Goal: Task Accomplishment & Management: Manage account settings

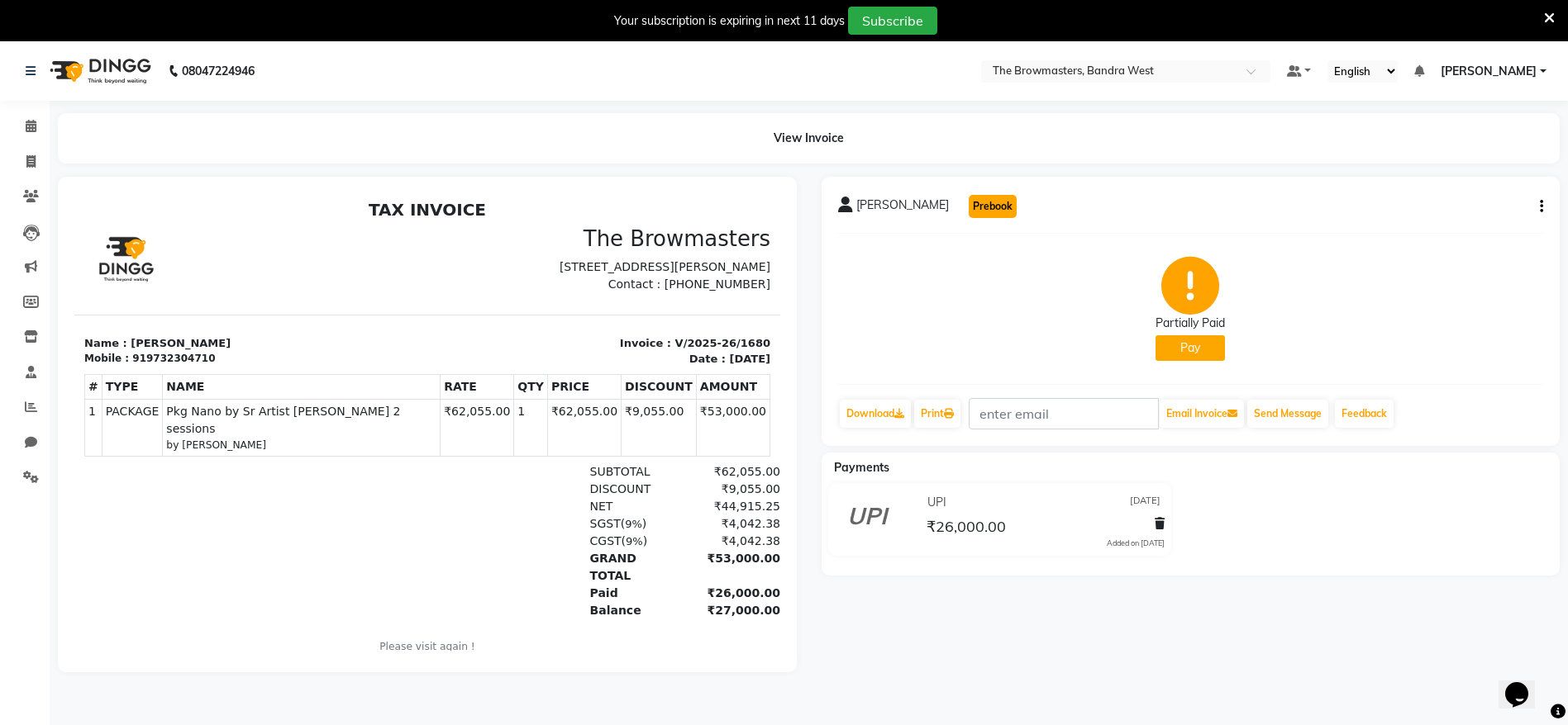
click at [969, 207] on button "Prebook" at bounding box center [992, 206] width 48 height 23
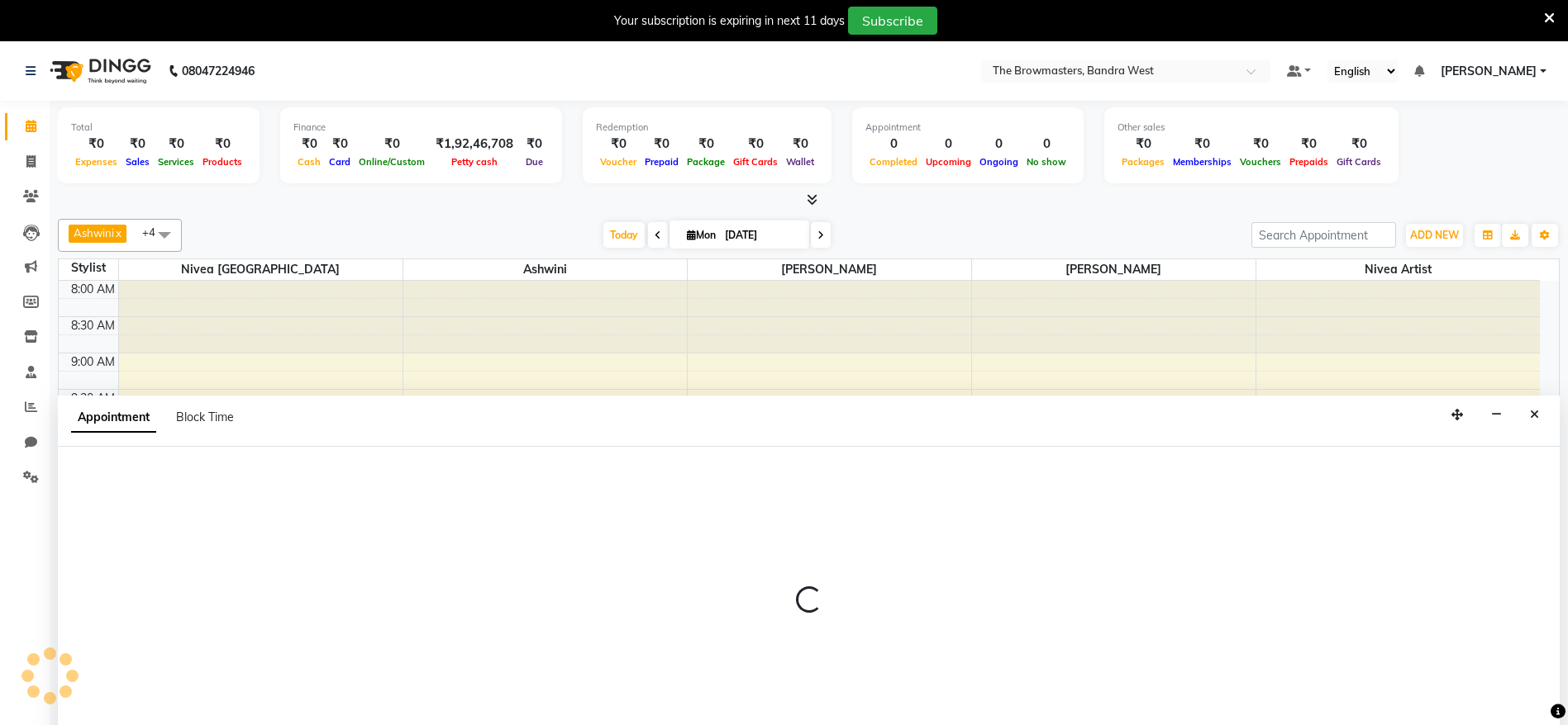
scroll to position [42, 0]
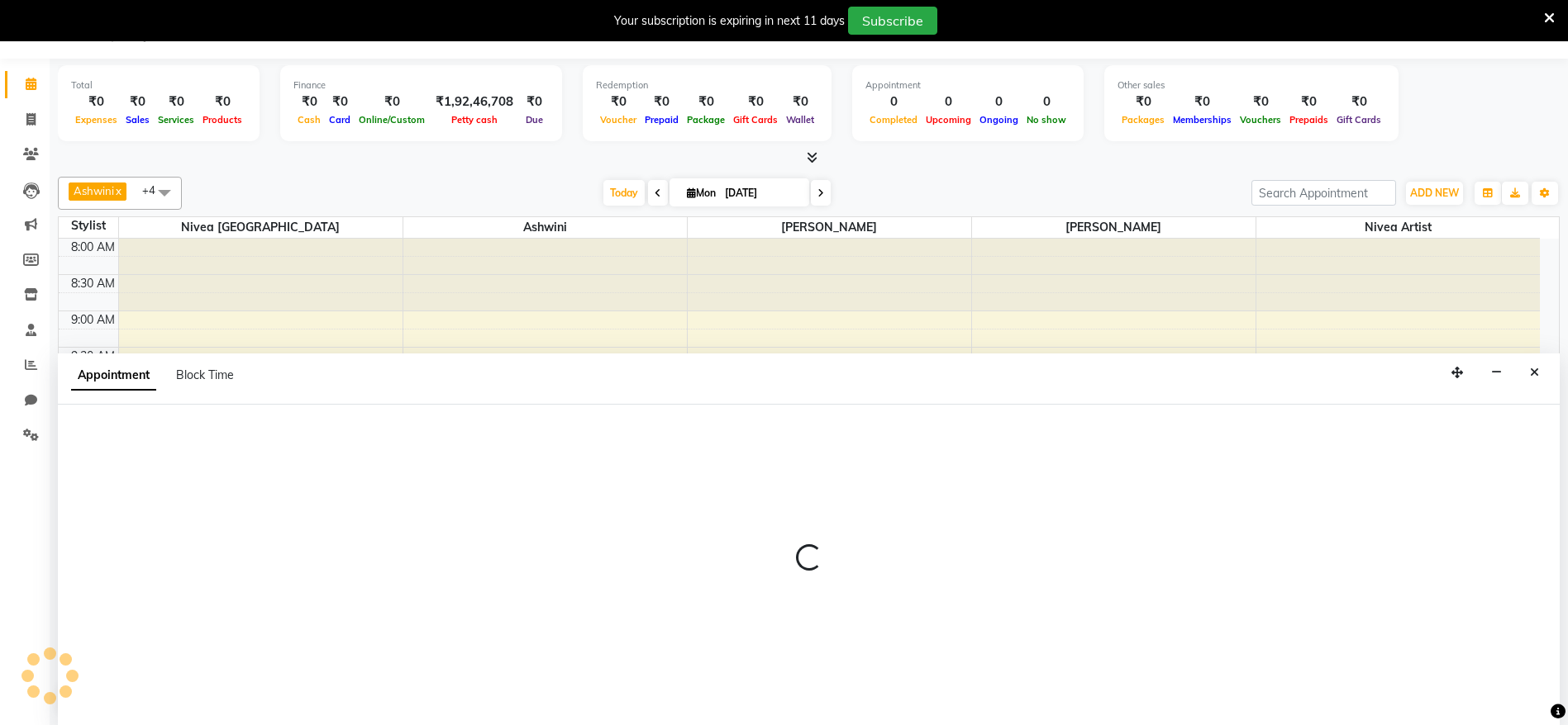
select select "540"
select select "tentative"
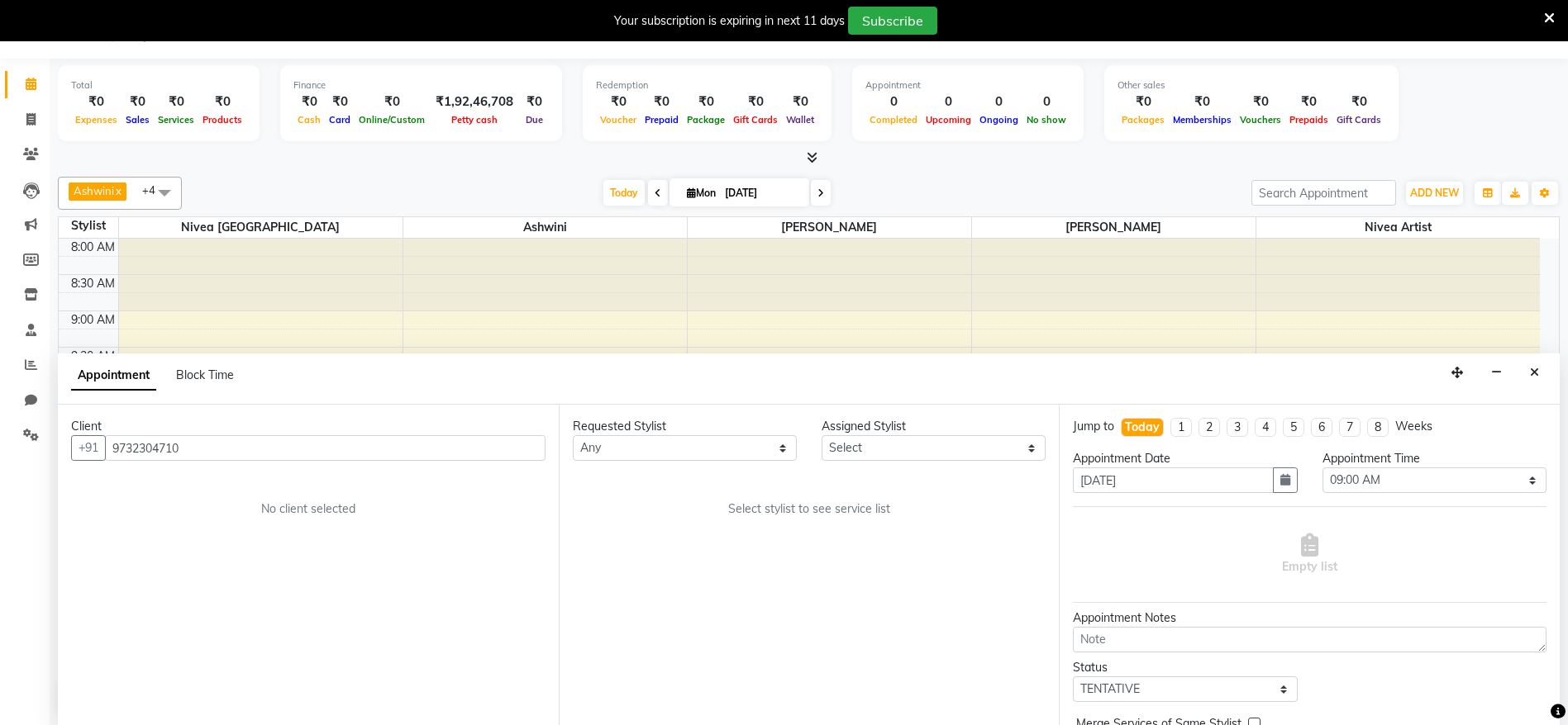
scroll to position [507, 0]
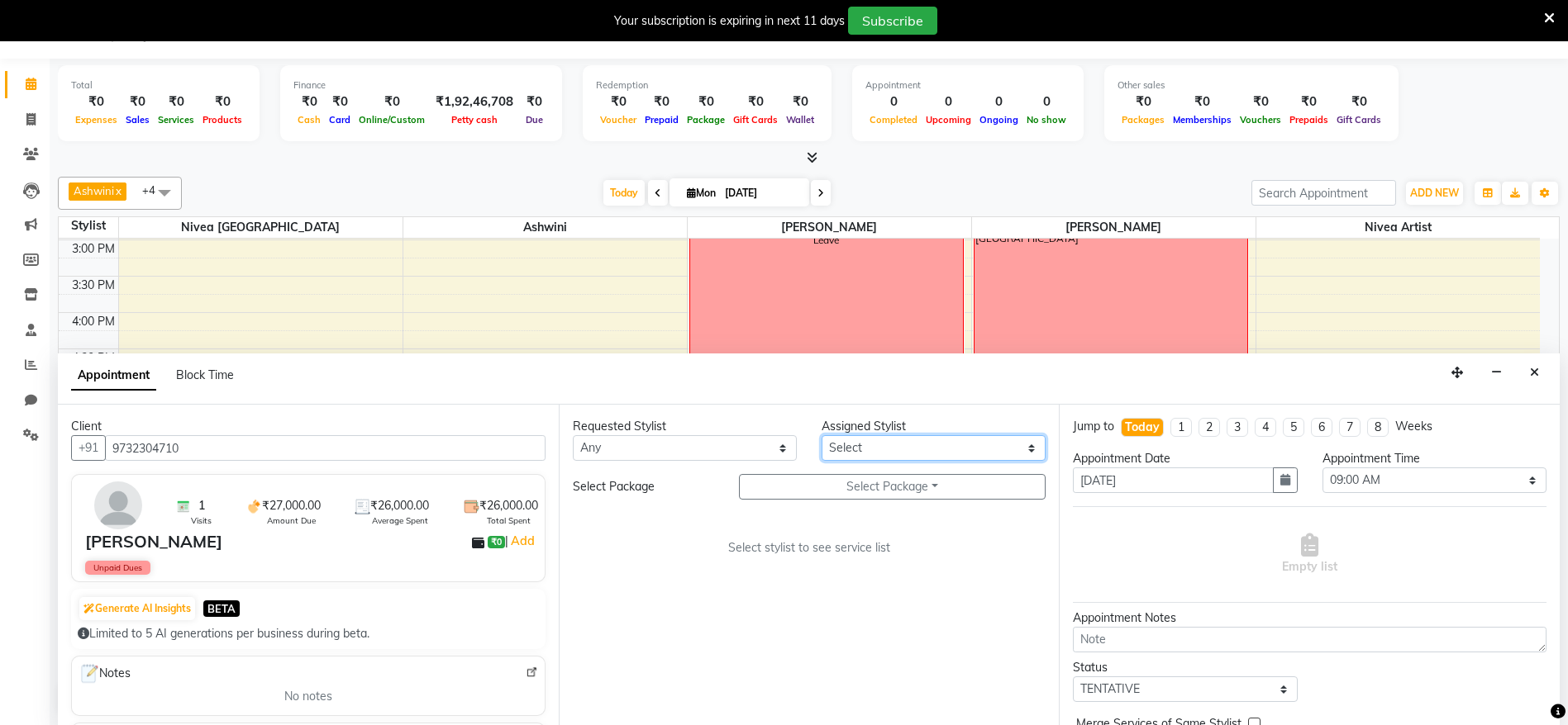
click at [864, 451] on select "Select Ashmeey Singghai Ashwini Ayushi Jyoti Kajal Kratika Kratika Mumbai Nivea…" at bounding box center [934, 448] width 224 height 26
select select "64307"
click at [822, 435] on select "Select Ashmeey Singghai Ashwini Ayushi Jyoti Kajal Kratika Kratika Mumbai Nivea…" at bounding box center [934, 448] width 224 height 26
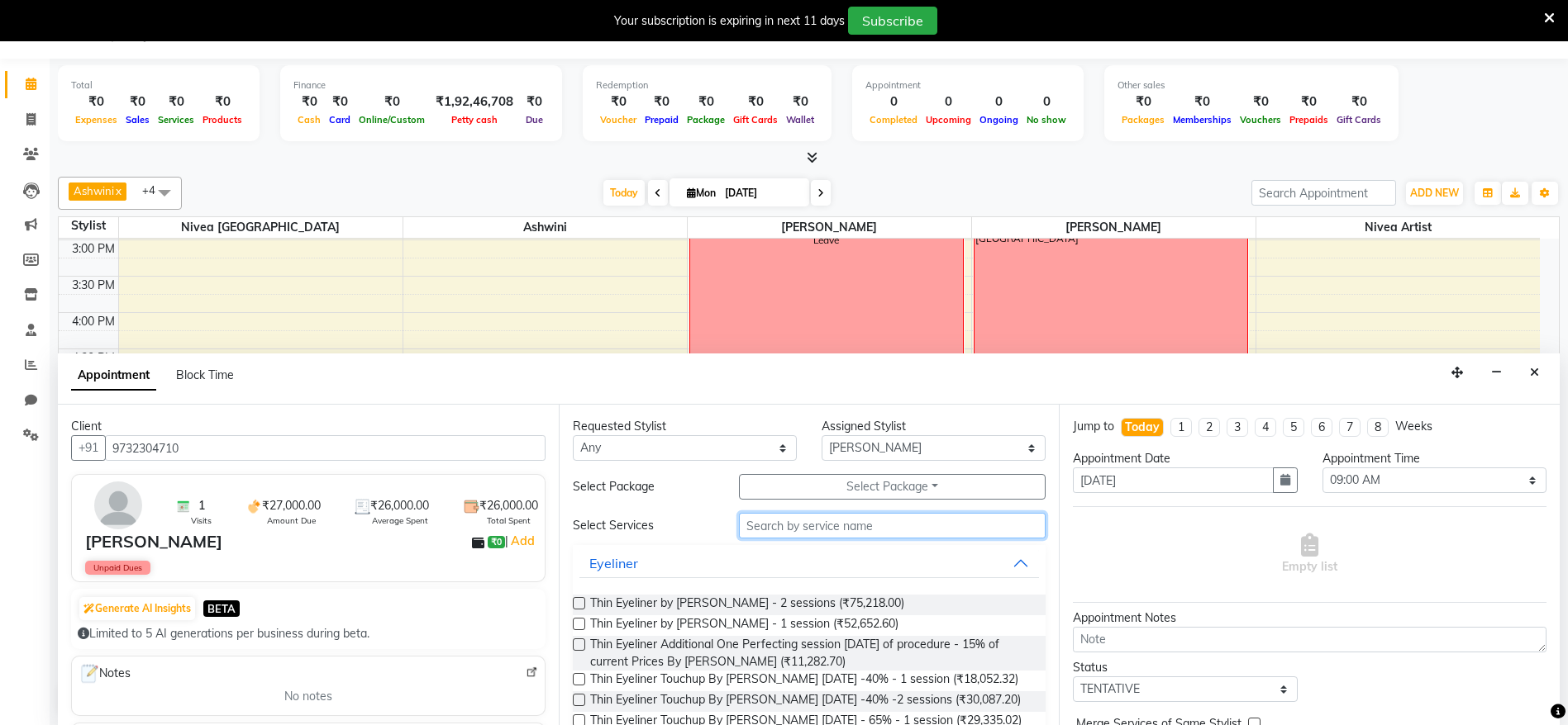
click at [881, 515] on input "text" at bounding box center [893, 525] width 308 height 26
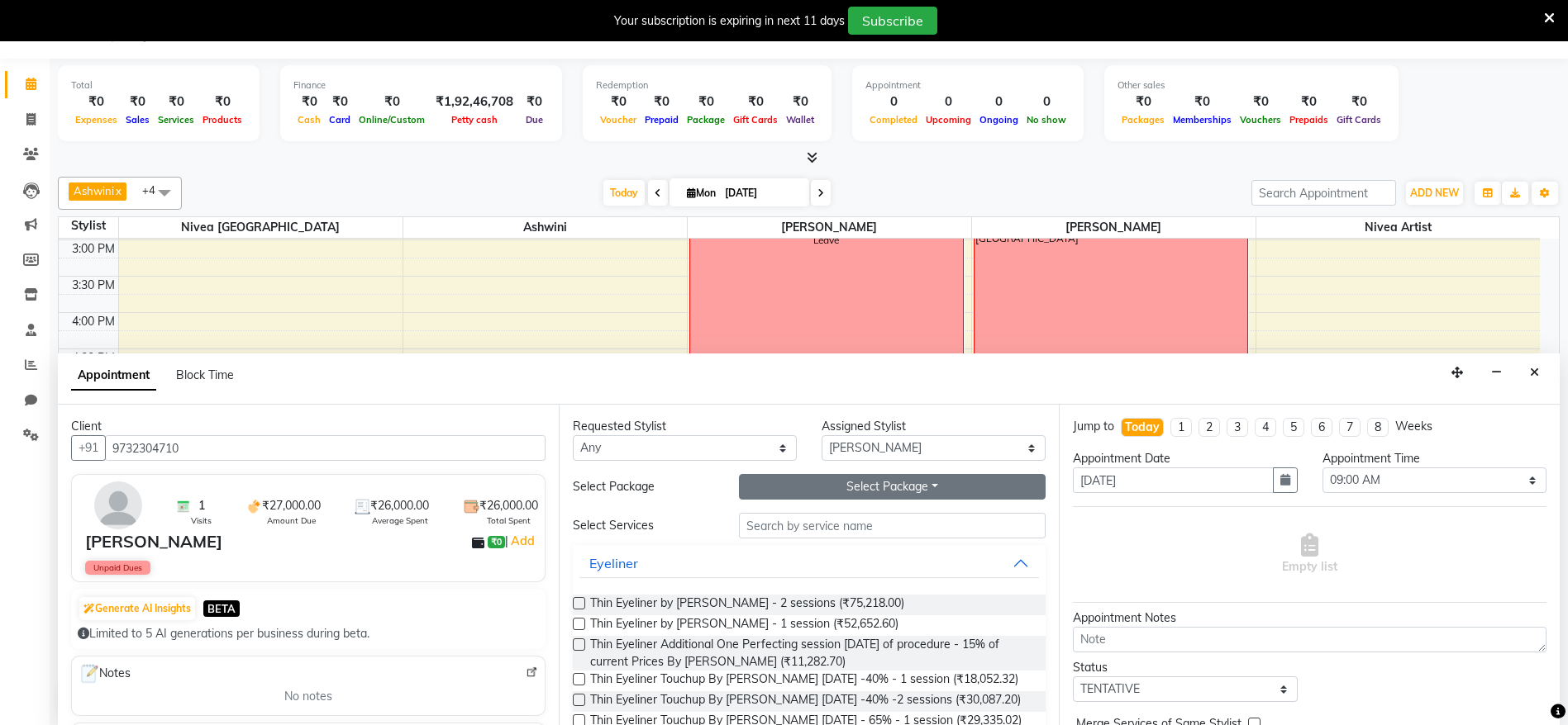
click at [832, 484] on button "Select Package Toggle Dropdown" at bounding box center [893, 487] width 308 height 26
click at [834, 517] on li "Pkg Nano by Sr Artist Roshani 2 sessions" at bounding box center [908, 520] width 336 height 24
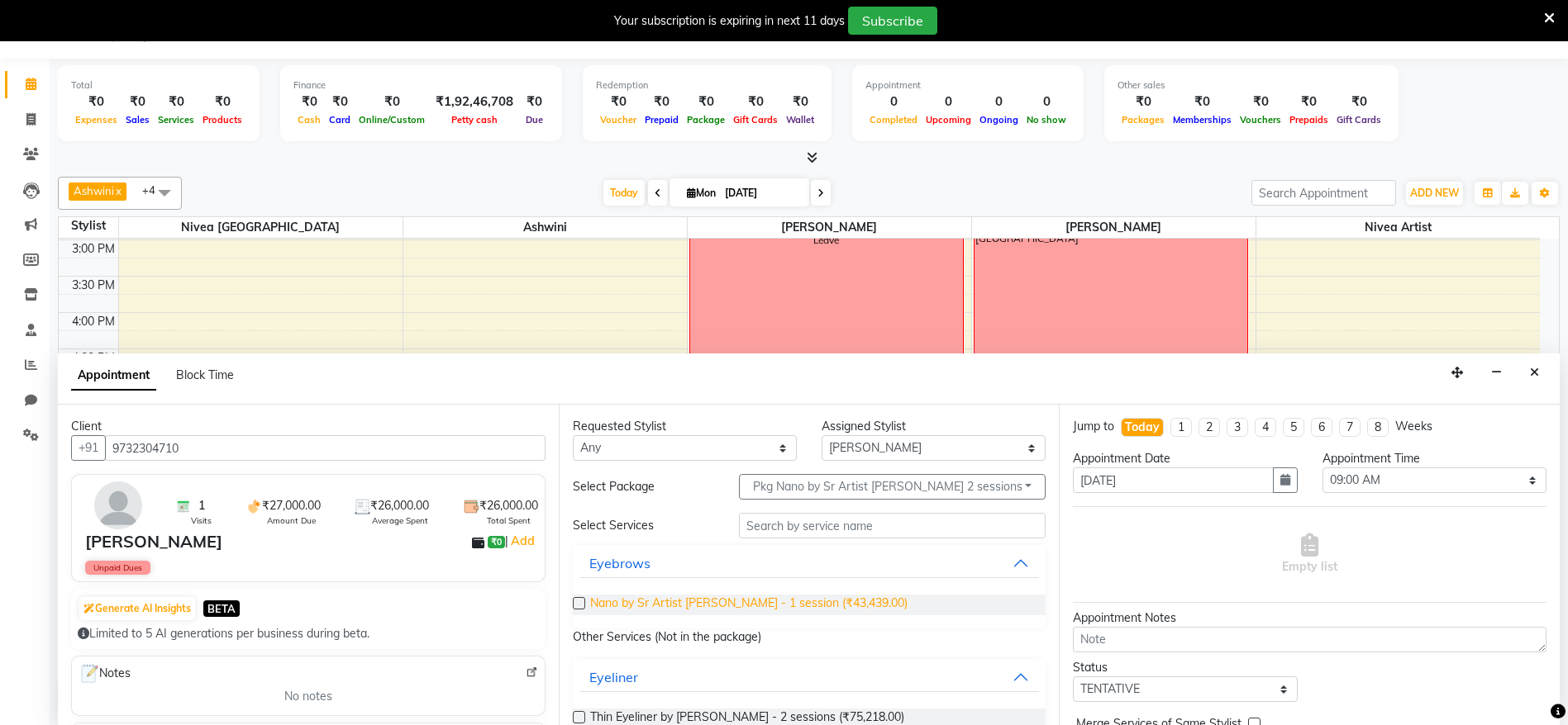
click at [731, 601] on span "Nano by Sr Artist Roshani - 1 session (₹43,439.00)" at bounding box center [749, 605] width 318 height 21
checkbox input "false"
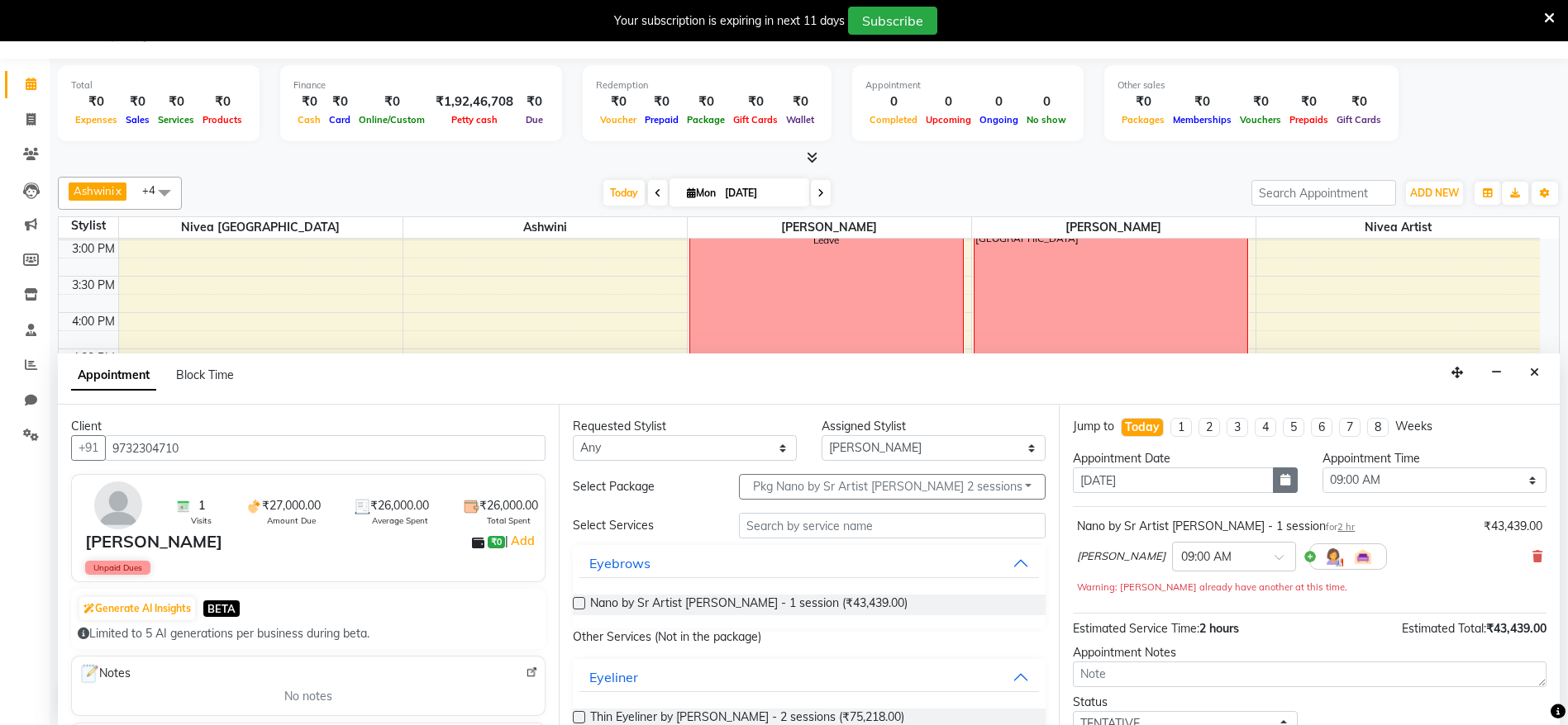
click at [1280, 483] on icon "button" at bounding box center [1285, 480] width 10 height 12
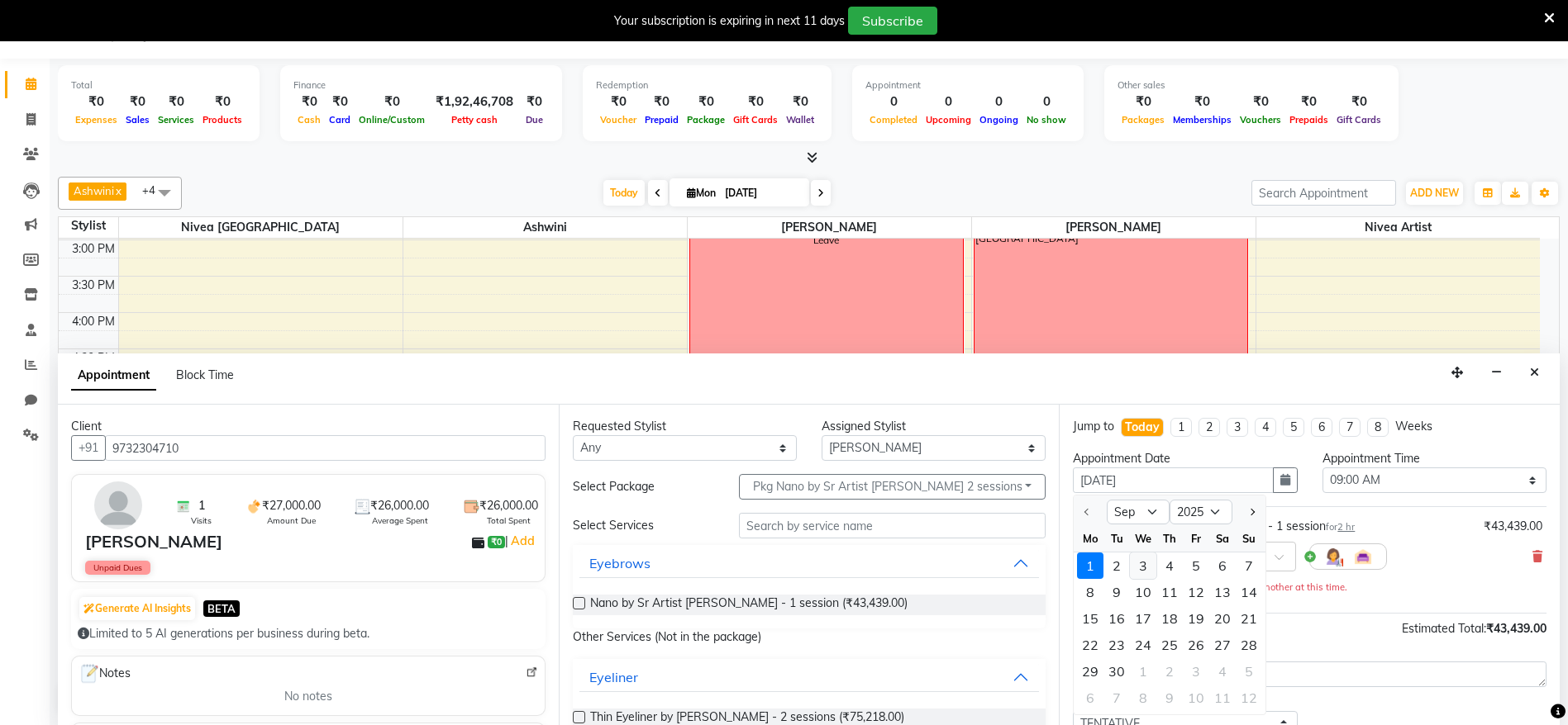
click at [1146, 575] on div "3" at bounding box center [1143, 566] width 27 height 27
type input "03-09-2025"
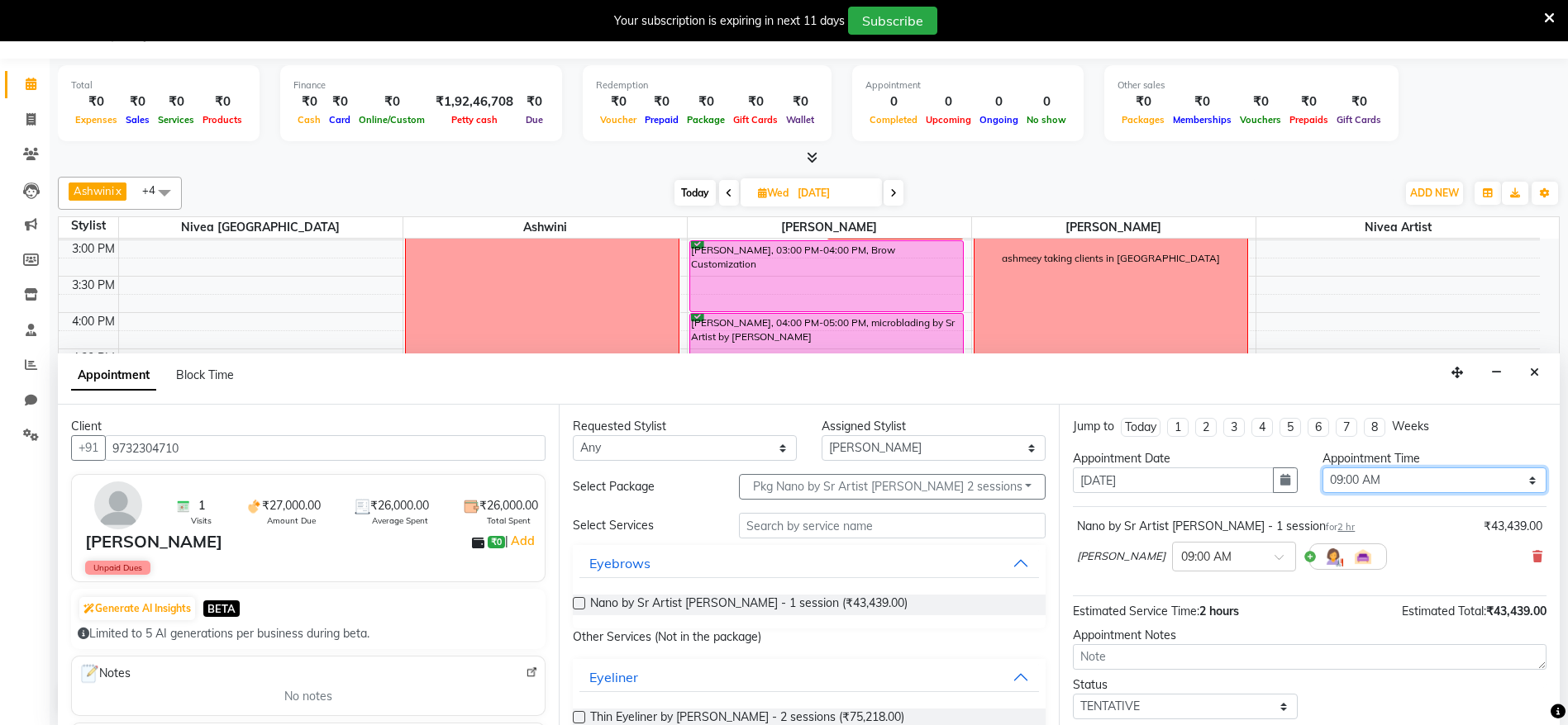
click at [1361, 486] on select "Select 09:00 AM 09:15 AM 09:30 AM 09:45 AM 10:00 AM 10:15 AM 10:30 AM 10:45 AM …" at bounding box center [1435, 480] width 224 height 26
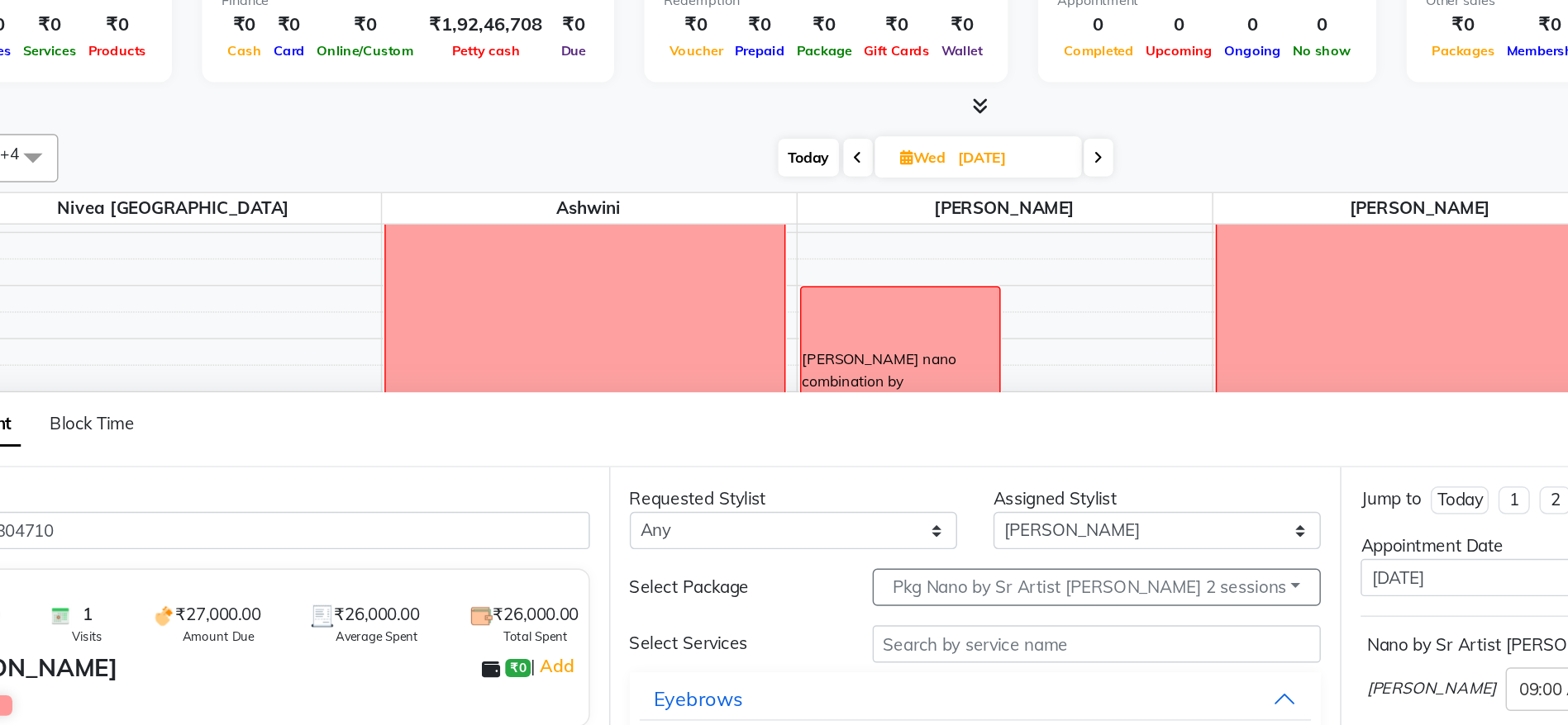
scroll to position [217, 0]
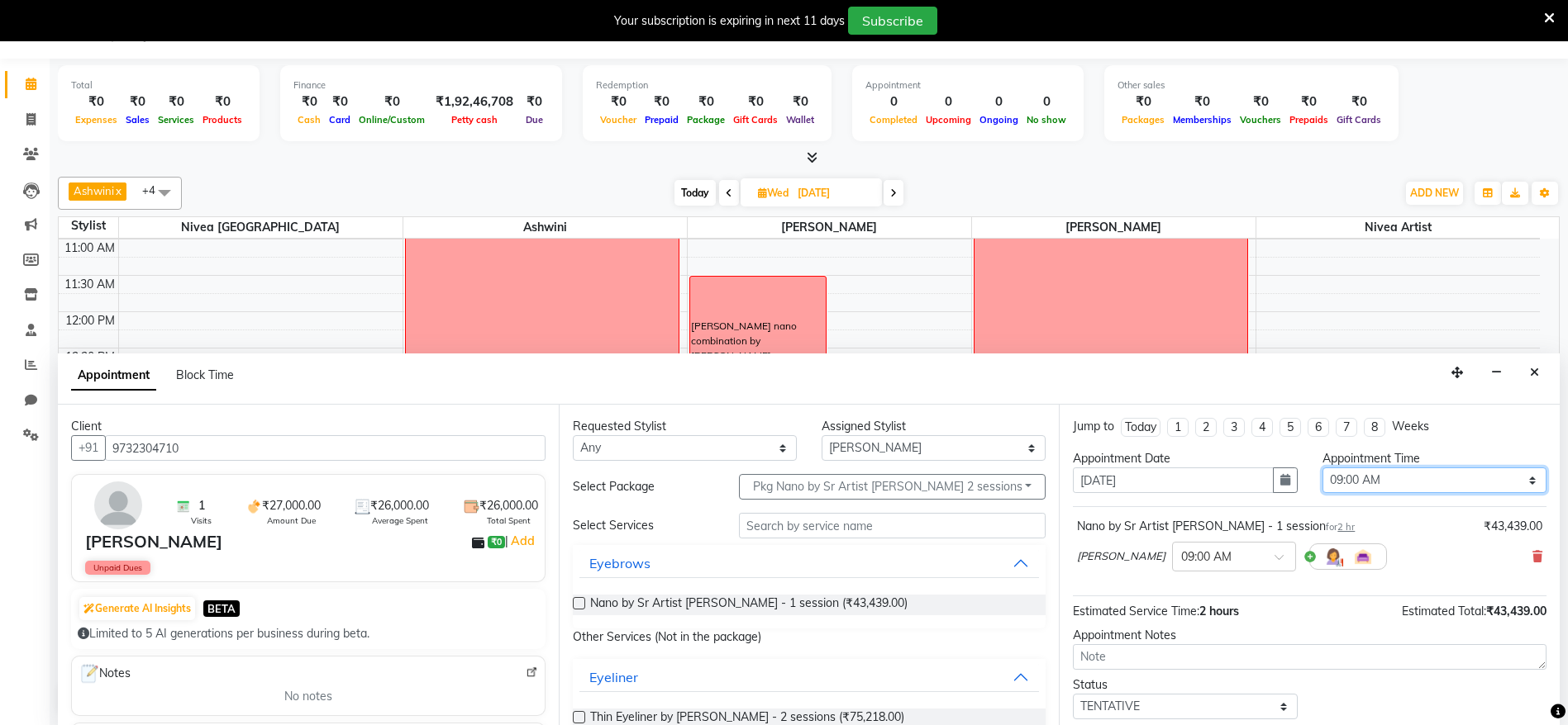
click at [1387, 484] on select "Select 09:00 AM 09:15 AM 09:30 AM 09:45 AM 10:00 AM 10:15 AM 10:30 AM 10:45 AM …" at bounding box center [1435, 480] width 224 height 26
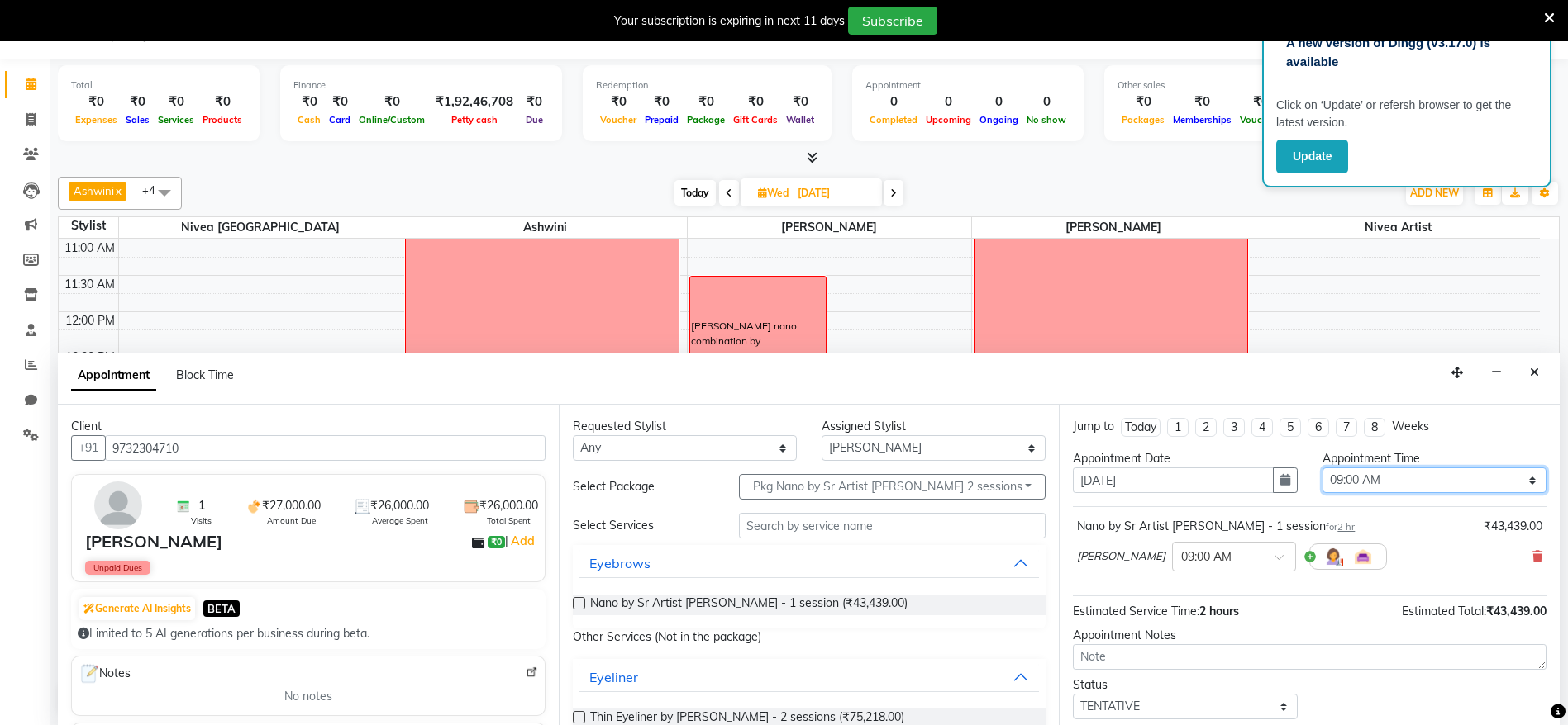
select select "690"
click at [1323, 468] on select "Select 09:00 AM 09:15 AM 09:30 AM 09:45 AM 10:00 AM 10:15 AM 10:30 AM 10:45 AM …" at bounding box center [1435, 480] width 224 height 26
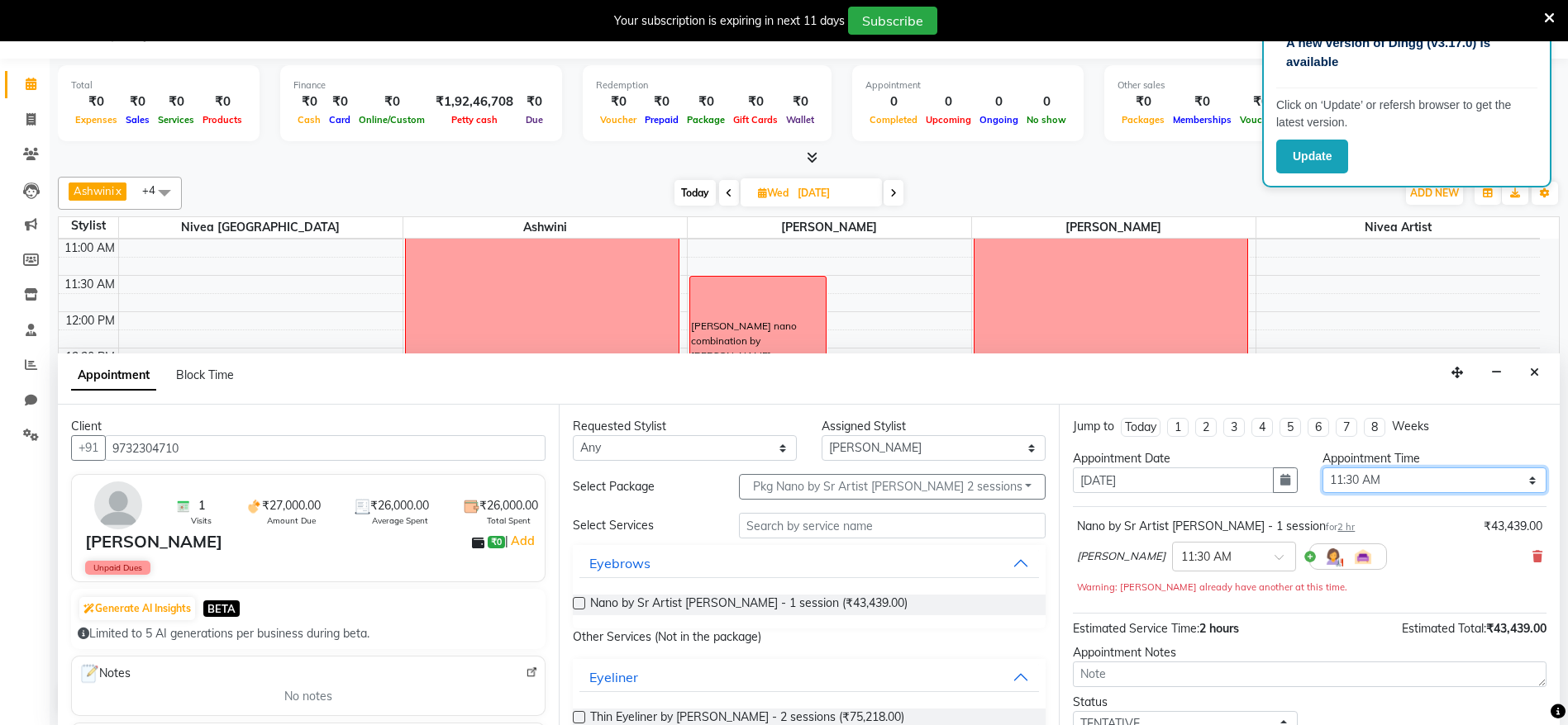
scroll to position [115, 0]
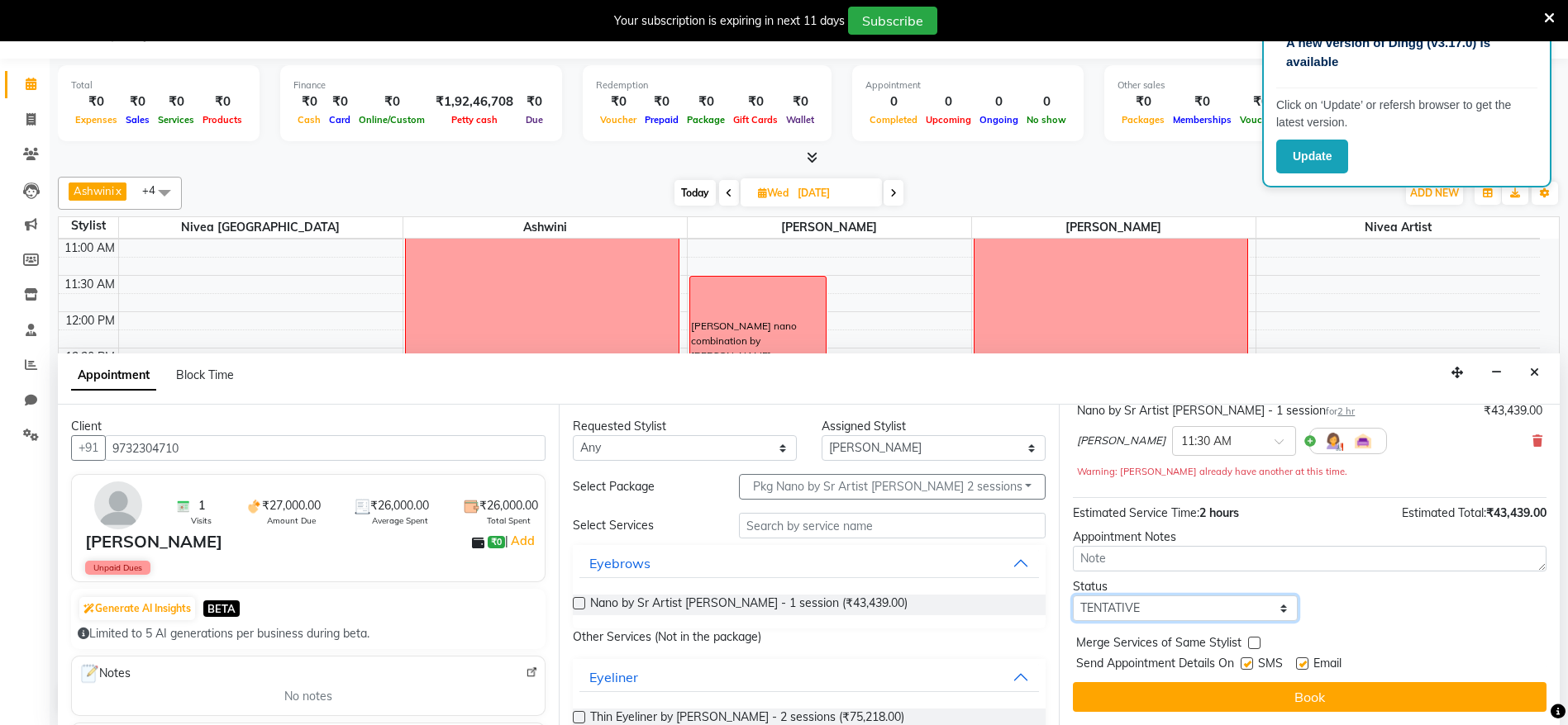
click at [1178, 606] on select "Select TENTATIVE CONFIRM UPCOMING" at bounding box center [1185, 608] width 224 height 26
select select "confirm booking"
click at [1073, 596] on select "Select TENTATIVE CONFIRM UPCOMING" at bounding box center [1185, 608] width 224 height 26
click at [1248, 664] on label at bounding box center [1247, 663] width 13 height 13
click at [1248, 664] on input "checkbox" at bounding box center [1246, 665] width 11 height 11
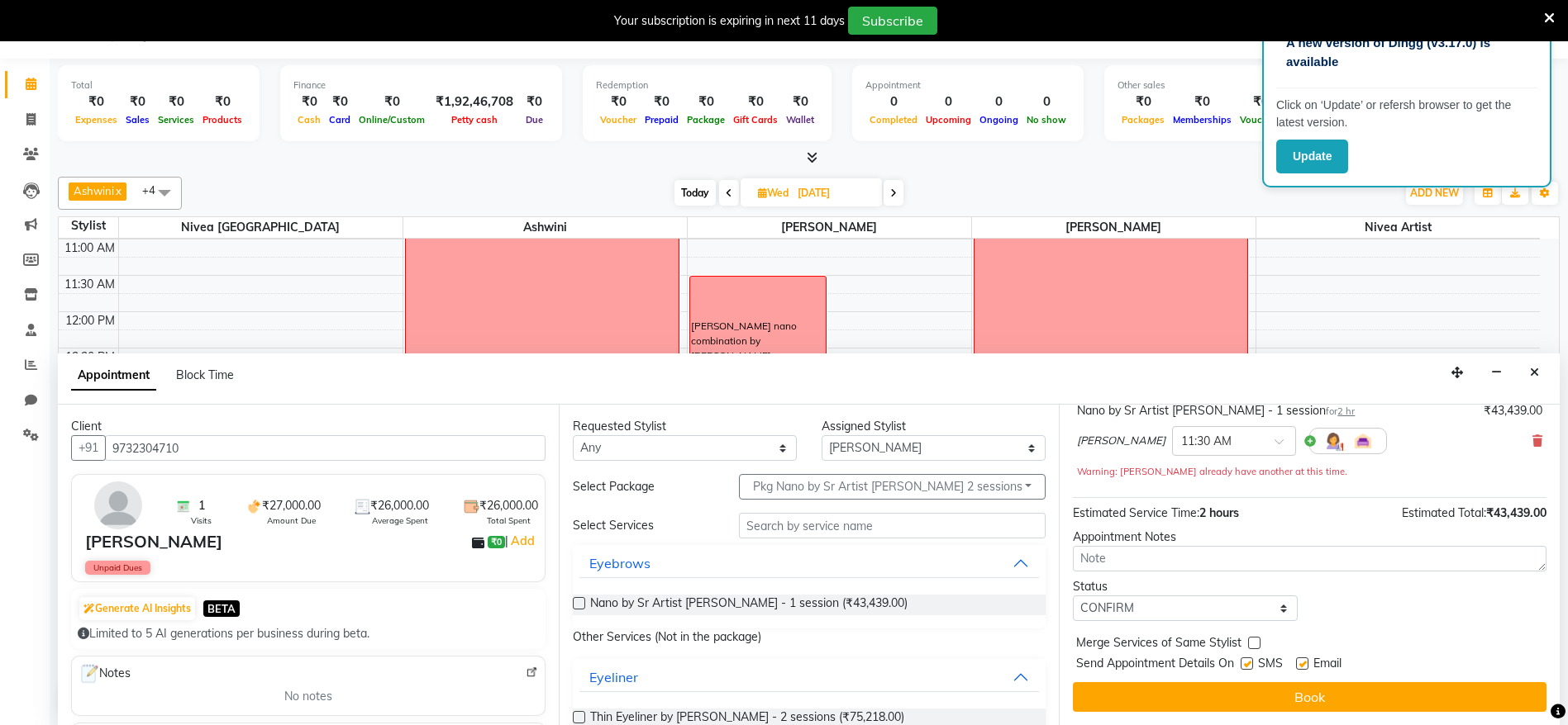
checkbox input "false"
click at [1305, 658] on label at bounding box center [1302, 663] width 13 height 13
click at [1305, 660] on input "checkbox" at bounding box center [1301, 665] width 11 height 11
checkbox input "false"
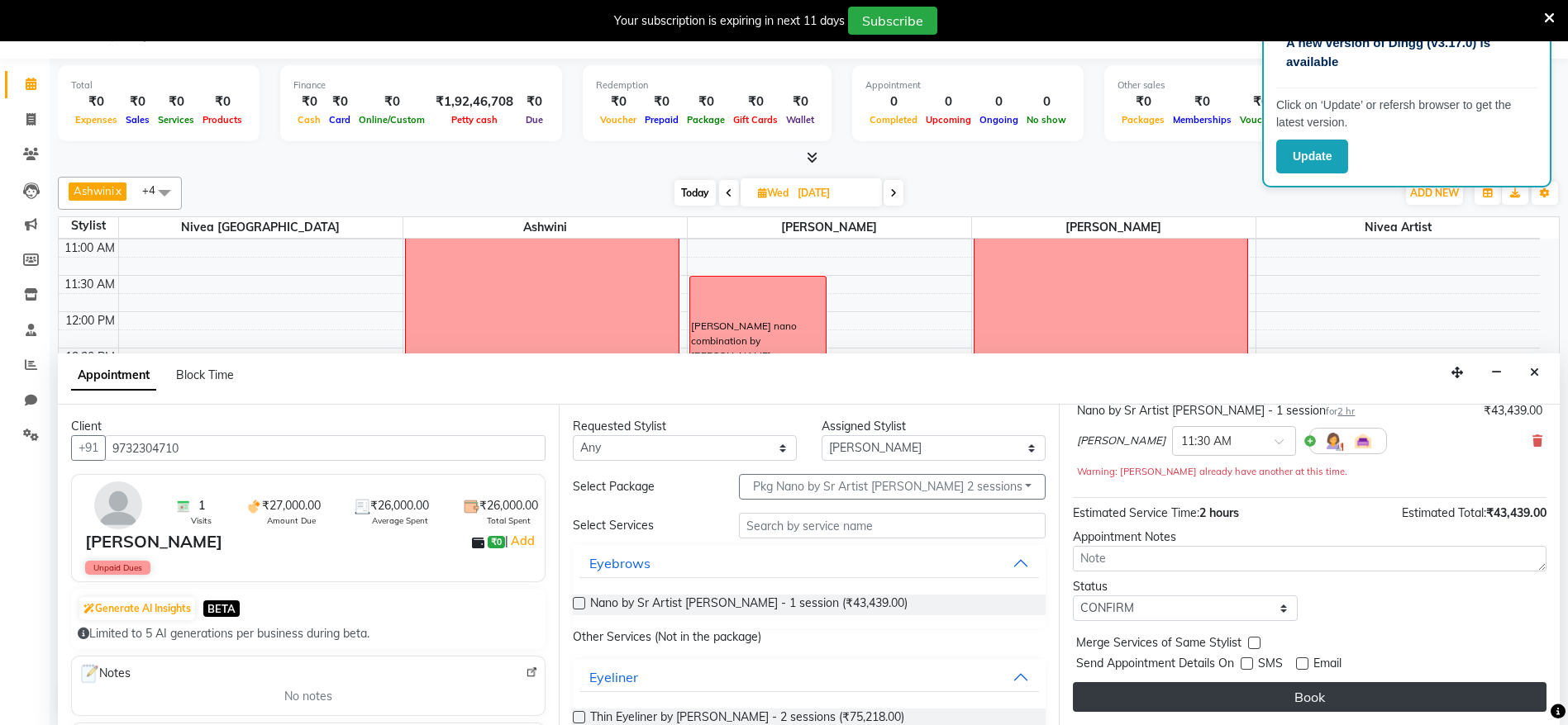
click at [1306, 688] on button "Book" at bounding box center [1310, 697] width 474 height 30
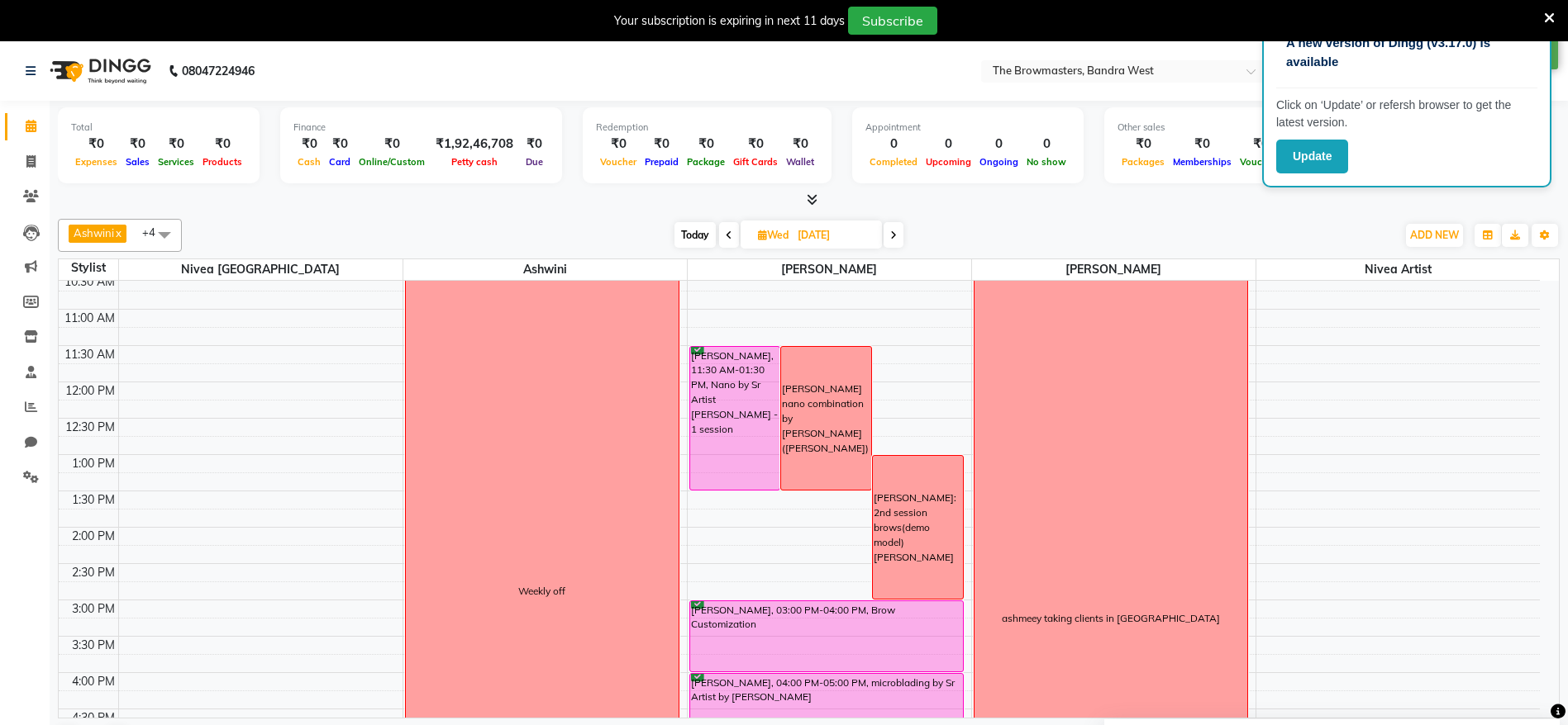
scroll to position [185, 0]
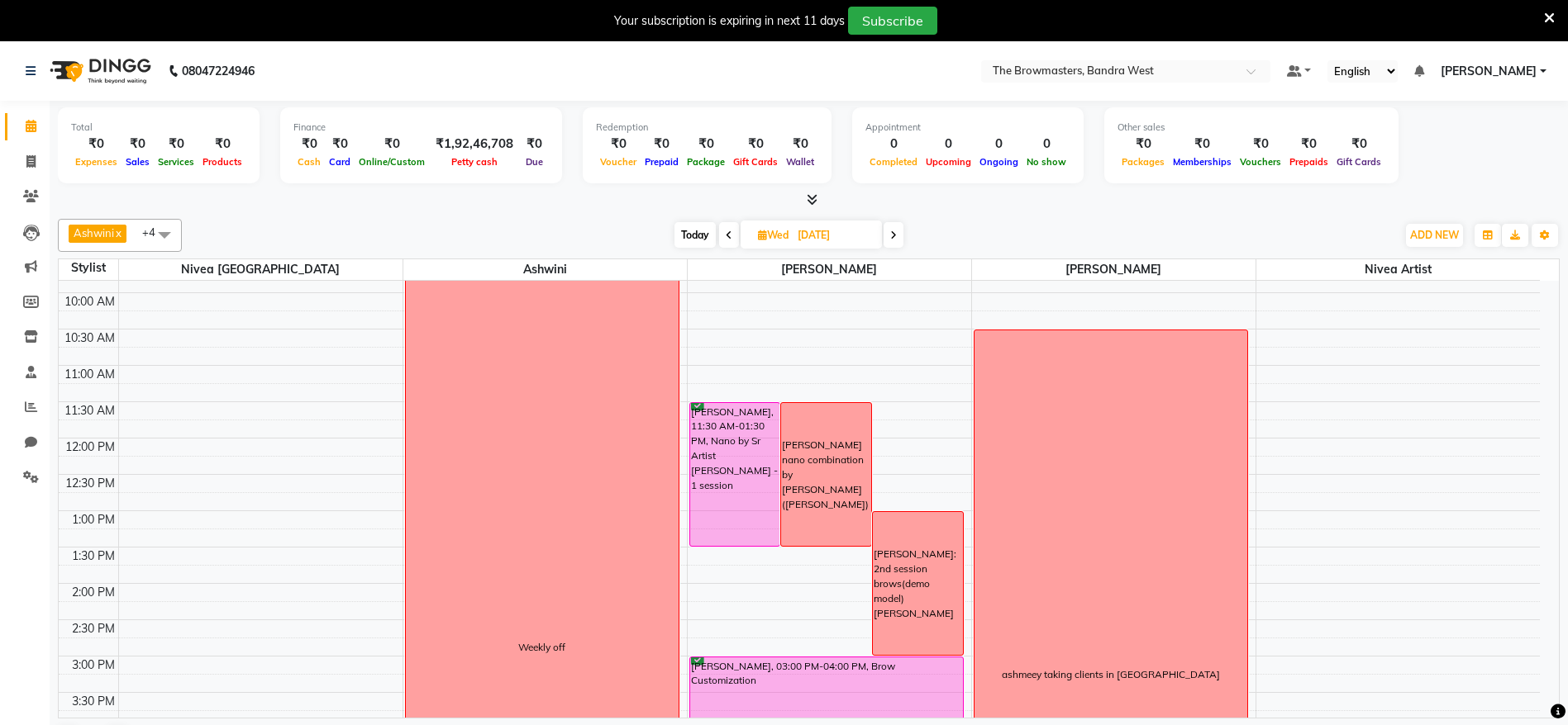
click at [680, 239] on span "Today" at bounding box center [695, 235] width 41 height 26
type input "[DATE]"
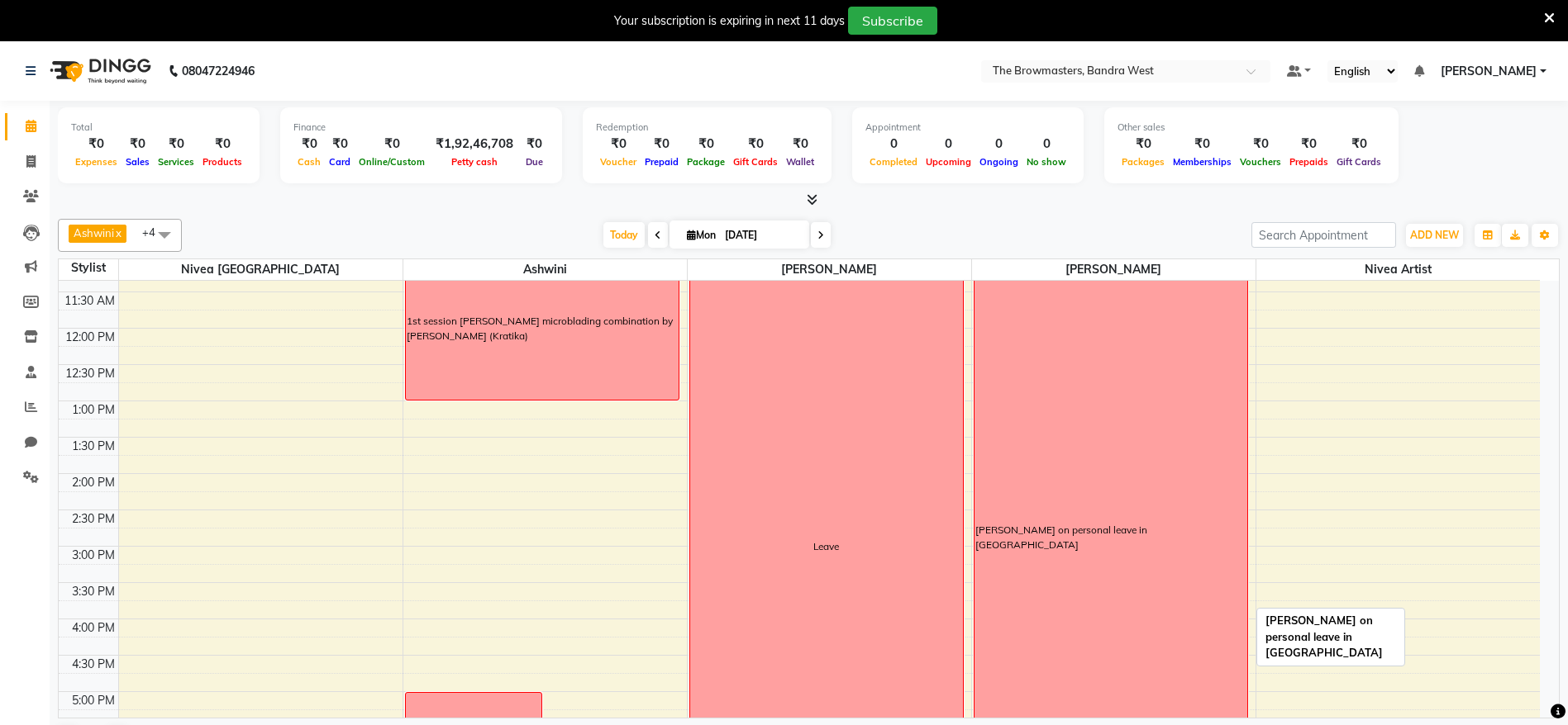
scroll to position [171, 0]
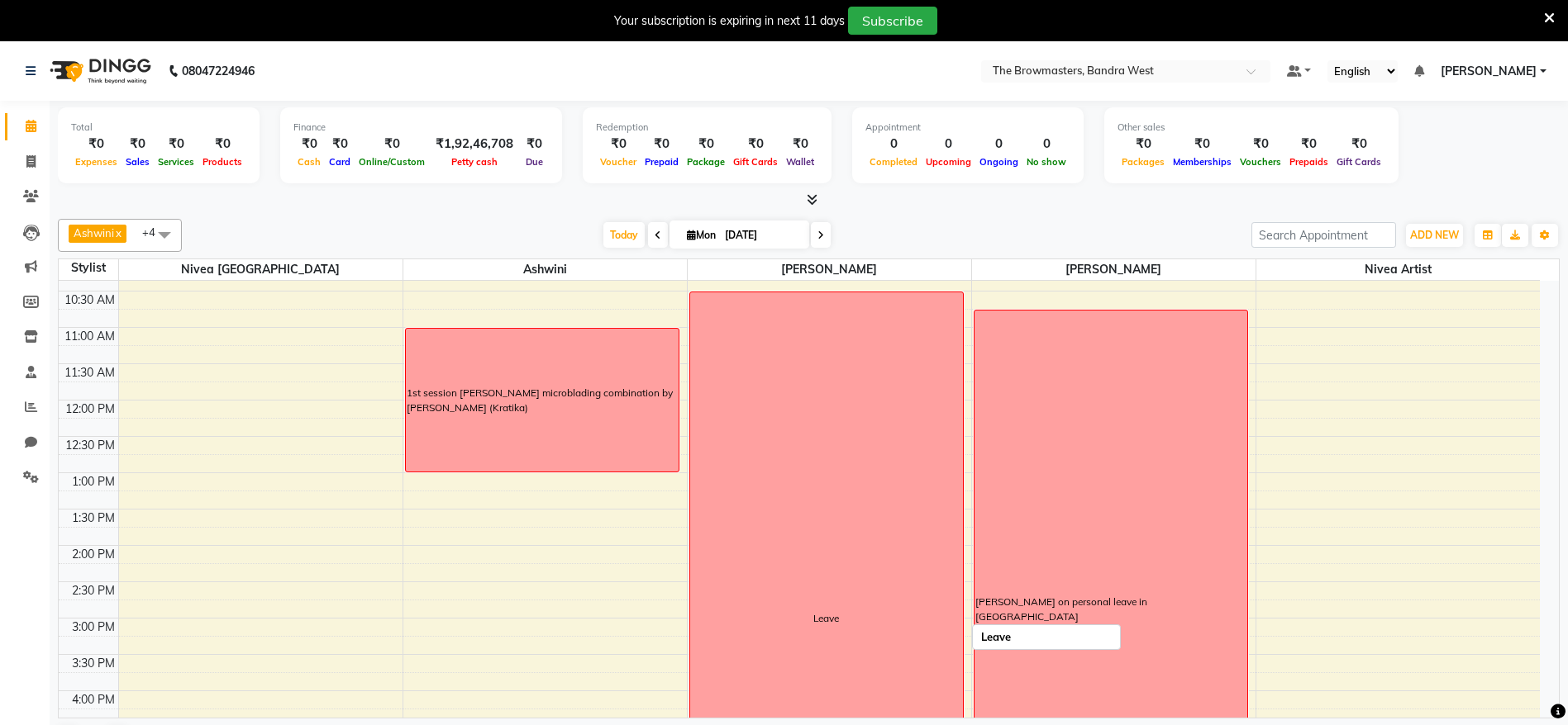
drag, startPoint x: 783, startPoint y: 445, endPoint x: 701, endPoint y: 446, distance: 82.0
click at [701, 446] on div "Leave" at bounding box center [827, 618] width 272 height 651
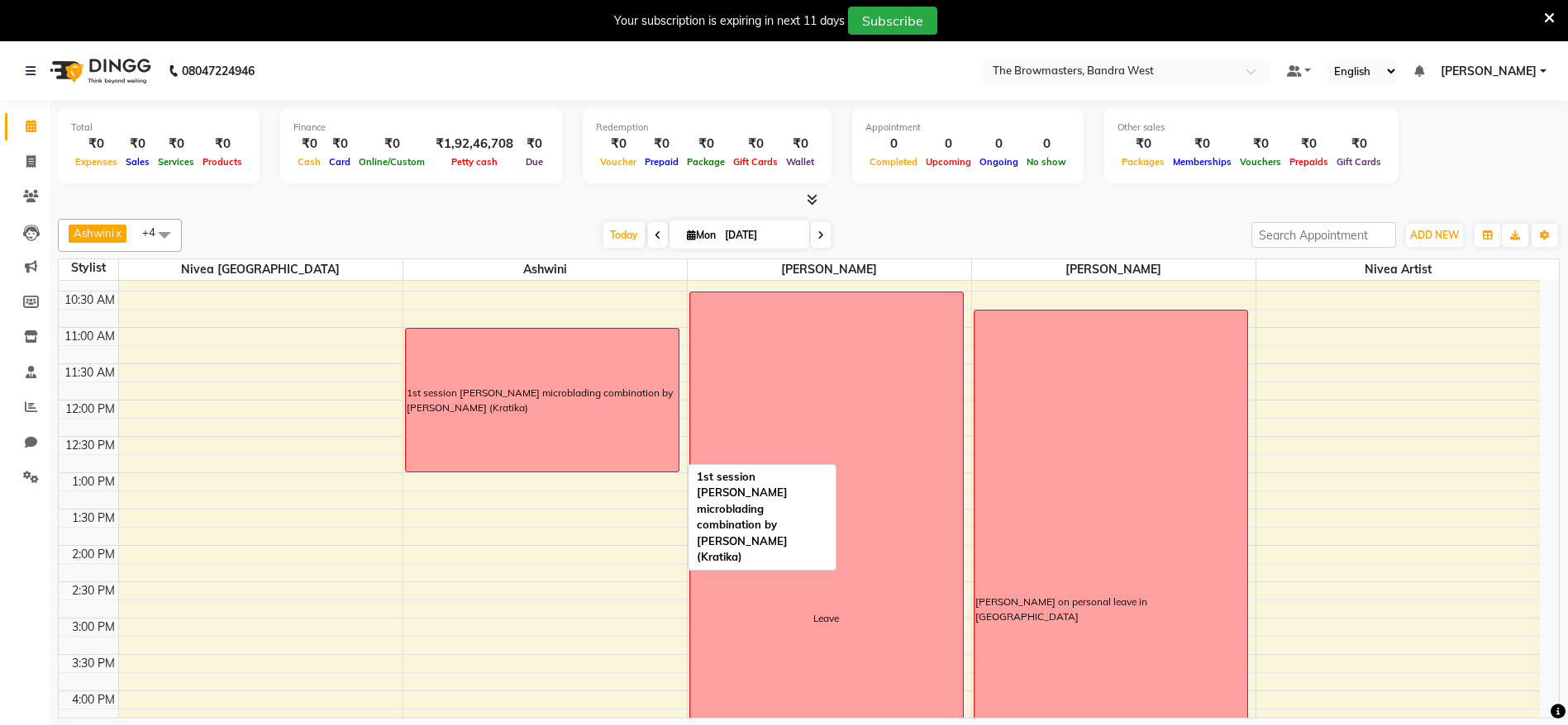
click at [512, 419] on div "1st session [PERSON_NAME] microblading combination by [PERSON_NAME] (Kratika)" at bounding box center [542, 400] width 272 height 143
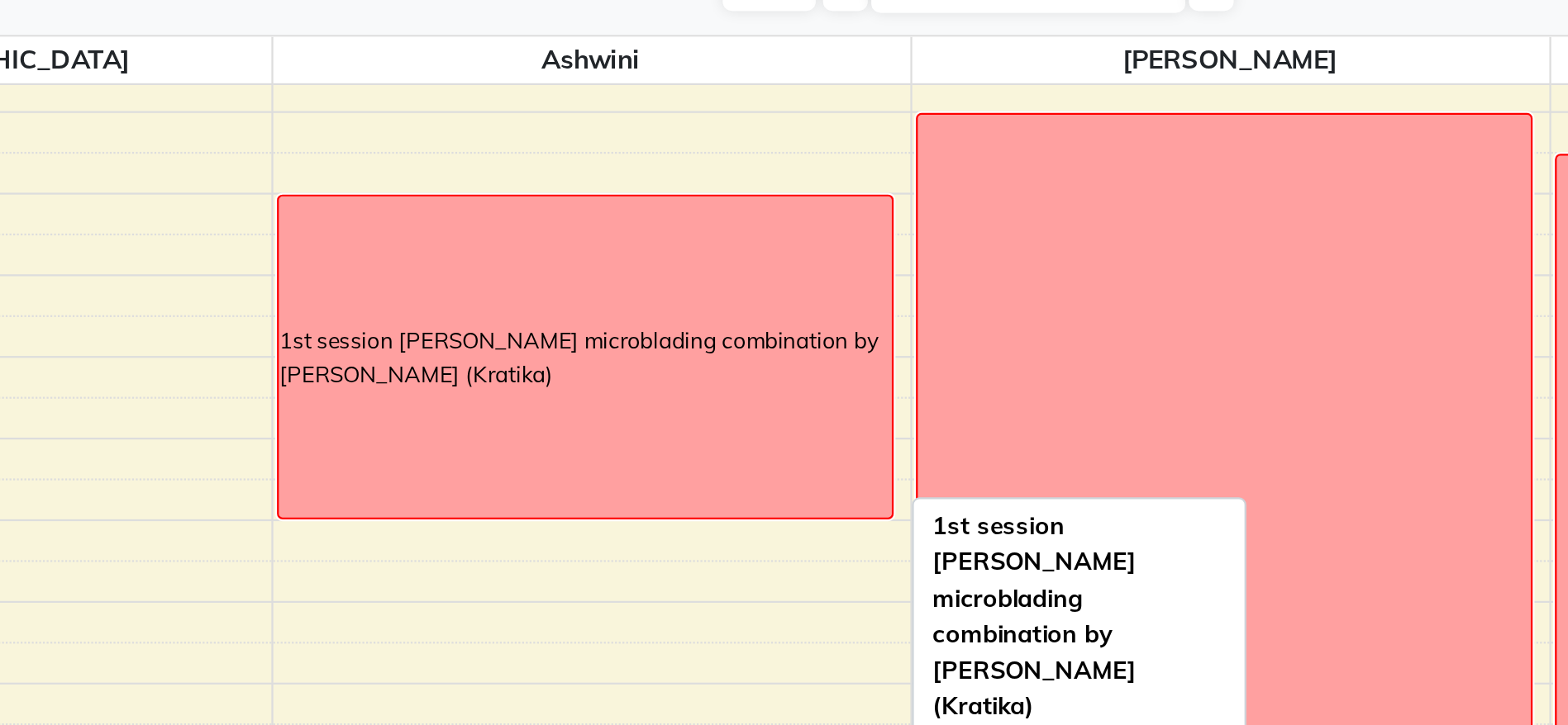
scroll to position [0, 0]
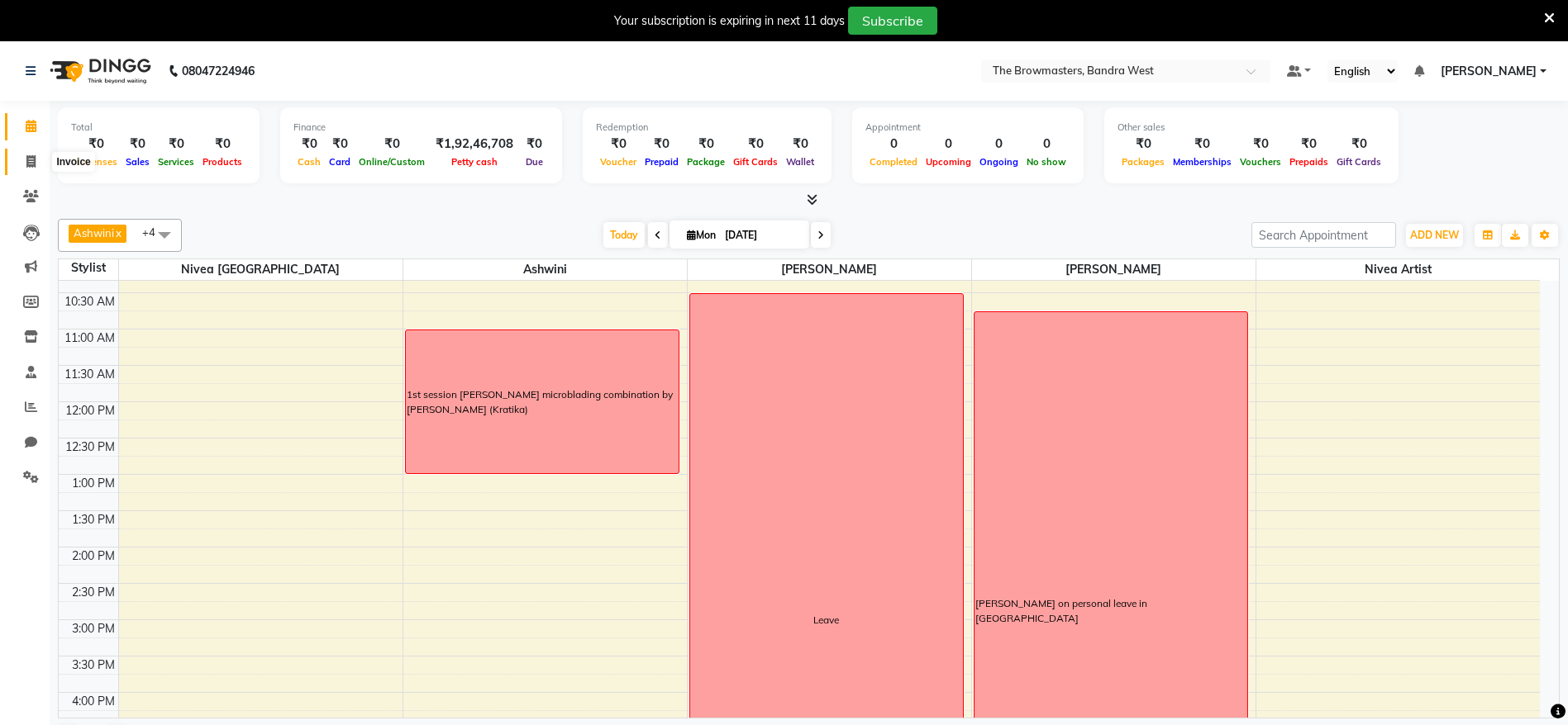
click at [24, 160] on span at bounding box center [31, 162] width 29 height 19
select select "service"
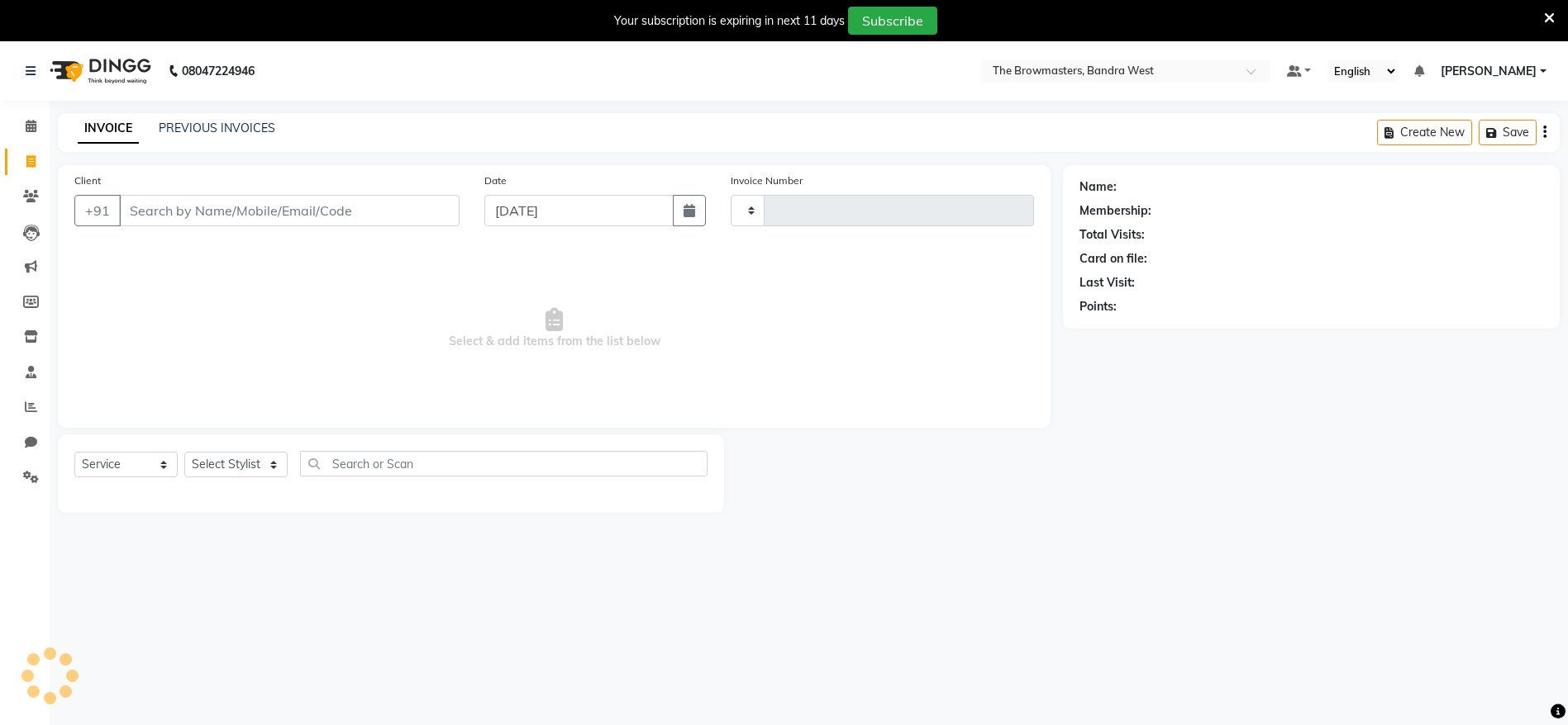
type input "1980"
select select "6949"
select select "package"
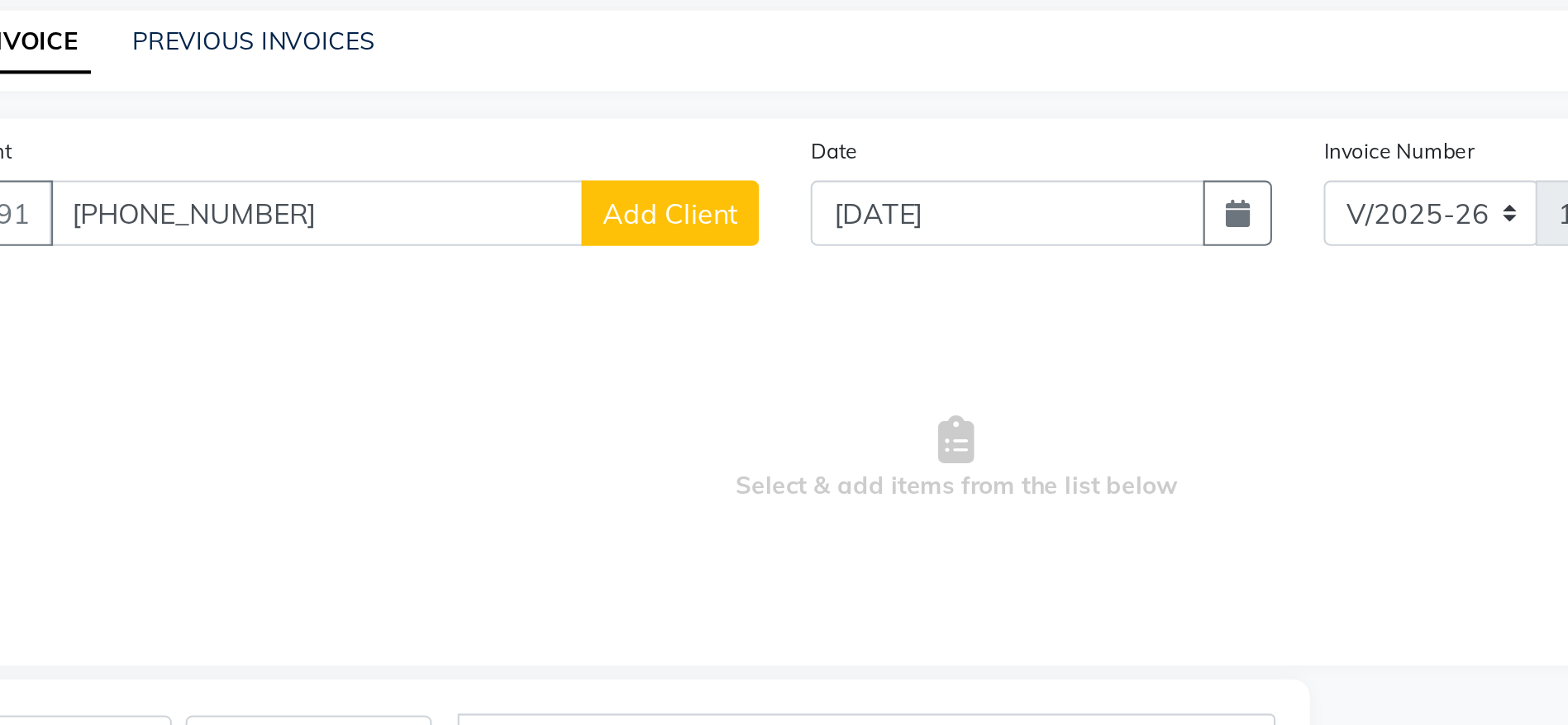
click at [204, 224] on input "[PHONE_NUMBER]" at bounding box center [247, 210] width 257 height 32
click at [200, 221] on input "[PHONE_NUMBER]" at bounding box center [247, 210] width 257 height 32
drag, startPoint x: 158, startPoint y: 222, endPoint x: 95, endPoint y: 302, distance: 101.8
click at [95, 302] on div "Client +91 +91 9920800877 Add Client Date 01-09-2025 Invoice Number V/2025 V/20…" at bounding box center [554, 297] width 993 height 263
type input "9920800877"
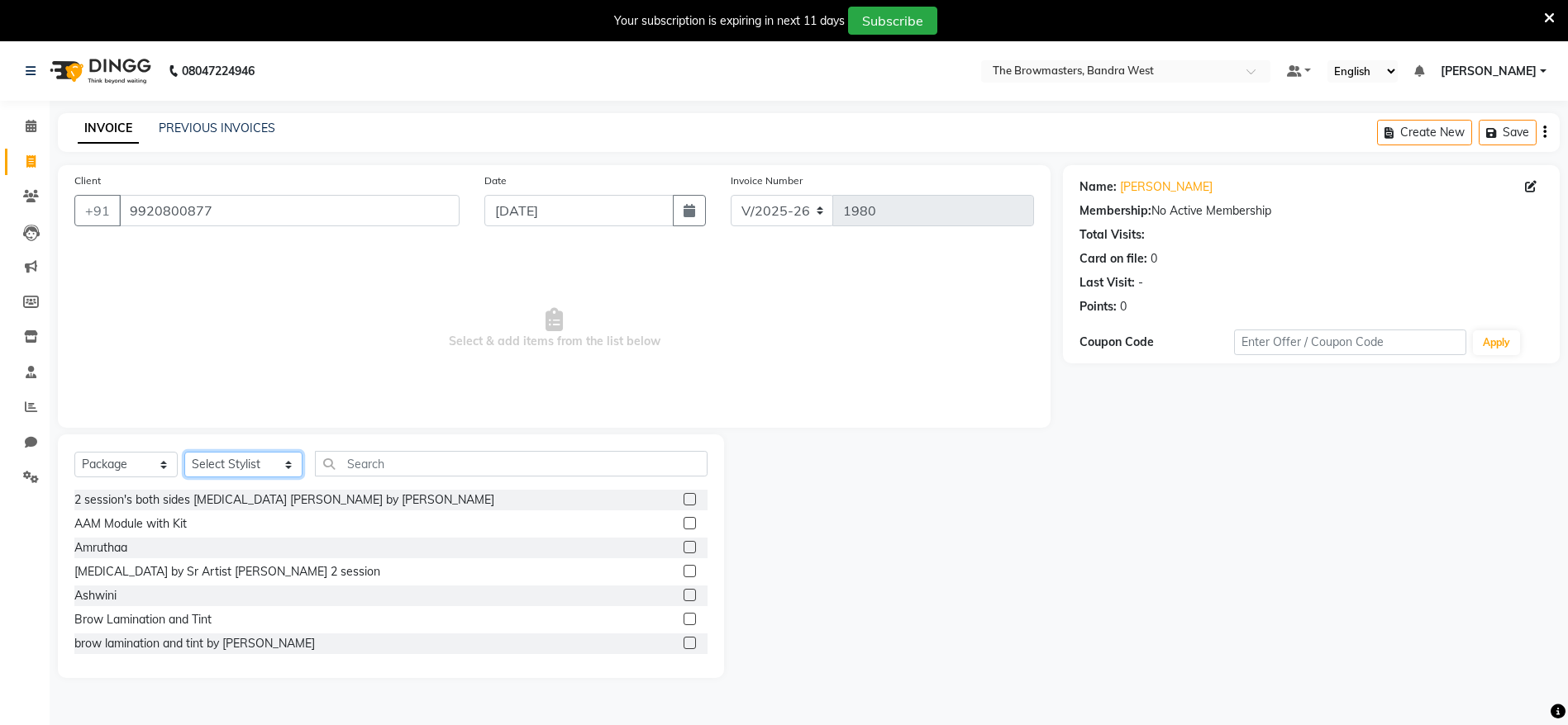
click at [214, 470] on select "Select Stylist Ashmeey Singghai Ashwini Ayushi DINGG SUPPORT Jyoti Kajal Kratik…" at bounding box center [243, 464] width 118 height 26
select select "64305"
click at [185, 452] on select "Select Stylist Ashmeey Singghai Ashwini Ayushi DINGG SUPPORT Jyoti Kajal Kratik…" at bounding box center [243, 464] width 118 height 26
click at [349, 458] on input "text" at bounding box center [512, 464] width 393 height 26
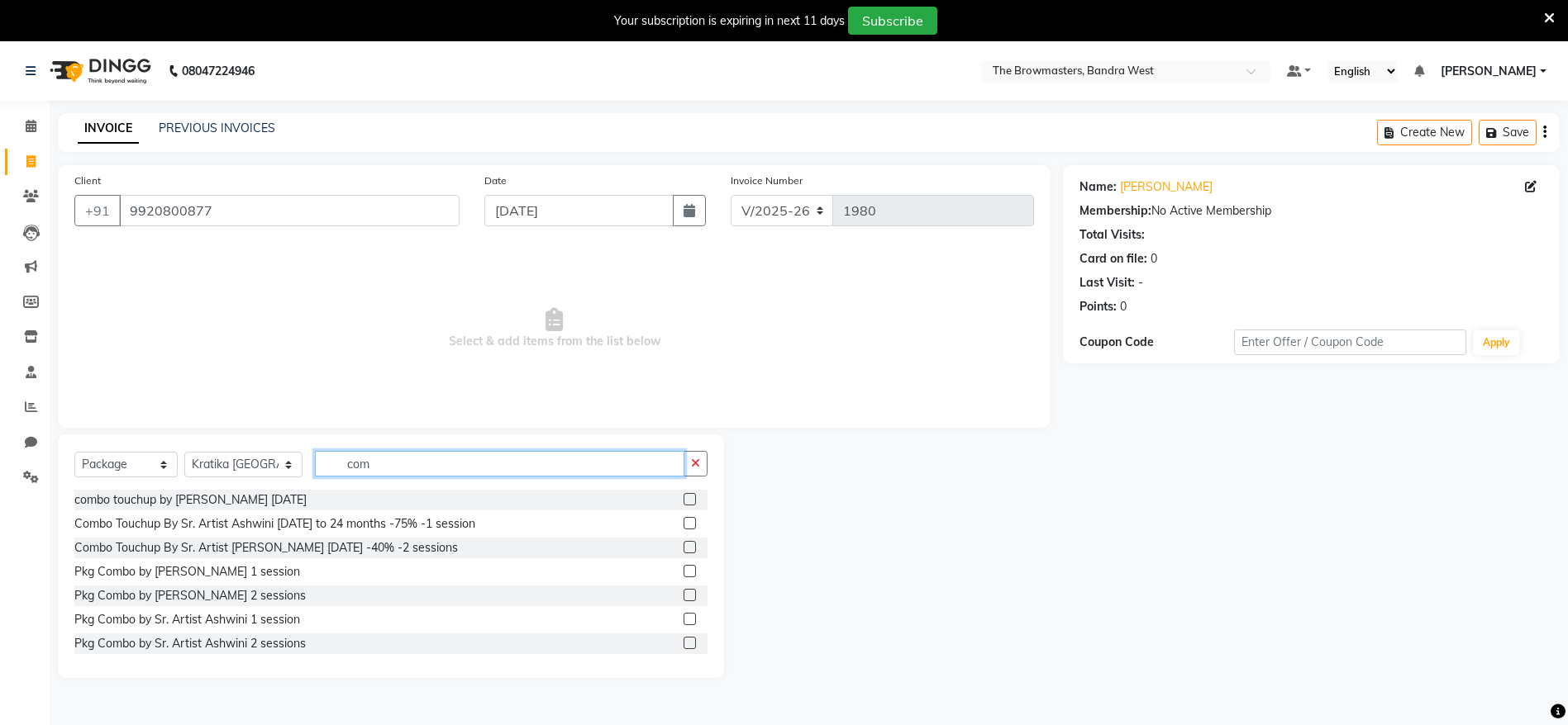
scroll to position [2, 0]
type input "com"
click at [684, 640] on label at bounding box center [690, 641] width 13 height 13
click at [684, 640] on input "checkbox" at bounding box center [689, 642] width 11 height 11
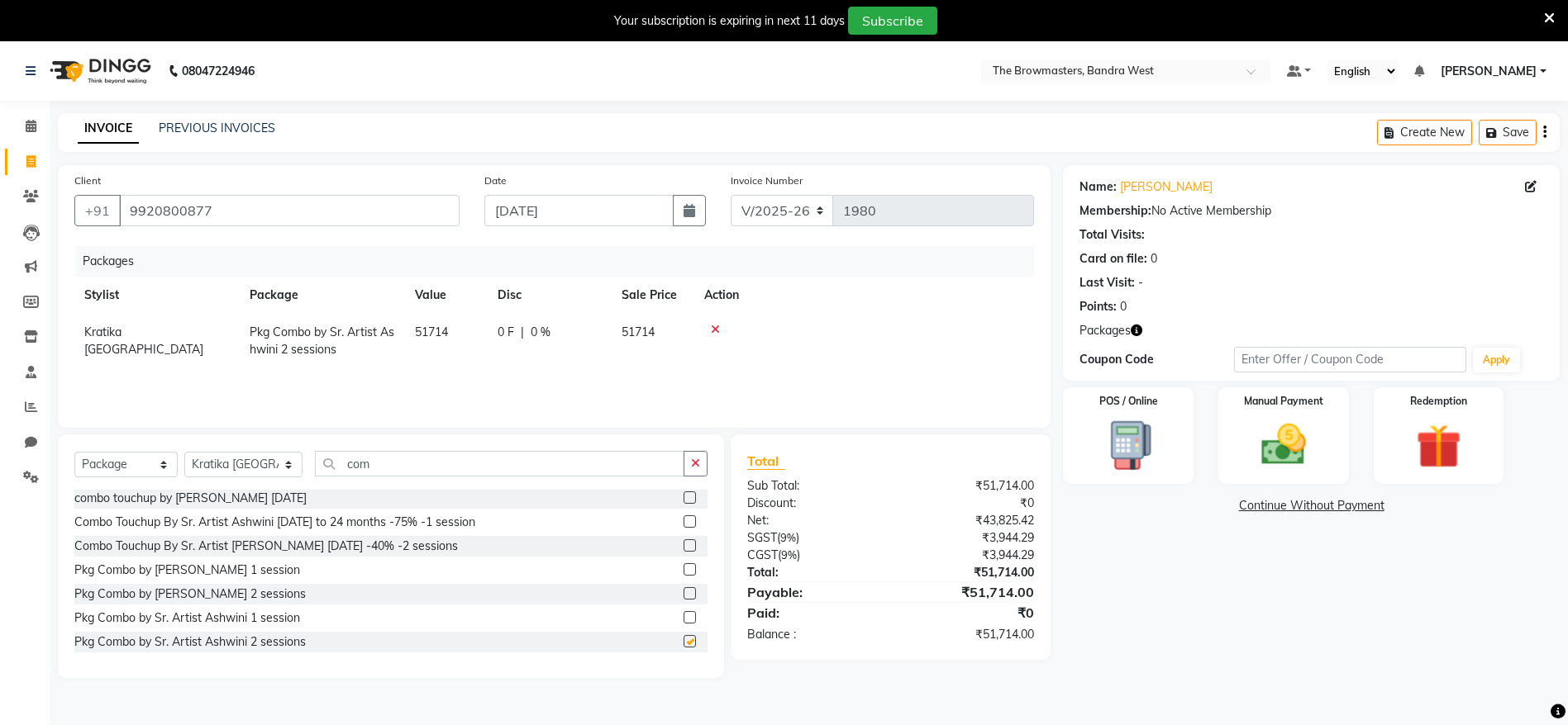
checkbox input "false"
click at [514, 338] on div "0 F | 0 %" at bounding box center [549, 332] width 104 height 18
select select "64305"
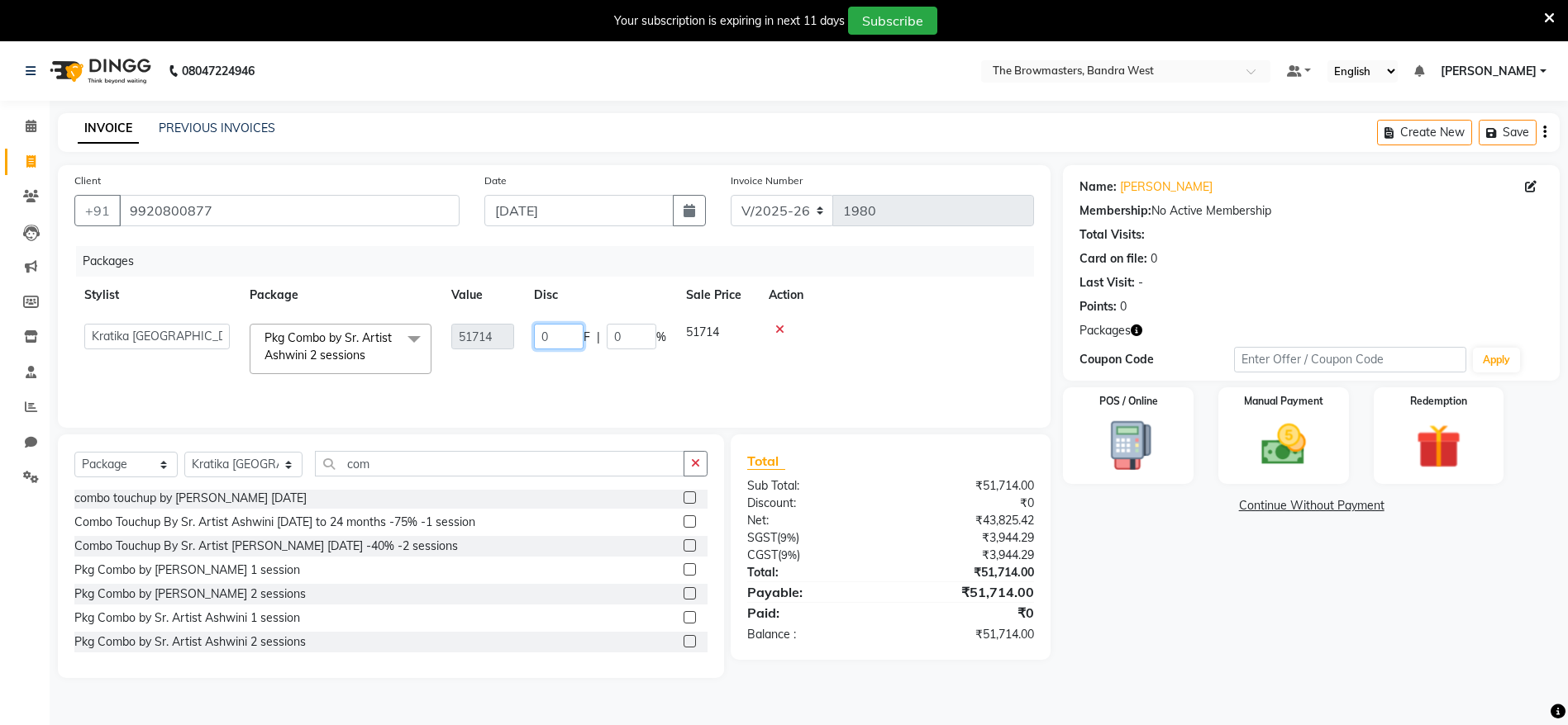
click at [556, 340] on input "0" at bounding box center [558, 337] width 49 height 26
type input "11714"
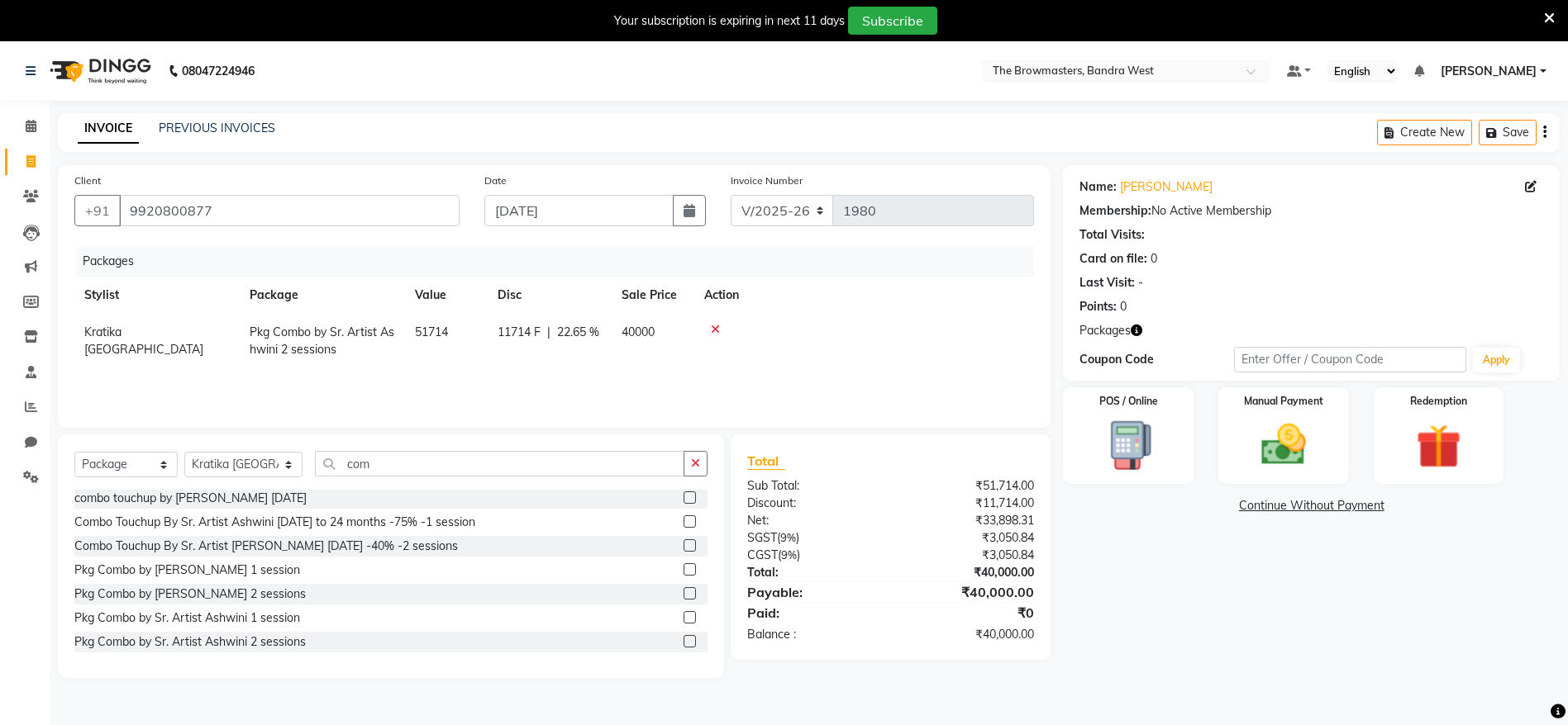
click at [633, 388] on div "Packages Stylist Package Value Disc Sale Price Action Kratika Mumbai Pkg Combo …" at bounding box center [554, 329] width 960 height 165
click at [1304, 451] on img at bounding box center [1284, 444] width 76 height 53
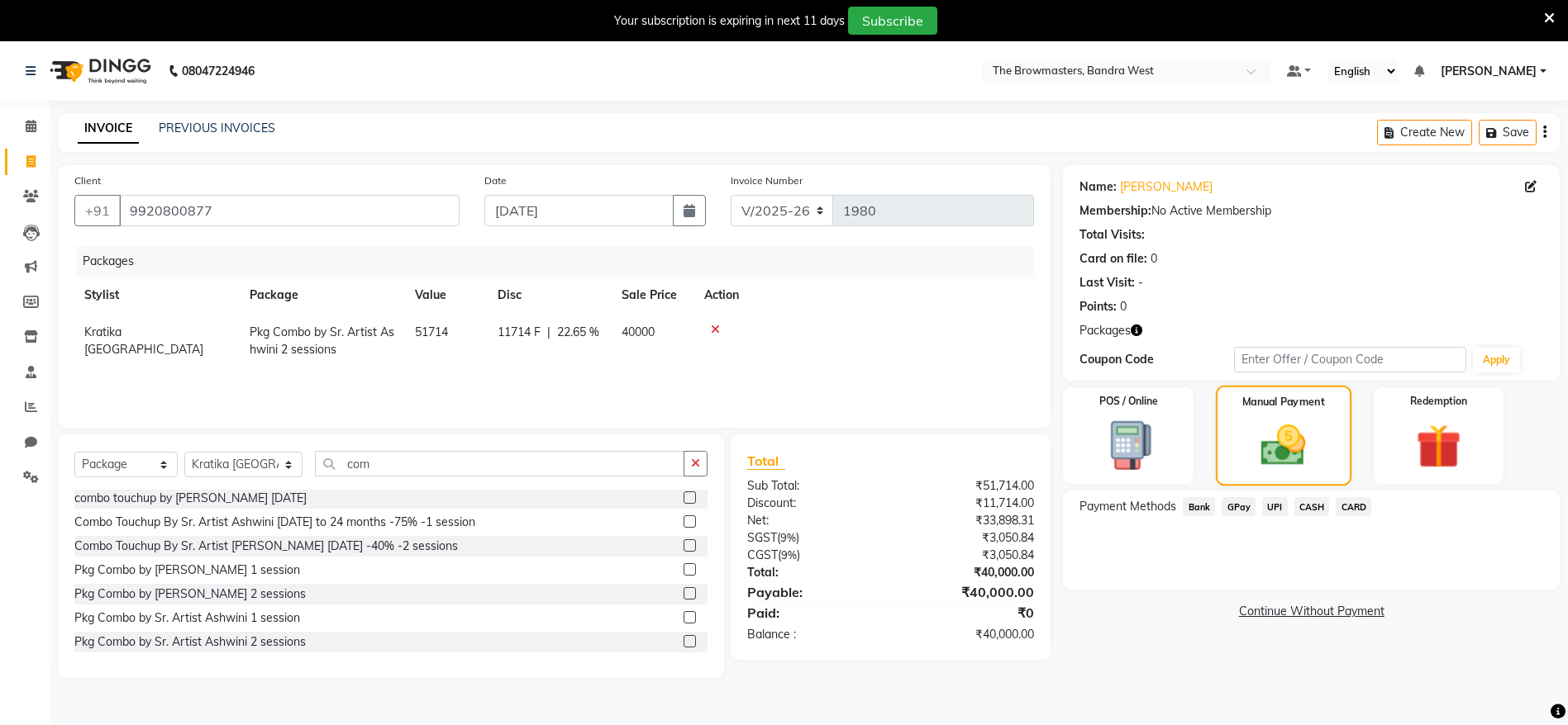
click at [1258, 419] on img at bounding box center [1284, 445] width 74 height 52
click at [1320, 506] on span "CASH" at bounding box center [1312, 506] width 36 height 19
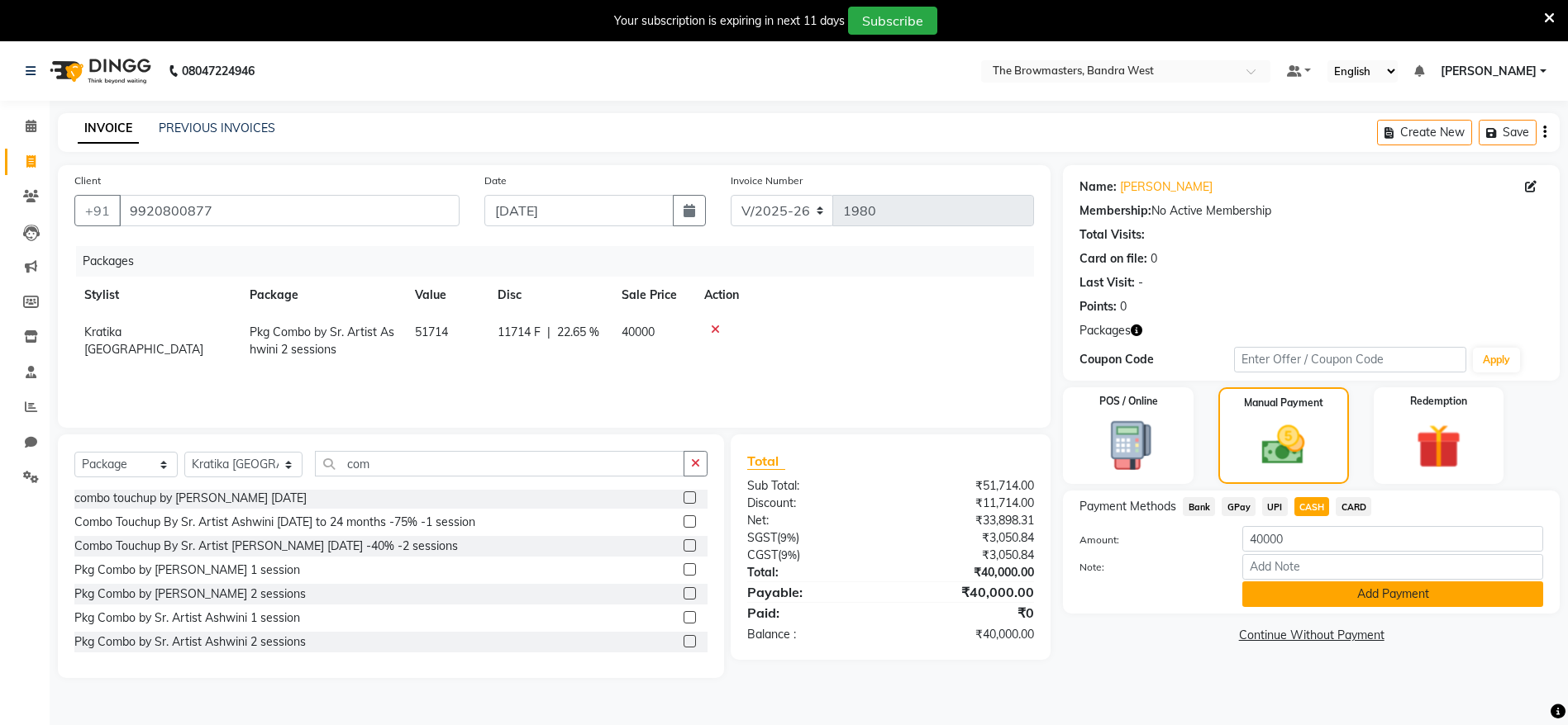
click at [1331, 581] on button "Add Payment" at bounding box center [1393, 594] width 301 height 26
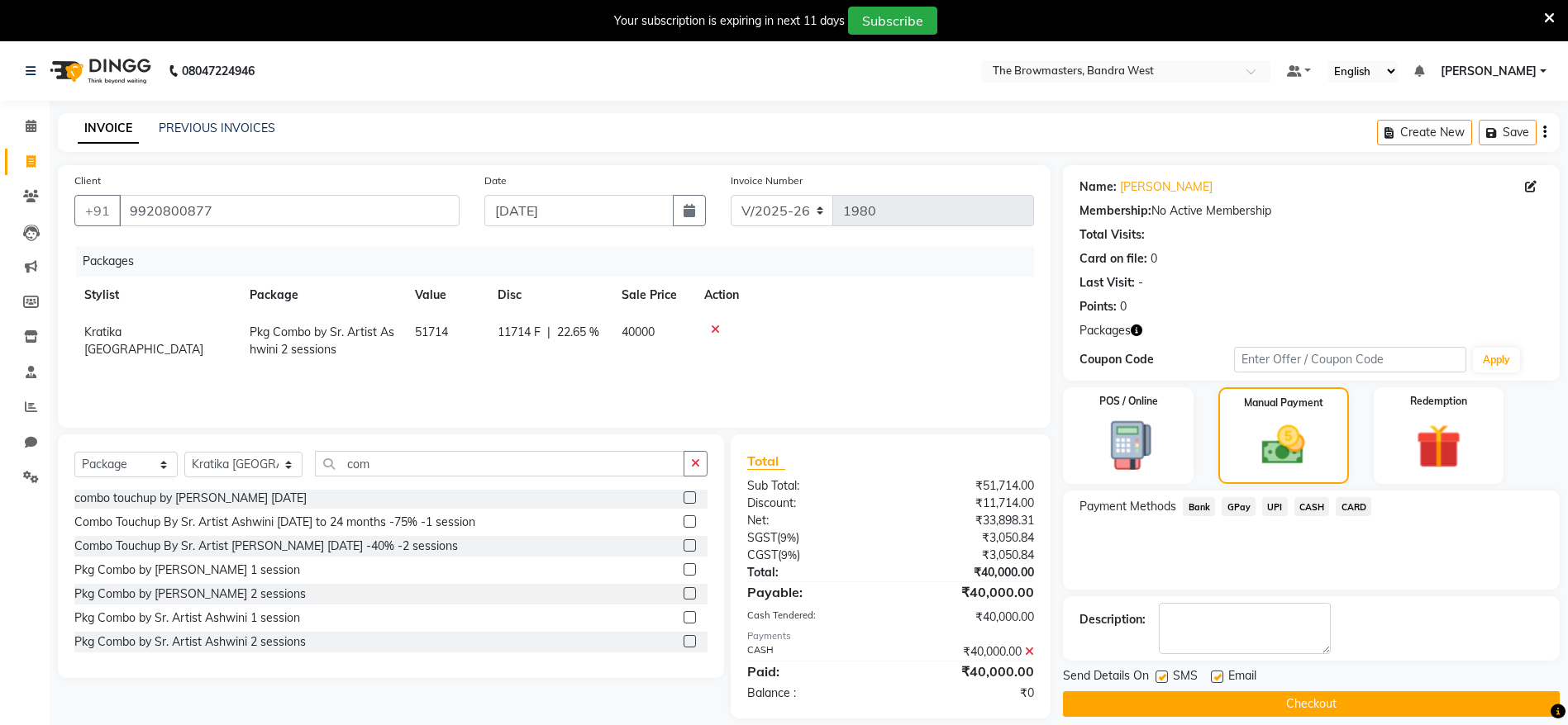
scroll to position [41, 0]
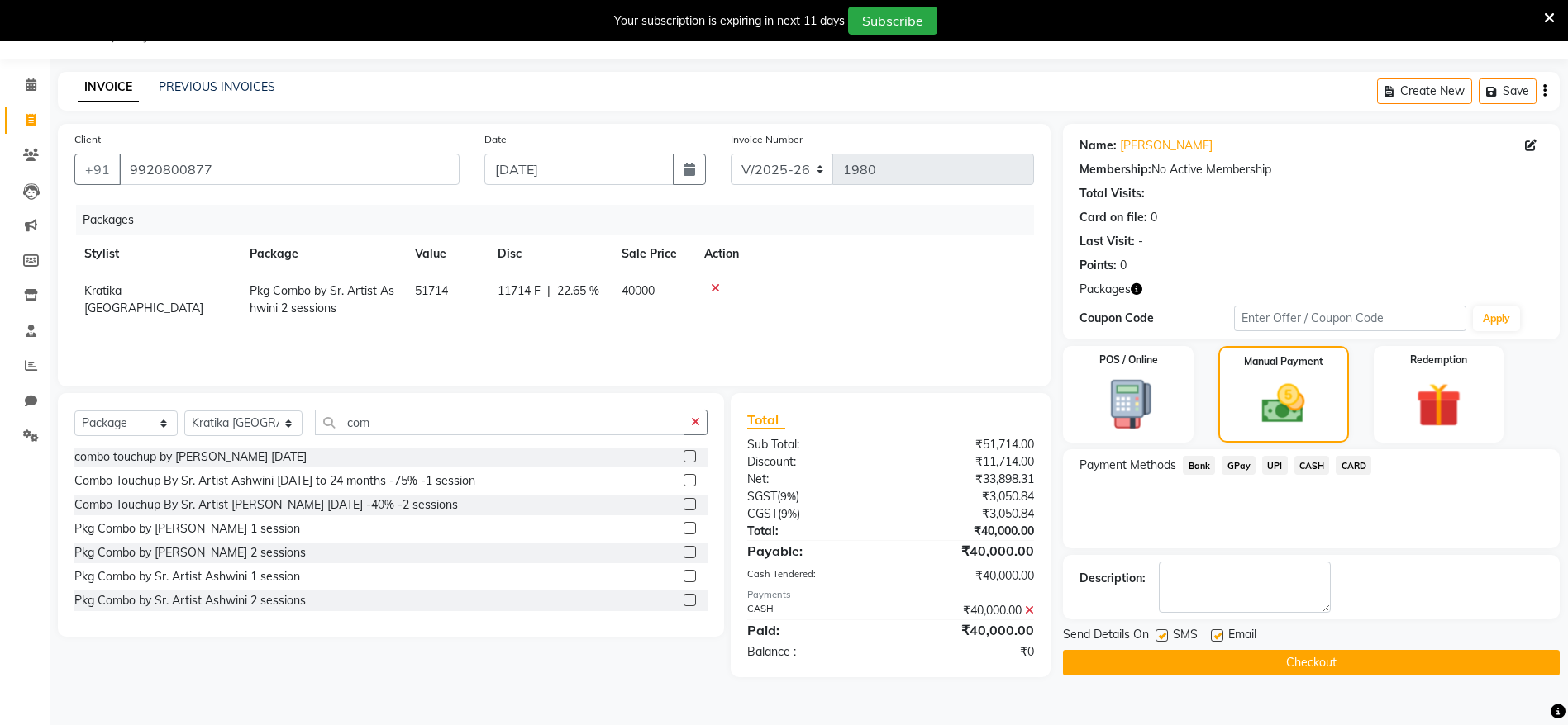
click at [1161, 641] on label at bounding box center [1162, 636] width 13 height 13
click at [1161, 641] on input "checkbox" at bounding box center [1161, 636] width 11 height 11
checkbox input "false"
click at [1214, 638] on label at bounding box center [1217, 636] width 13 height 13
click at [1214, 638] on input "checkbox" at bounding box center [1216, 636] width 11 height 11
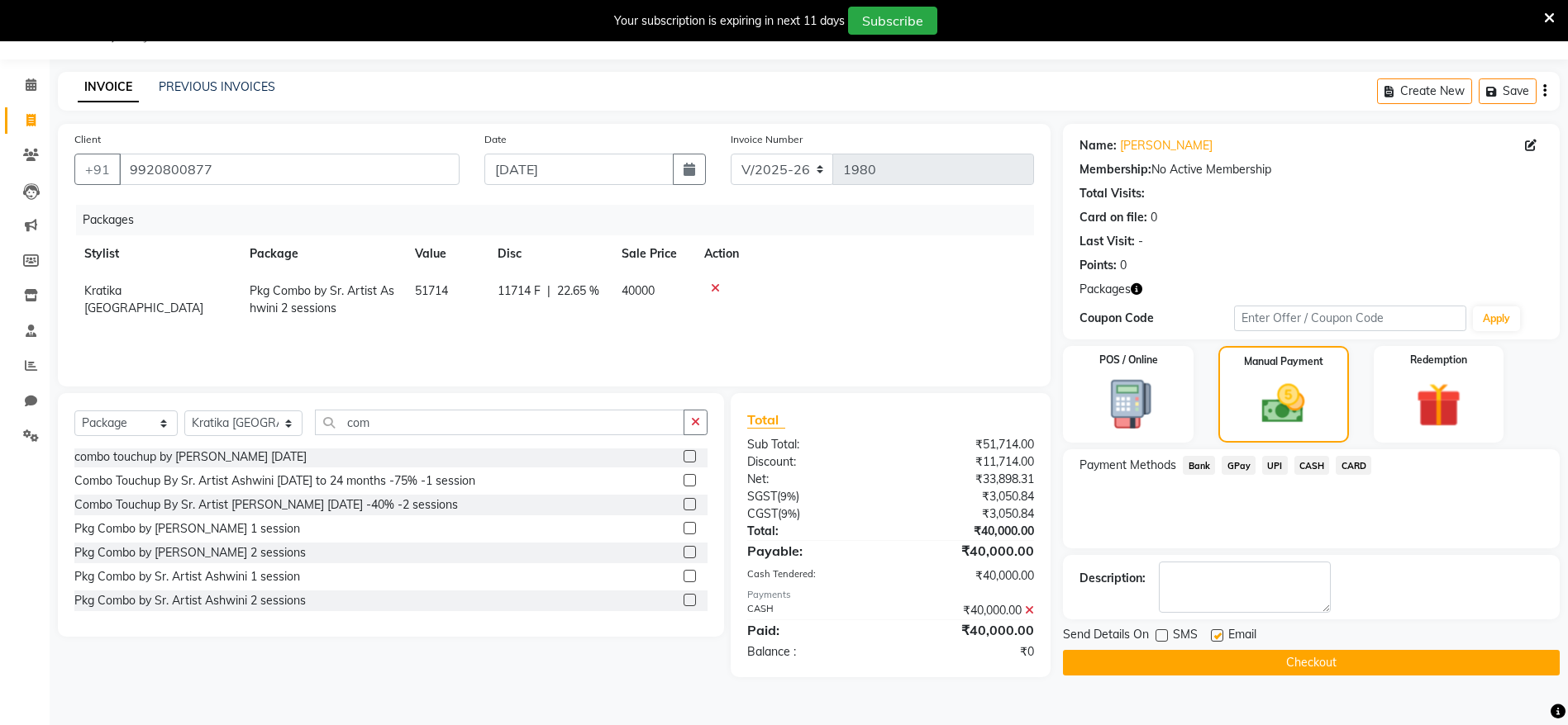
checkbox input "false"
click at [1251, 660] on button "Checkout" at bounding box center [1311, 662] width 496 height 26
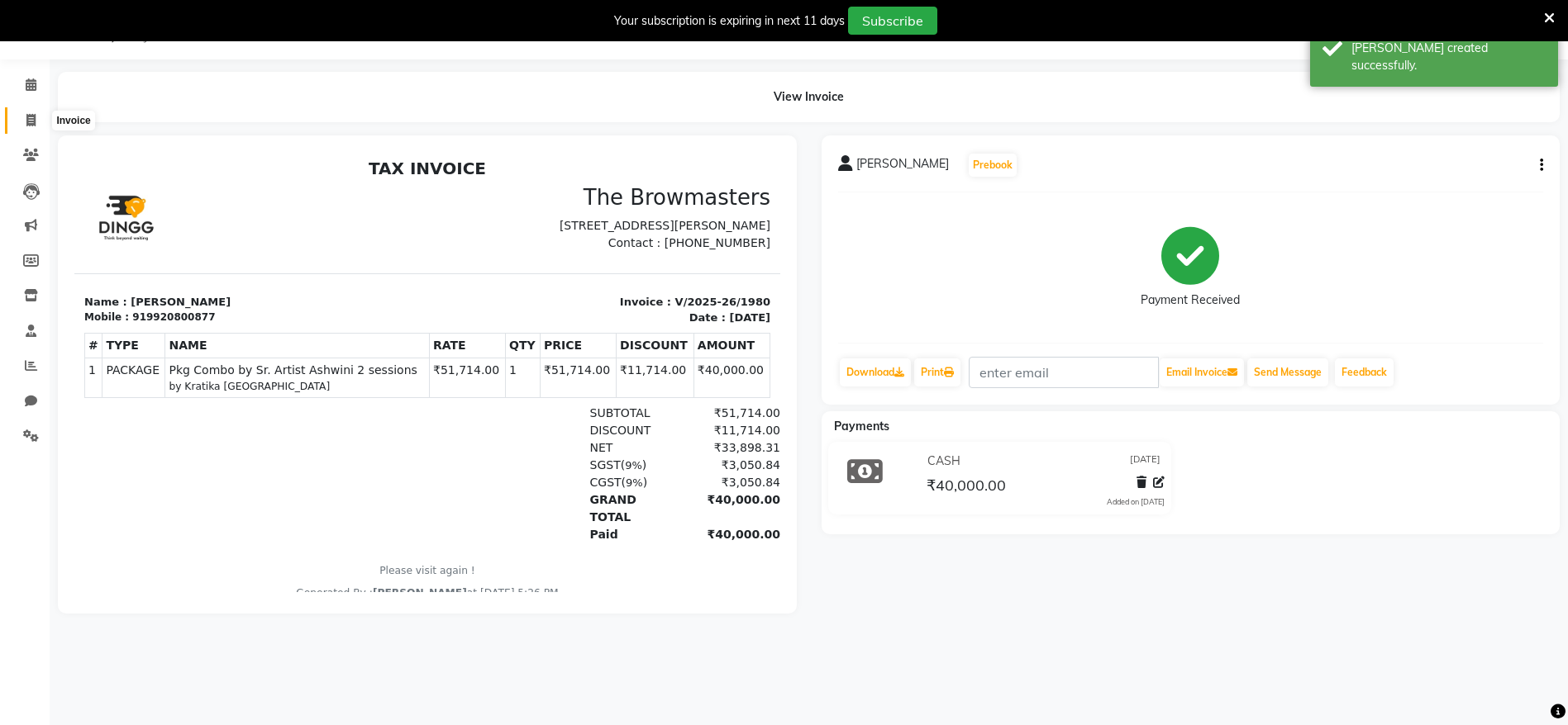
click at [27, 126] on span at bounding box center [31, 121] width 29 height 19
select select "6949"
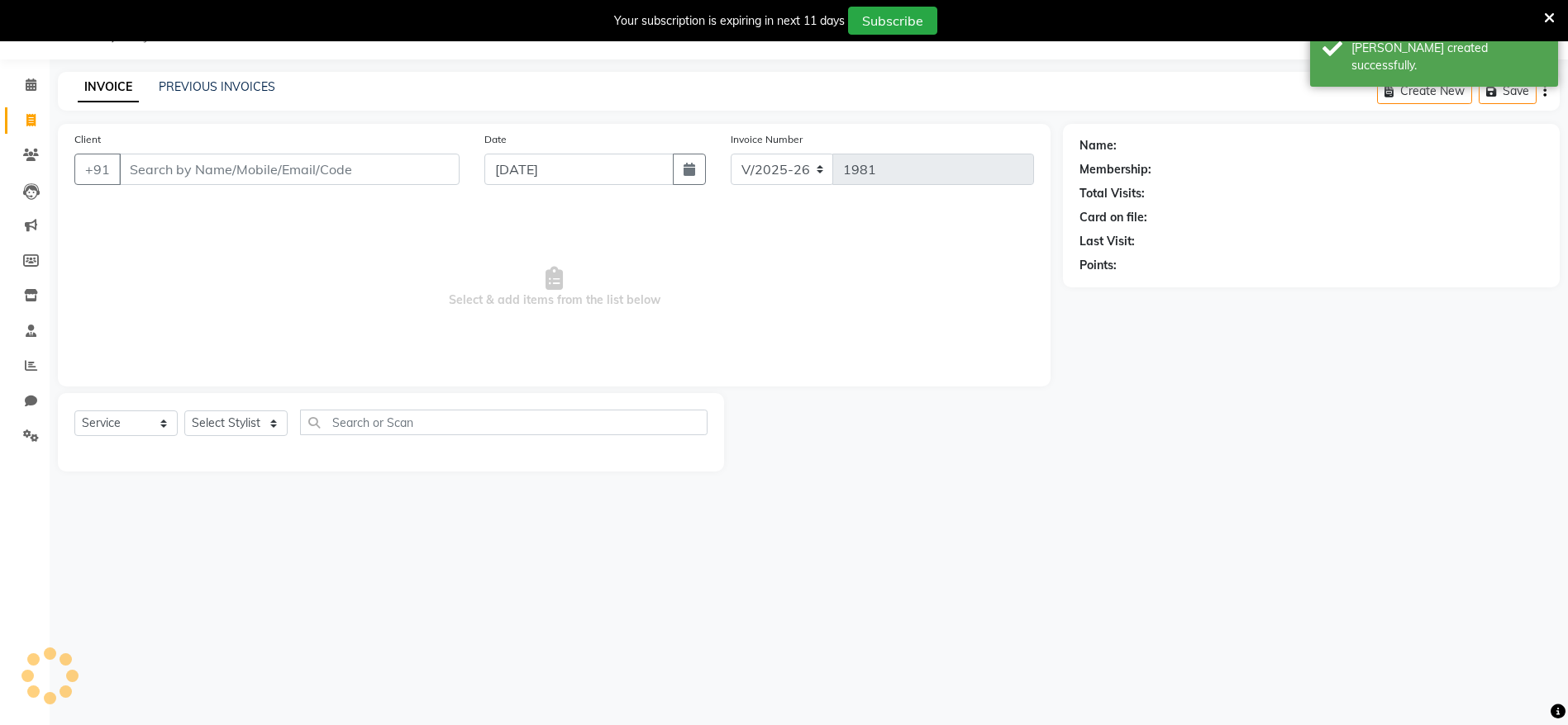
select select "package"
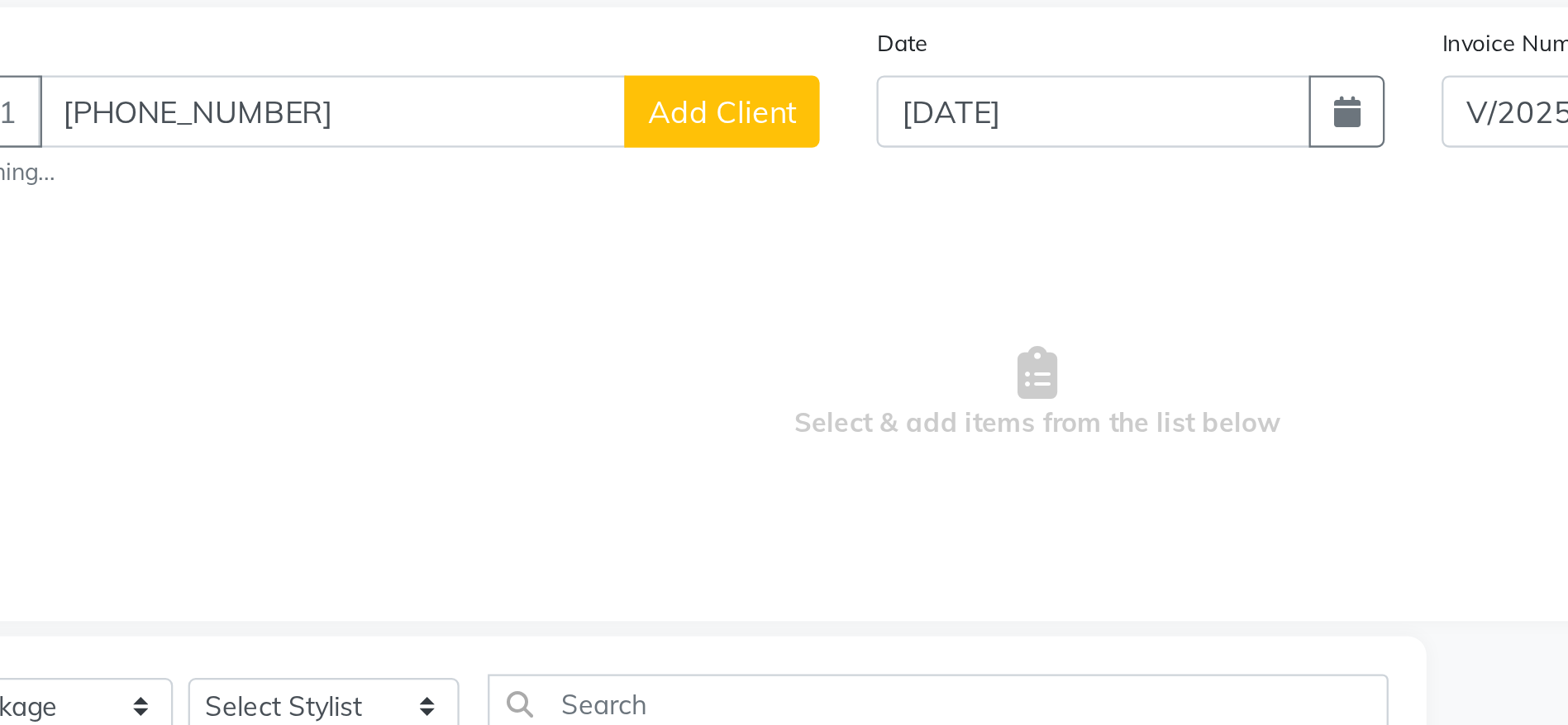
click at [198, 173] on input "+91 99208 00877" at bounding box center [247, 170] width 257 height 32
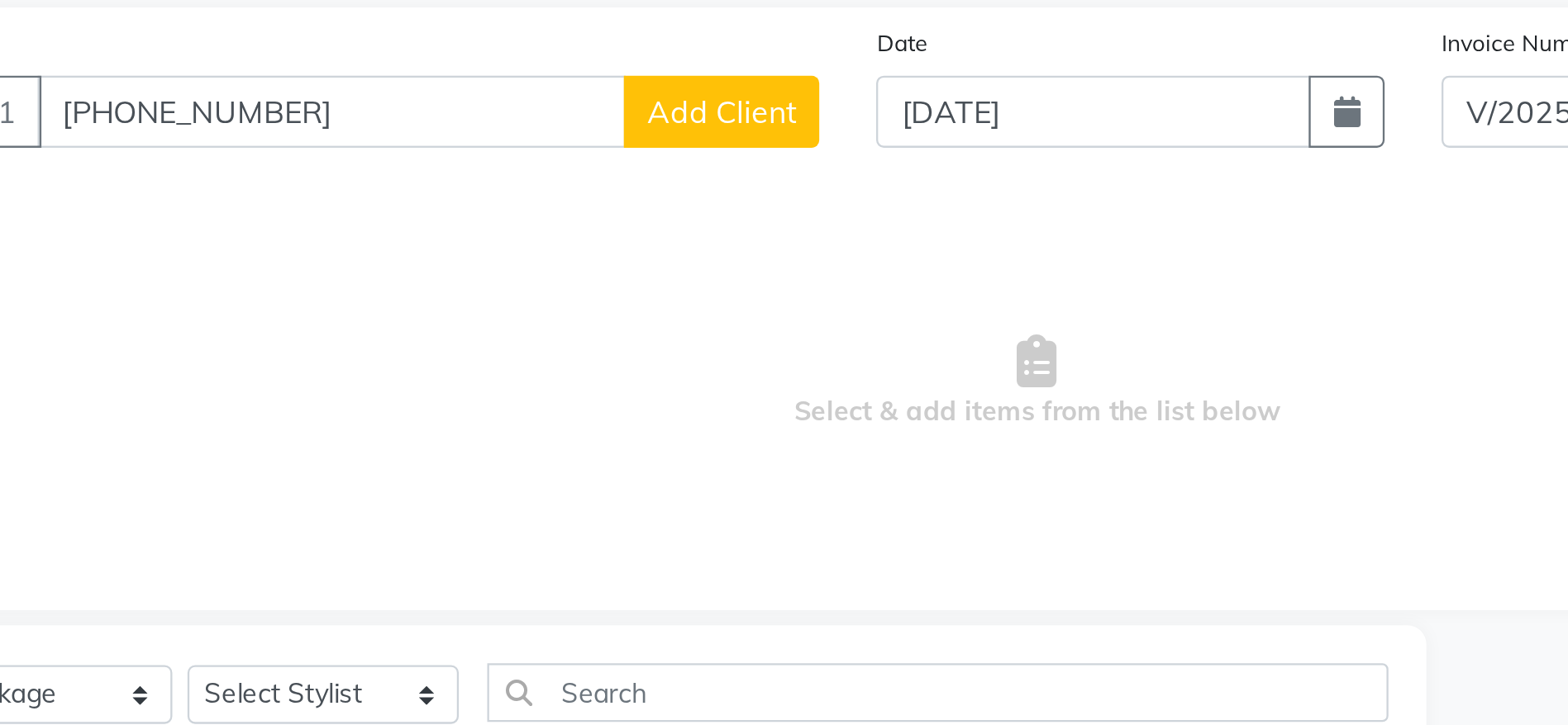
click at [160, 180] on input "+91 9920800877" at bounding box center [247, 170] width 257 height 32
drag, startPoint x: 158, startPoint y: 179, endPoint x: 103, endPoint y: 181, distance: 55.0
click at [103, 181] on div "+91 +91 9920800877 Add Client" at bounding box center [267, 170] width 385 height 32
type input "9920800877"
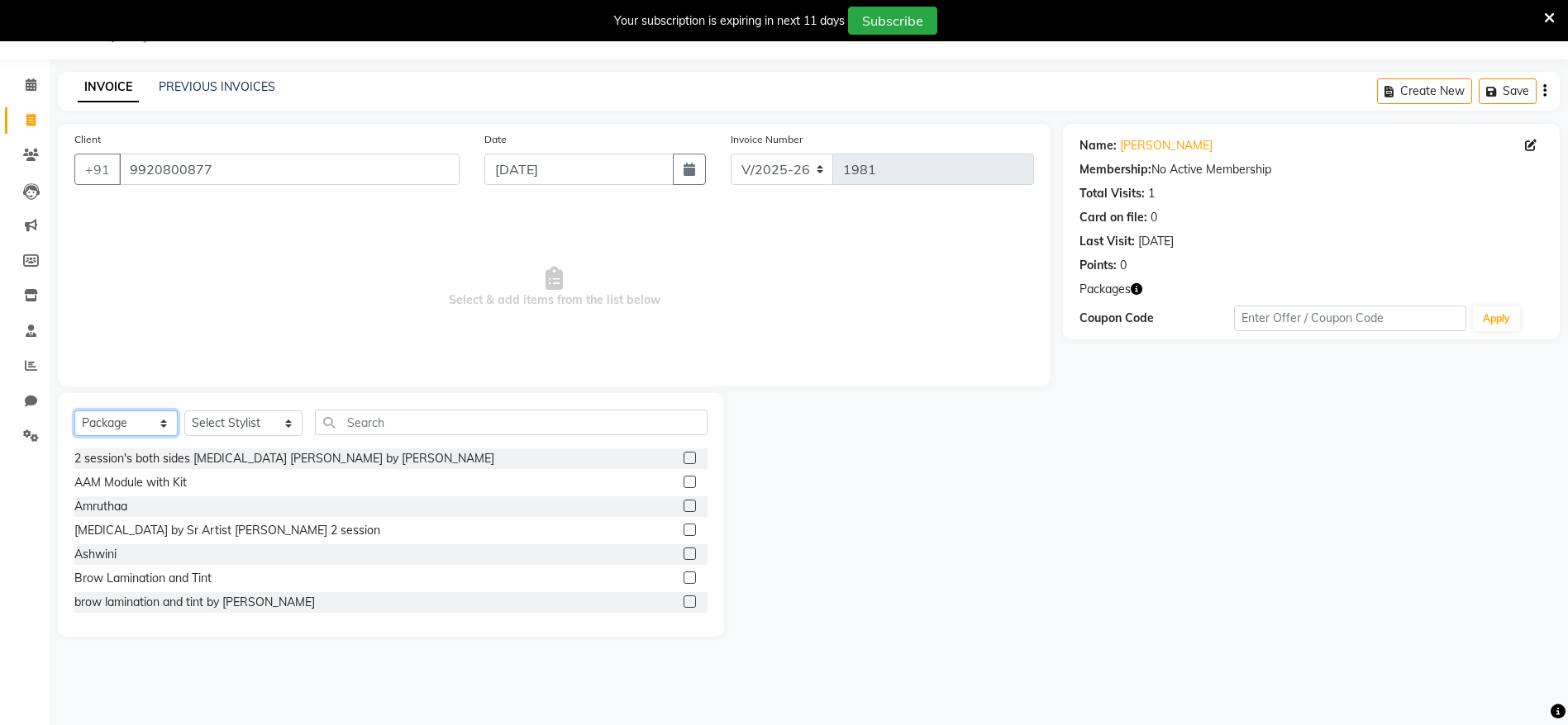
click at [122, 414] on select "Select Service Product Membership Package Voucher Prepaid Gift Card" at bounding box center [126, 423] width 104 height 26
select select "service"
click at [74, 411] on select "Select Service Product Membership Package Voucher Prepaid Gift Card" at bounding box center [126, 423] width 104 height 26
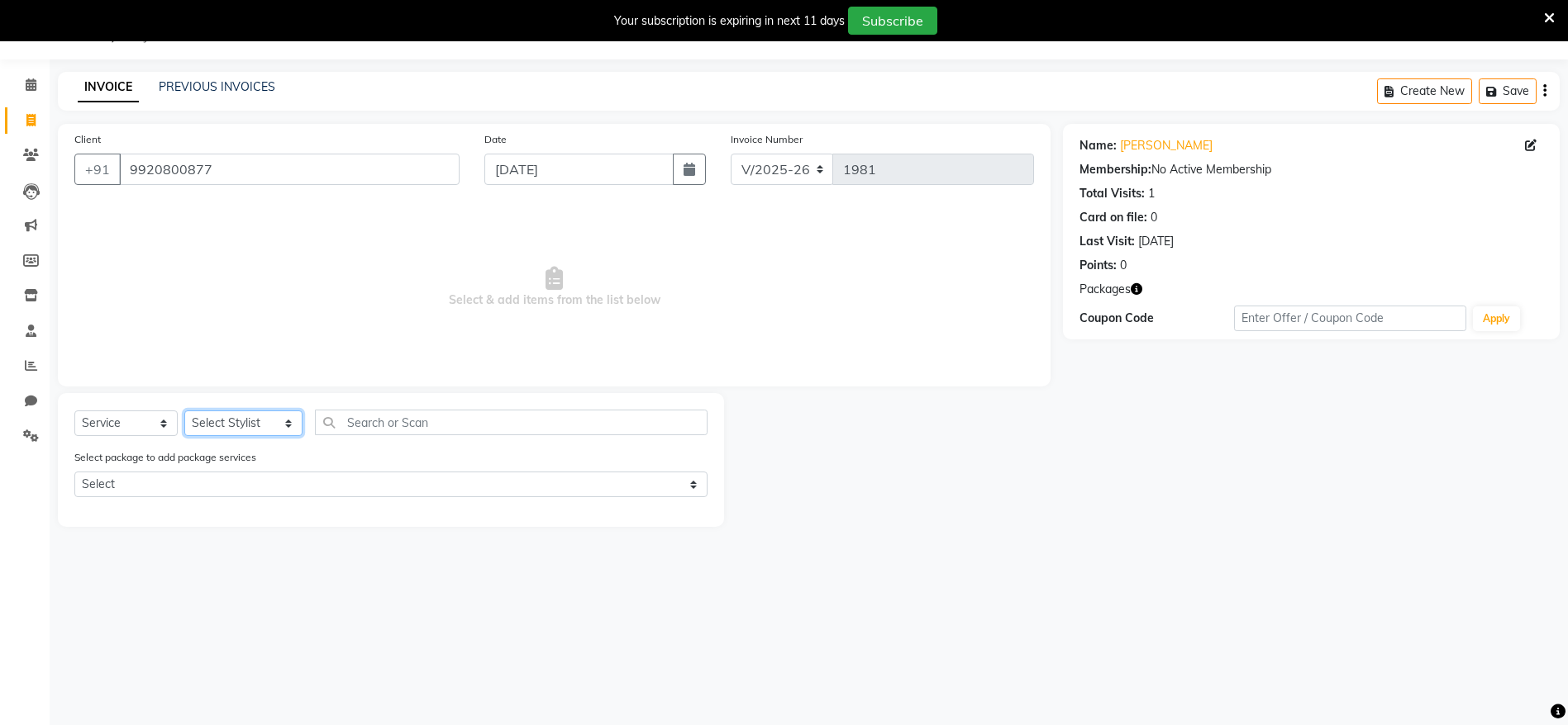
click at [265, 424] on select "Select Stylist Ashmeey Singghai Ashwini Ayushi DINGG SUPPORT Jyoti Kajal Kratik…" at bounding box center [243, 423] width 118 height 26
select select "64306"
click at [185, 411] on select "Select Stylist Ashmeey Singghai Ashwini Ayushi DINGG SUPPORT Jyoti Kajal Kratik…" at bounding box center [243, 423] width 118 height 26
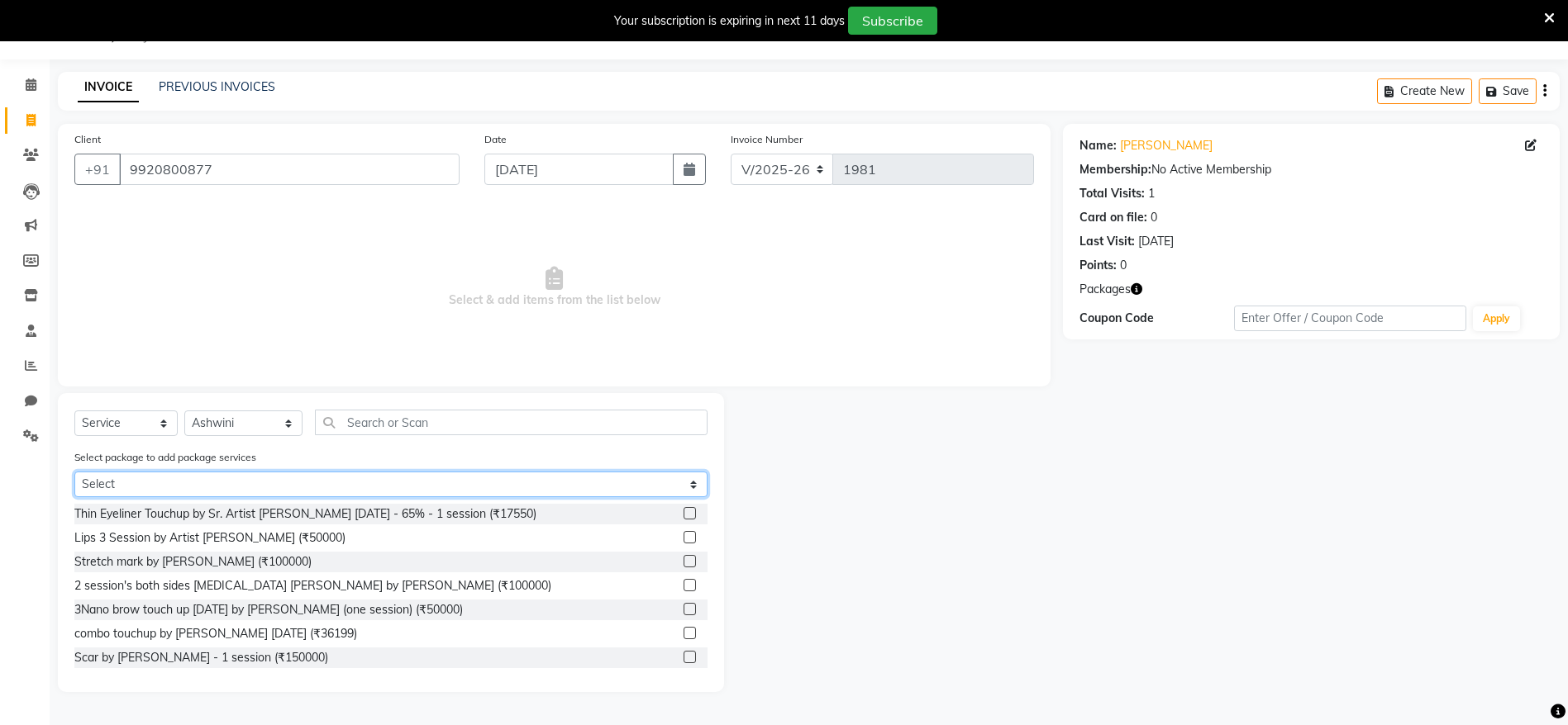
click at [232, 487] on select "Select Pkg Combo by Sr. Artist Ashwini 2 sessions" at bounding box center [391, 484] width 634 height 26
select select "1: Object"
click at [74, 472] on select "Select Pkg Combo by Sr. Artist Ashwini 2 sessions" at bounding box center [391, 484] width 634 height 26
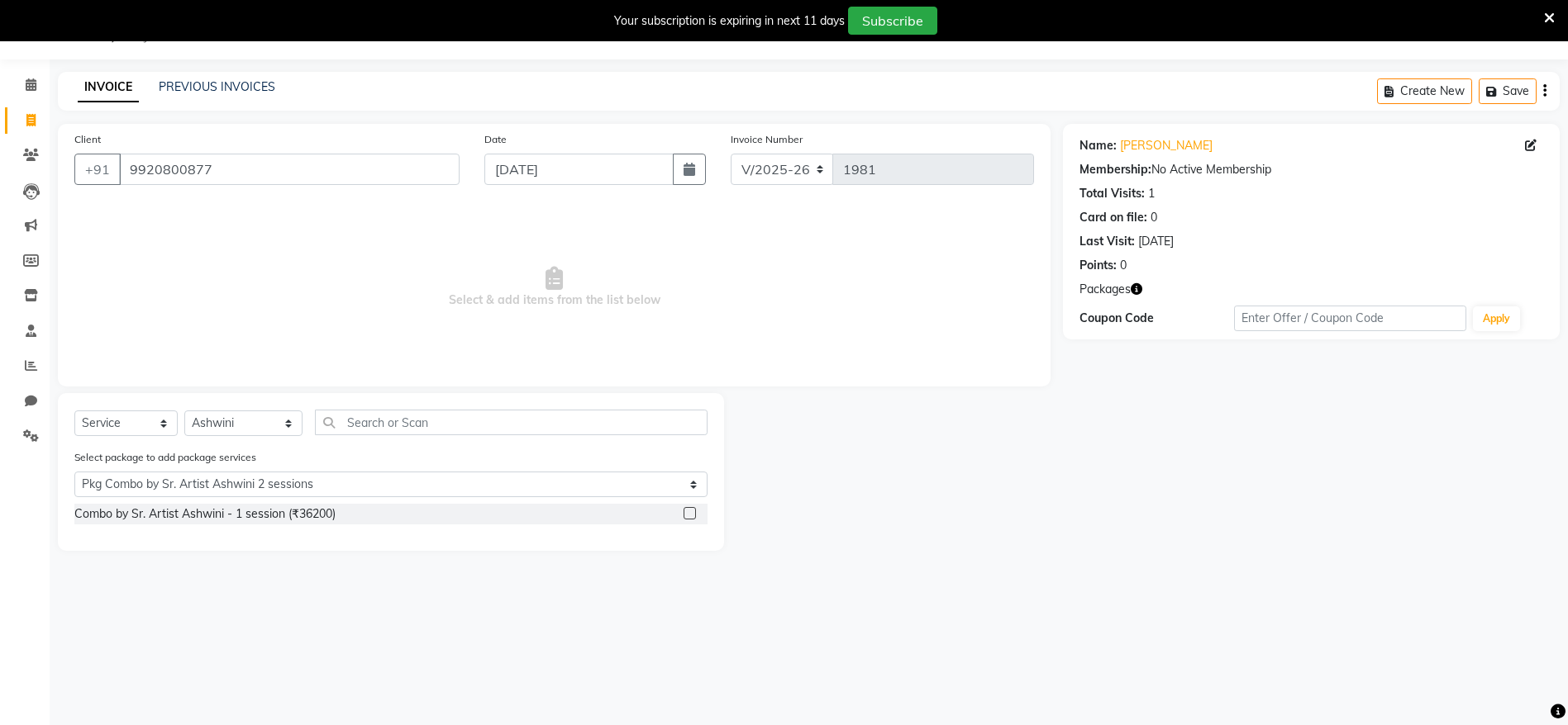
click at [692, 517] on label at bounding box center [690, 513] width 13 height 13
click at [692, 517] on input "checkbox" at bounding box center [689, 514] width 11 height 11
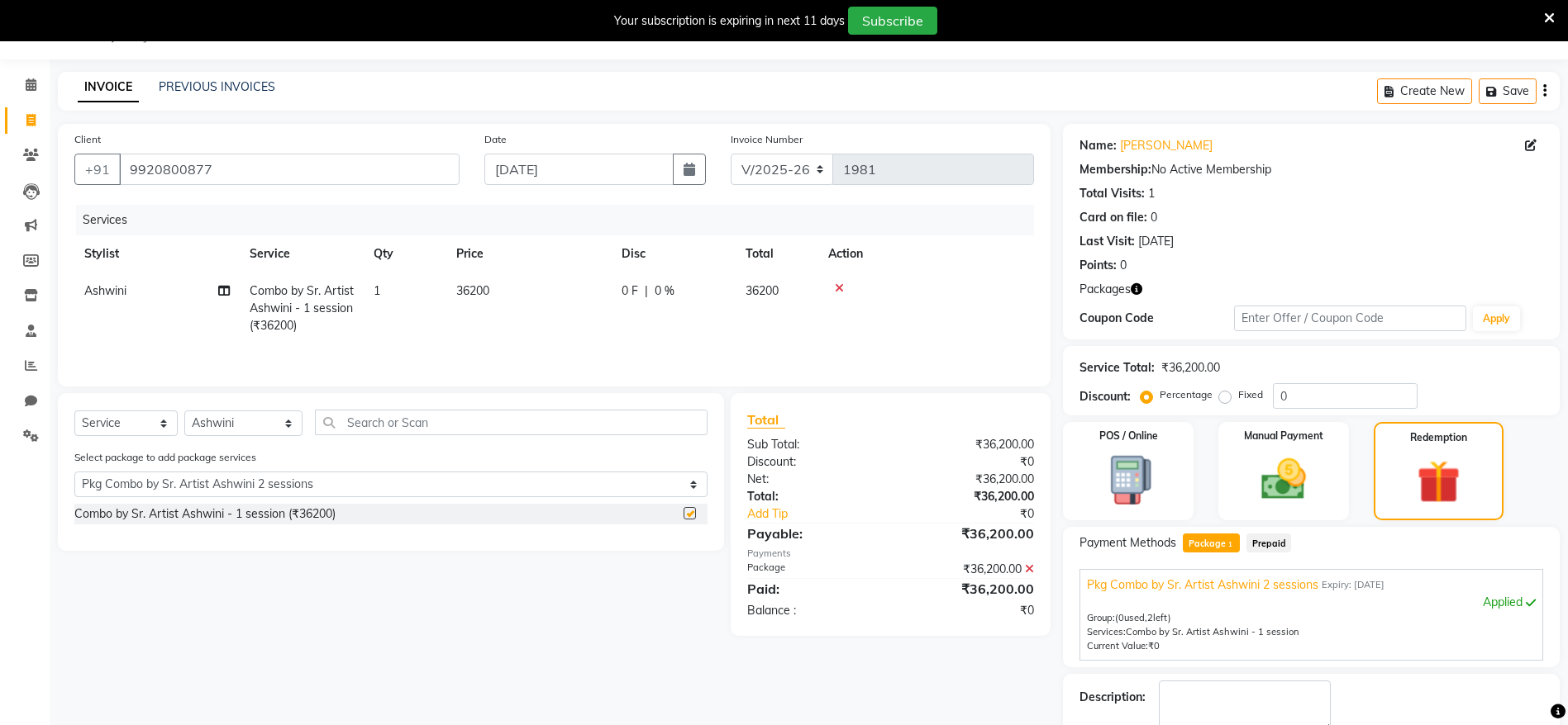
checkbox input "false"
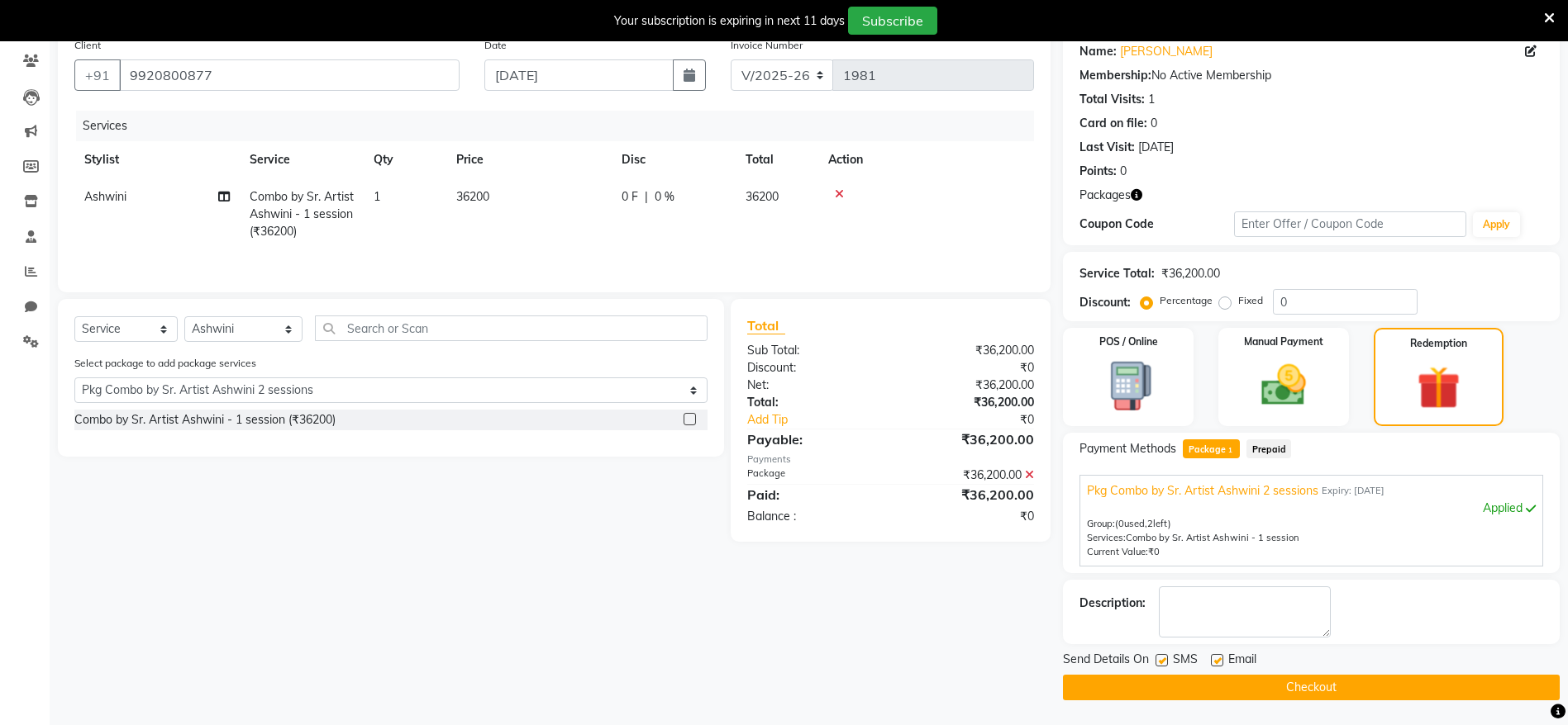
click at [1160, 665] on label at bounding box center [1162, 660] width 13 height 13
click at [1160, 665] on input "checkbox" at bounding box center [1161, 661] width 11 height 11
checkbox input "false"
click at [1214, 662] on label at bounding box center [1217, 660] width 13 height 13
click at [1214, 662] on input "checkbox" at bounding box center [1216, 661] width 11 height 11
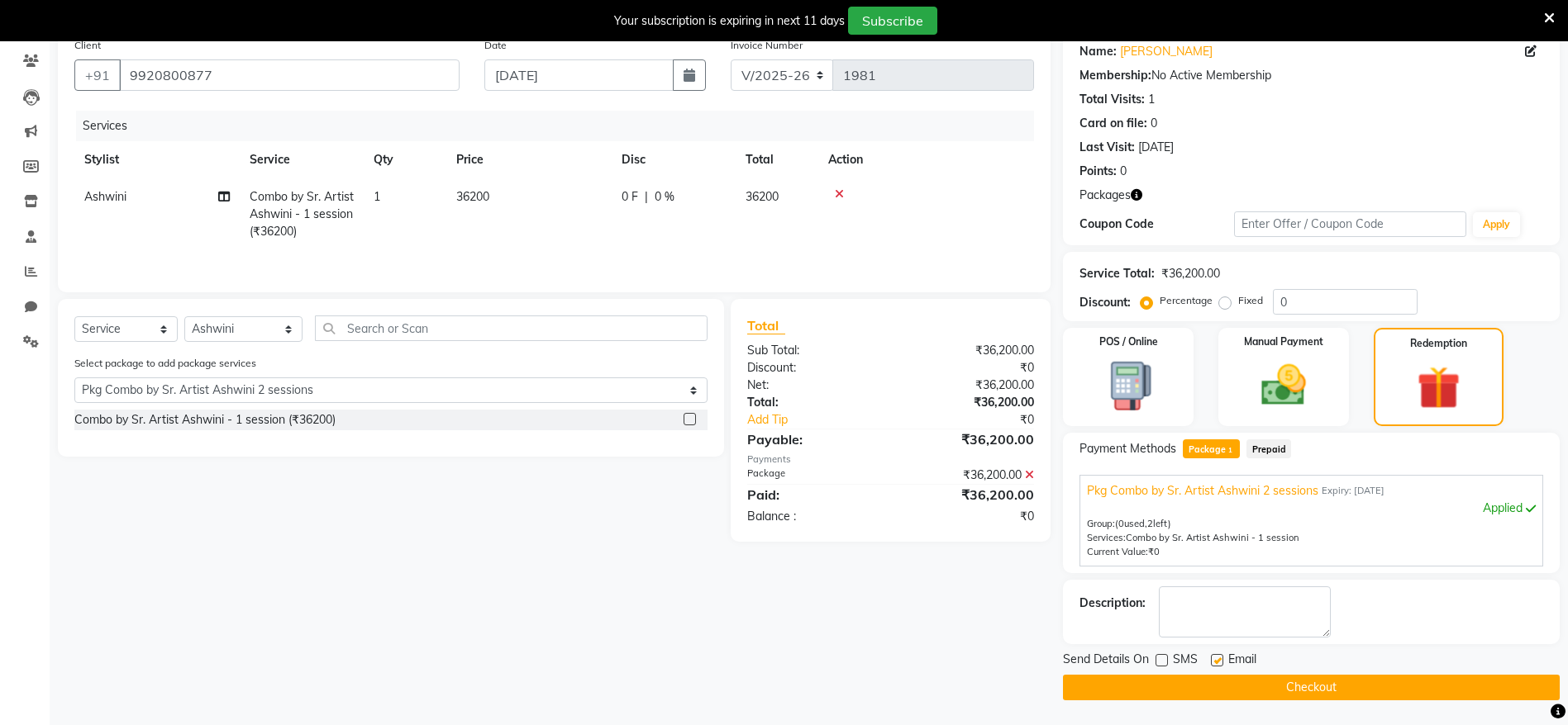
checkbox input "false"
click at [1247, 687] on button "Checkout" at bounding box center [1311, 687] width 496 height 26
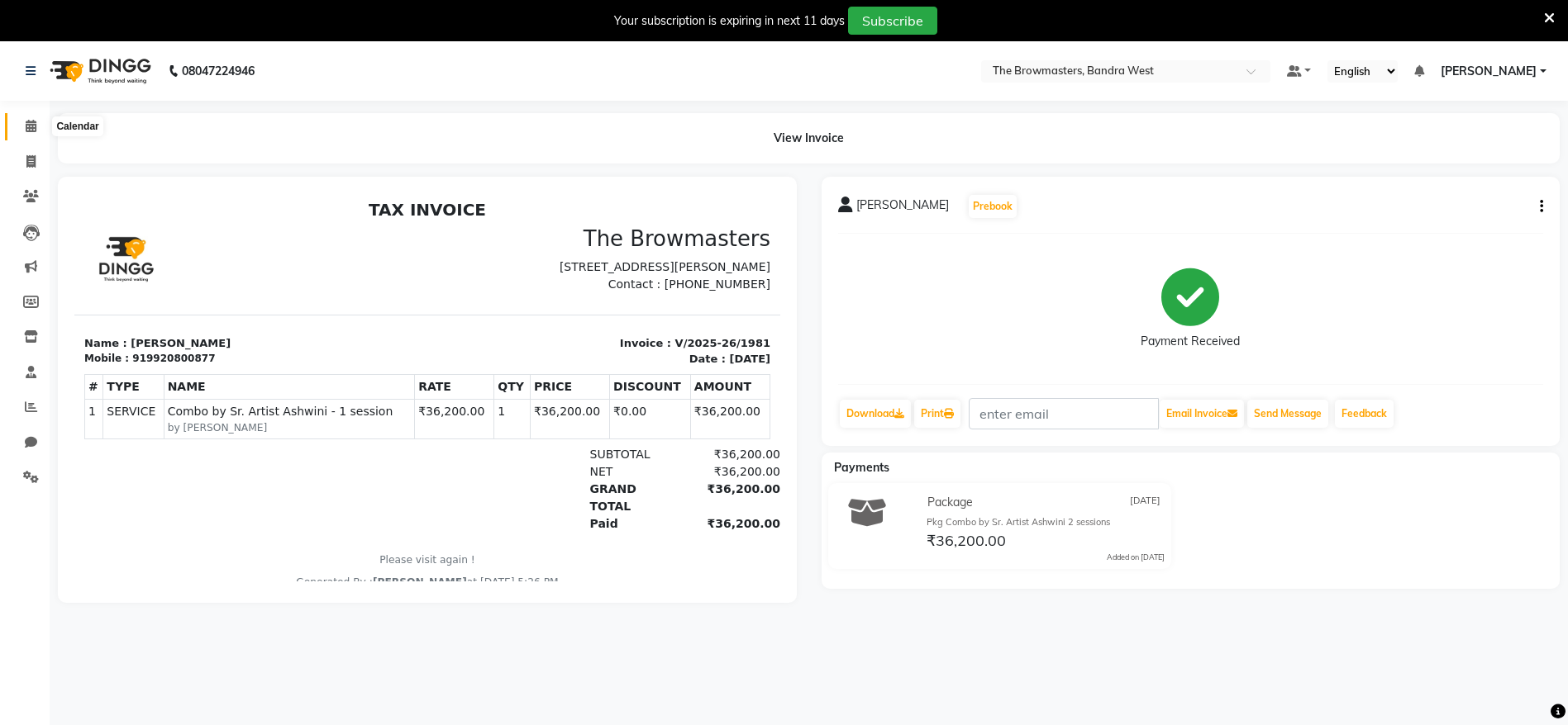
click at [25, 133] on span at bounding box center [31, 126] width 29 height 19
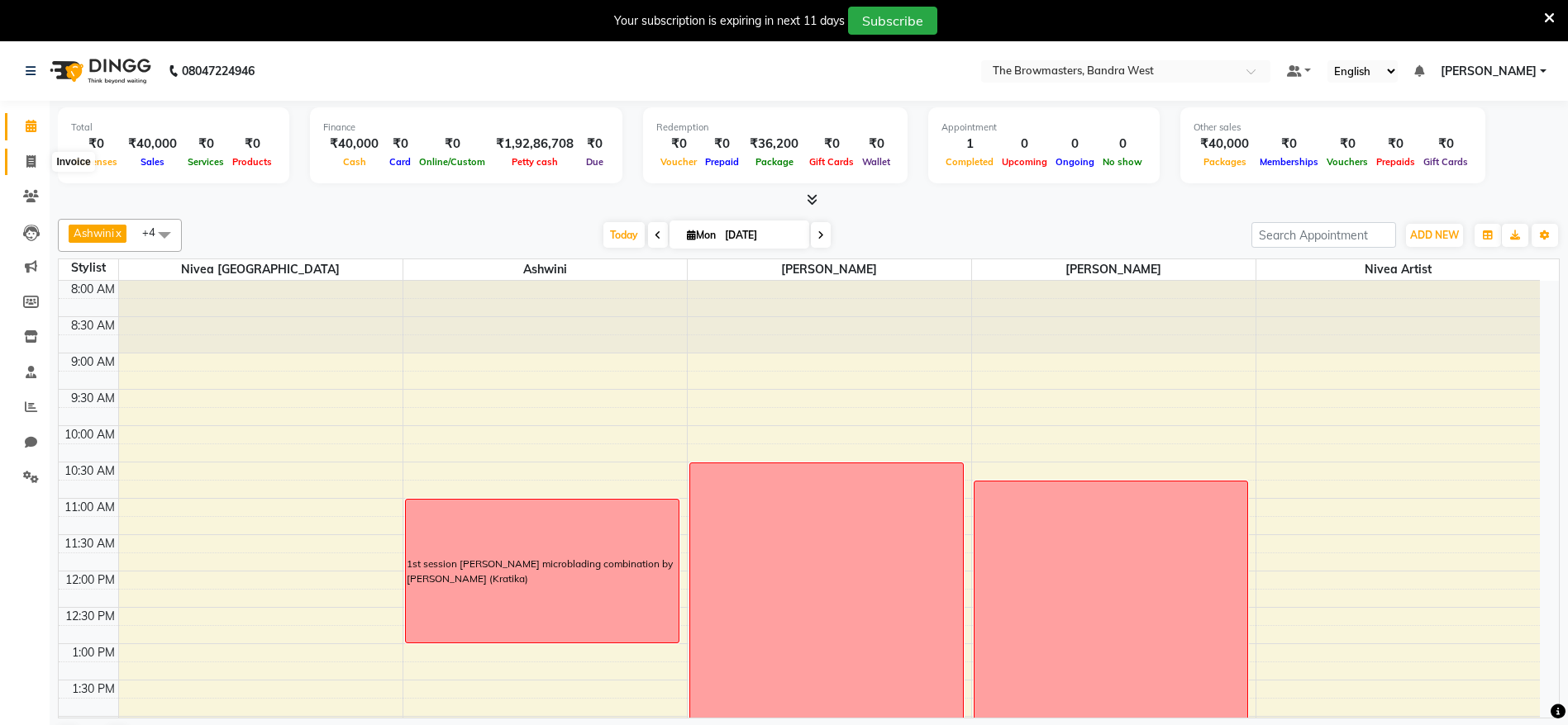
click at [31, 159] on icon at bounding box center [31, 161] width 9 height 13
select select "service"
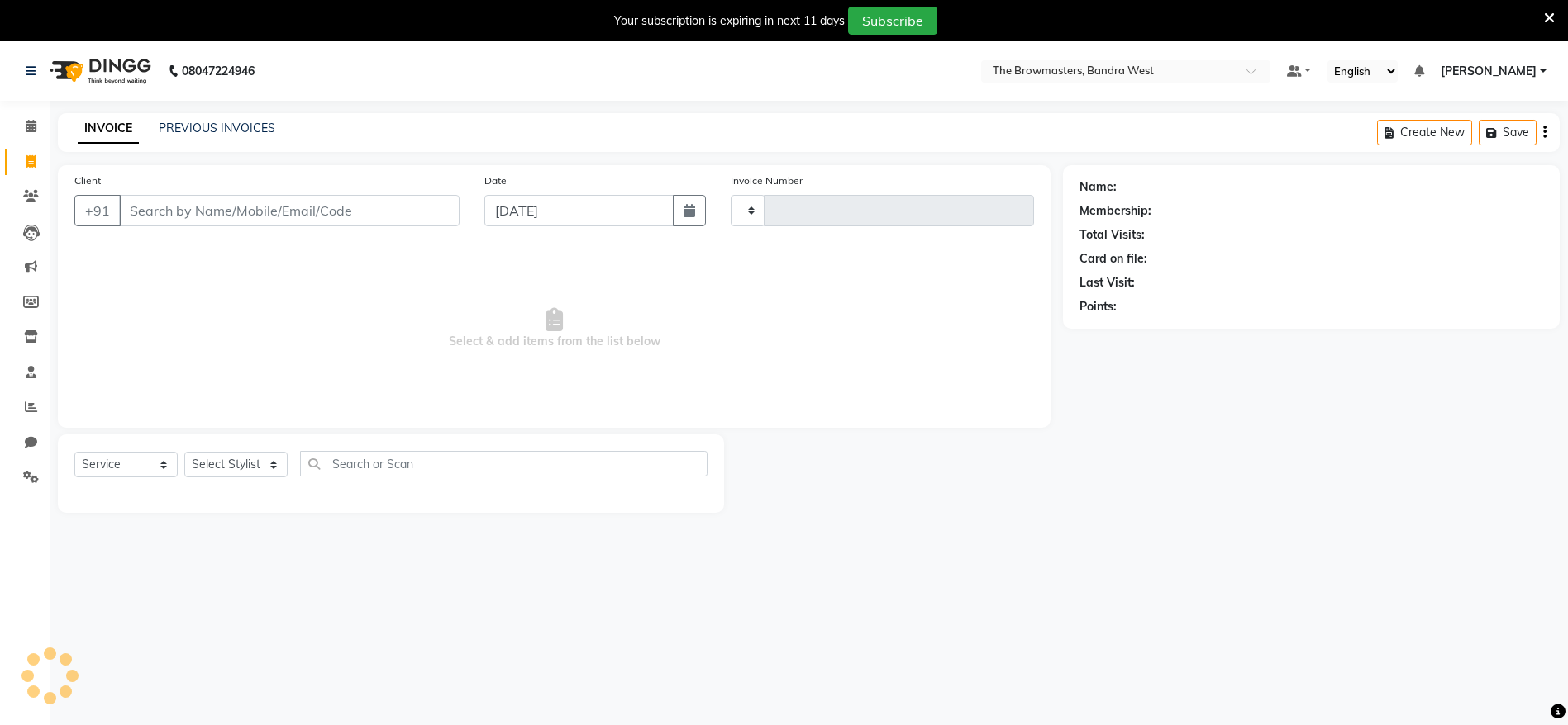
type input "1982"
select select "6949"
select select "package"
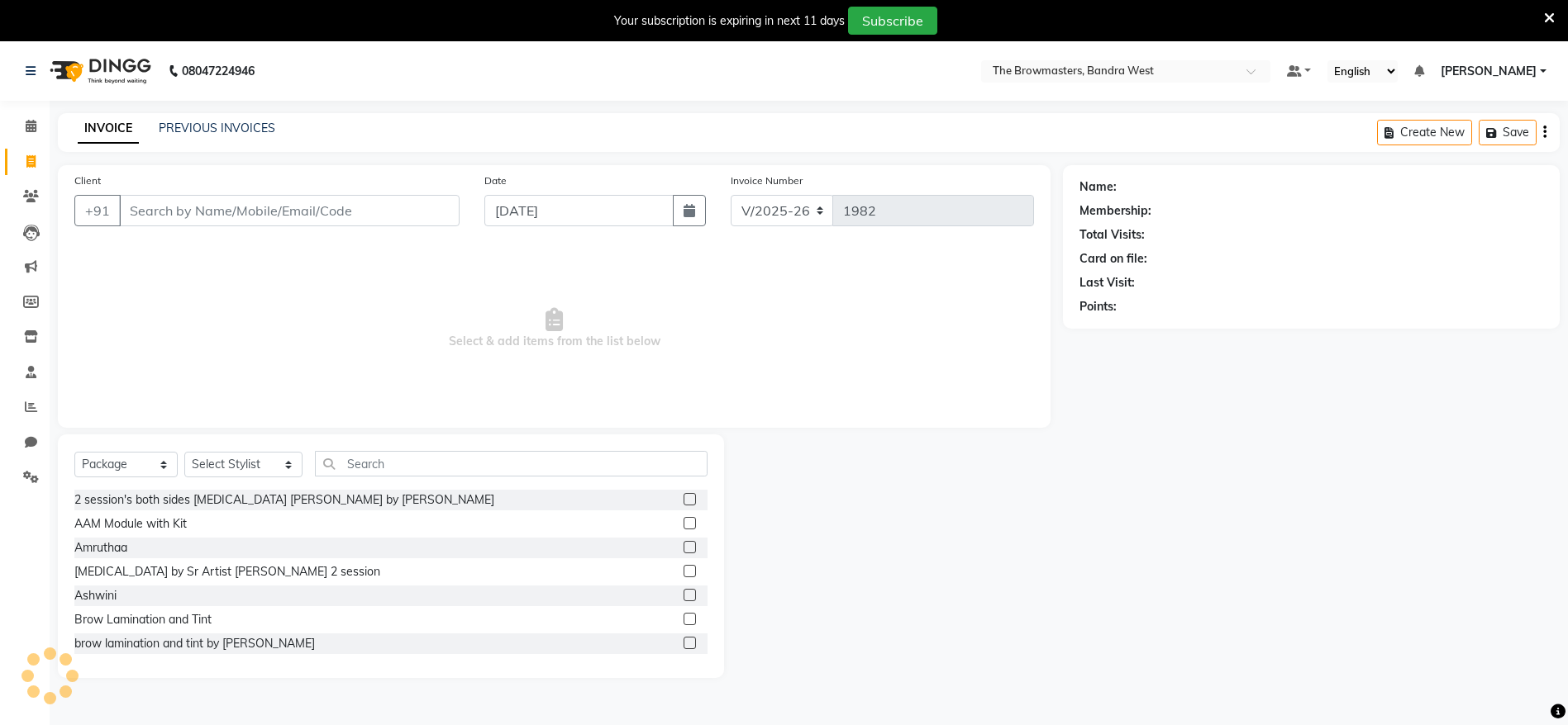
click at [257, 201] on input "Client" at bounding box center [288, 210] width 340 height 32
click at [257, 201] on input "+91 8888398282" at bounding box center [247, 210] width 257 height 32
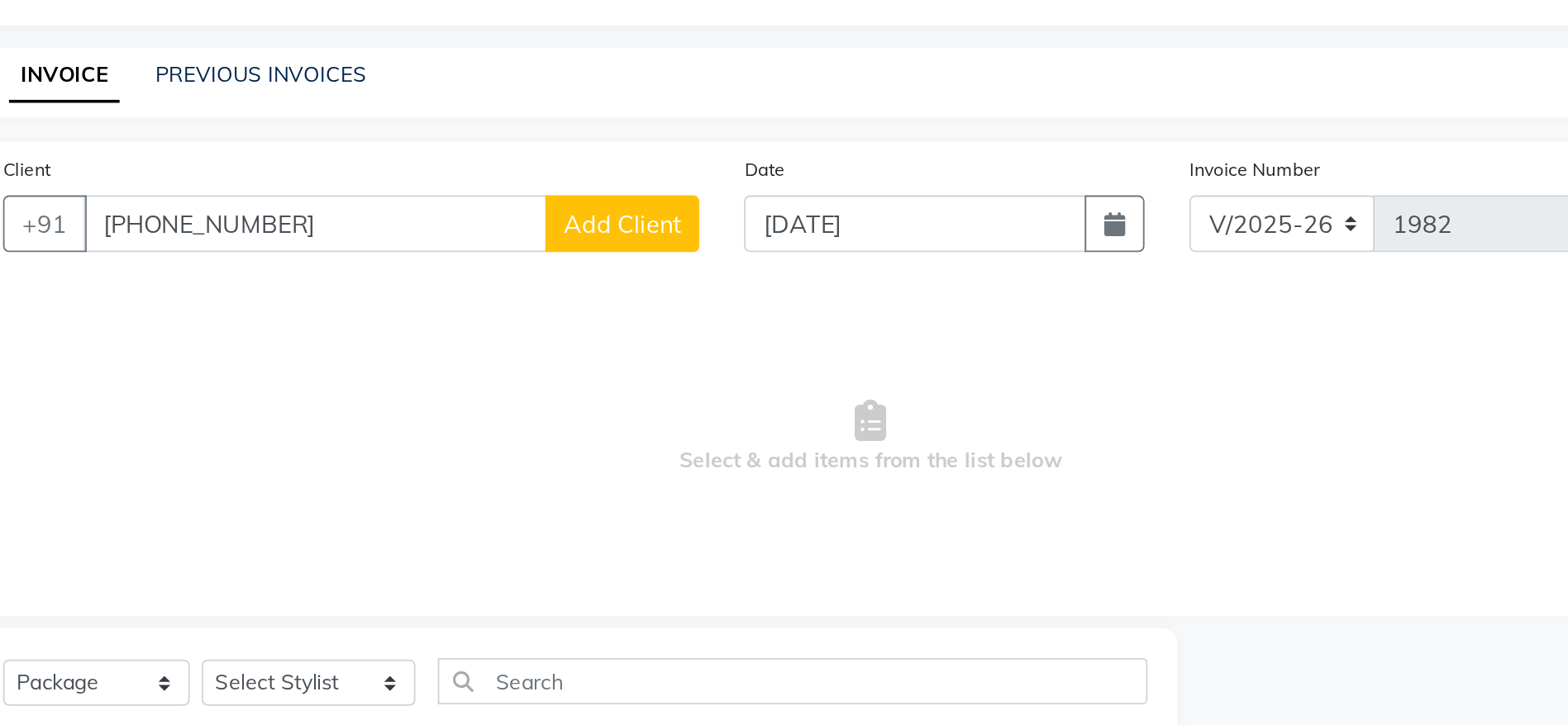
drag, startPoint x: 159, startPoint y: 210, endPoint x: 73, endPoint y: 242, distance: 91.8
click at [73, 242] on div "Client +91 +91 8888398282 Add Client Date 01-09-2025 Invoice Number V/2025 V/20…" at bounding box center [554, 297] width 993 height 263
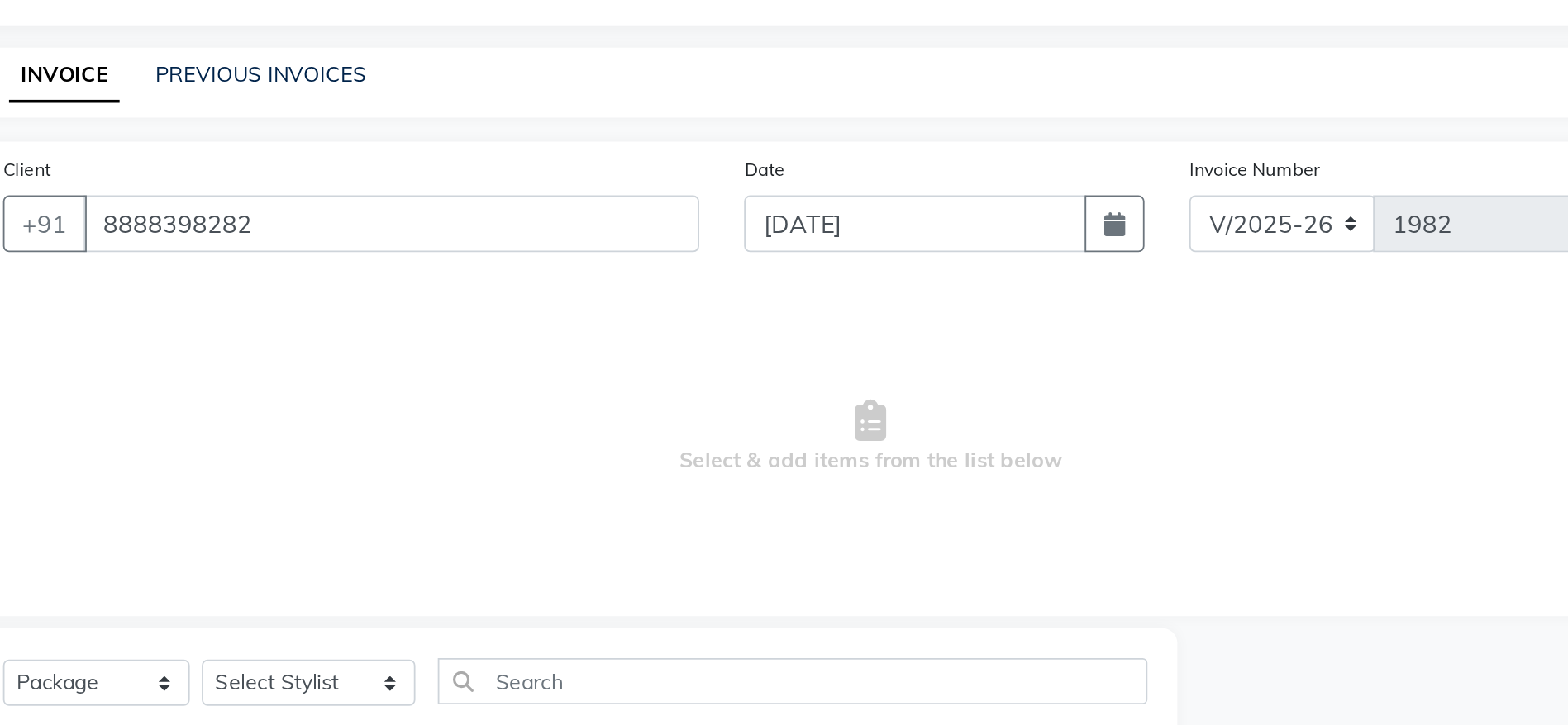
type input "8888398282"
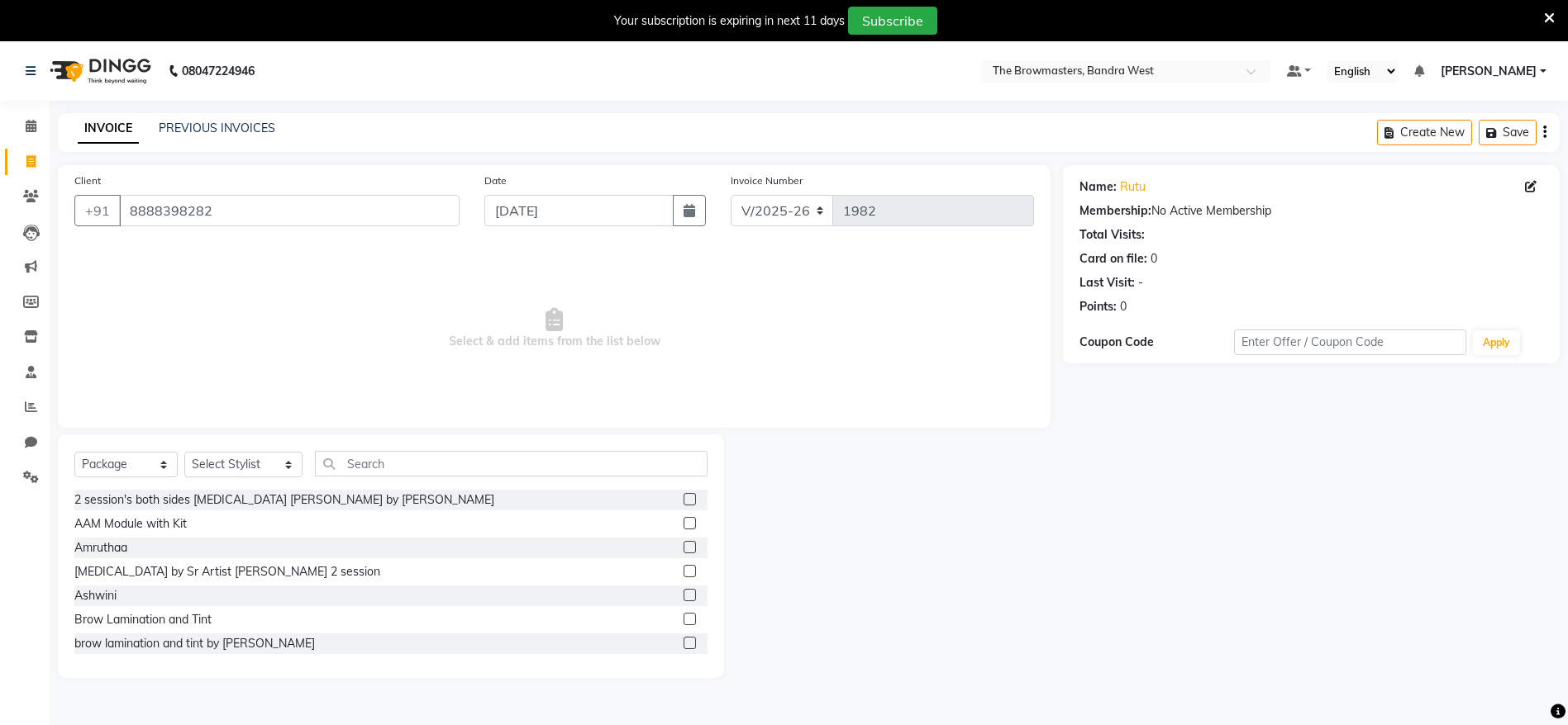
click at [288, 451] on div "Select Service Product Membership Package Voucher Prepaid Gift Card Select Styl…" at bounding box center [391, 470] width 634 height 38
click at [272, 464] on select "Select Stylist Ashmeey Singghai Ashwini Ayushi DINGG SUPPORT Jyoti Kajal Kratik…" at bounding box center [243, 464] width 118 height 26
select select "64305"
click at [185, 452] on select "Select Stylist Ashmeey Singghai Ashwini Ayushi DINGG SUPPORT Jyoti Kajal Kratik…" at bounding box center [243, 464] width 118 height 26
click at [358, 465] on input "text" at bounding box center [512, 464] width 393 height 26
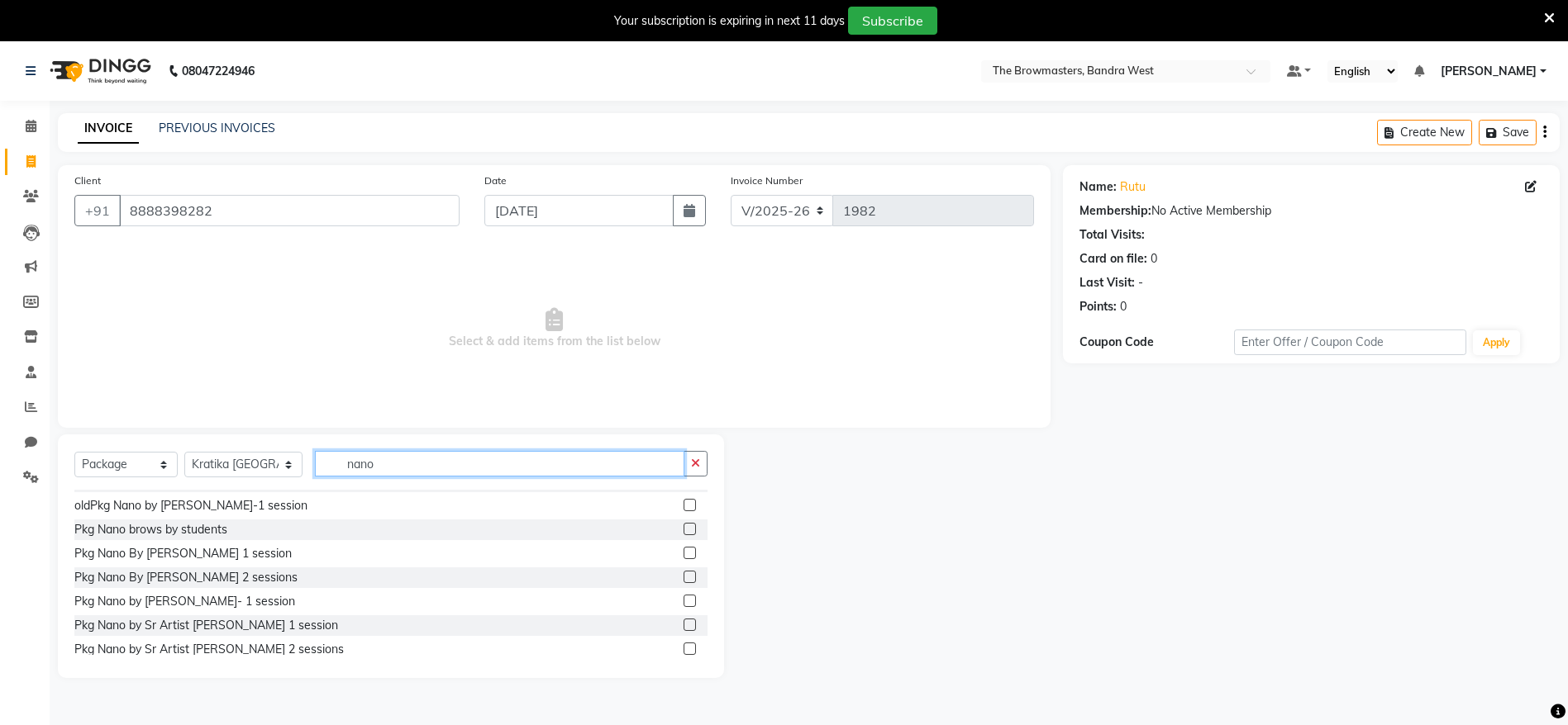
scroll to position [69, 0]
type input "nano"
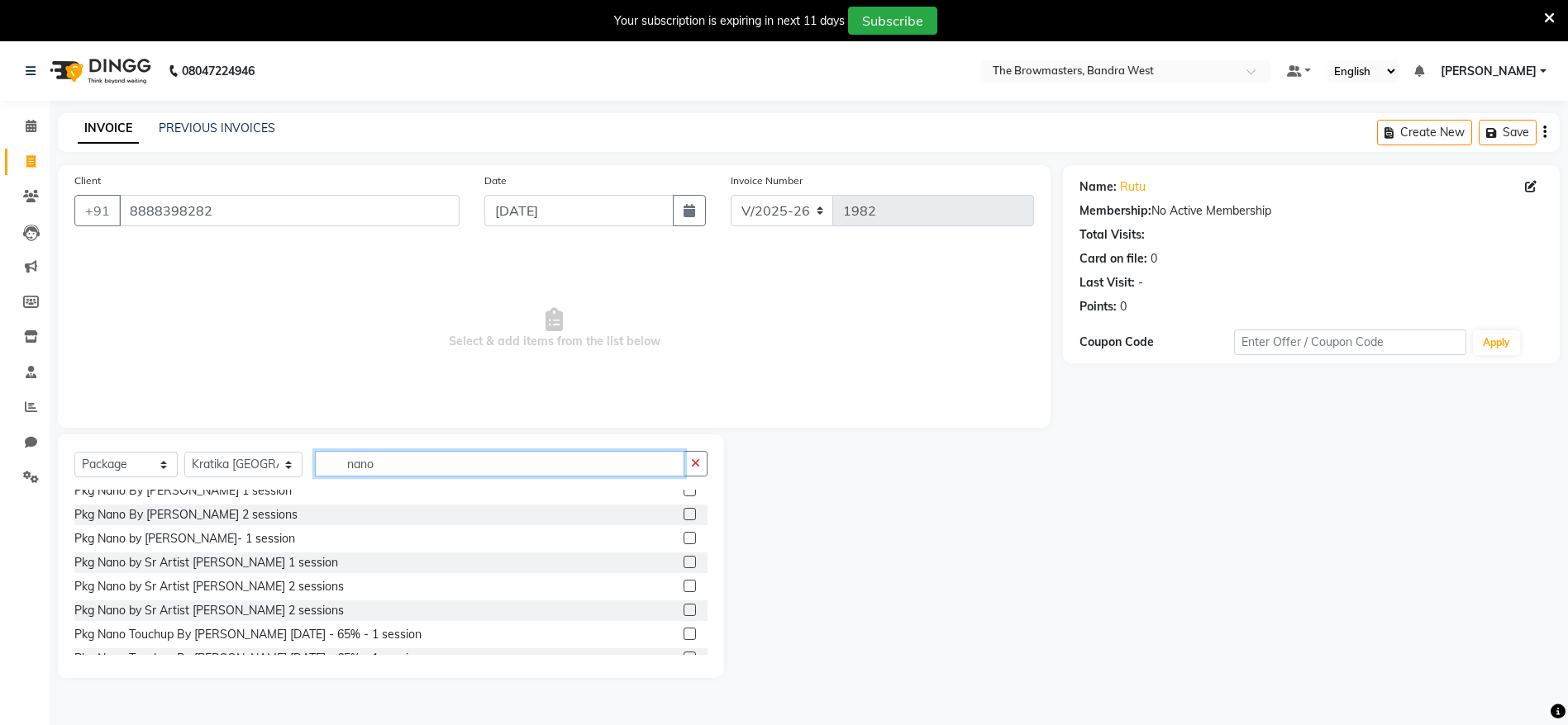
scroll to position [126, 0]
click at [684, 587] on label at bounding box center [690, 588] width 13 height 13
click at [684, 587] on input "checkbox" at bounding box center [689, 589] width 11 height 11
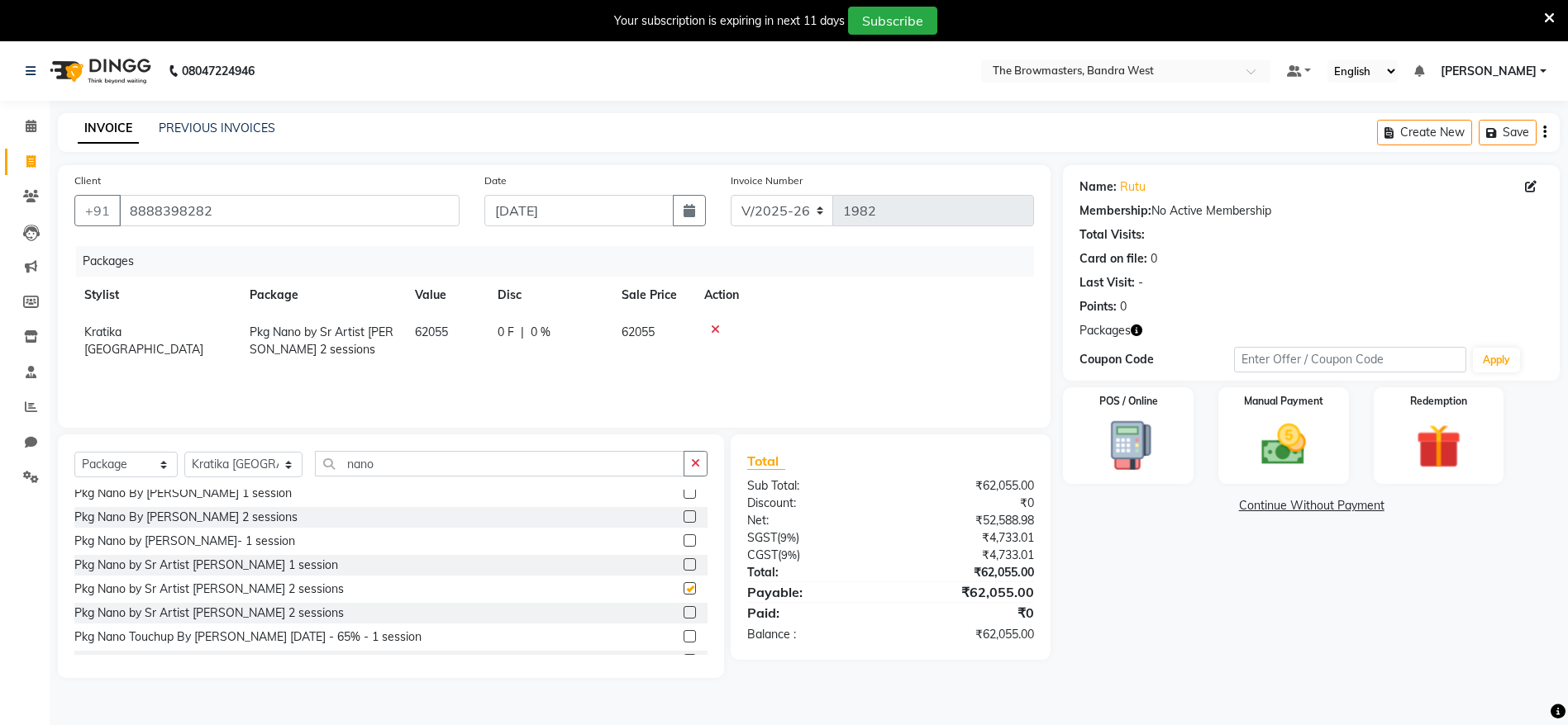
checkbox input "false"
click at [485, 331] on td "62055" at bounding box center [446, 341] width 83 height 54
select select "64305"
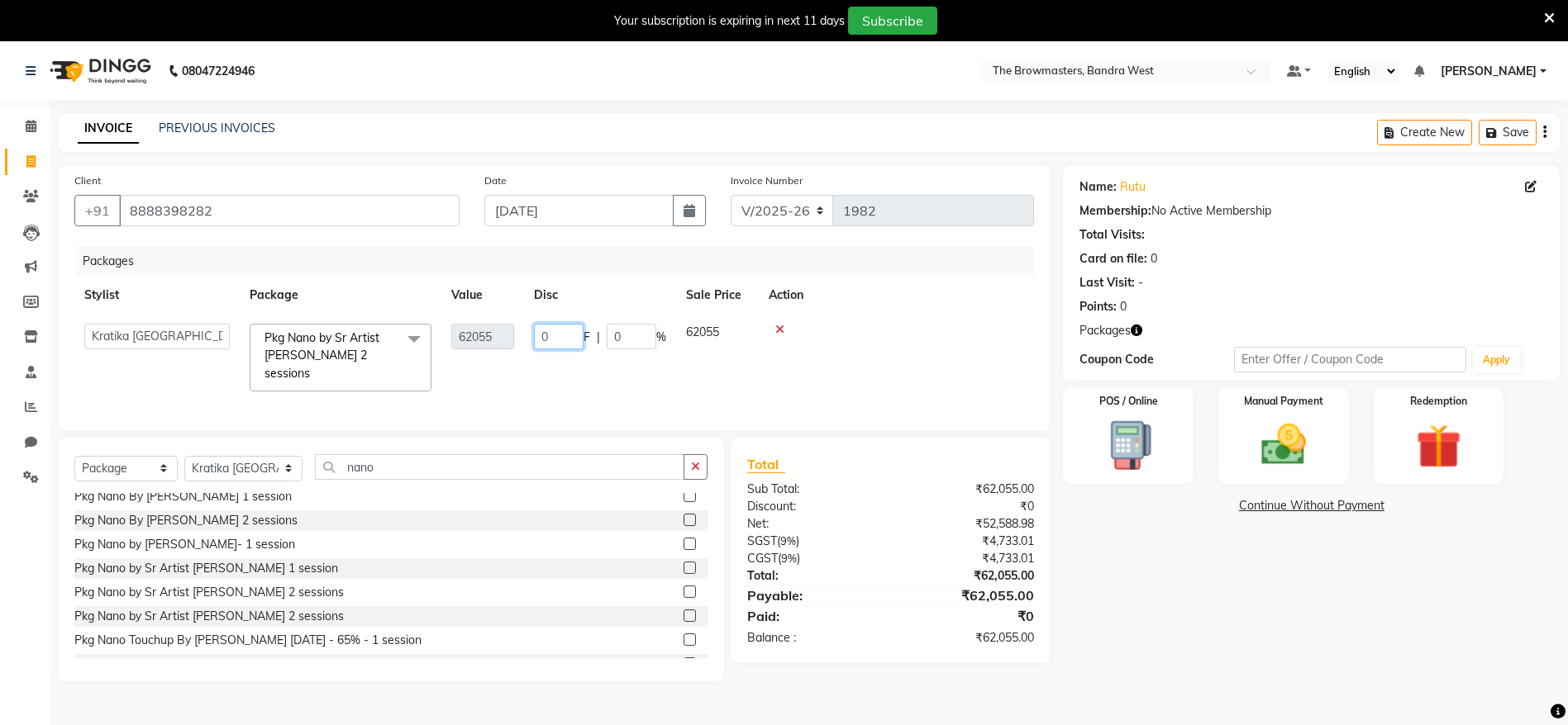
click at [547, 342] on input "0" at bounding box center [558, 337] width 49 height 26
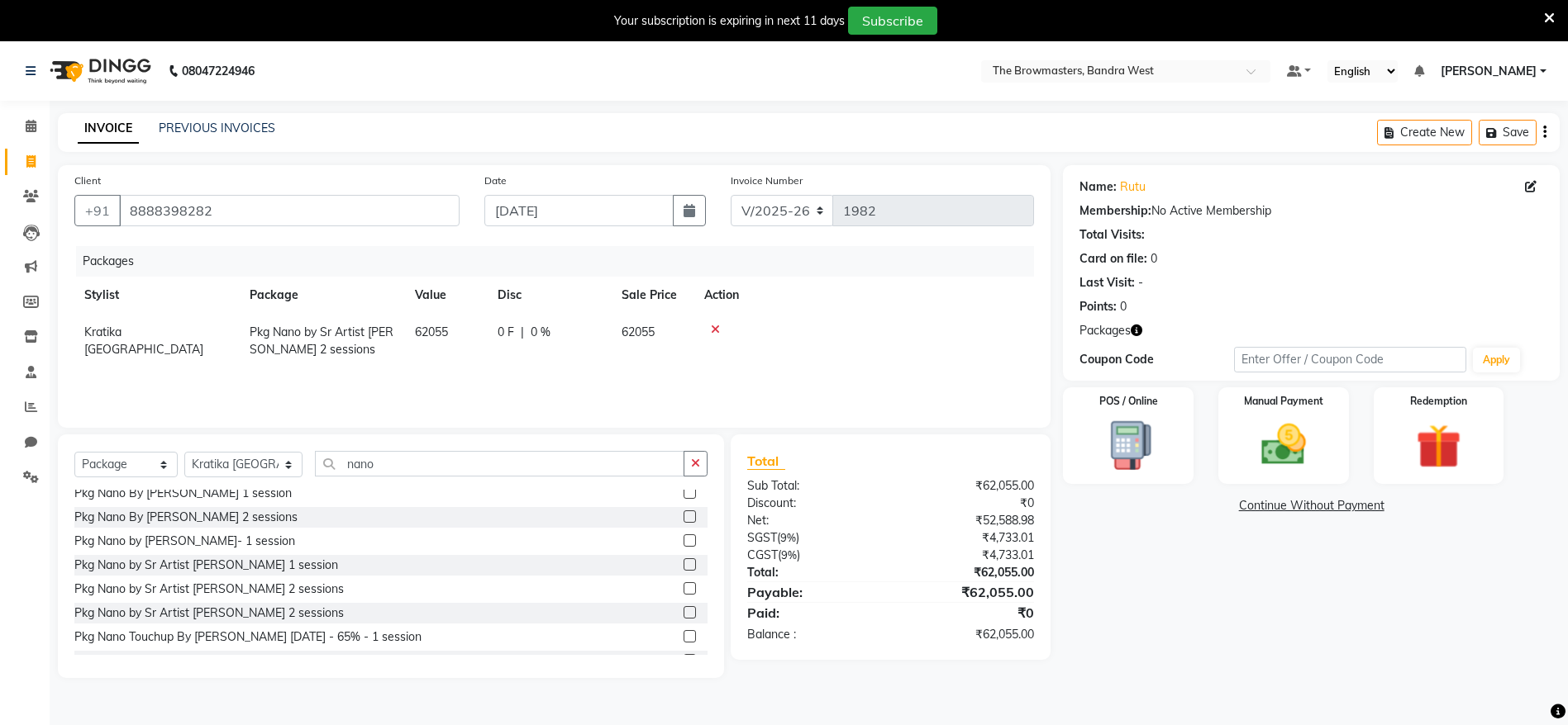
click at [501, 292] on th "Disc" at bounding box center [550, 295] width 124 height 38
click at [509, 312] on th "Disc" at bounding box center [550, 295] width 124 height 38
click at [535, 333] on span "0 %" at bounding box center [541, 332] width 20 height 18
select select "64305"
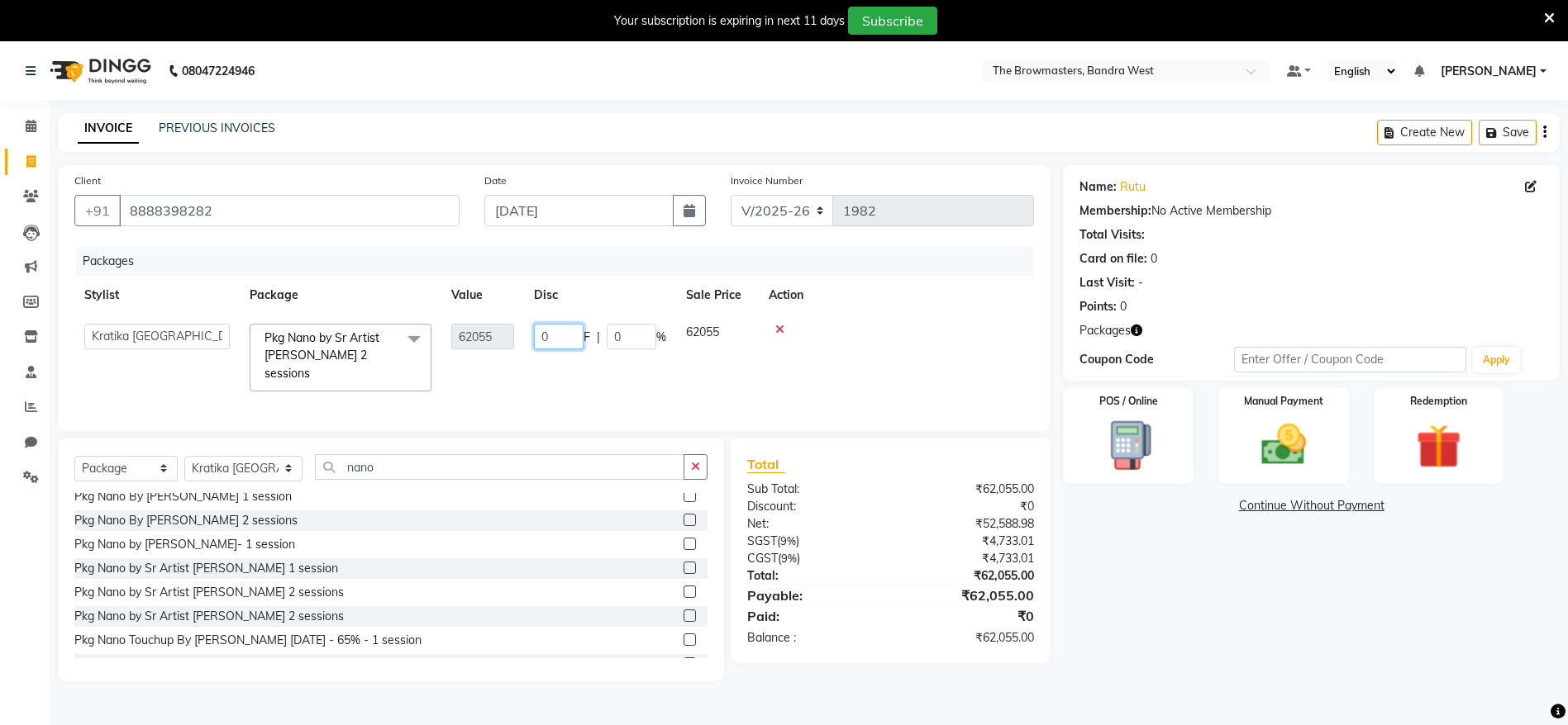
click at [536, 333] on input "0" at bounding box center [558, 337] width 49 height 26
type input "27055"
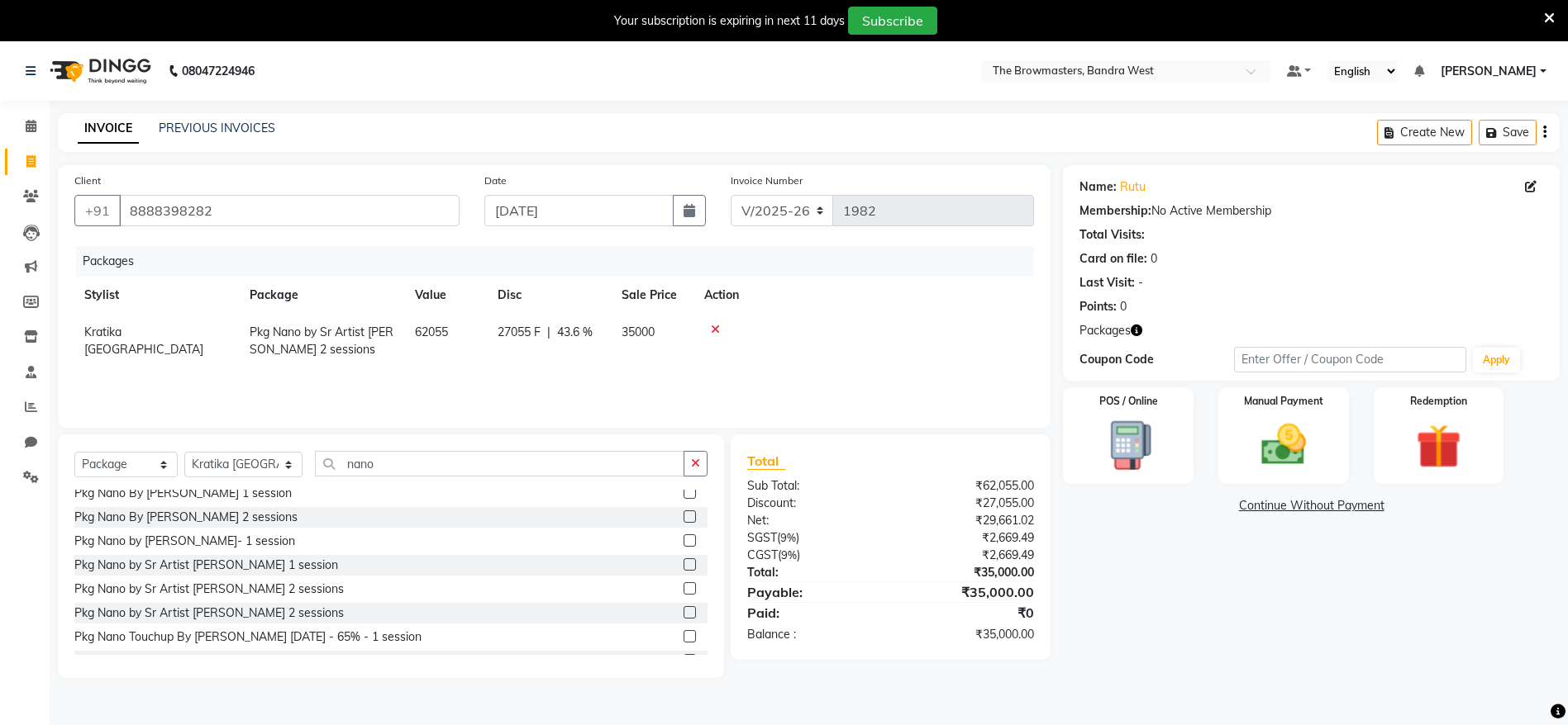
click at [625, 373] on div "Packages Stylist Package Value Disc Sale Price Action Kratika Mumbai Pkg Nano b…" at bounding box center [554, 329] width 960 height 165
click at [1258, 431] on img at bounding box center [1284, 444] width 76 height 53
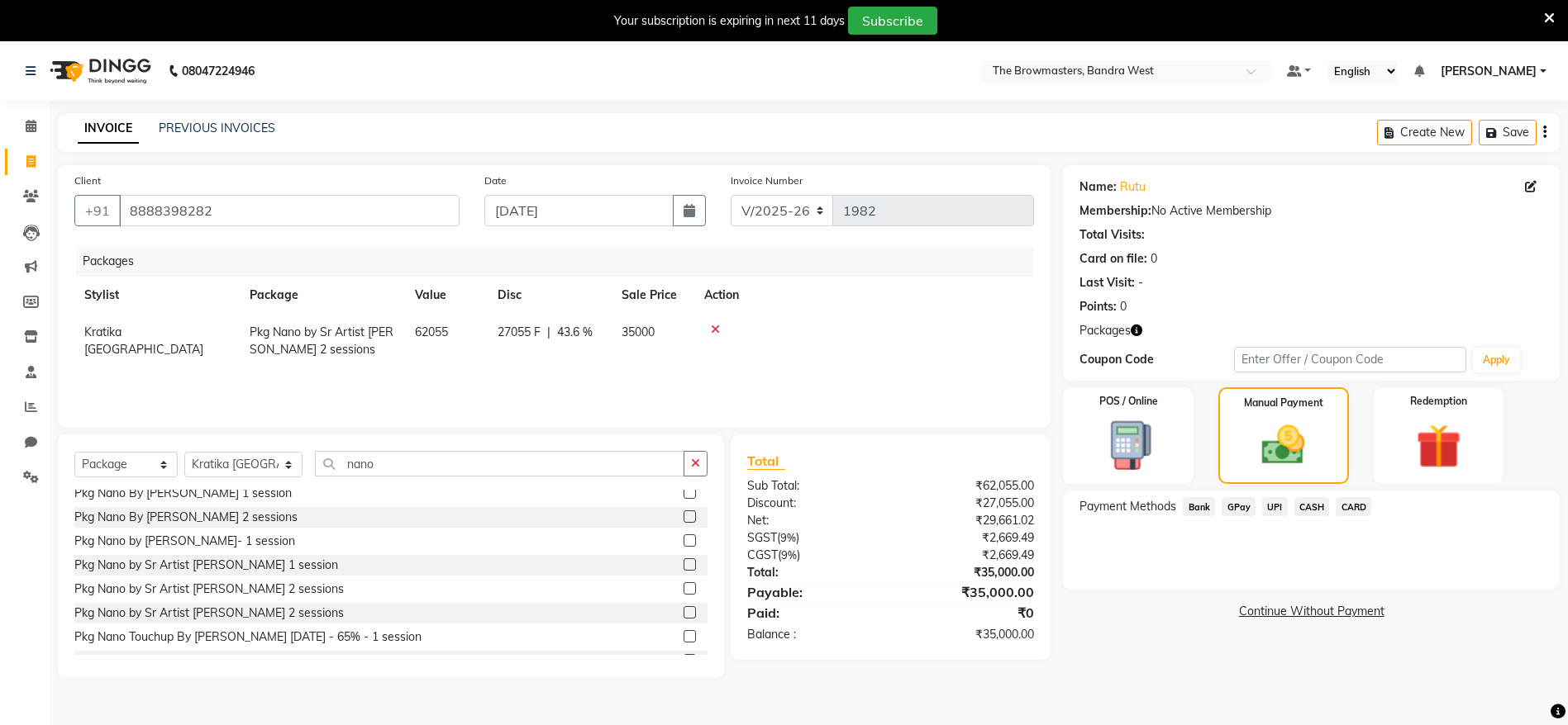
scroll to position [41, 0]
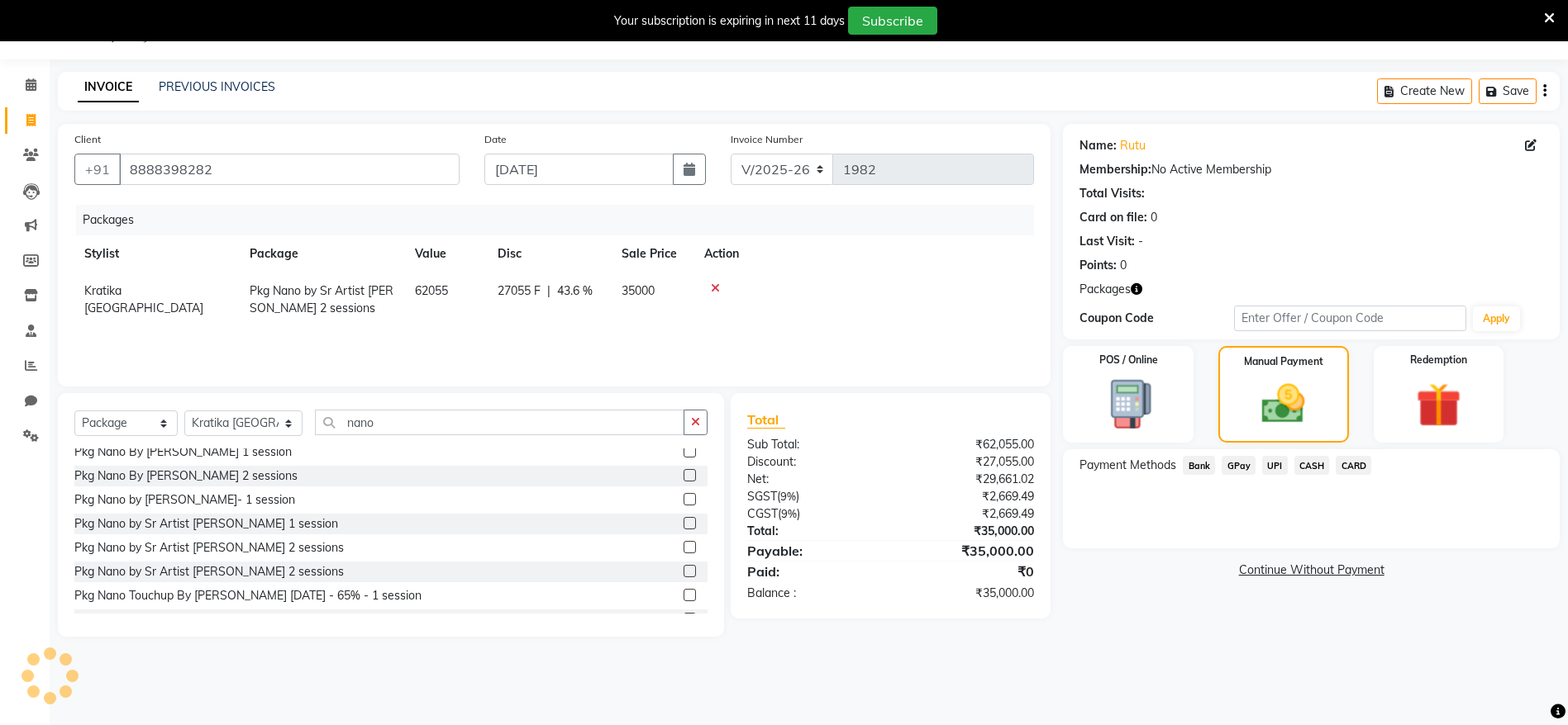
click at [1279, 466] on span "UPI" at bounding box center [1275, 465] width 26 height 19
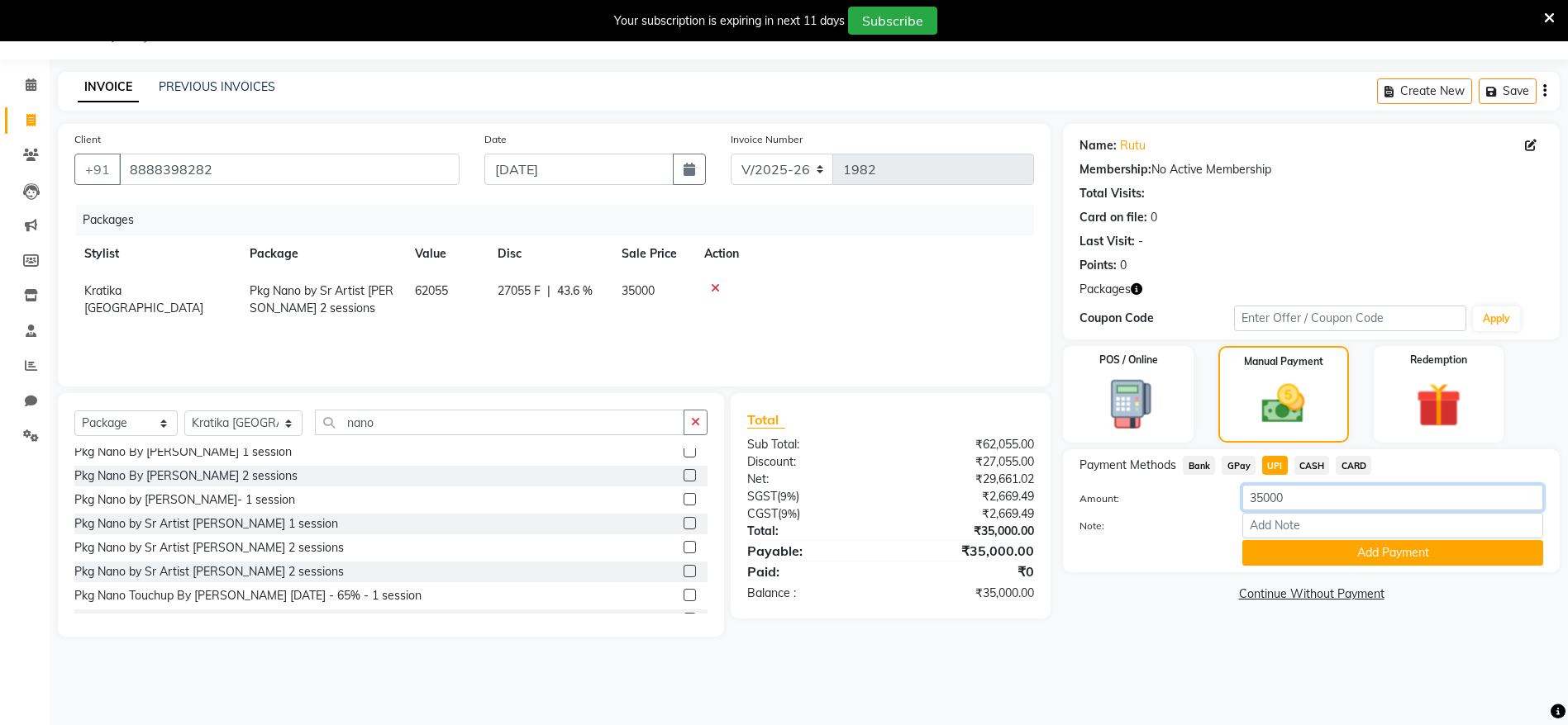
drag, startPoint x: 1349, startPoint y: 507, endPoint x: 1243, endPoint y: 515, distance: 106.3
click at [1243, 515] on div "Amount: 35000 Note: Add Payment" at bounding box center [1311, 525] width 464 height 81
click at [1315, 521] on input "Note:" at bounding box center [1393, 525] width 301 height 26
click at [1123, 622] on div "Name: Rutu Membership: No Active Membership Total Visits: Card on file: 0 Last …" at bounding box center [1317, 380] width 509 height 513
click at [802, 256] on th "Action" at bounding box center [864, 254] width 340 height 38
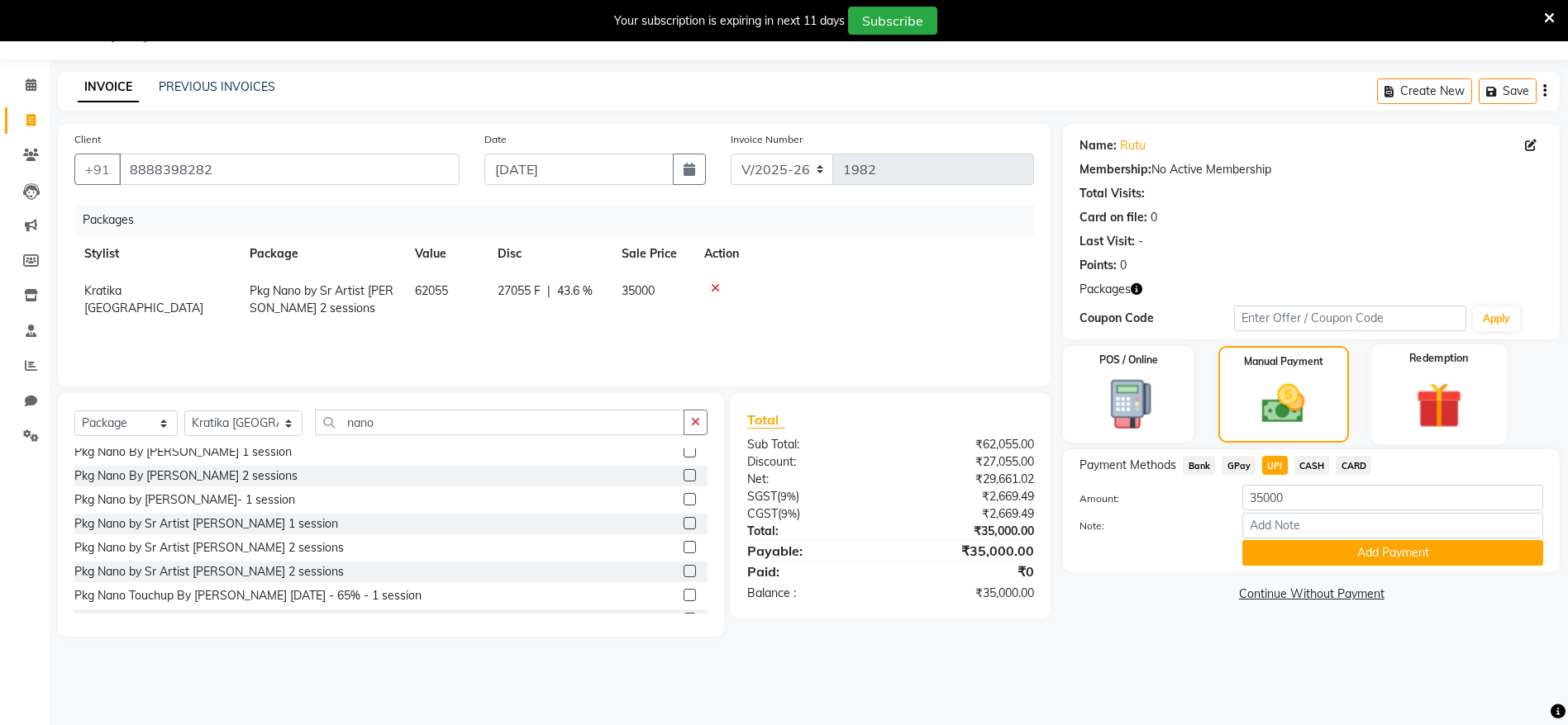
click at [1404, 357] on div "Redemption" at bounding box center [1438, 394] width 135 height 101
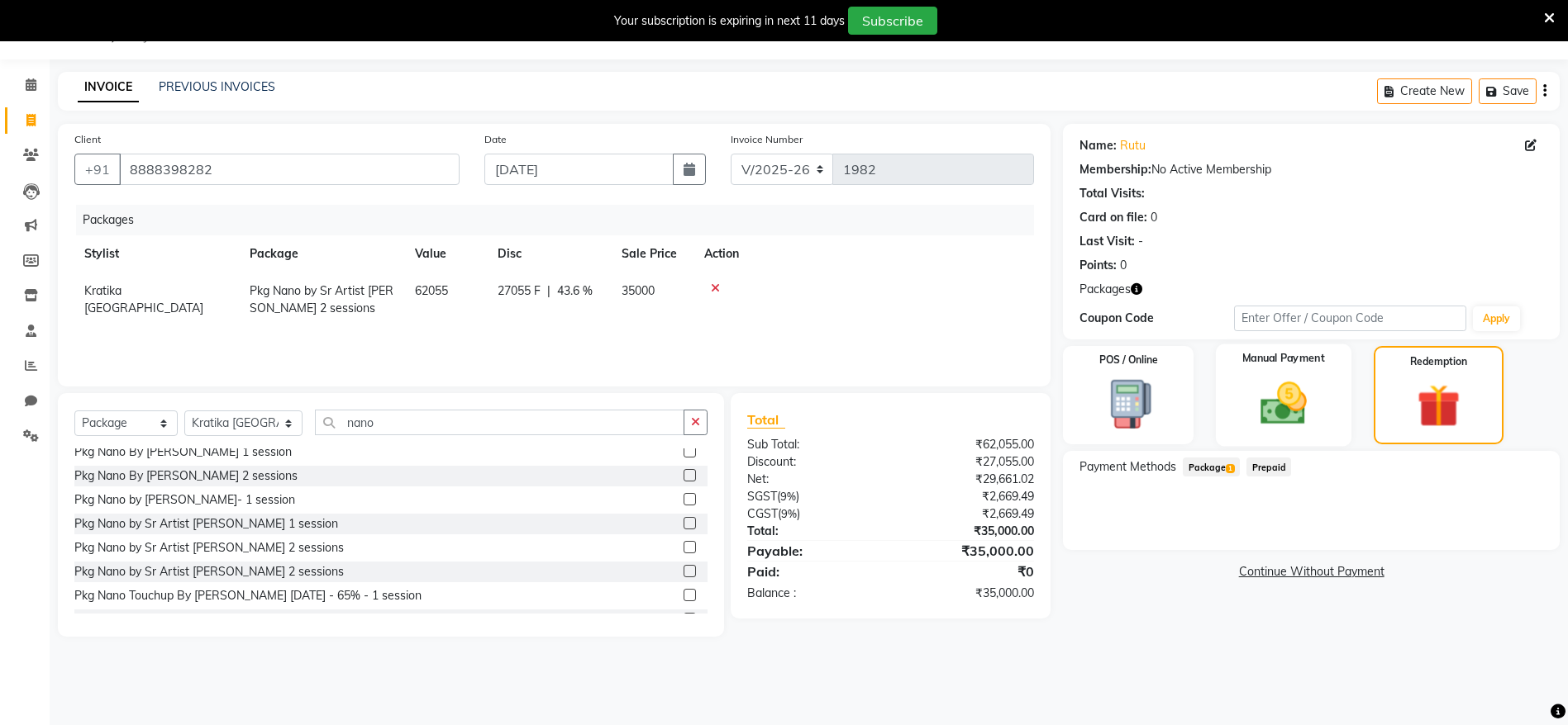
click at [1288, 373] on div "Manual Payment" at bounding box center [1284, 395] width 135 height 103
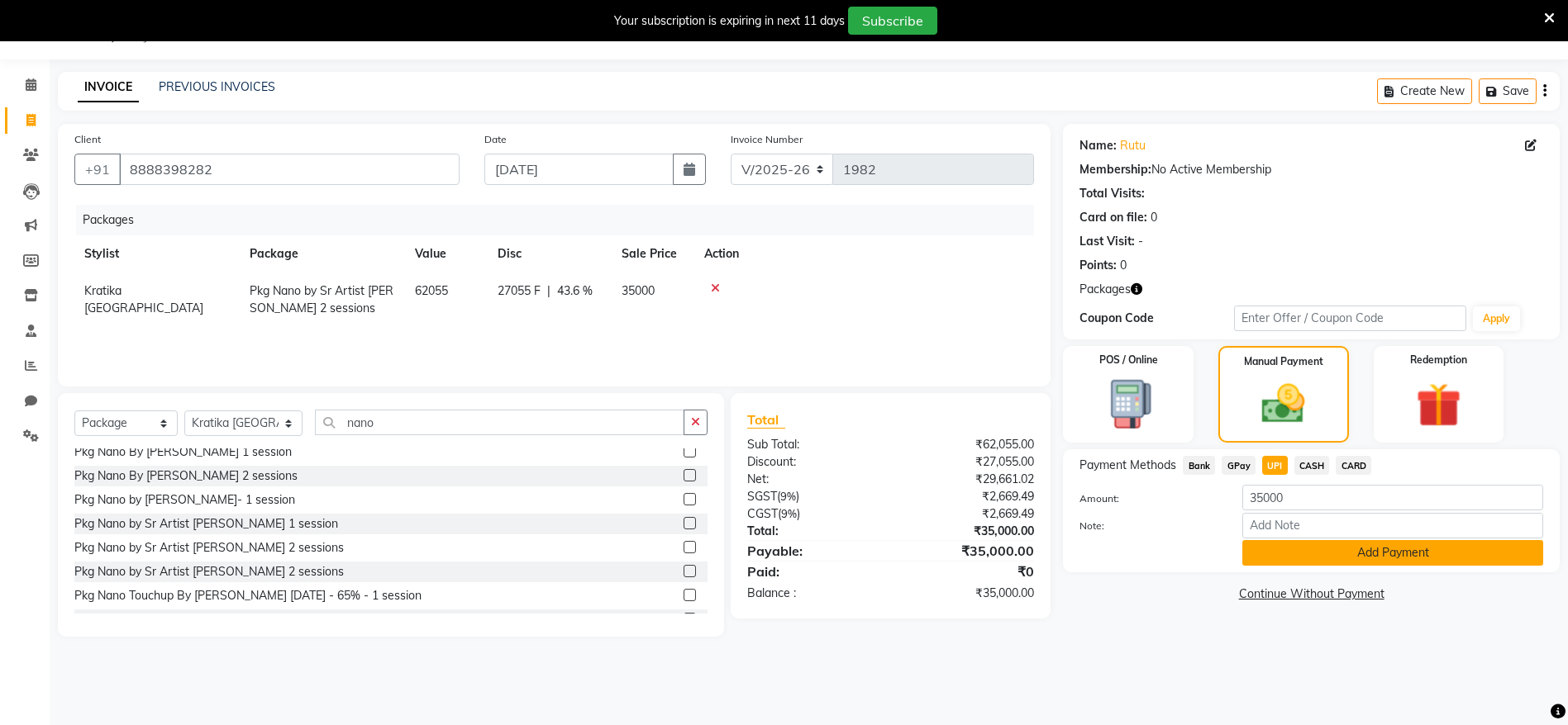
click at [1326, 550] on button "Add Payment" at bounding box center [1393, 553] width 301 height 26
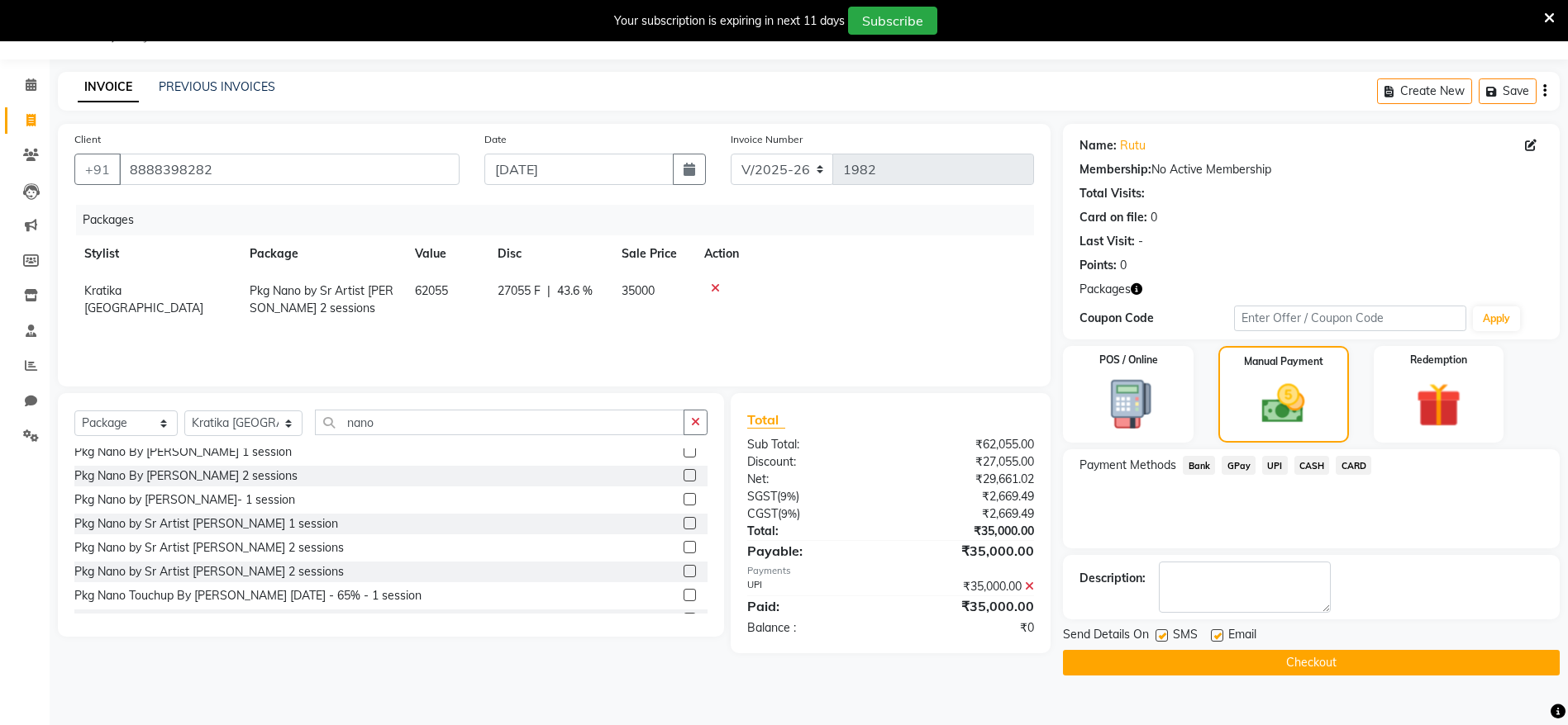
click at [1026, 587] on icon at bounding box center [1029, 586] width 9 height 12
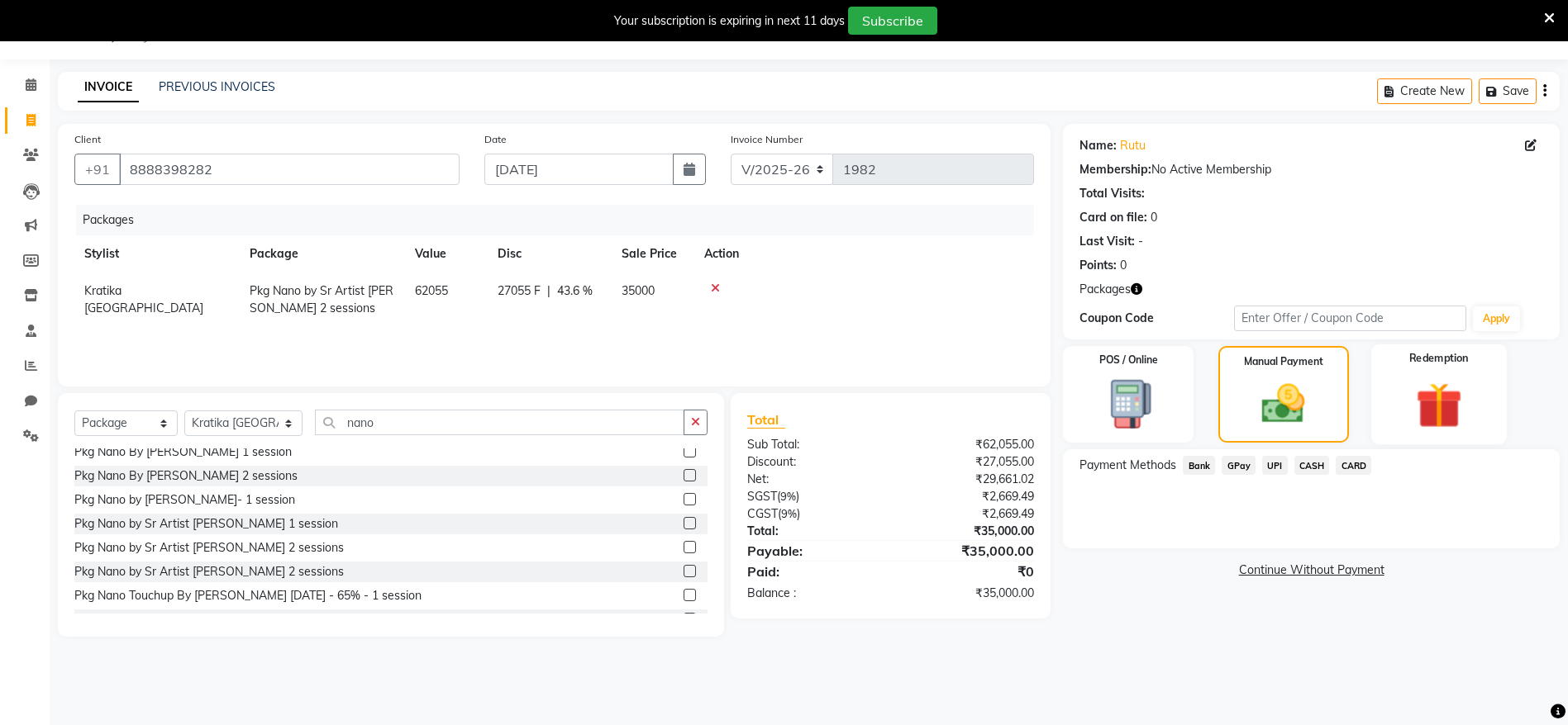
click at [1472, 393] on img at bounding box center [1438, 405] width 76 height 58
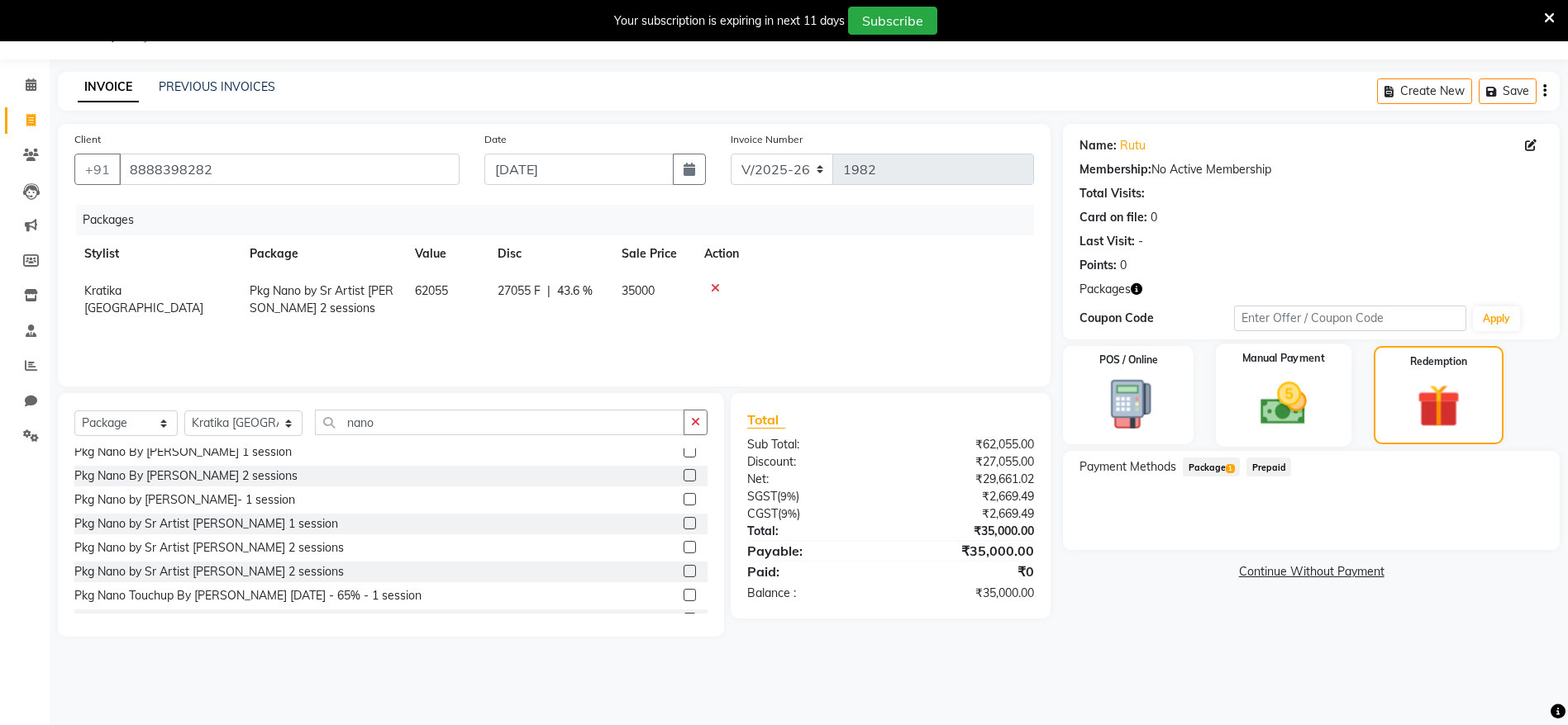
click at [1262, 422] on img at bounding box center [1284, 403] width 76 height 53
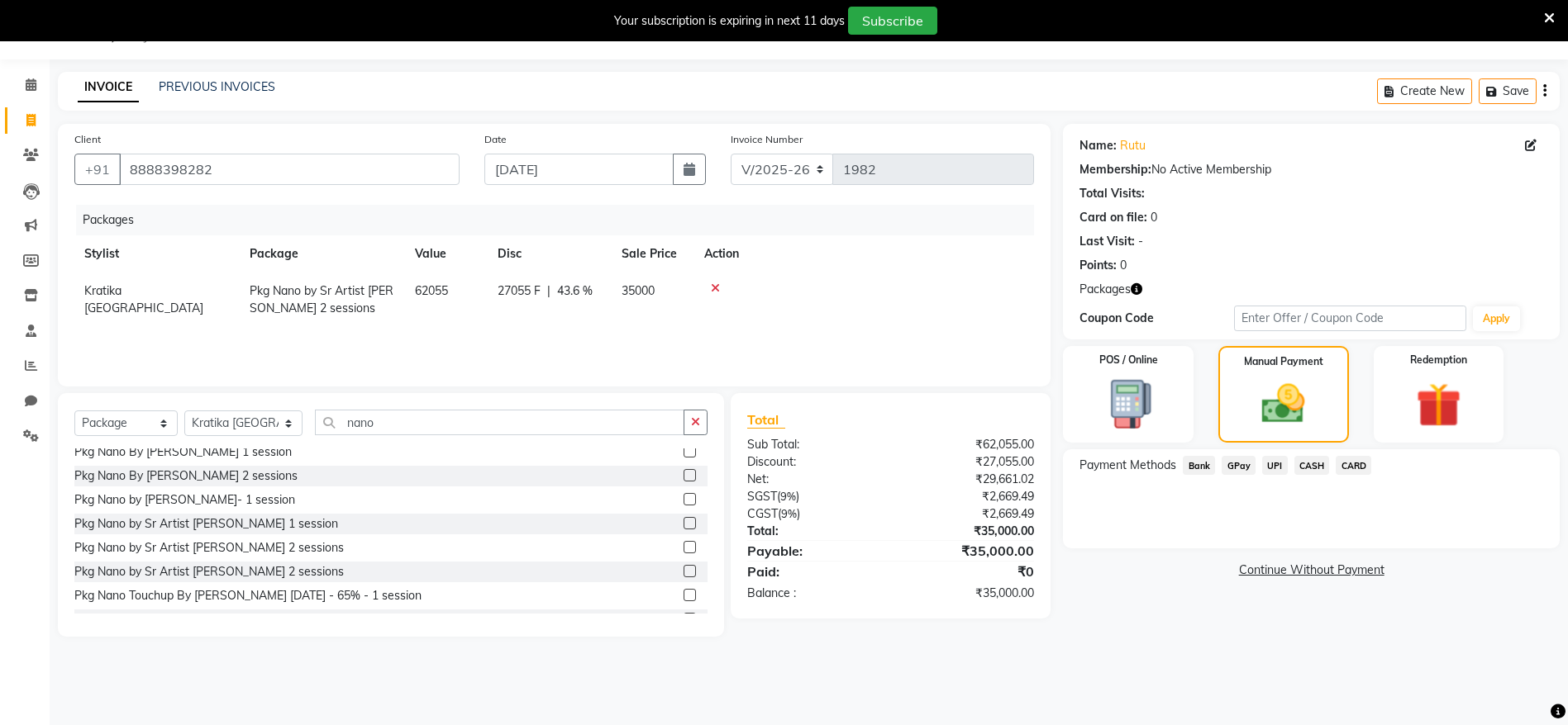
click at [1329, 570] on link "Continue Without Payment" at bounding box center [1311, 570] width 491 height 18
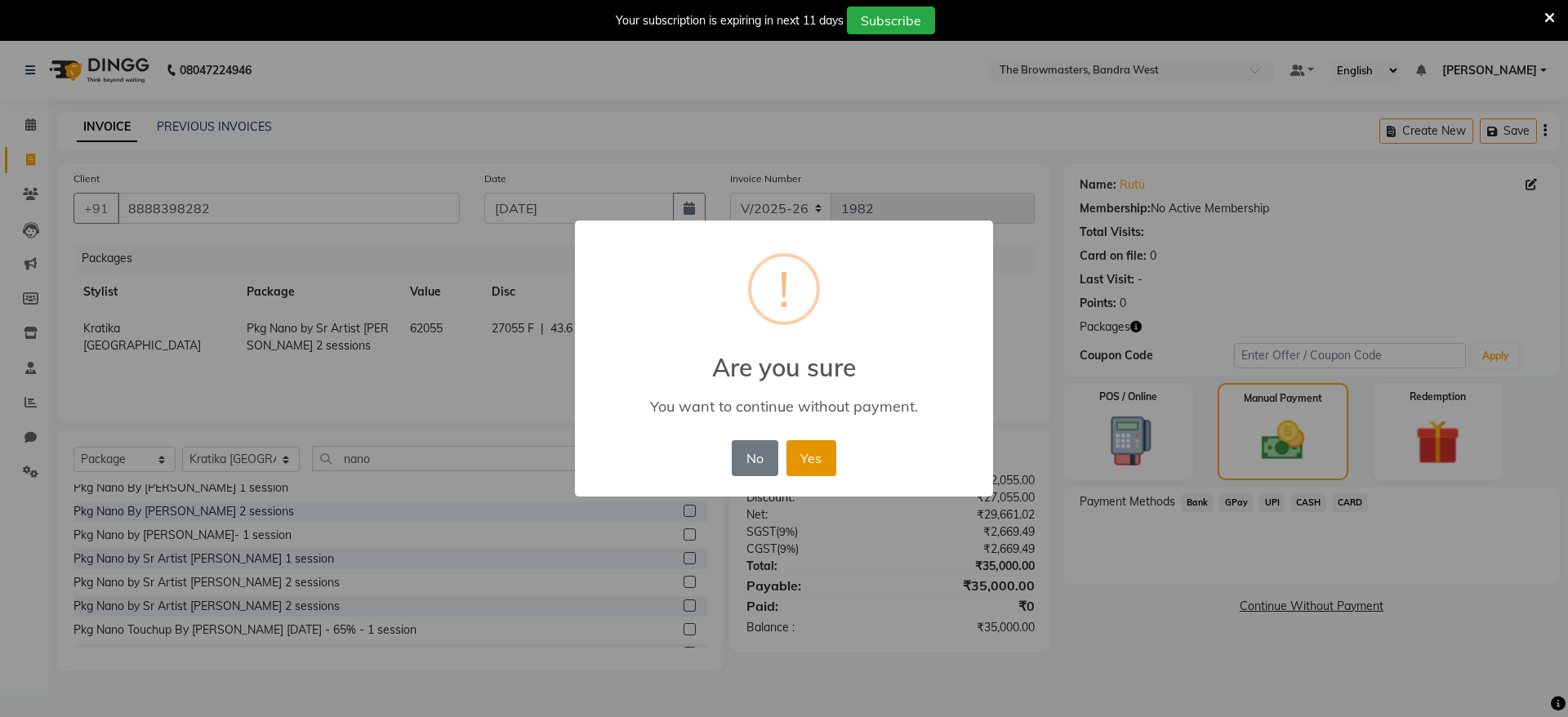
click at [813, 442] on button "Yes" at bounding box center [811, 458] width 50 height 36
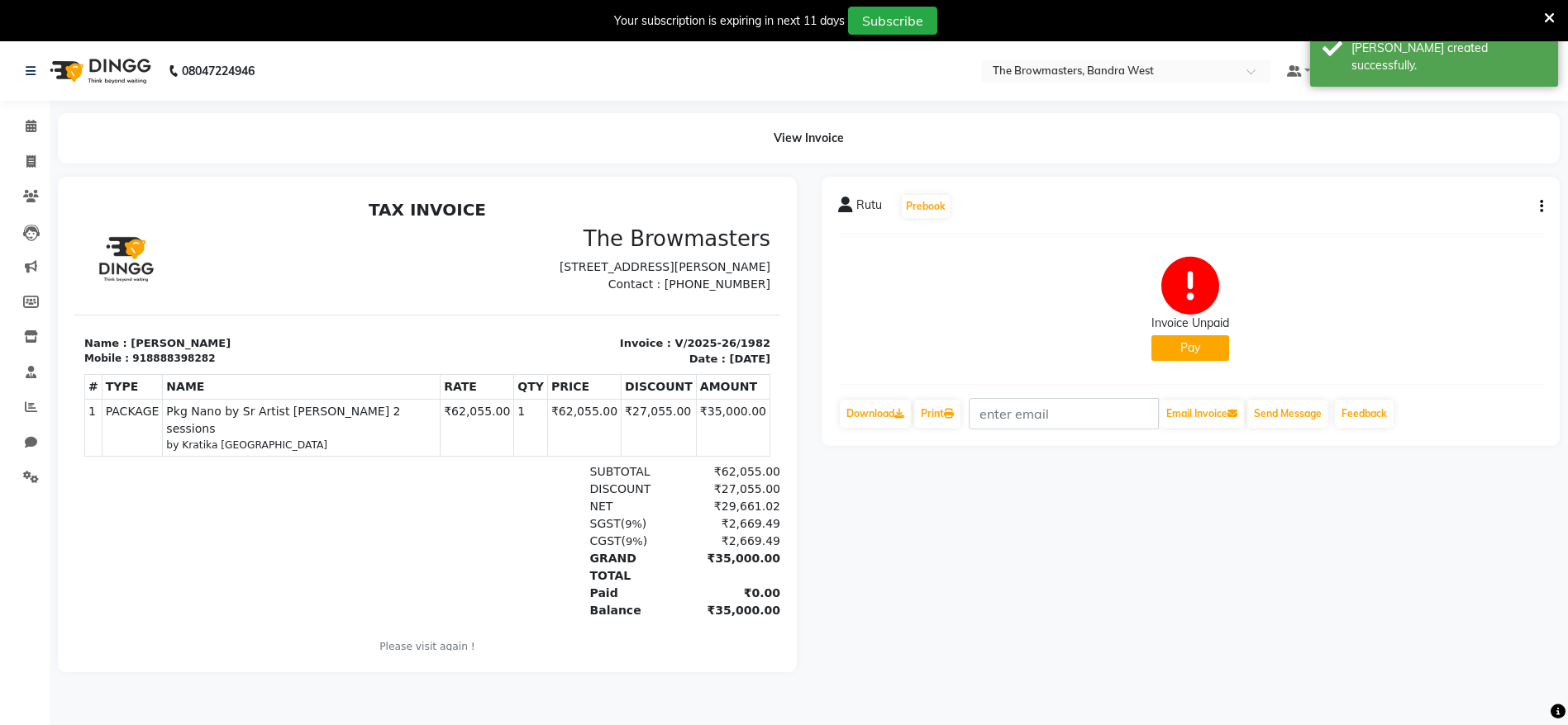
click at [1176, 350] on button "Pay" at bounding box center [1190, 348] width 78 height 26
select select "41"
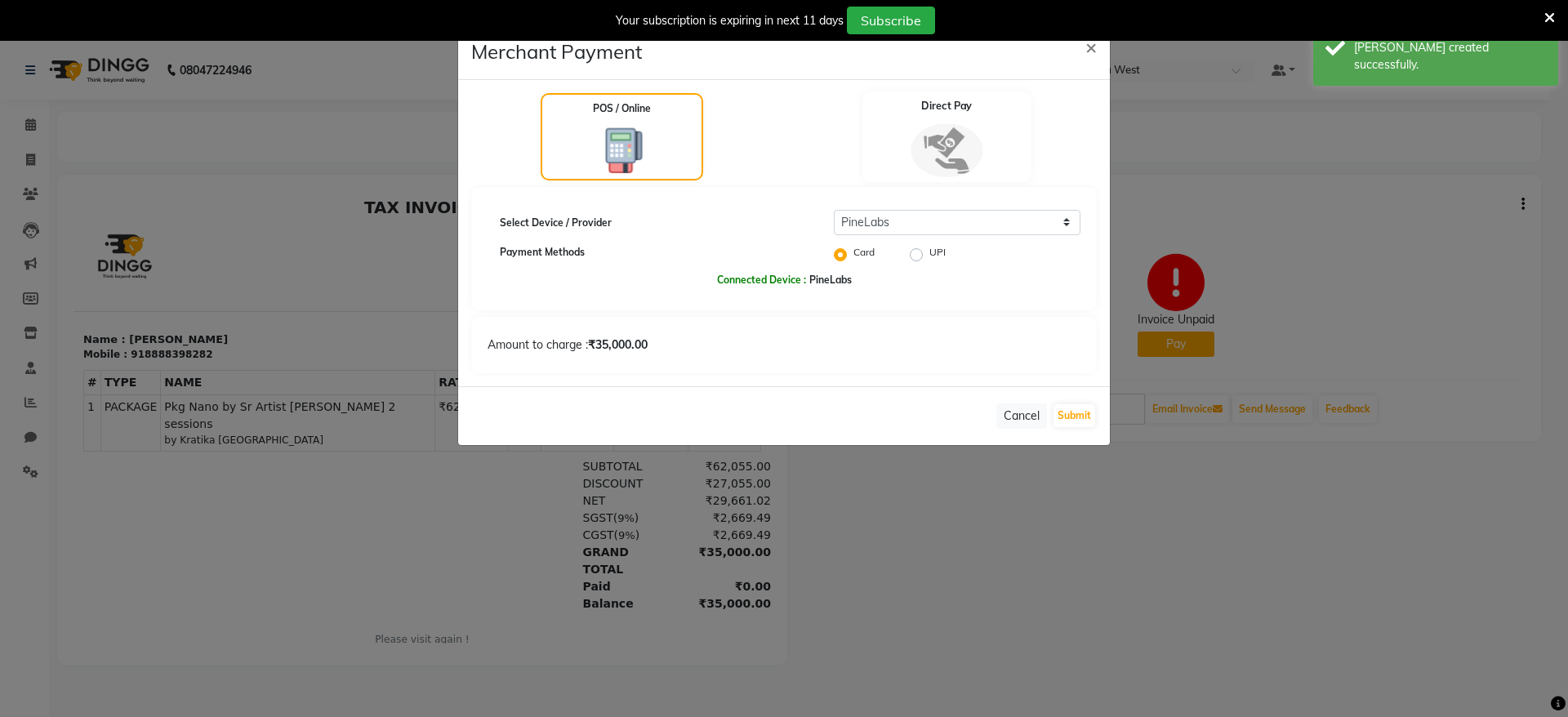
click at [934, 159] on img at bounding box center [946, 150] width 72 height 54
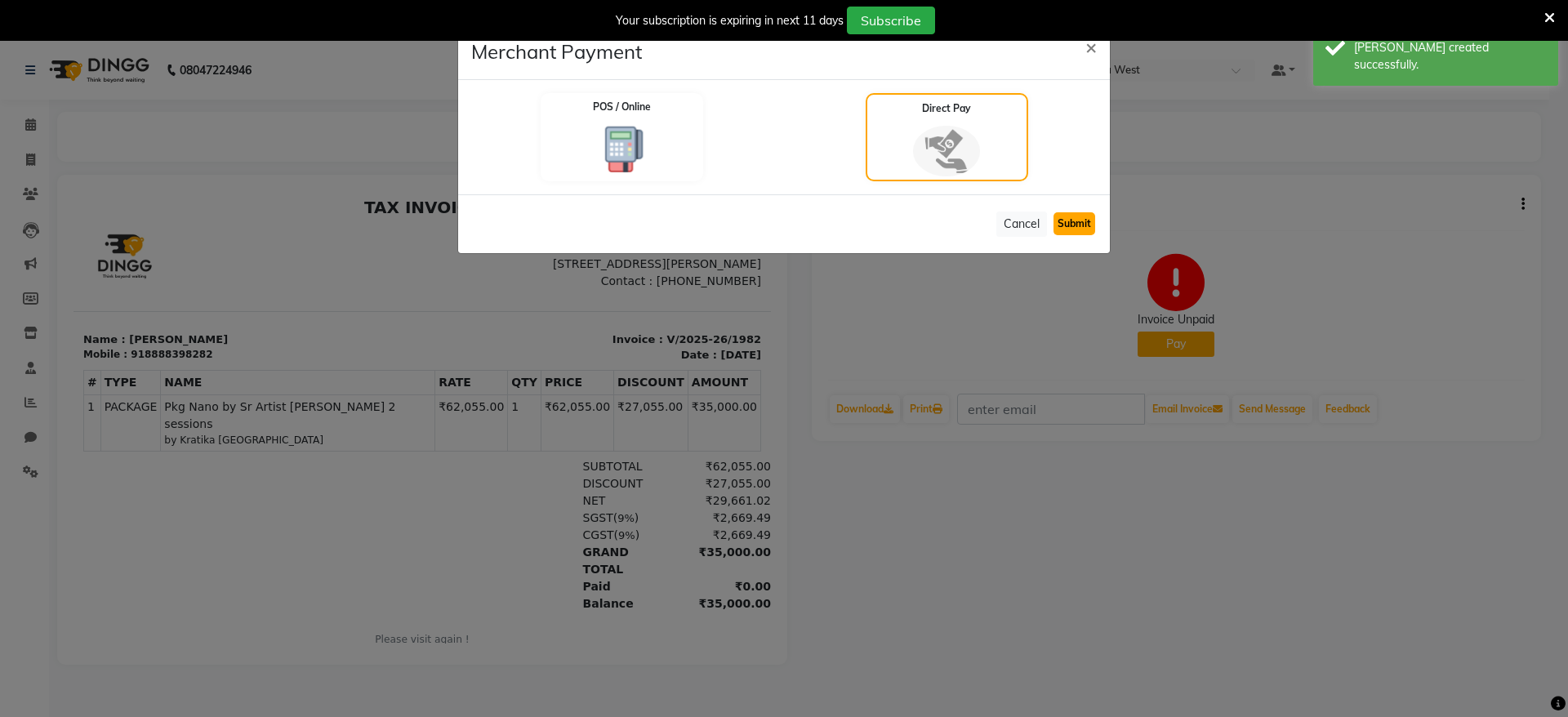
click at [1069, 230] on button "Submit" at bounding box center [1074, 224] width 41 height 23
select select "1"
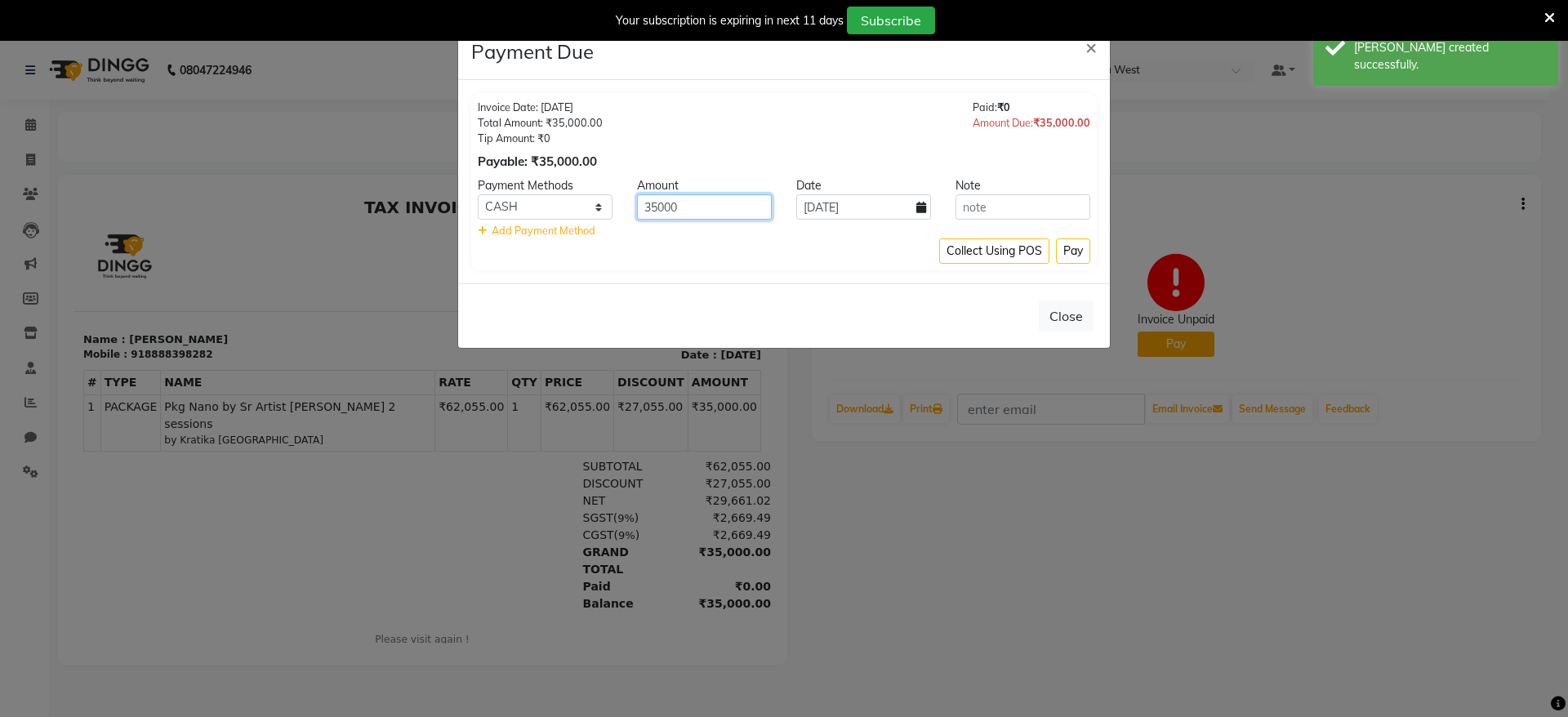
click at [724, 209] on input "35000" at bounding box center [703, 207] width 135 height 26
click at [651, 208] on input "35000" at bounding box center [703, 207] width 135 height 26
type input "5000"
click at [559, 201] on select "Bank GPay UPI CASH CARD" at bounding box center [545, 207] width 135 height 26
select select "8"
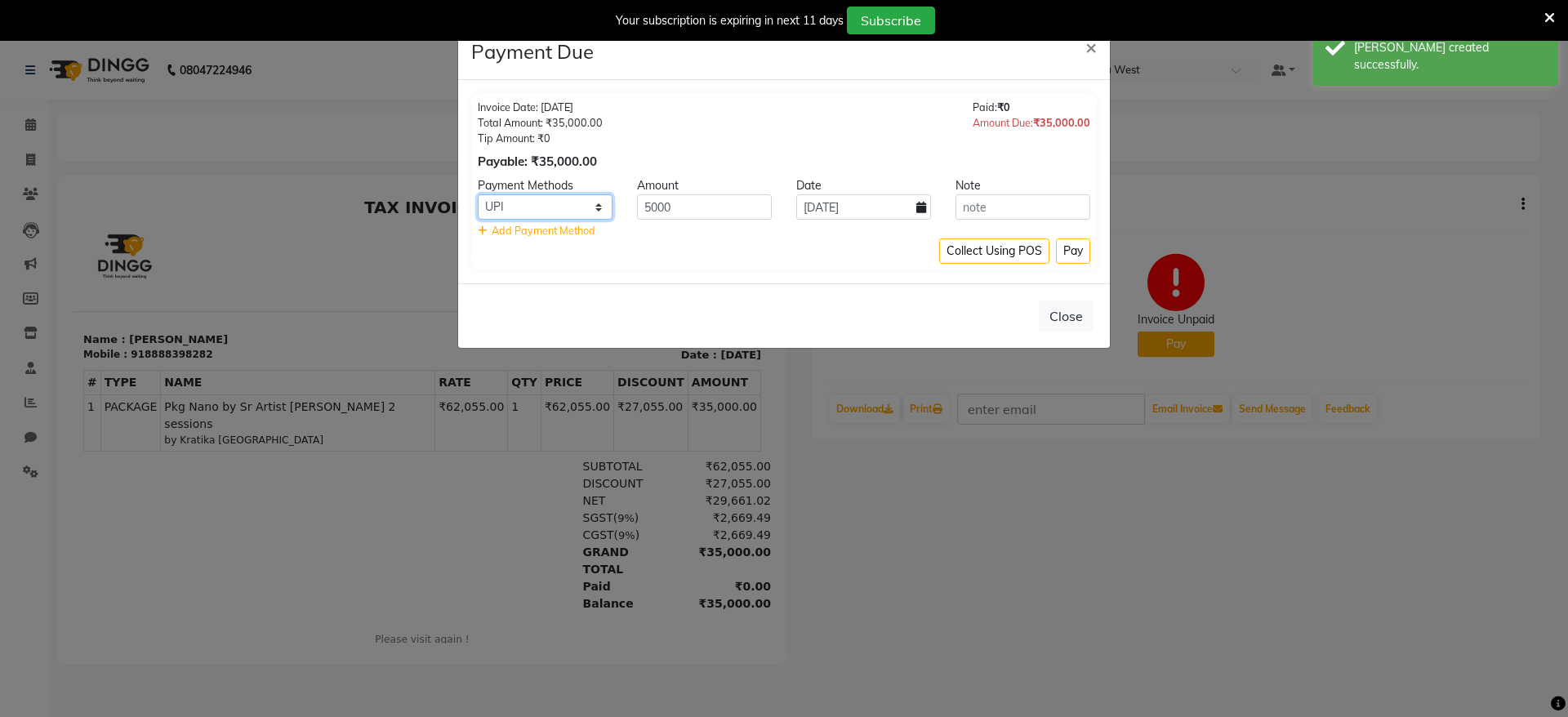
click at [478, 194] on select "Bank GPay UPI CASH CARD" at bounding box center [545, 207] width 135 height 26
click at [1060, 255] on button "Pay" at bounding box center [1073, 251] width 35 height 26
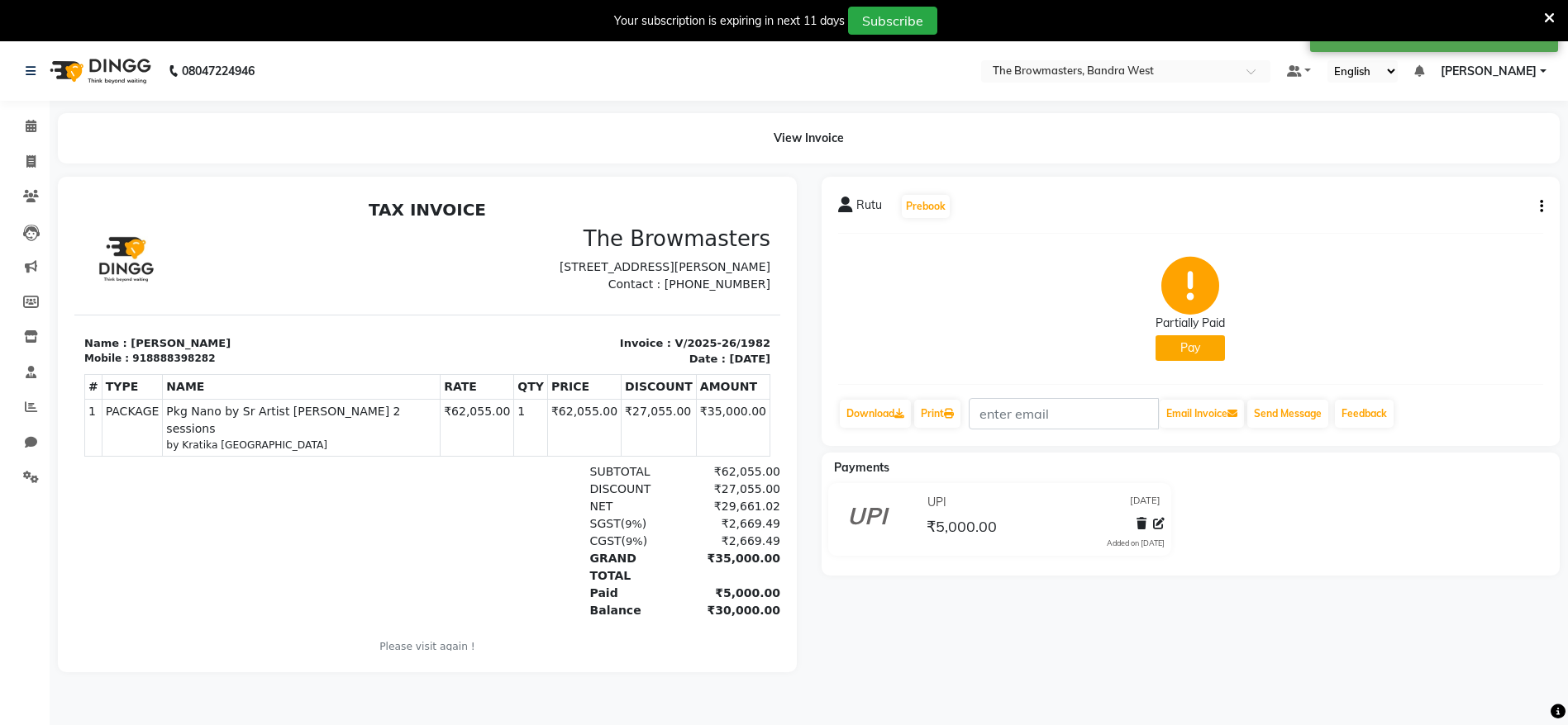
click at [956, 359] on div "Partially Paid Pay" at bounding box center [1191, 309] width 706 height 124
drag, startPoint x: 931, startPoint y: 225, endPoint x: 1081, endPoint y: 450, distance: 270.4
drag, startPoint x: 1081, startPoint y: 450, endPoint x: 932, endPoint y: 226, distance: 269.0
click at [886, 312] on div "Partially Paid Pay" at bounding box center [1191, 309] width 706 height 124
click at [1280, 340] on div "Partially Paid Pay" at bounding box center [1191, 309] width 706 height 124
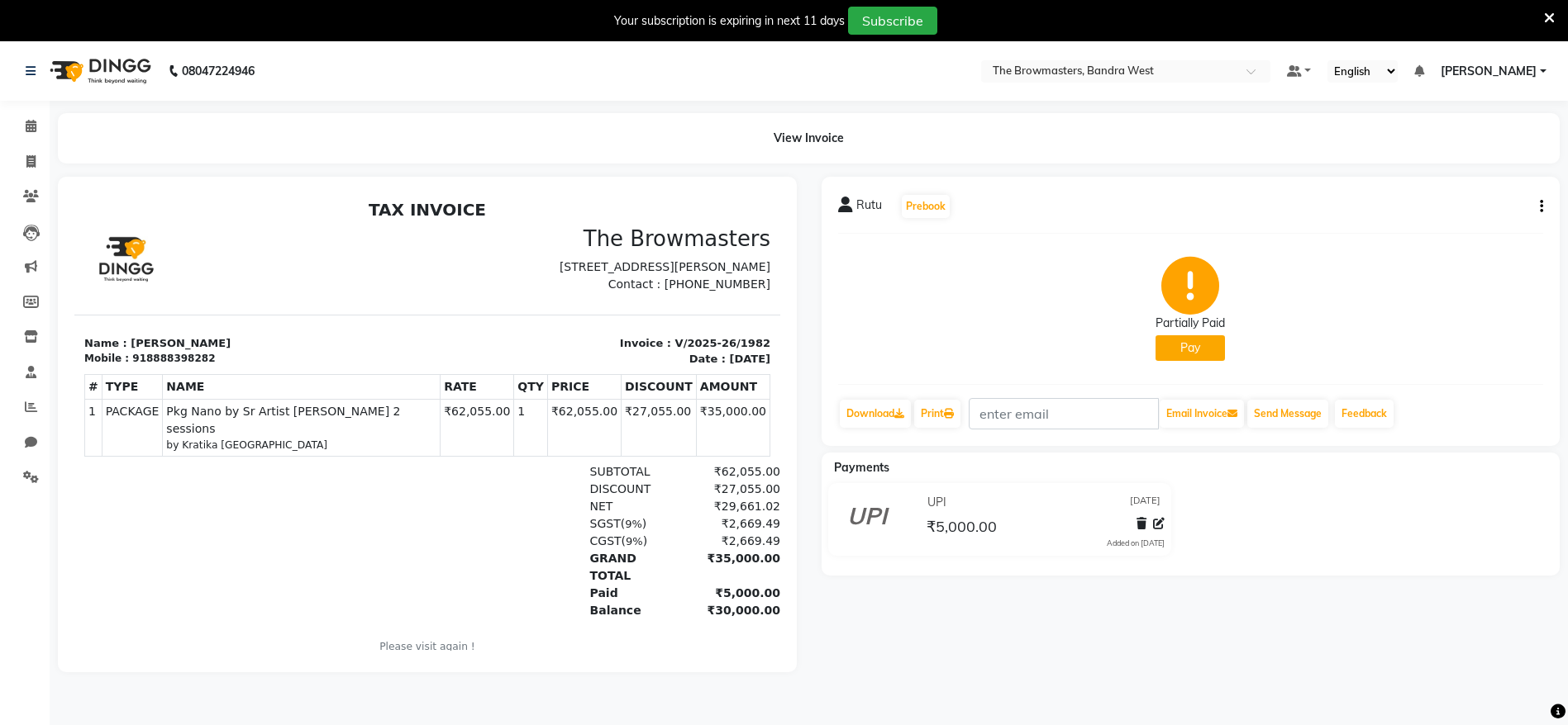
click at [1209, 345] on button "Pay" at bounding box center [1190, 348] width 69 height 26
select select "41"
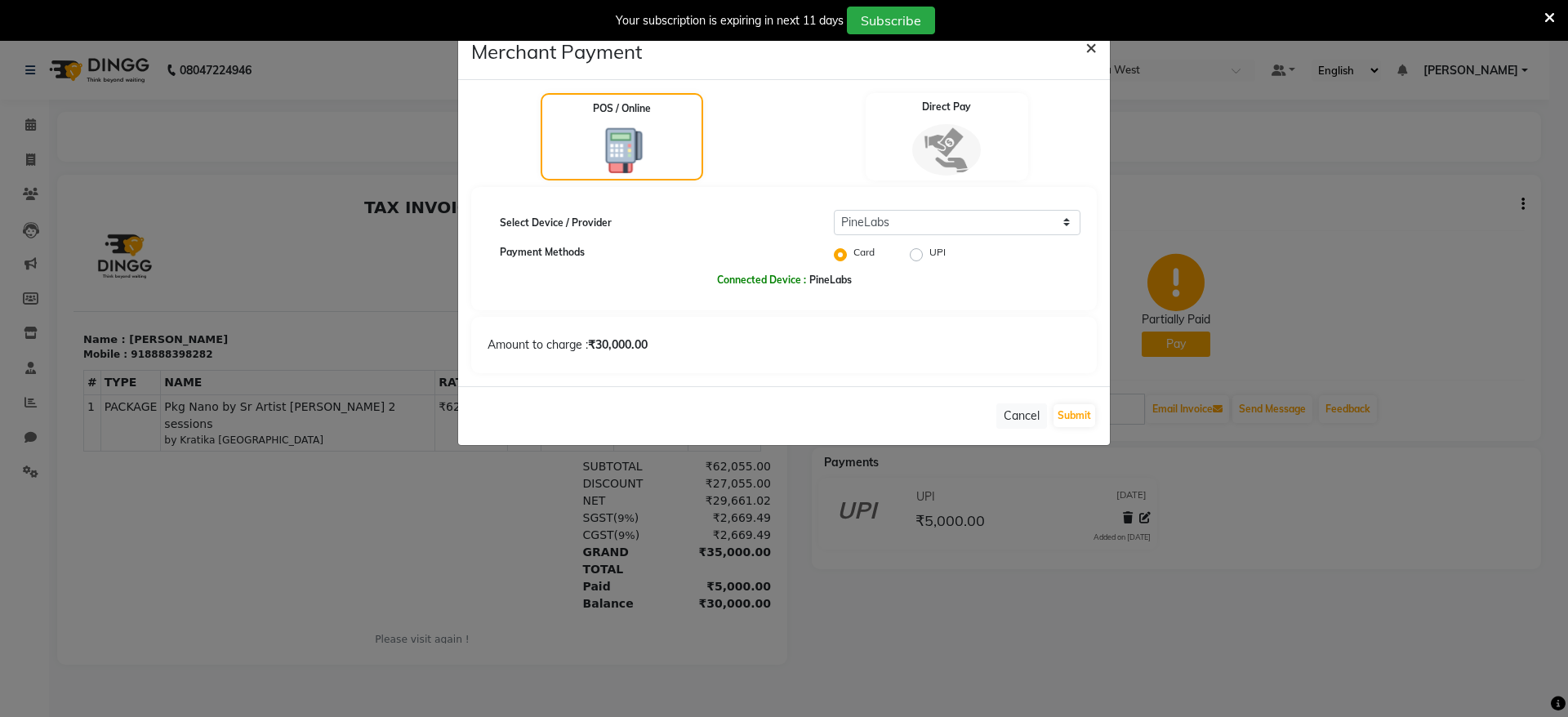
click at [1083, 54] on button "×" at bounding box center [1091, 46] width 37 height 45
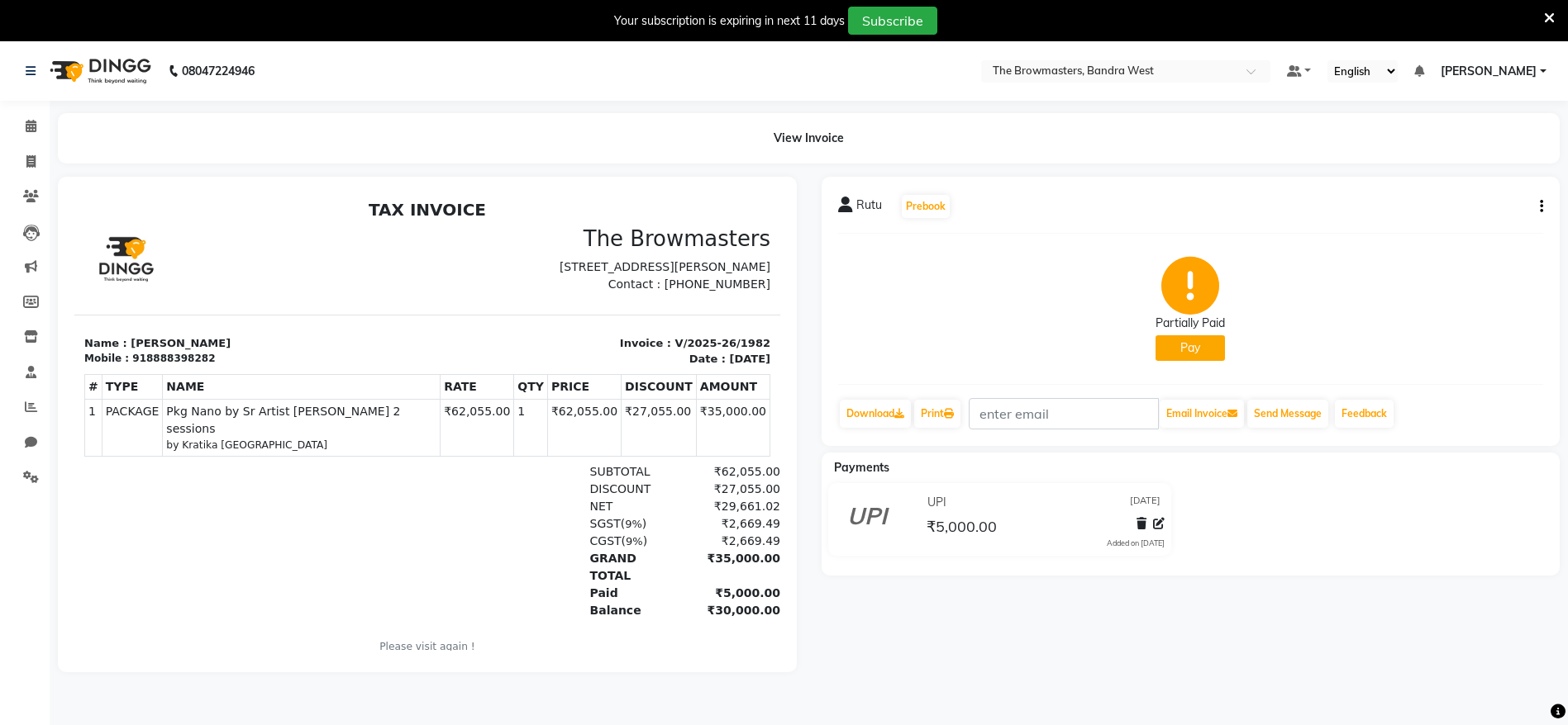
click at [173, 366] on div "918888398282" at bounding box center [173, 358] width 83 height 15
copy div "918888398282"
click at [19, 155] on span at bounding box center [31, 162] width 29 height 19
select select "service"
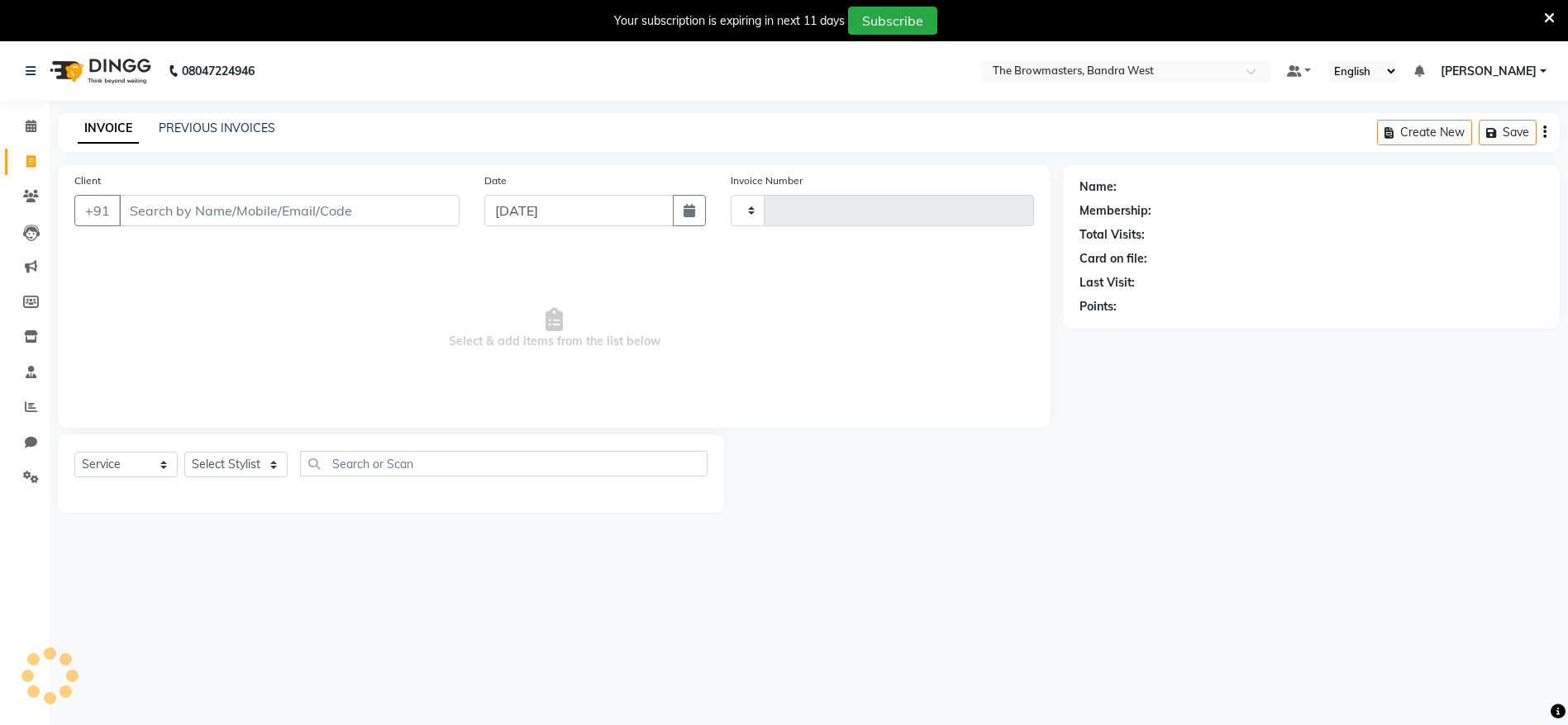
type input "1983"
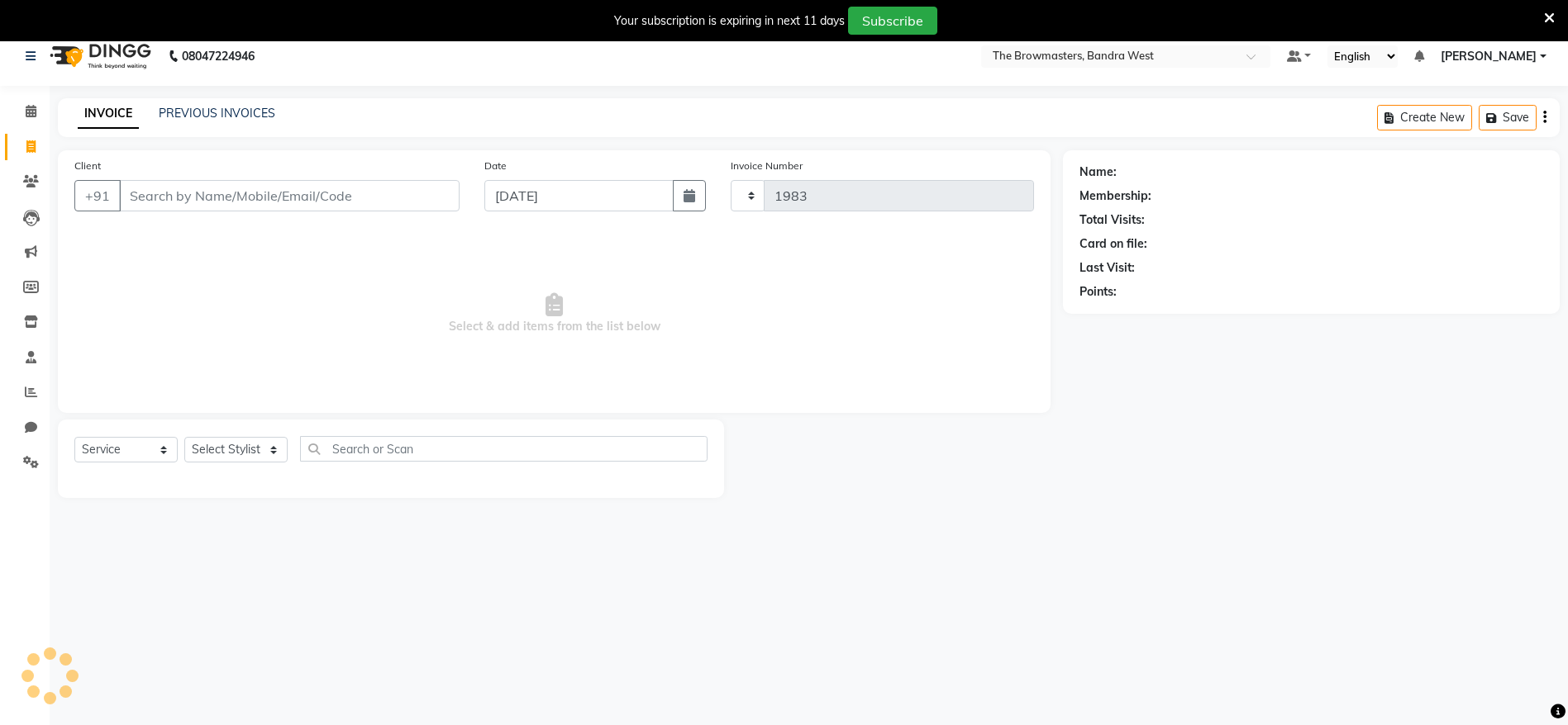
select select "6949"
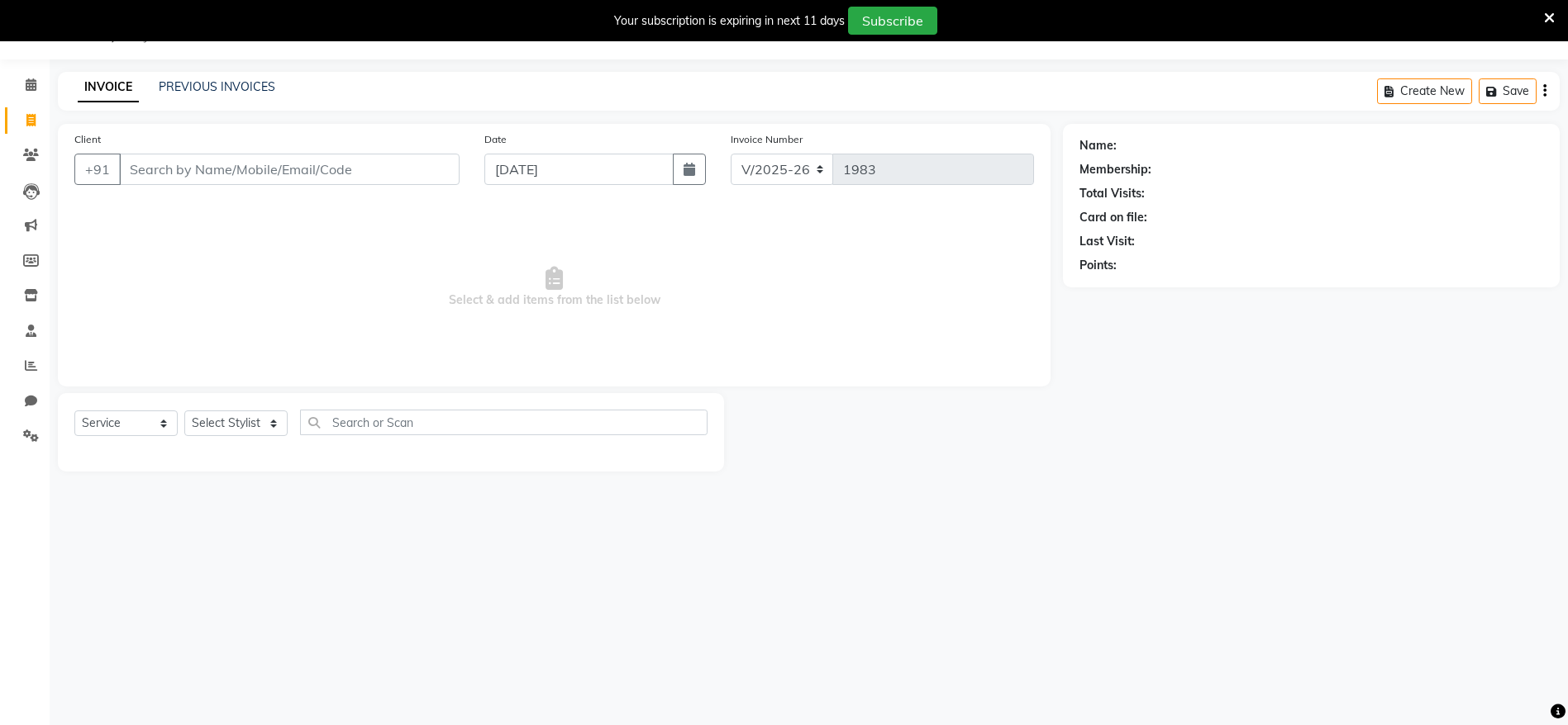
select select "package"
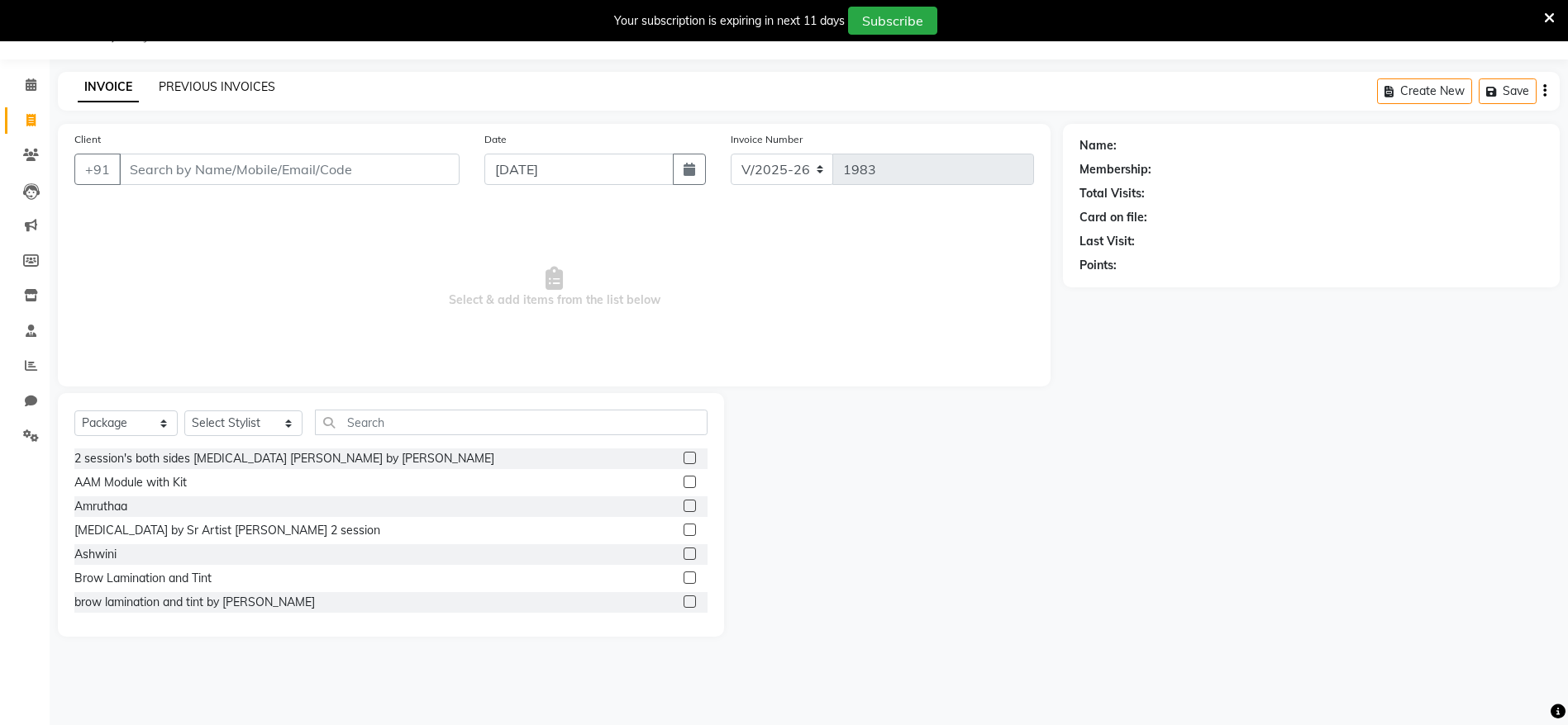
click at [187, 83] on link "PREVIOUS INVOICES" at bounding box center [216, 87] width 116 height 15
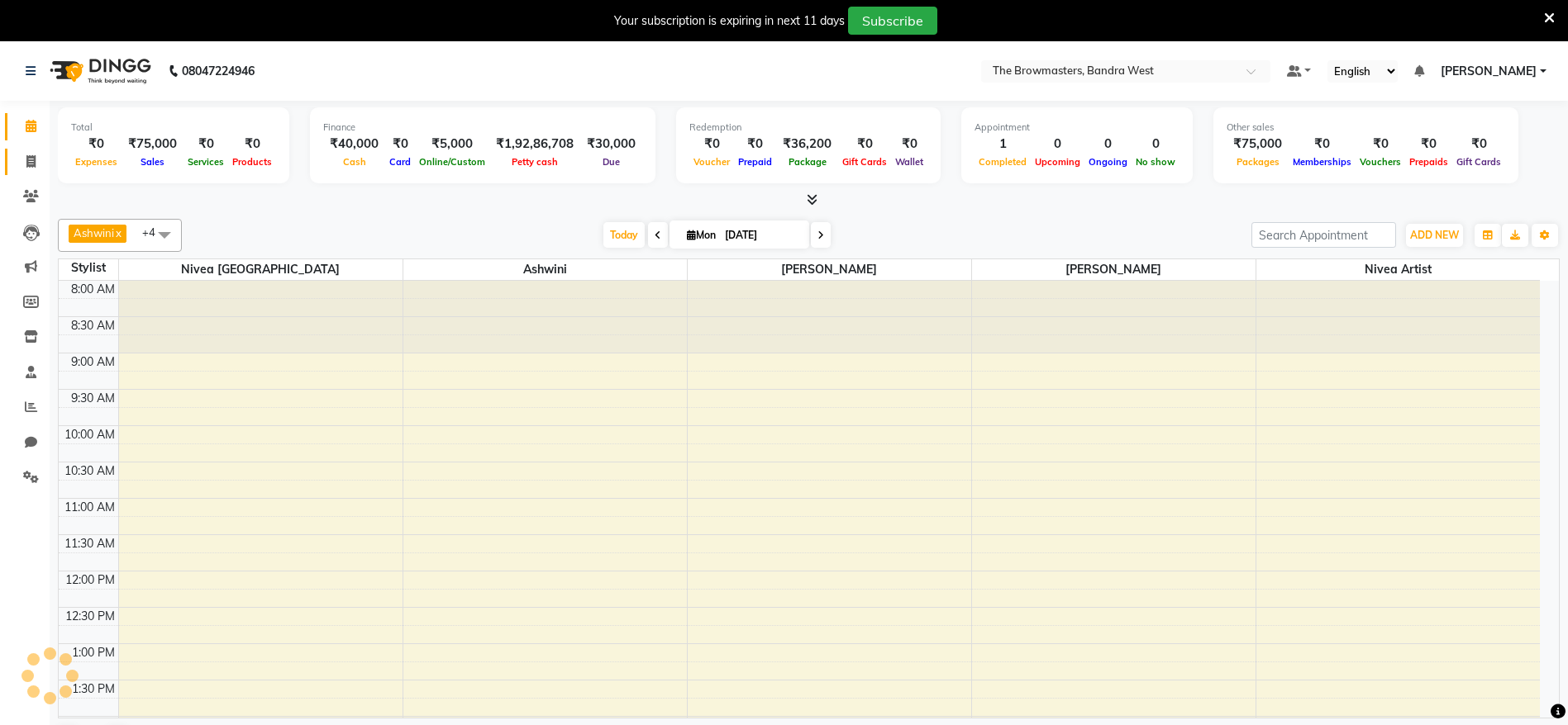
click at [33, 162] on icon at bounding box center [31, 161] width 9 height 13
select select "service"
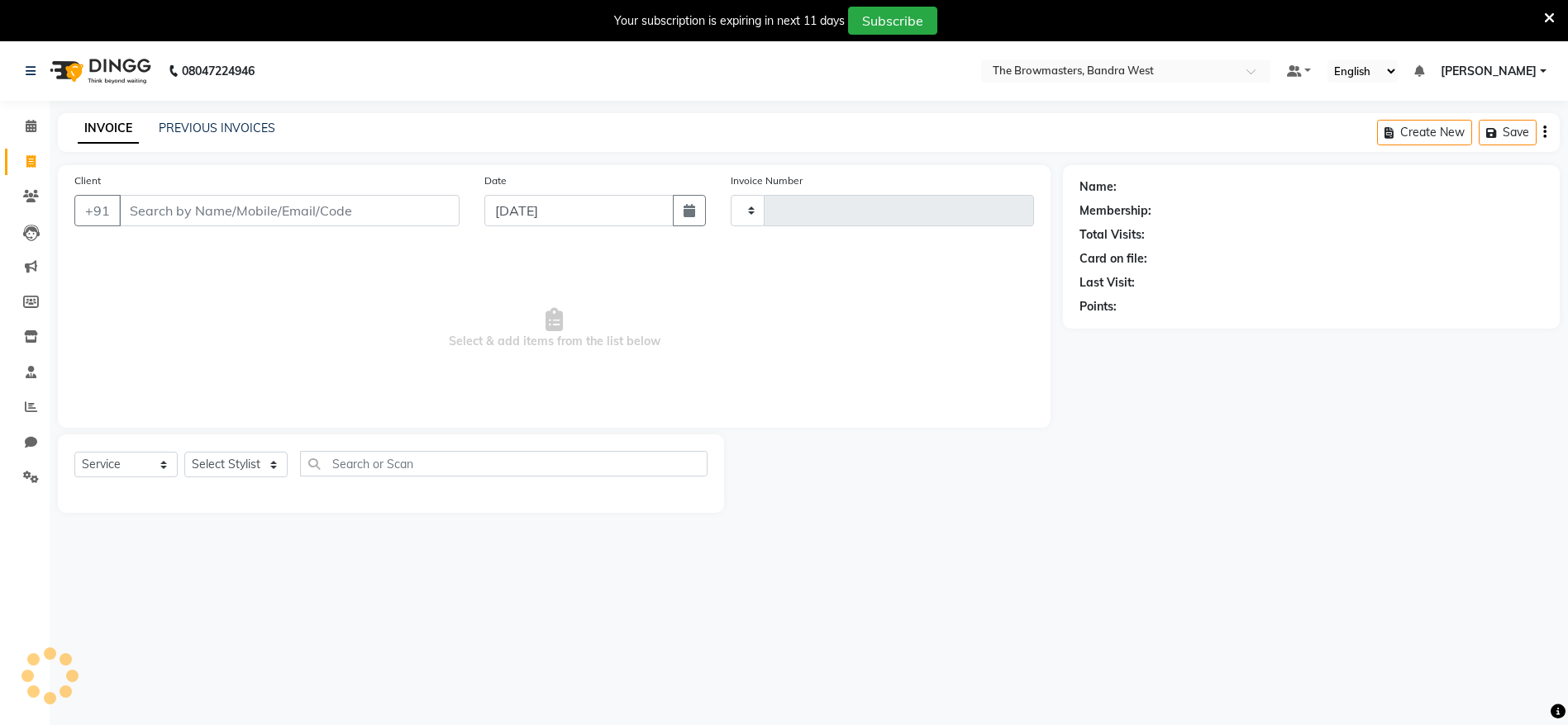
type input "1983"
select select "6949"
click at [193, 131] on link "PREVIOUS INVOICES" at bounding box center [216, 128] width 116 height 15
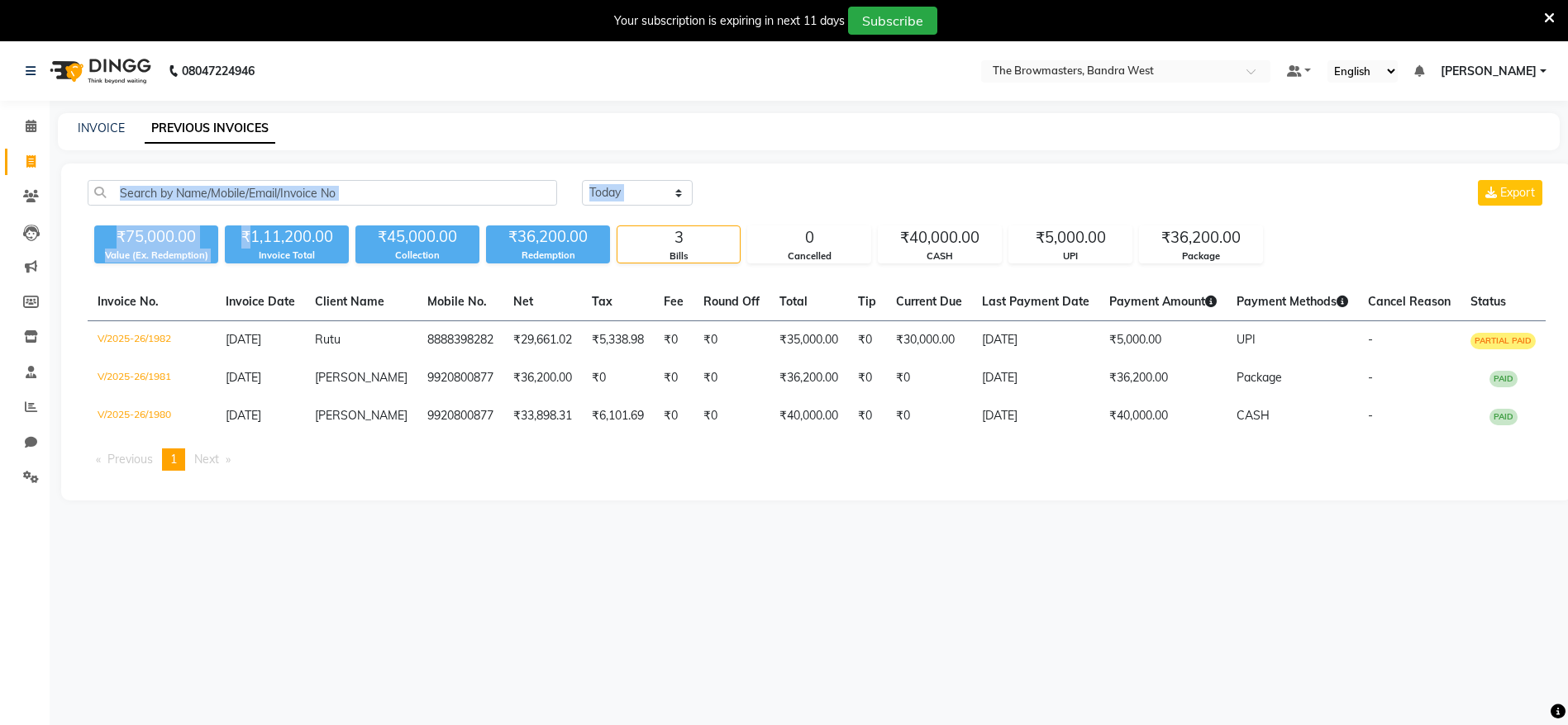
drag, startPoint x: 252, startPoint y: 231, endPoint x: 226, endPoint y: 214, distance: 31.1
click at [226, 214] on div "Today Yesterday Custom Range Export ₹75,000.00 Value (Ex. Redemption) ₹1,11,200…" at bounding box center [817, 222] width 1478 height 84
click at [521, 73] on nav "08047224946 Select Location × The Browmasters, Bandra West Default Panel My Pan…" at bounding box center [784, 70] width 1568 height 59
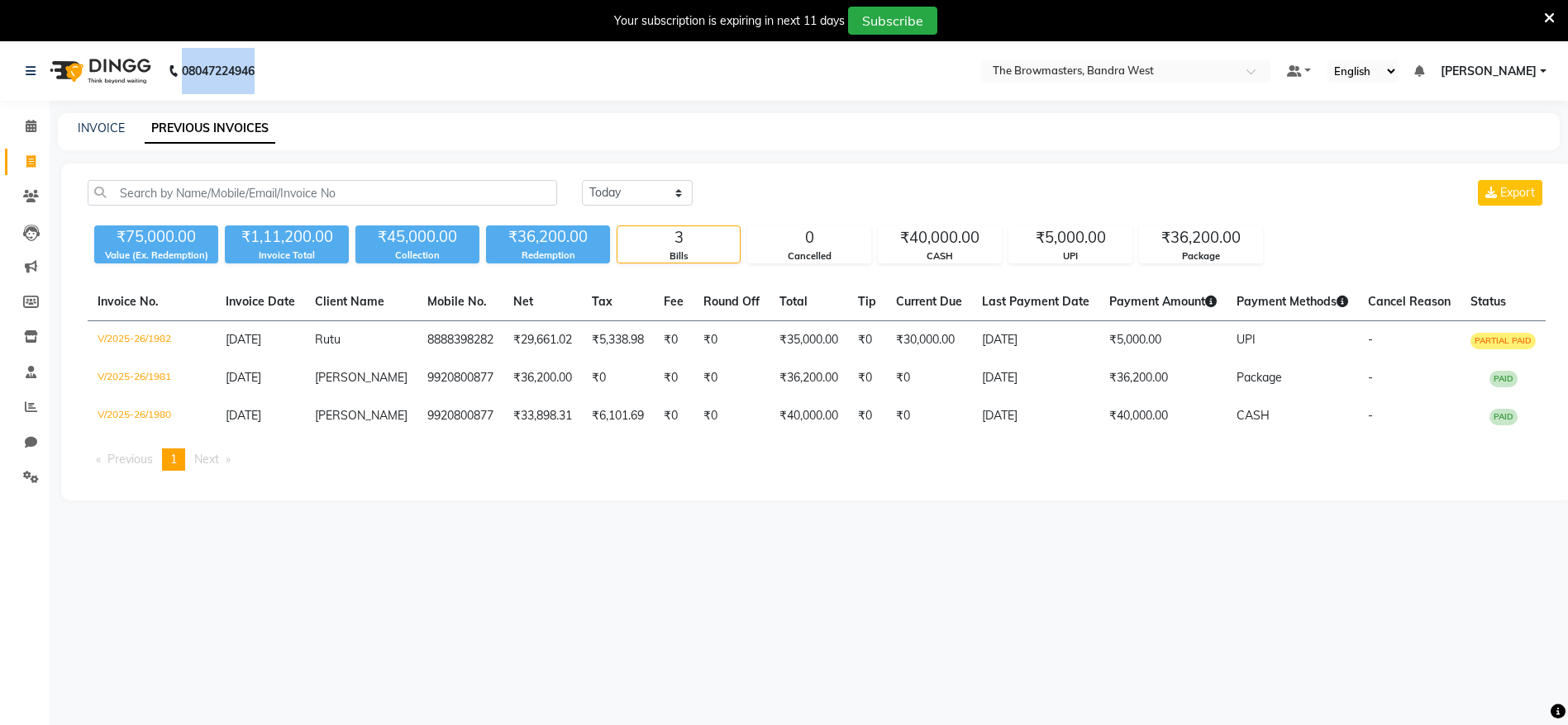
click at [521, 73] on nav "08047224946 Select Location × The Browmasters, Bandra West Default Panel My Pan…" at bounding box center [784, 70] width 1568 height 59
drag, startPoint x: 521, startPoint y: 73, endPoint x: 453, endPoint y: 53, distance: 70.9
click at [453, 53] on nav "08047224946 Select Location × The Browmasters, Bandra West Default Panel My Pan…" at bounding box center [784, 70] width 1568 height 59
click at [663, 184] on select "Today Yesterday Custom Range" at bounding box center [637, 193] width 111 height 26
click at [465, 499] on div "Today Yesterday Custom Range Export ₹75,000.00 Value (Ex. Redemption) ₹1,11,200…" at bounding box center [817, 332] width 1511 height 337
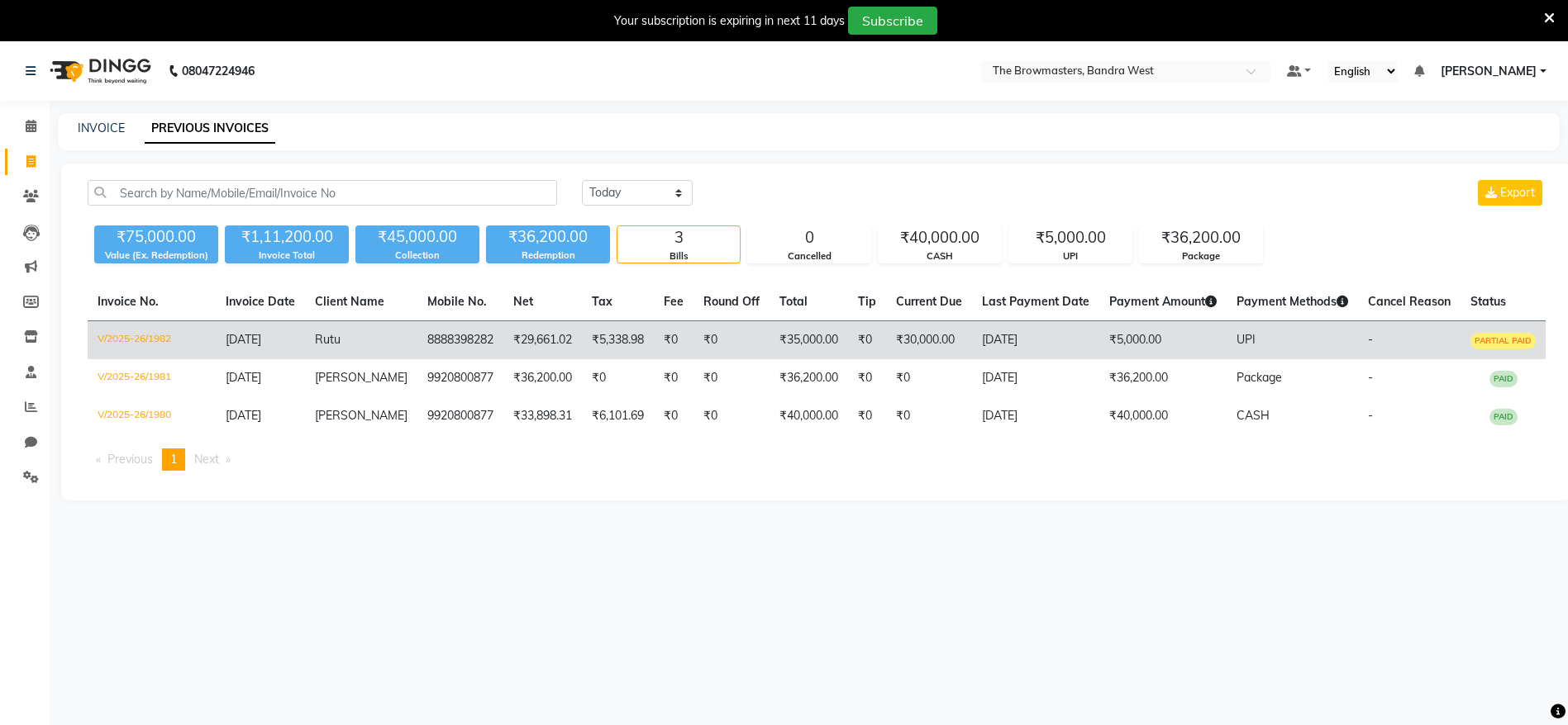
click at [475, 336] on td "8888398282" at bounding box center [460, 341] width 86 height 38
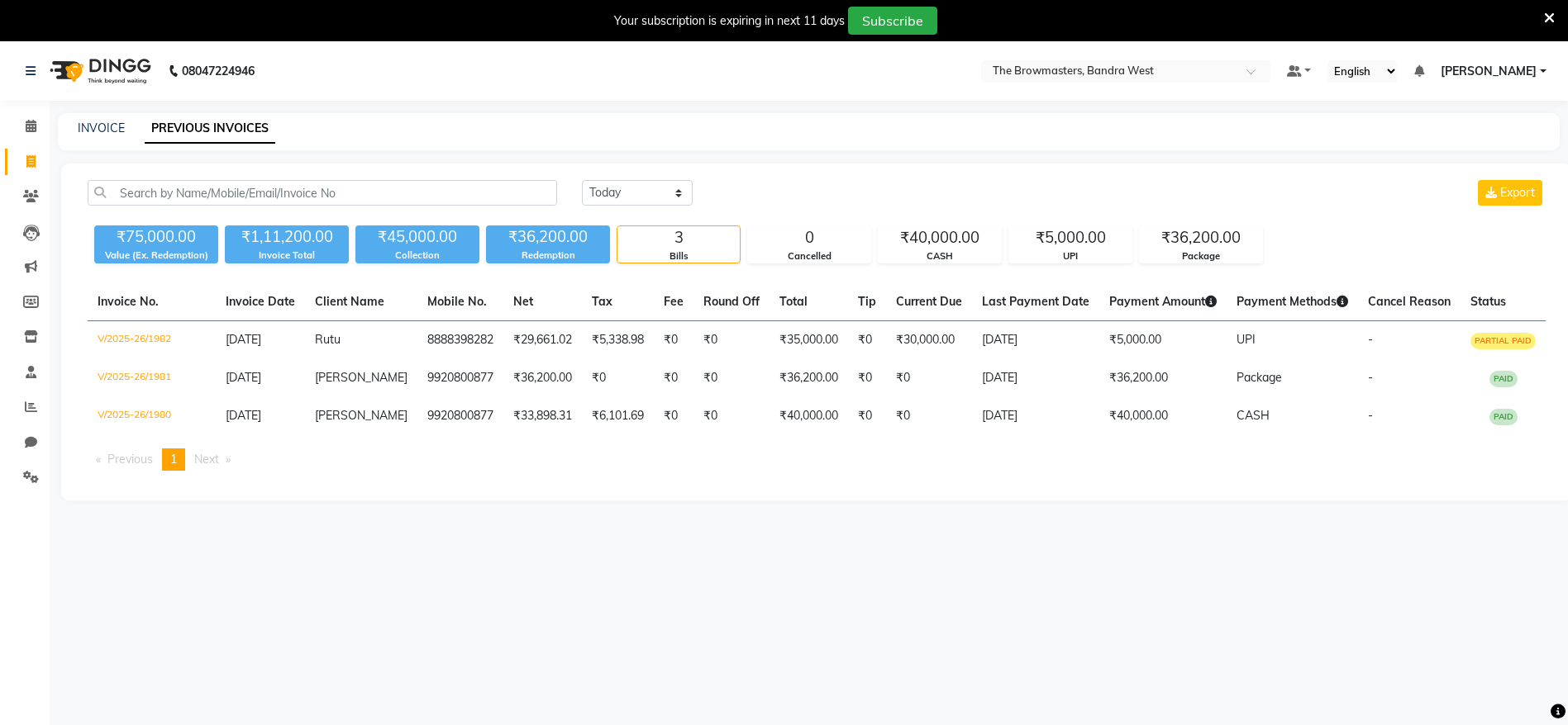
click at [245, 205] on div "Today Yesterday Custom Range Export" at bounding box center [817, 200] width 1483 height 38
click at [214, 195] on input "text" at bounding box center [323, 193] width 470 height 26
paste input "+91 98204 42505"
type input "+91 98204 42505"
click at [97, 124] on link "INVOICE" at bounding box center [101, 128] width 47 height 15
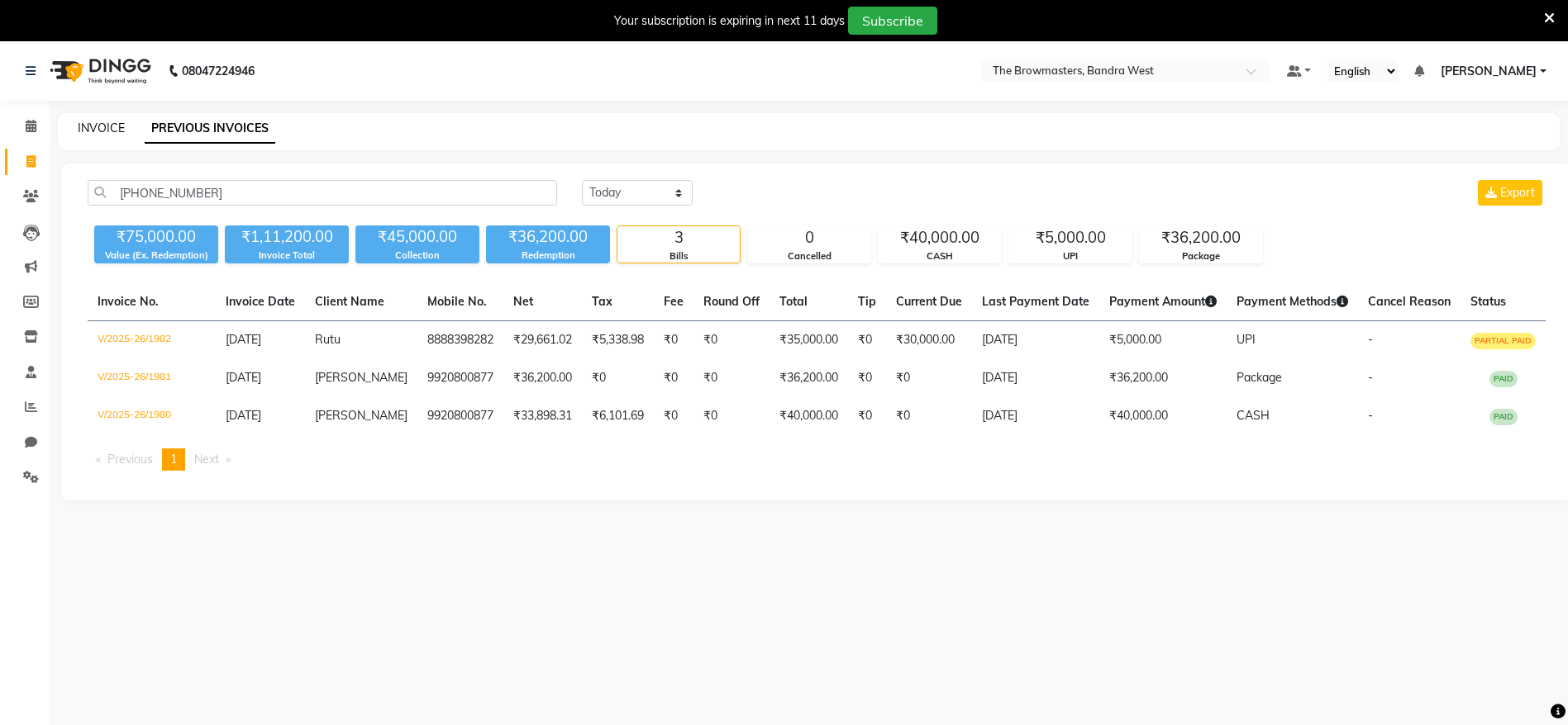
select select "service"
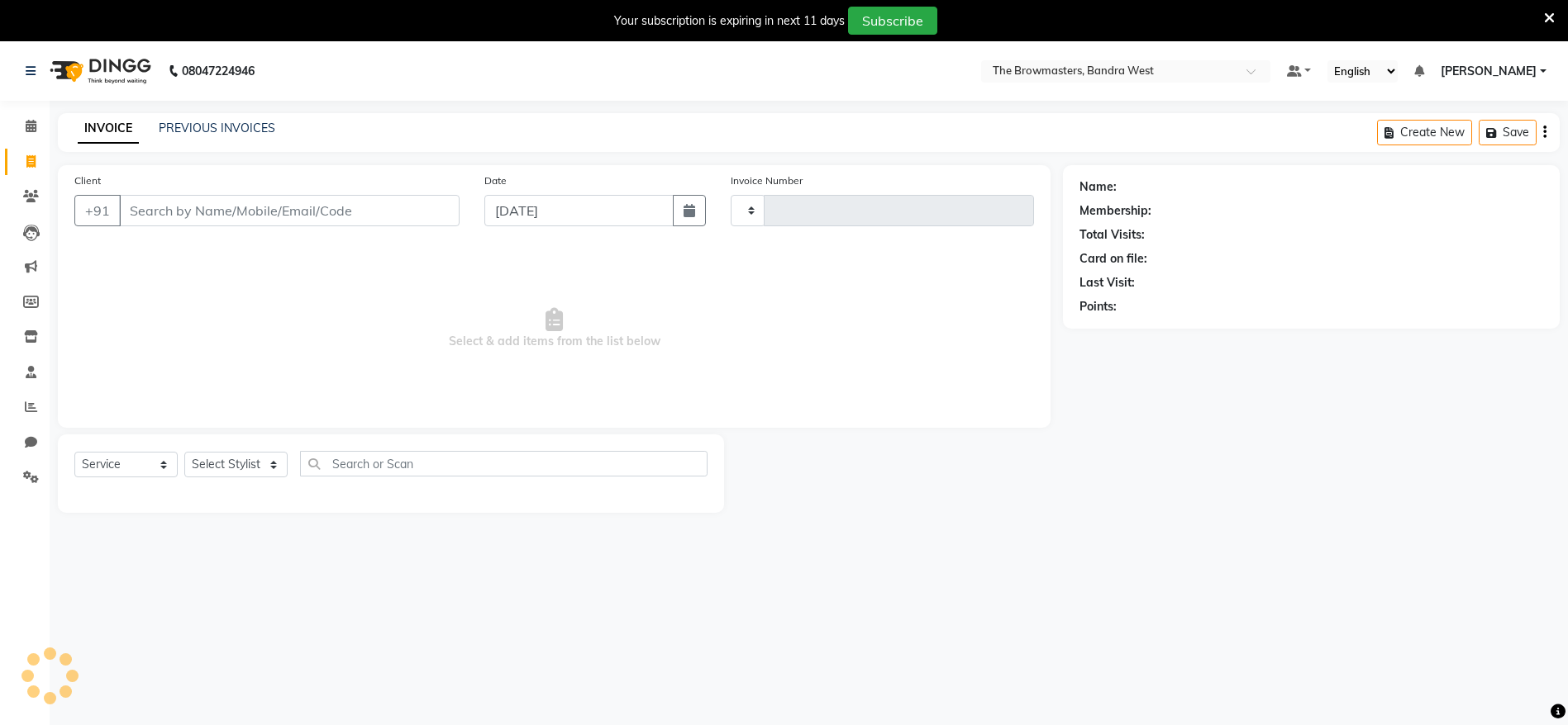
type input "1983"
select select "6949"
type input "+91 98204 42505"
select select "package"
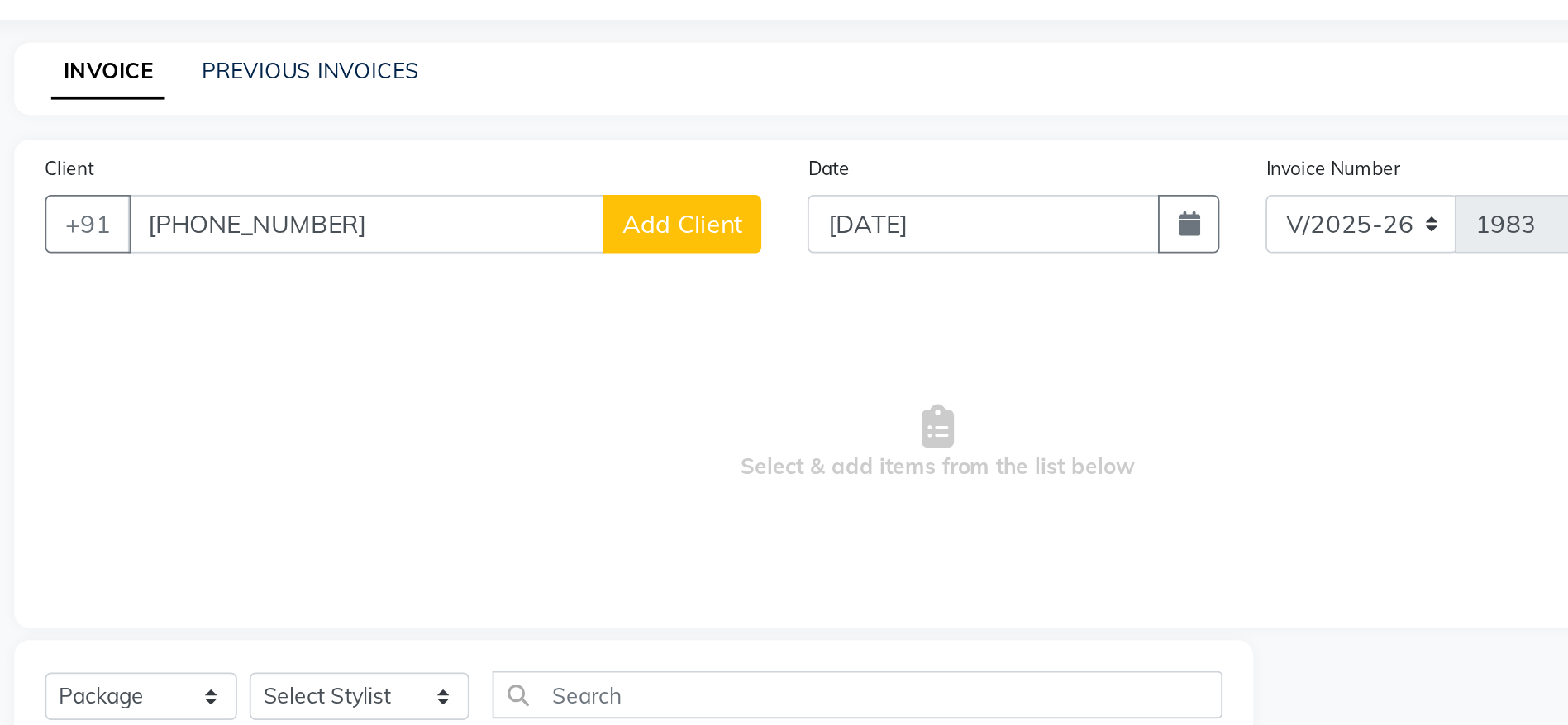
click at [199, 215] on input "+91 98204 42505" at bounding box center [247, 210] width 257 height 32
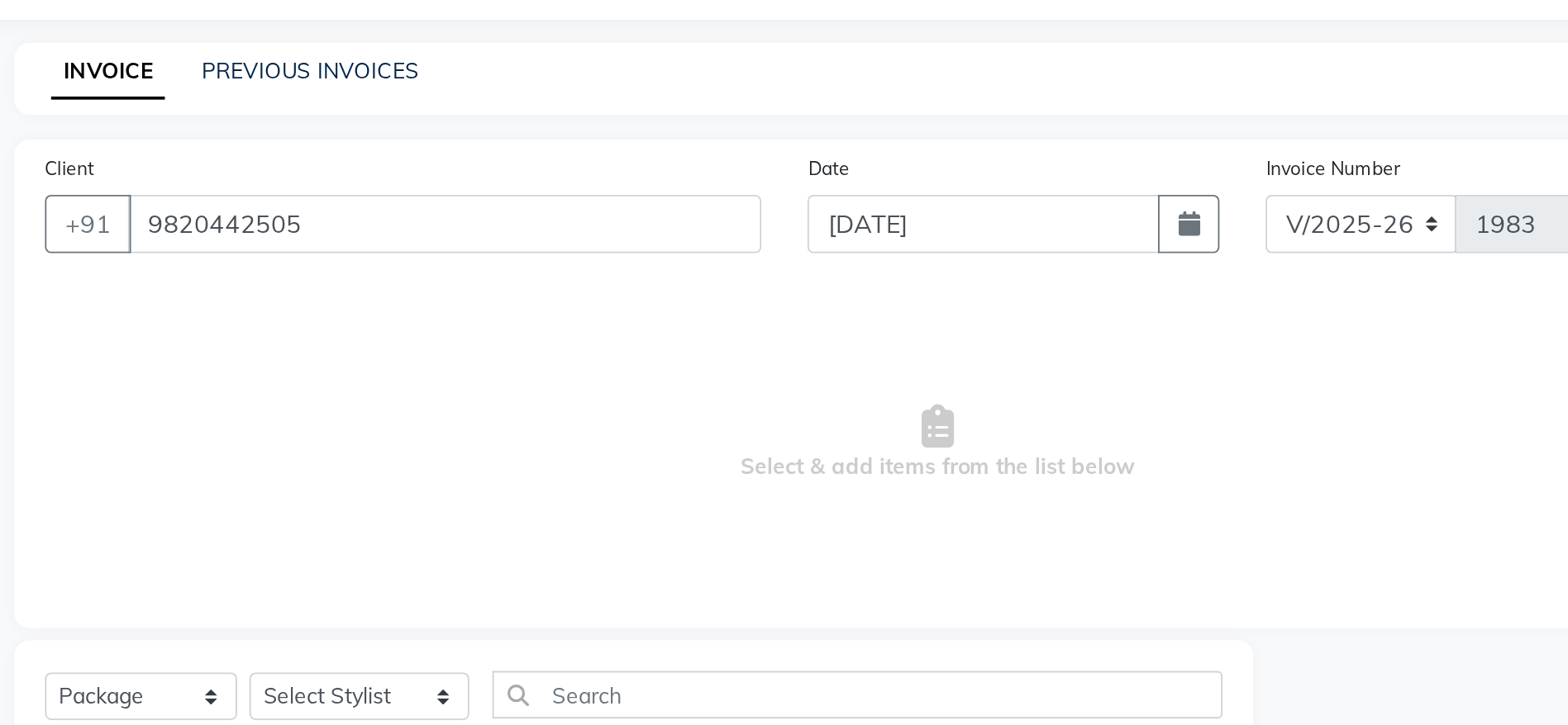
type input "9820442505"
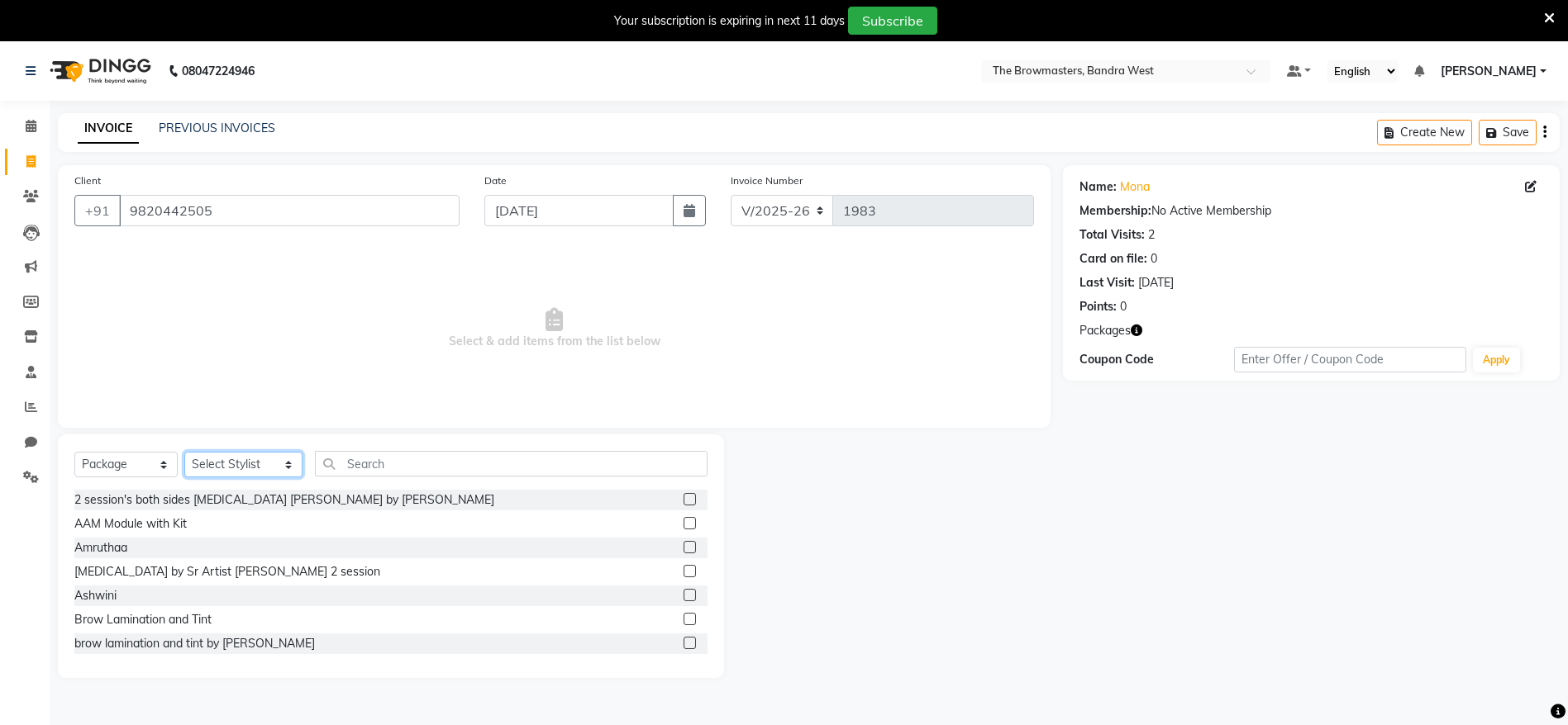
click at [237, 476] on select "Select Stylist Ashmeey Singghai Ashwini Ayushi DINGG SUPPORT Jyoti Kajal Kratik…" at bounding box center [243, 464] width 118 height 26
select select "64301"
click at [362, 464] on input "text" at bounding box center [512, 464] width 393 height 26
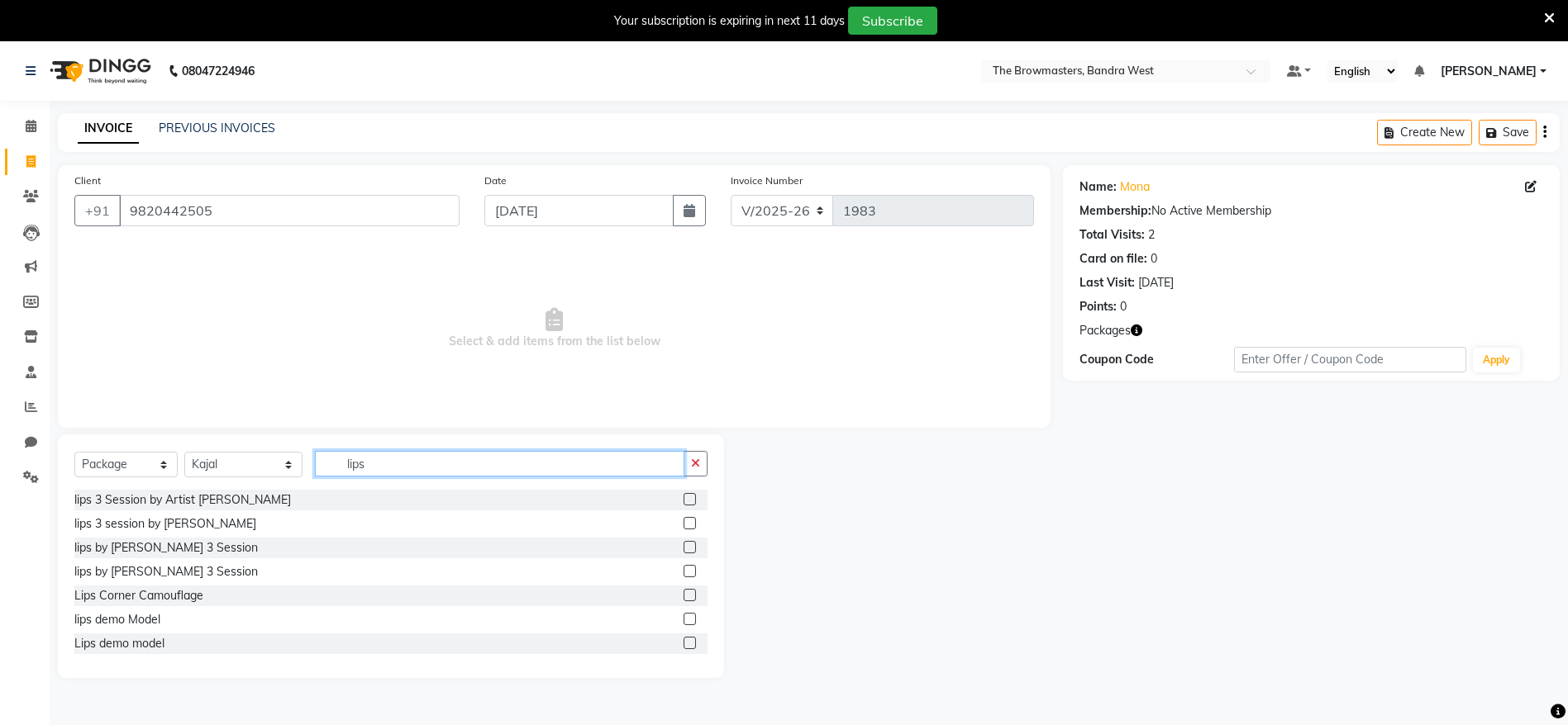
type input "lips"
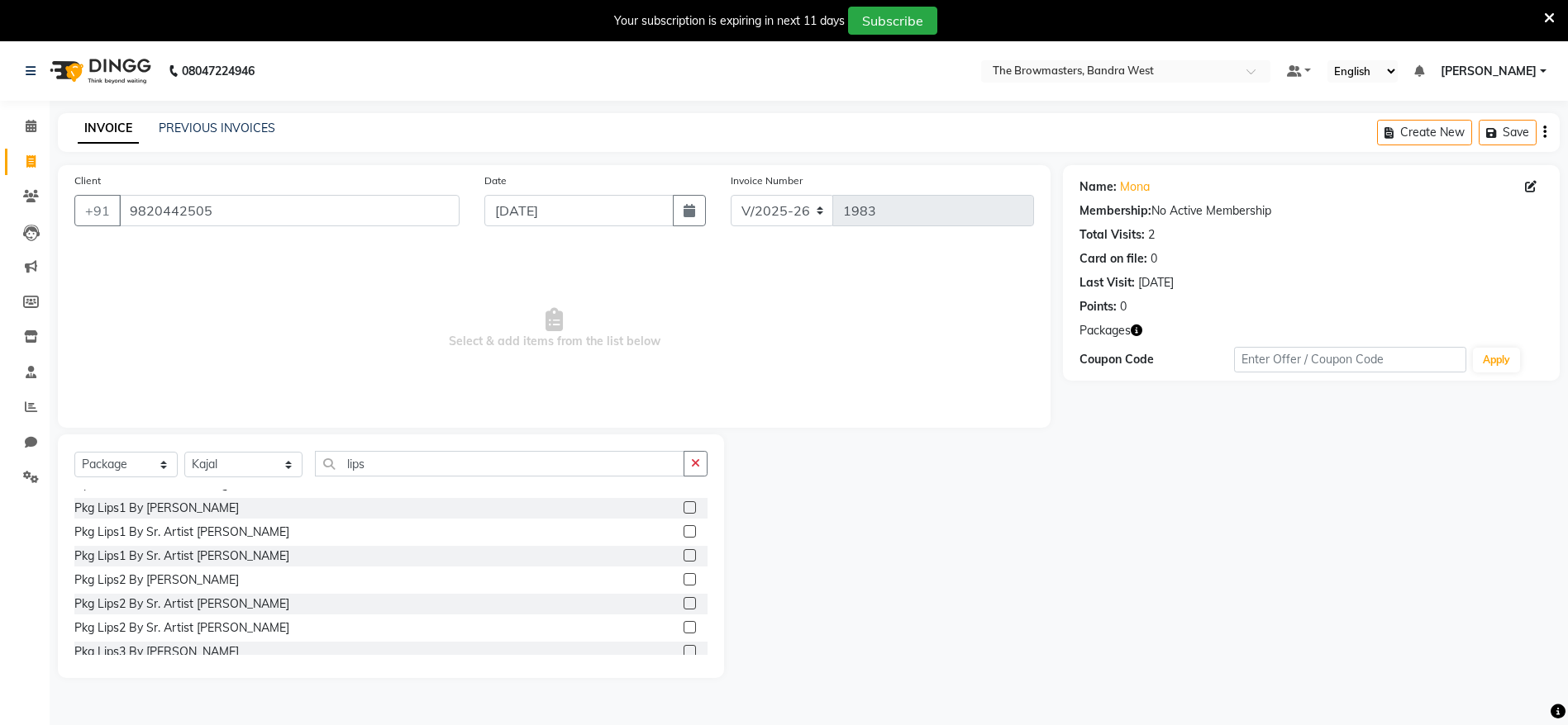
click at [684, 601] on label at bounding box center [690, 603] width 13 height 13
click at [684, 601] on input "checkbox" at bounding box center [689, 604] width 11 height 11
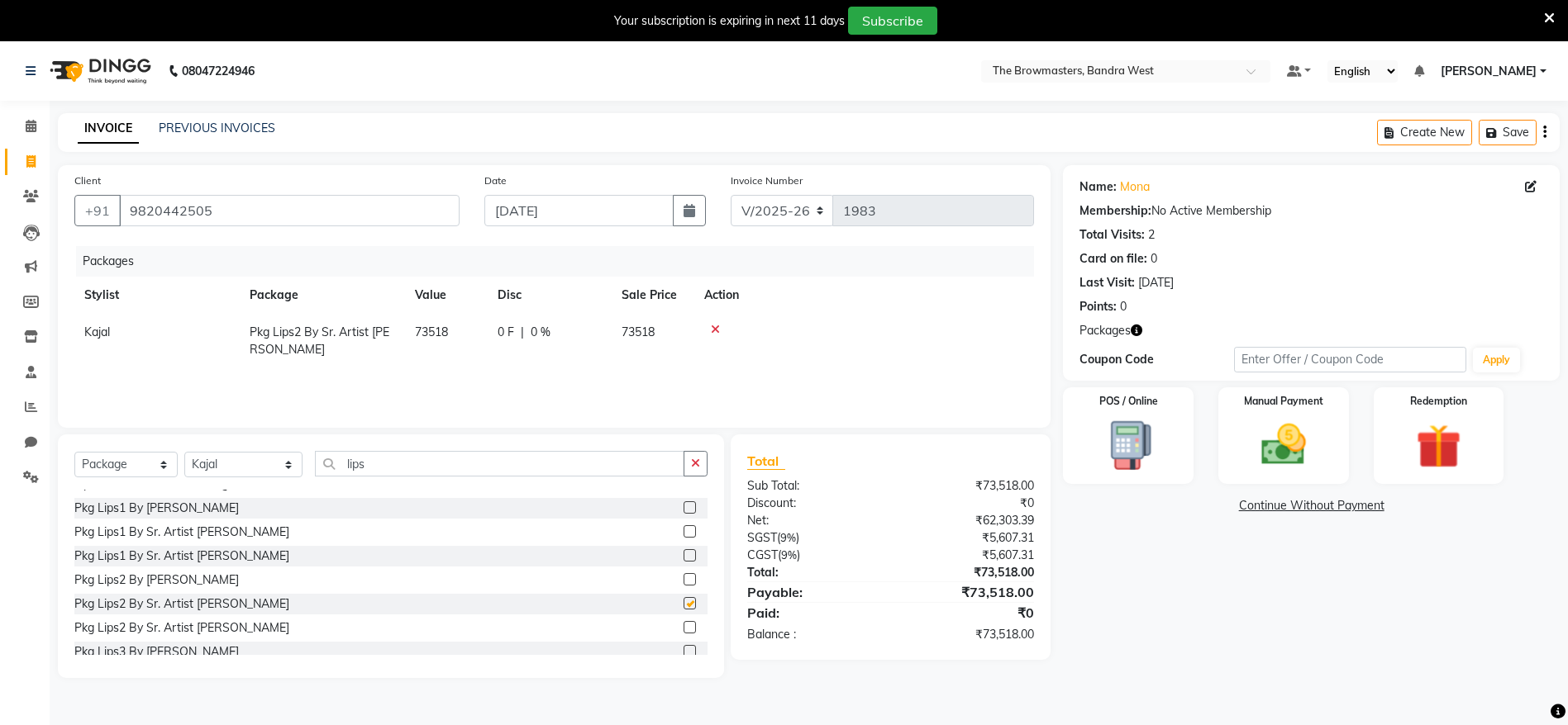
checkbox input "false"
click at [715, 328] on icon at bounding box center [715, 330] width 9 height 12
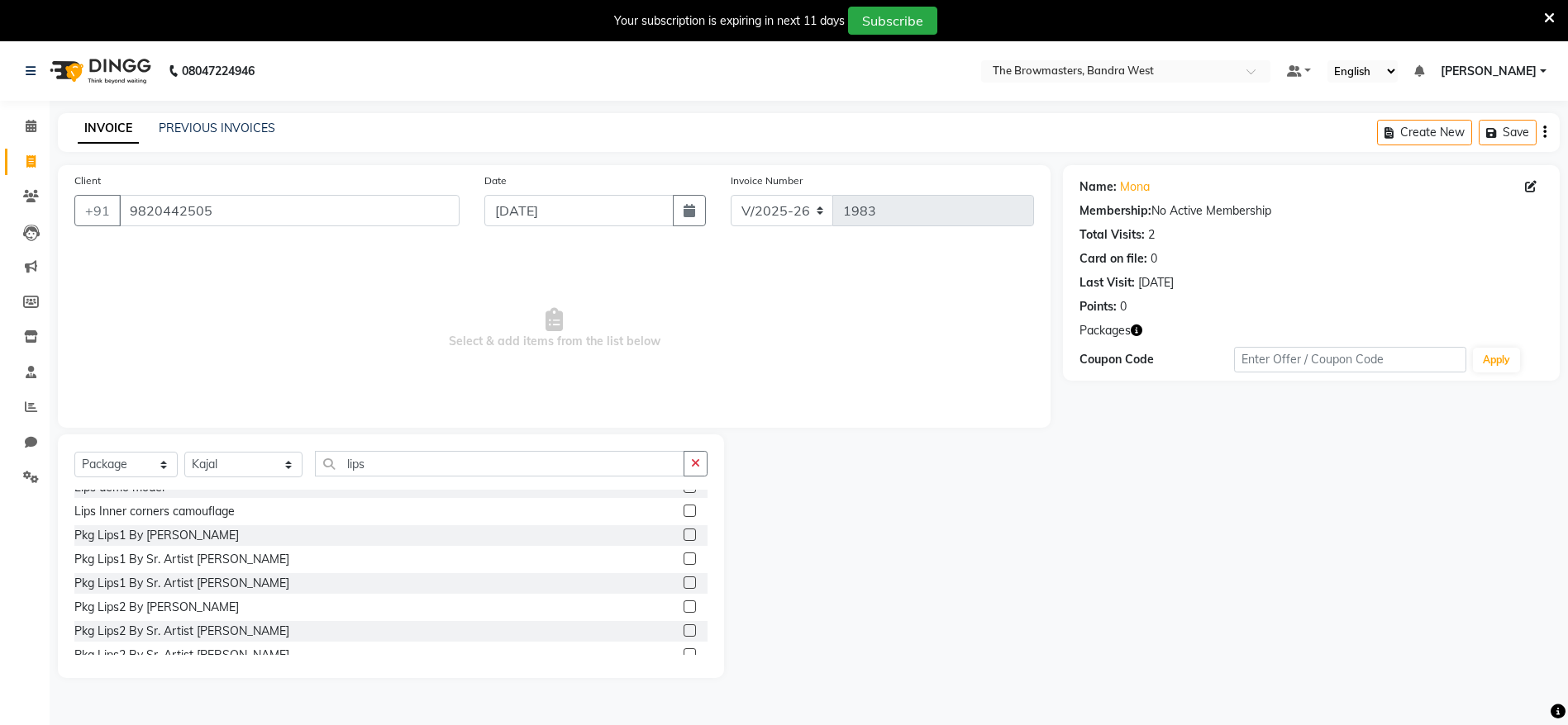
scroll to position [154, 0]
click at [684, 561] on label at bounding box center [690, 561] width 13 height 13
click at [684, 561] on input "checkbox" at bounding box center [689, 562] width 11 height 11
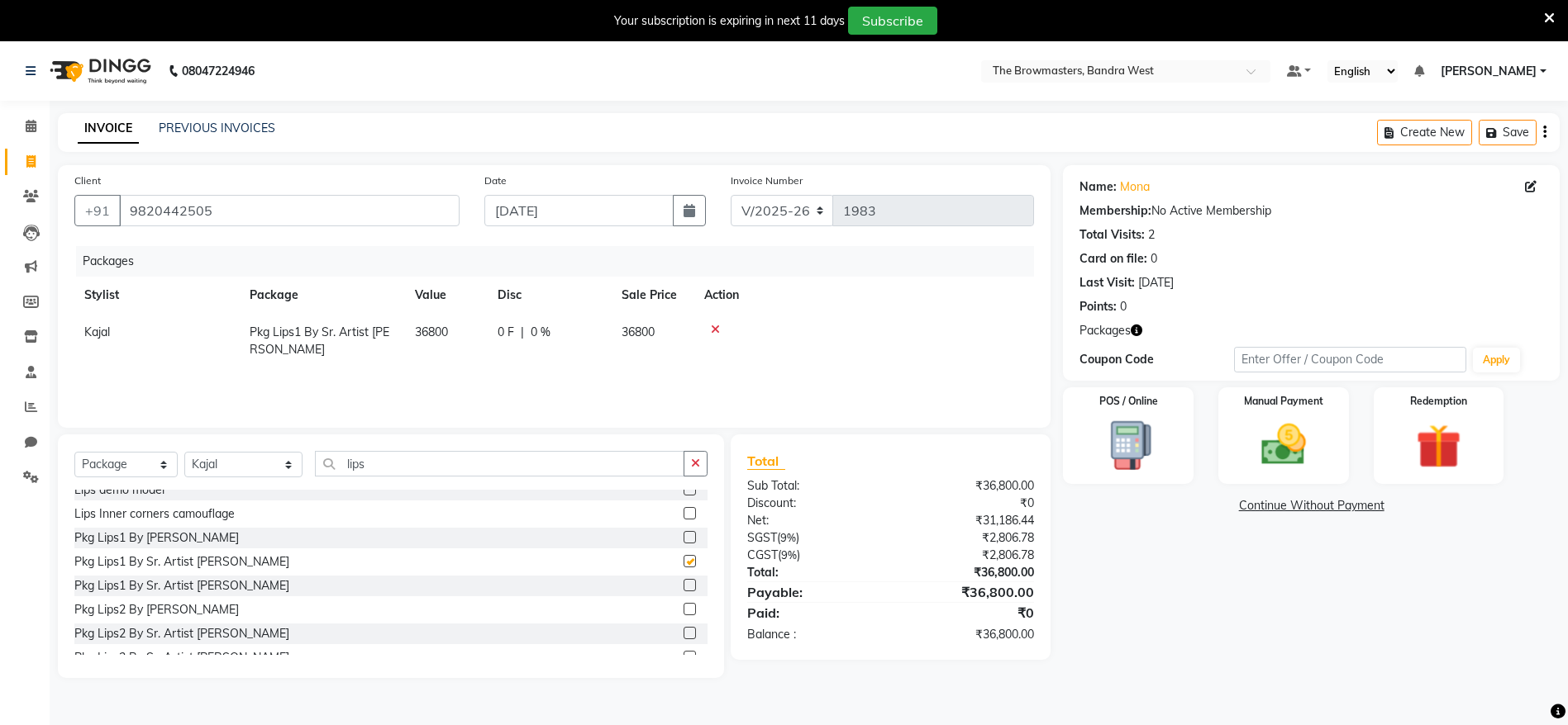
checkbox input "false"
click at [527, 332] on div "0 F | 0 %" at bounding box center [549, 332] width 104 height 18
select select "64301"
click at [564, 333] on input "0" at bounding box center [558, 337] width 49 height 26
type input "2300"
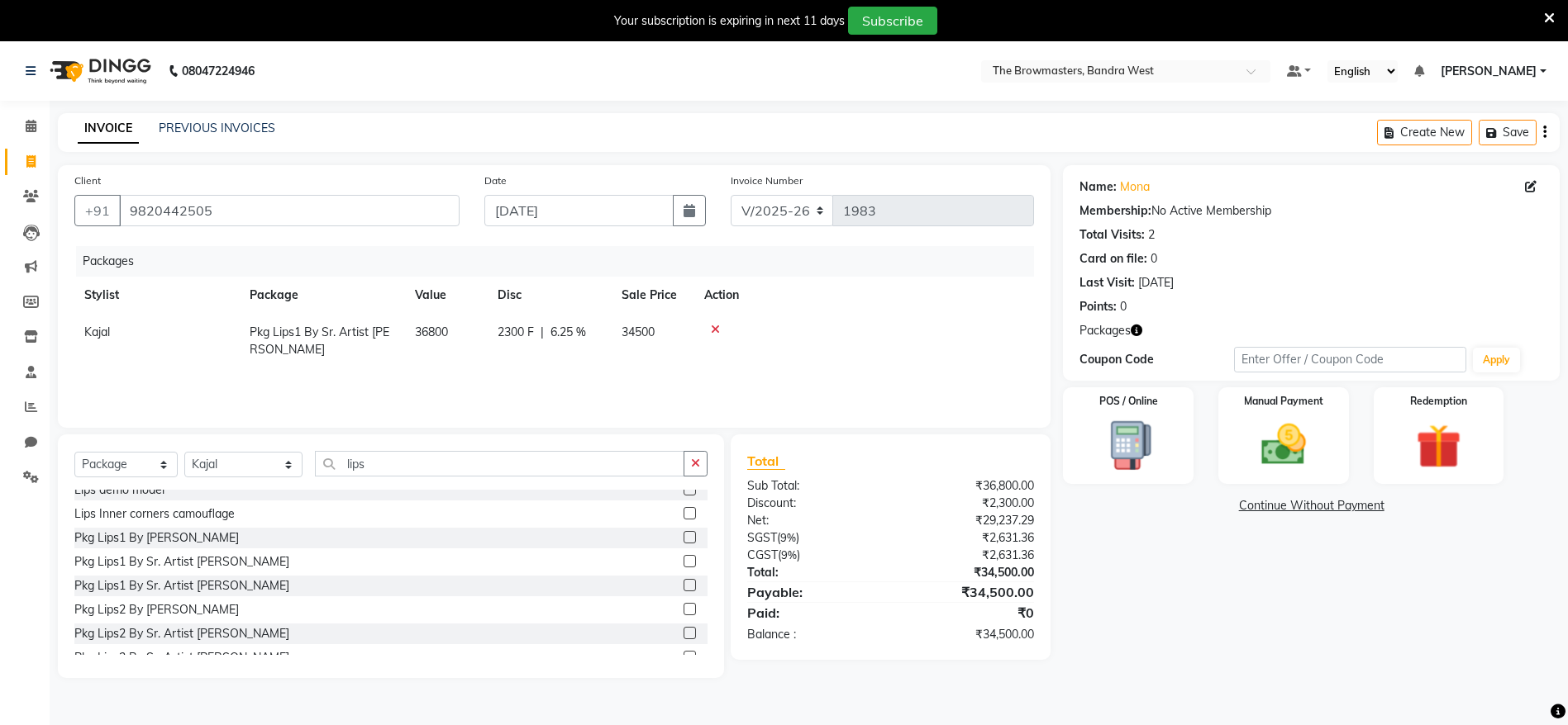
click at [659, 363] on tr "Kajal Pkg Lips1 By Sr. Artist Ashwini 36800 2300 F | 6.25 % 34500" at bounding box center [554, 341] width 960 height 54
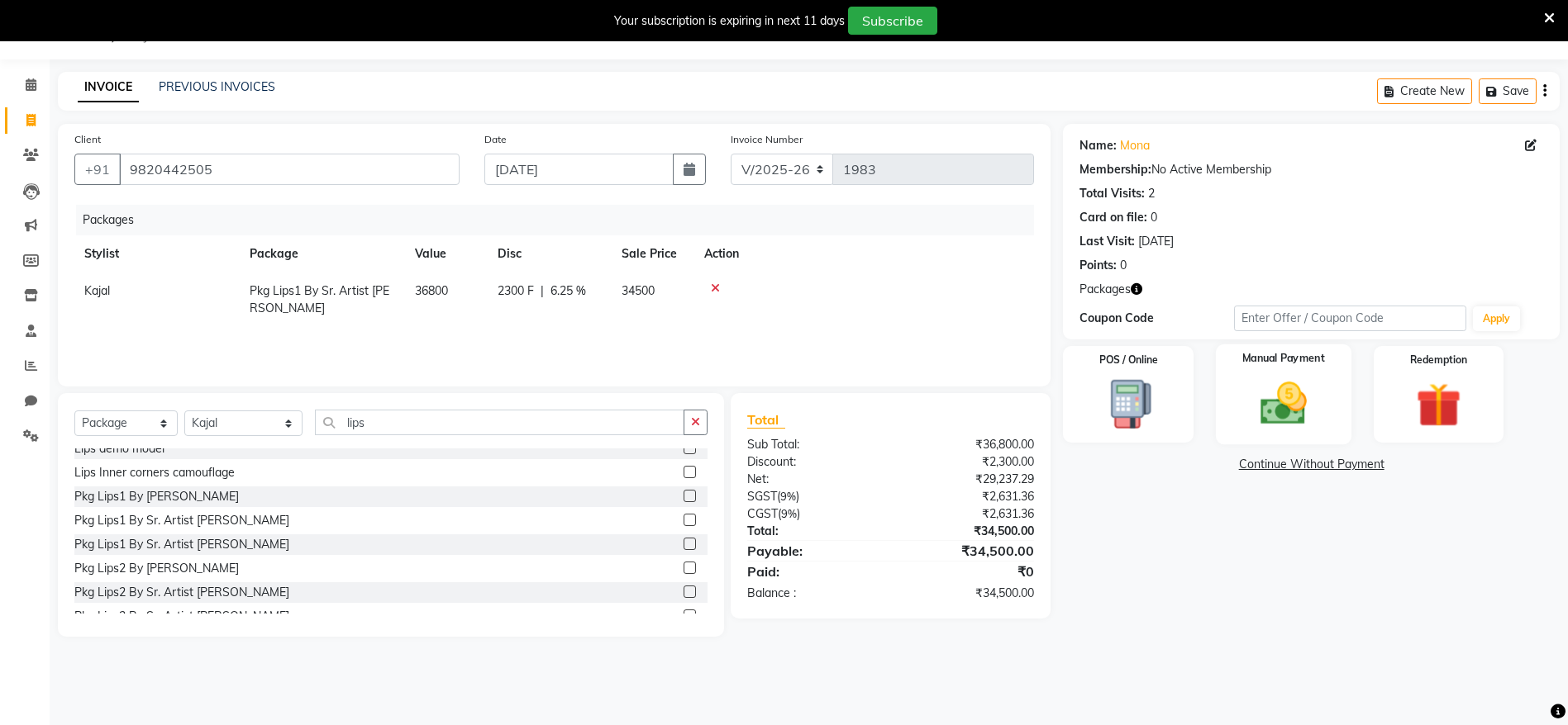
click at [1280, 394] on img at bounding box center [1284, 403] width 76 height 53
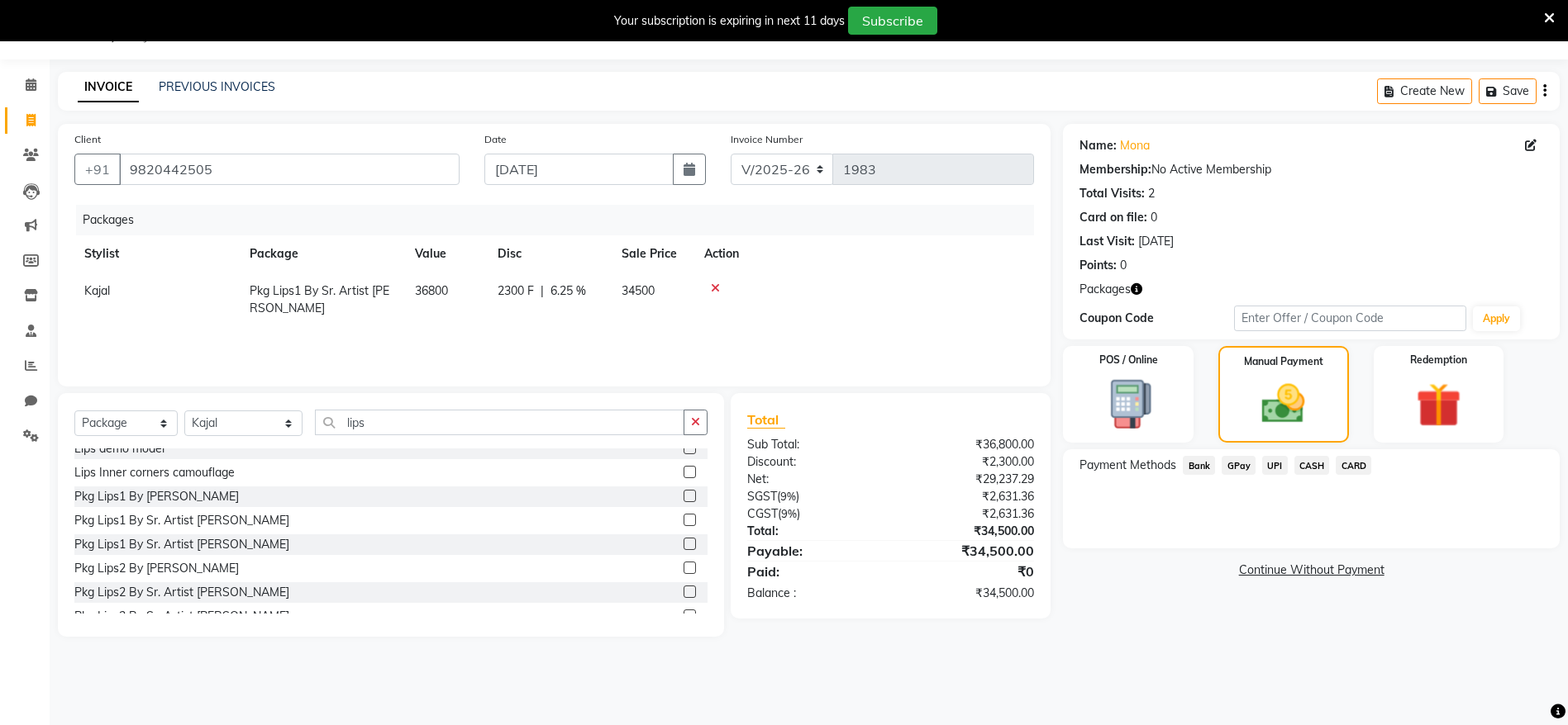
click at [1276, 470] on span "UPI" at bounding box center [1275, 465] width 26 height 19
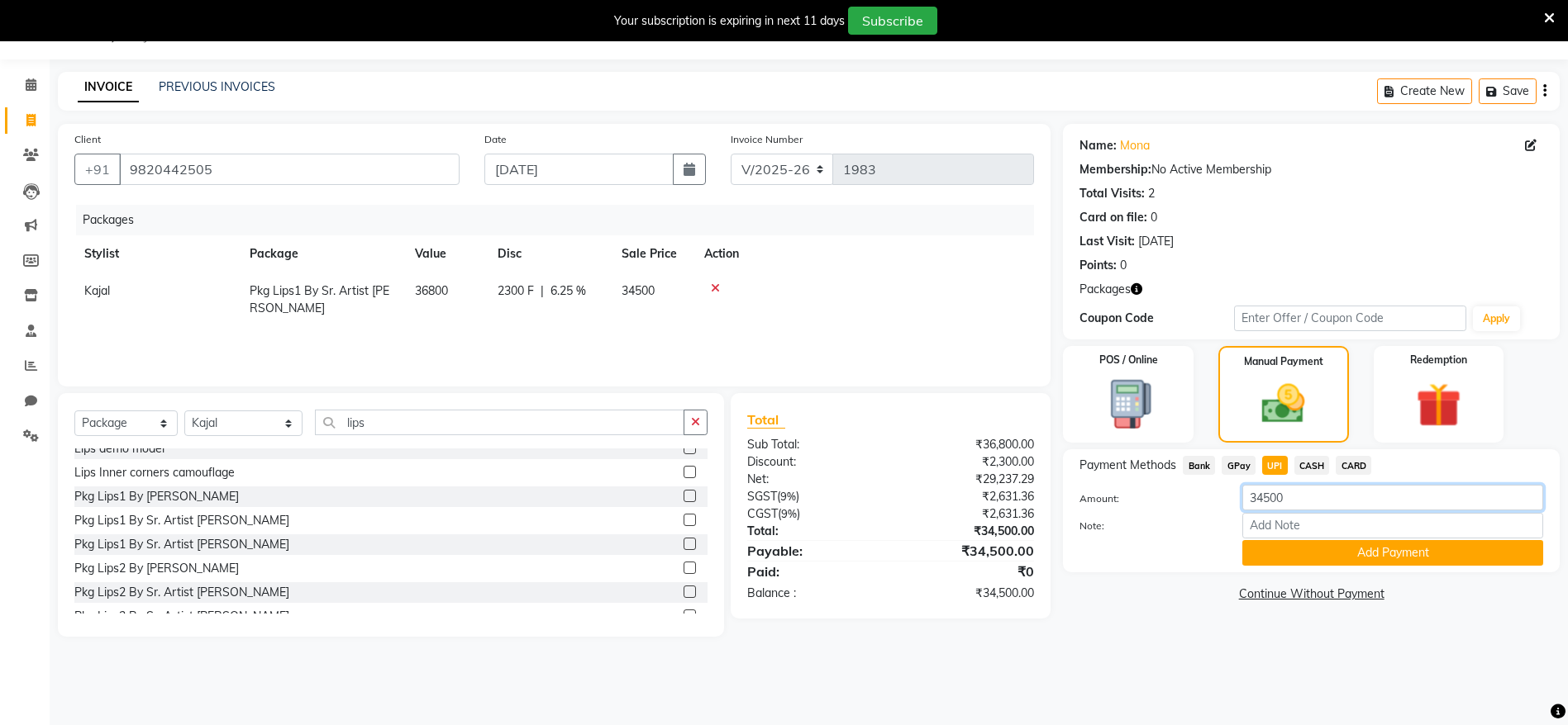
drag, startPoint x: 1264, startPoint y: 500, endPoint x: 1090, endPoint y: 534, distance: 177.3
click at [1090, 534] on div "Amount: 34500 Note: Add Payment" at bounding box center [1311, 525] width 464 height 81
type input "5000"
click at [1274, 553] on button "Add Payment" at bounding box center [1393, 553] width 301 height 26
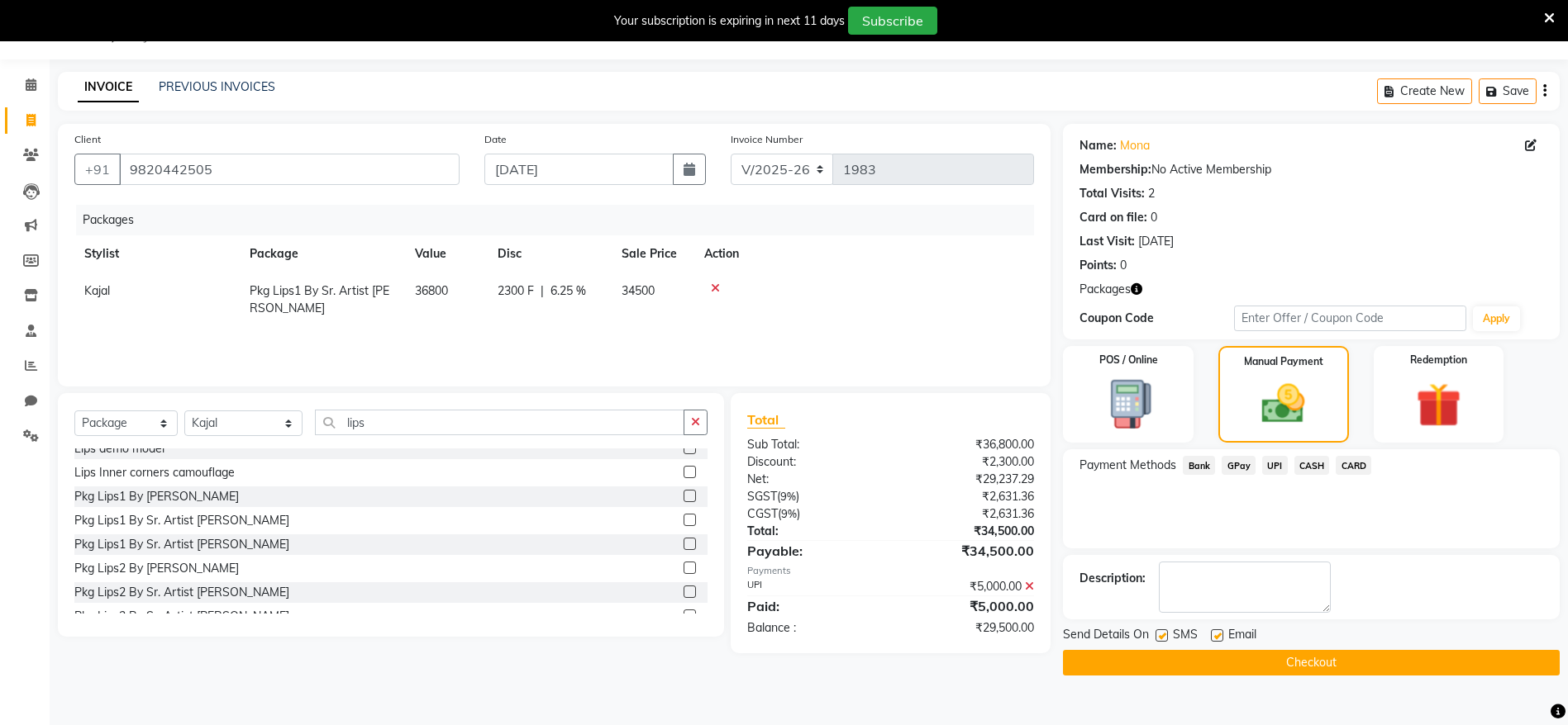
click at [1161, 636] on label at bounding box center [1162, 636] width 13 height 13
click at [1161, 636] on input "checkbox" at bounding box center [1161, 636] width 11 height 11
checkbox input "false"
click at [1214, 633] on label at bounding box center [1217, 636] width 13 height 13
click at [1214, 633] on input "checkbox" at bounding box center [1216, 636] width 11 height 11
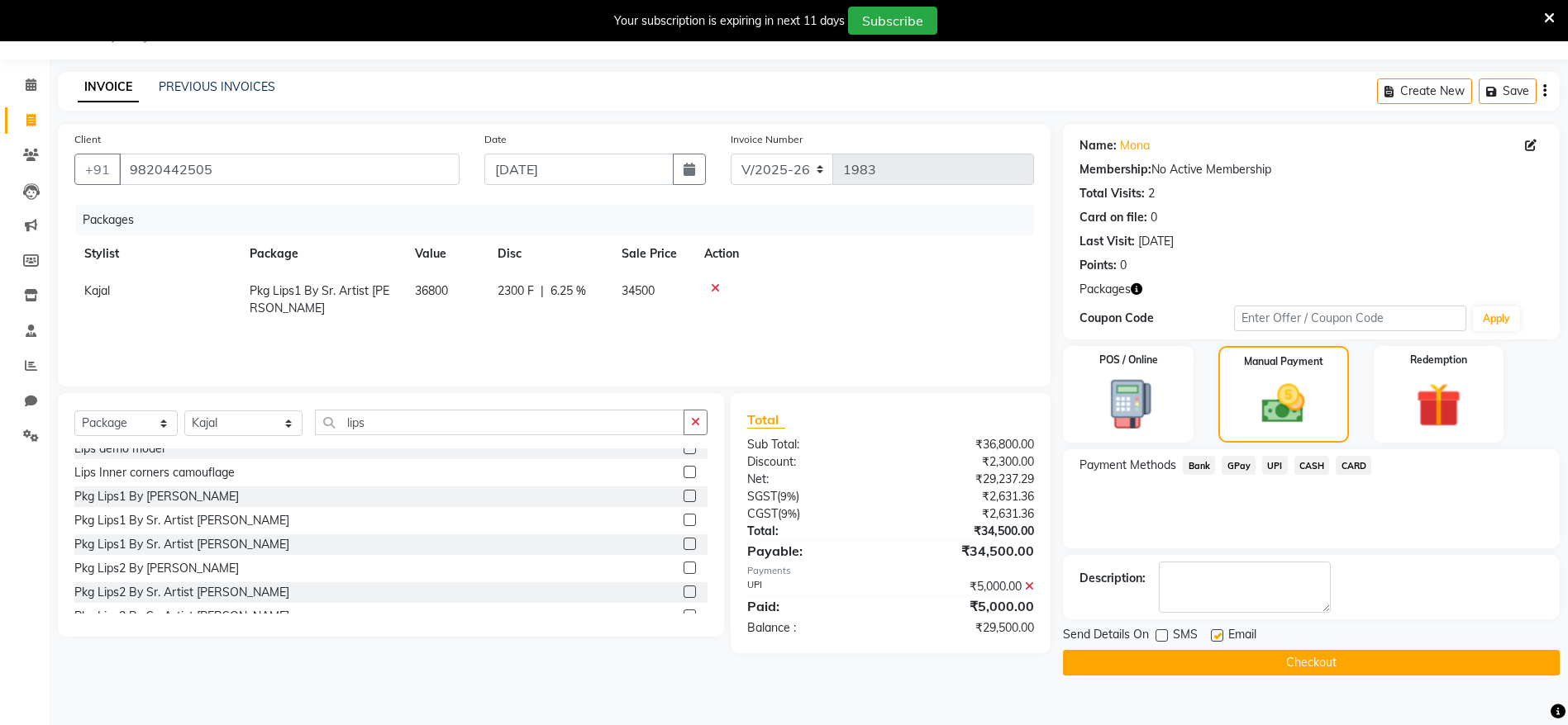
checkbox input "false"
click at [1229, 675] on button "Checkout" at bounding box center [1311, 662] width 496 height 26
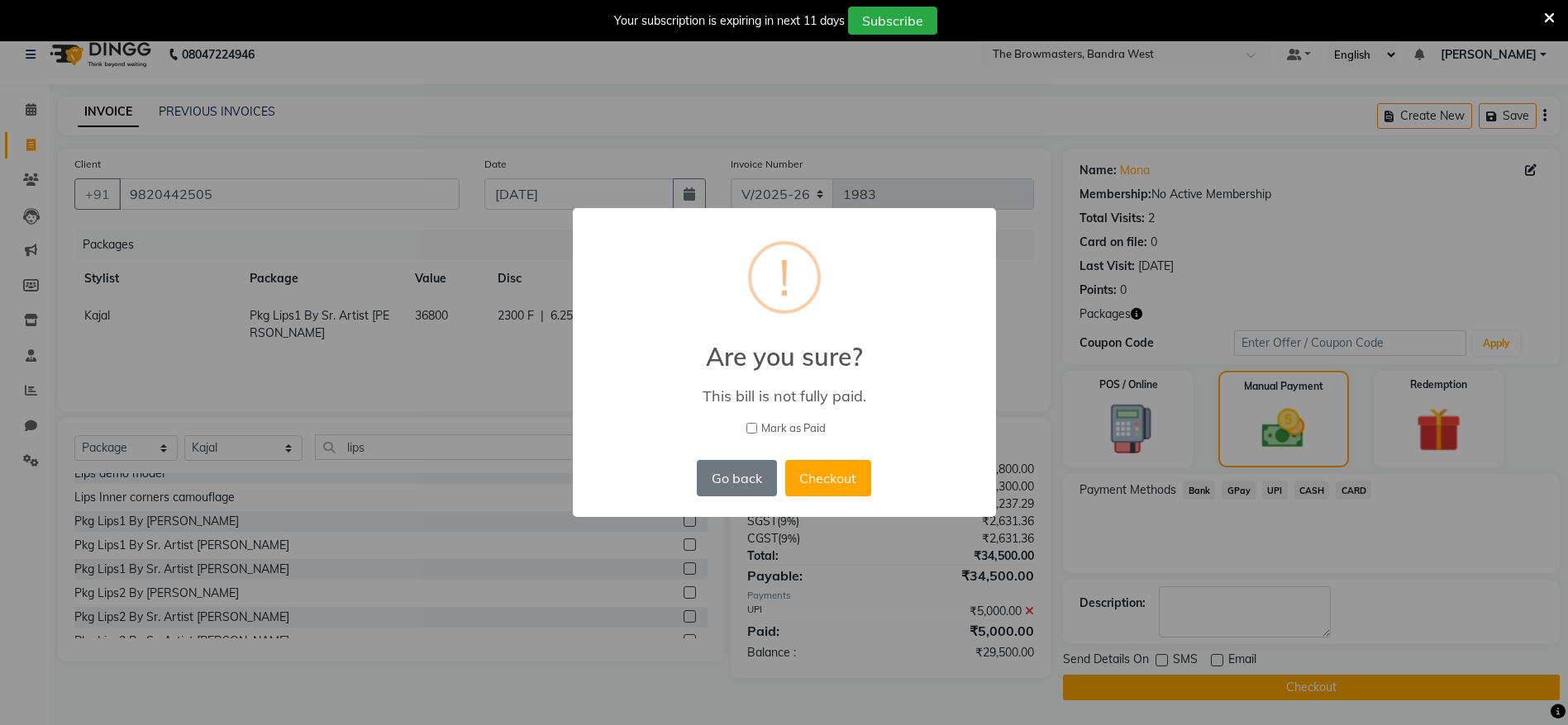
scroll to position [18, 0]
click at [813, 479] on button "Checkout" at bounding box center [837, 479] width 86 height 37
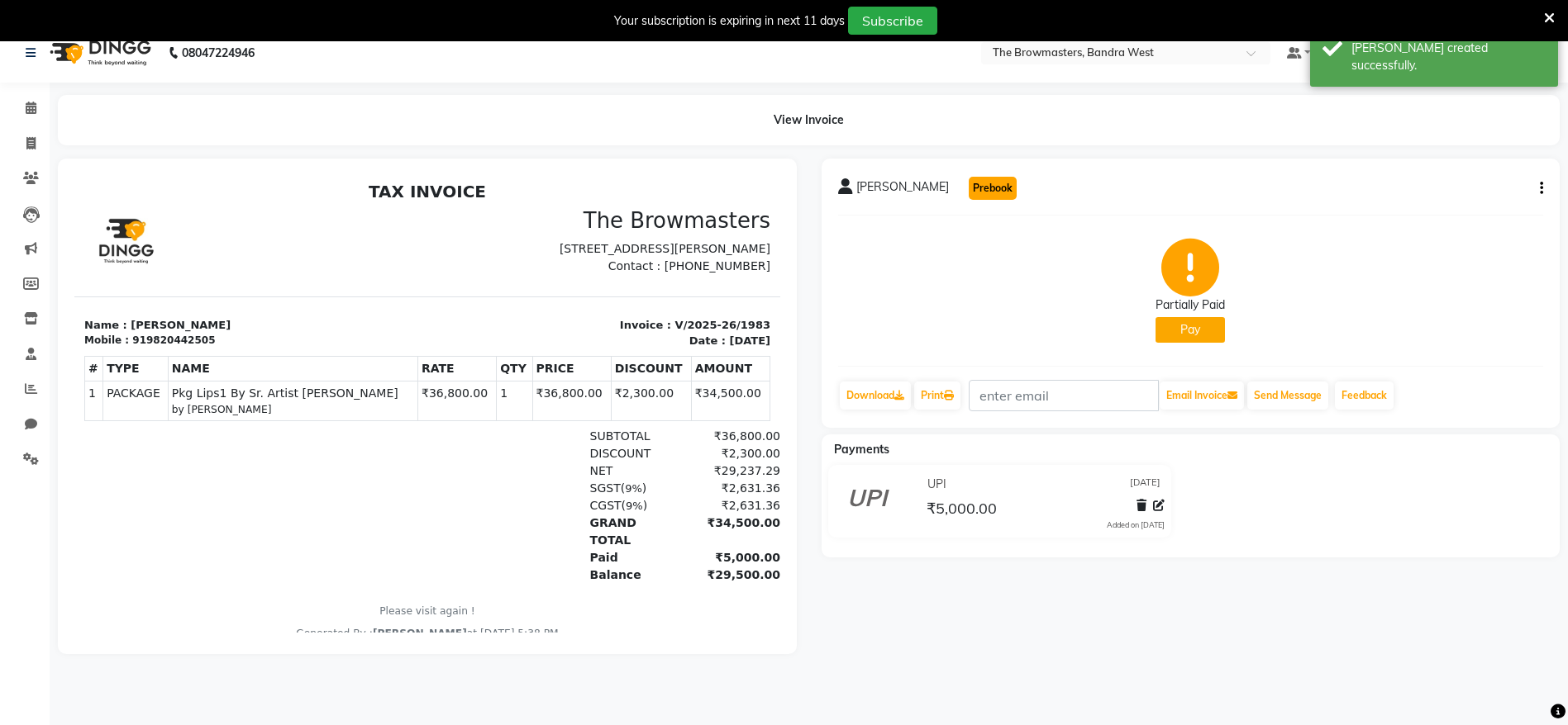
click at [969, 198] on button "Prebook" at bounding box center [992, 189] width 48 height 23
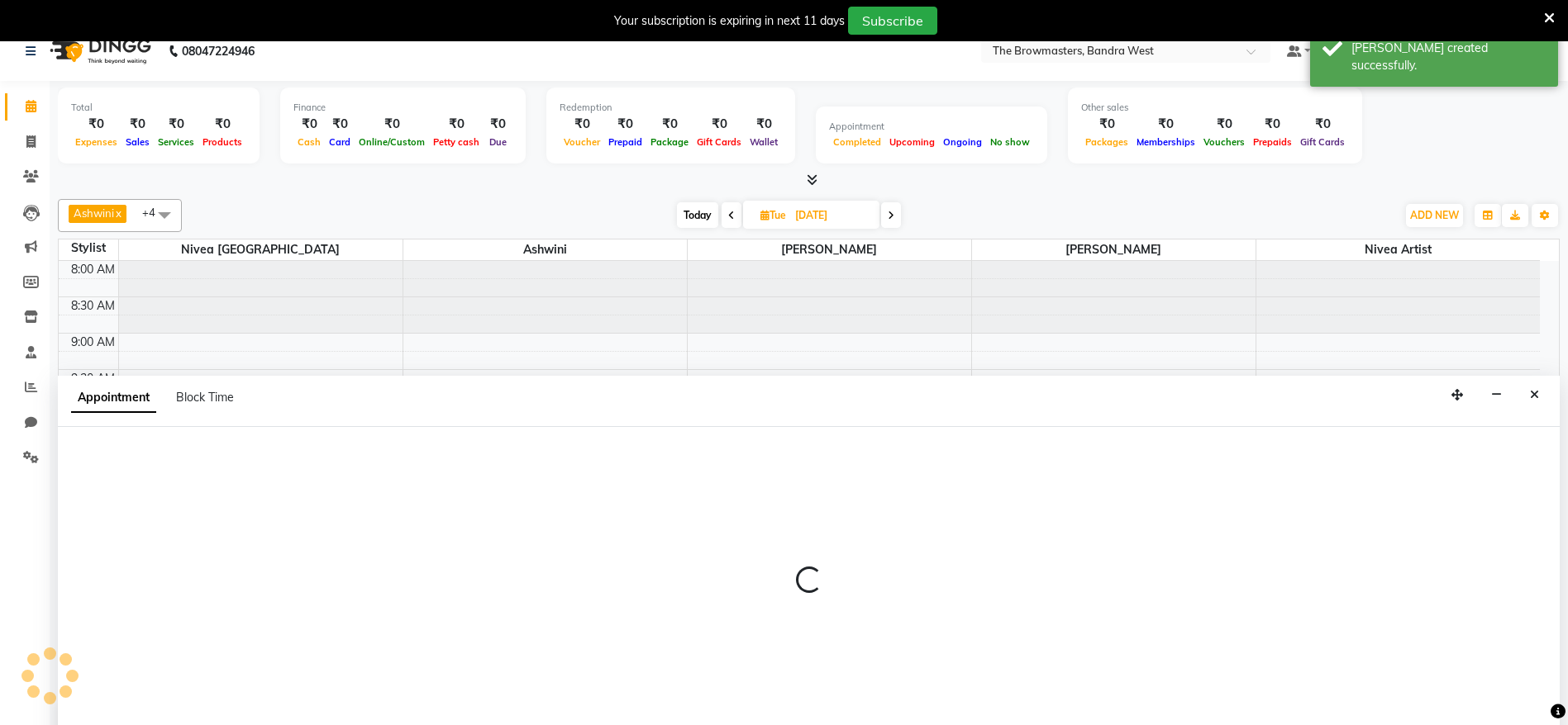
type input "[DATE]"
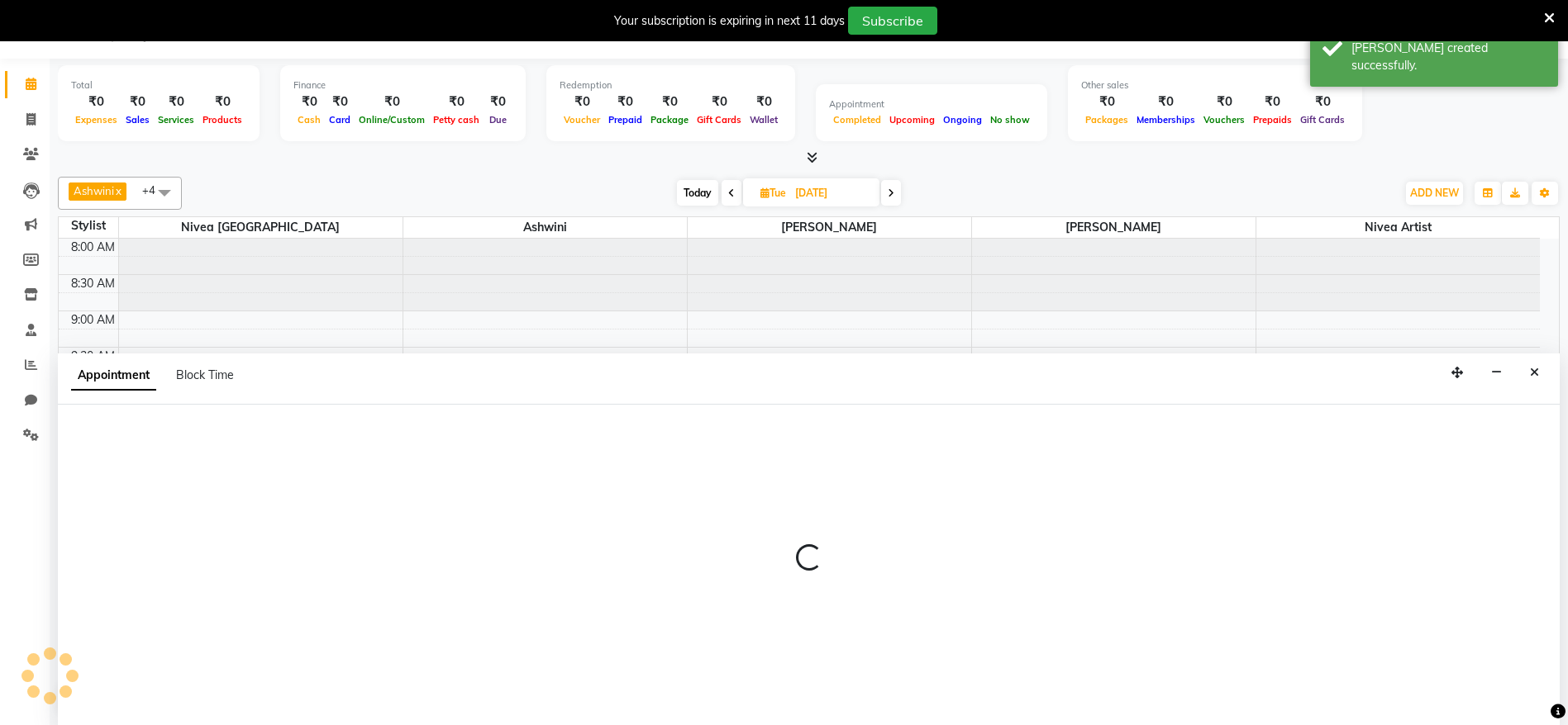
select select "540"
select select "tentative"
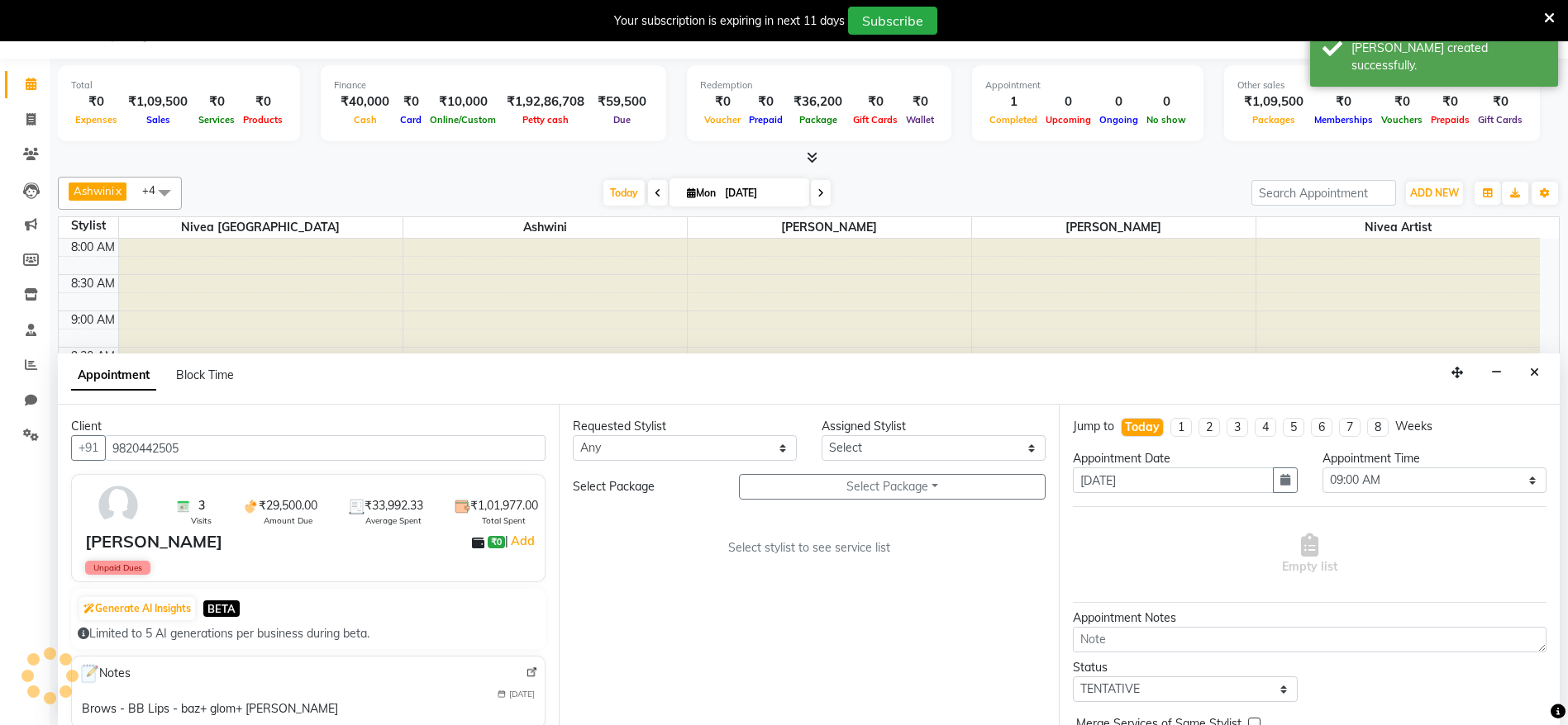
scroll to position [507, 0]
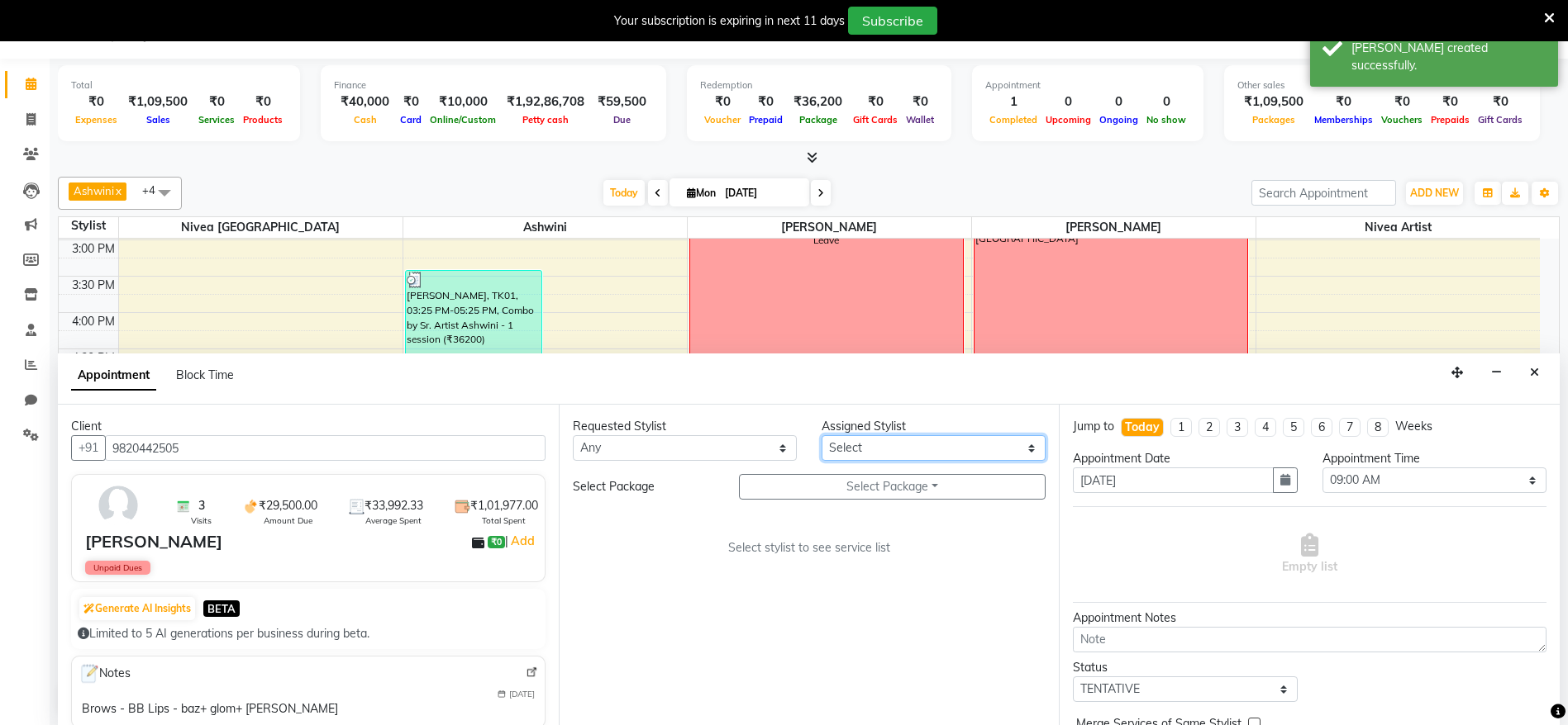
click at [888, 447] on select "Select Ashmeey Singghai Ashwini [PERSON_NAME] Jyoti Kajal [PERSON_NAME] [PERSON…" at bounding box center [934, 448] width 224 height 26
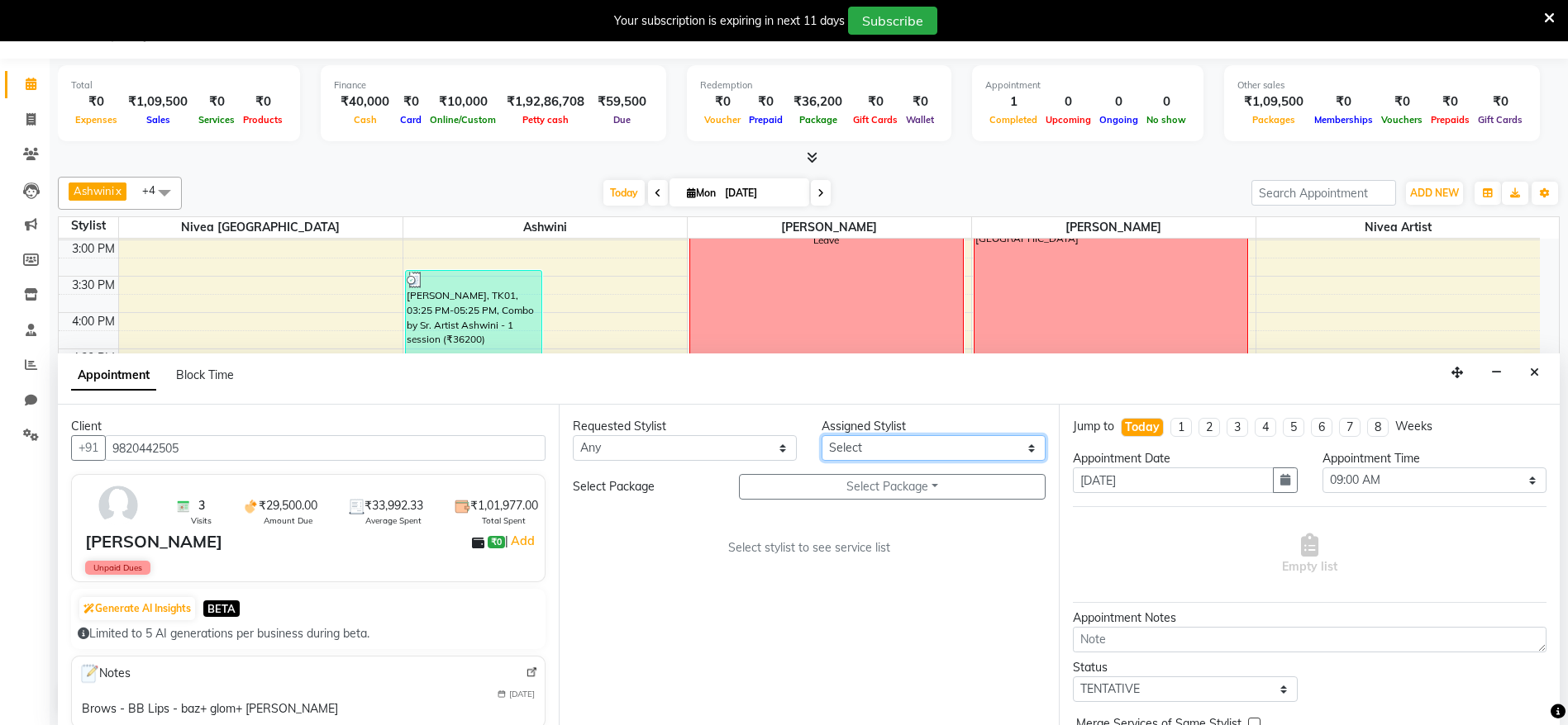
click at [970, 460] on select "Select Ashmeey Singghai Ashwini [PERSON_NAME] Jyoti Kajal [PERSON_NAME] [PERSON…" at bounding box center [934, 448] width 224 height 26
select select "64306"
click at [822, 435] on select "Select Ashmeey Singghai Ashwini [PERSON_NAME] Jyoti Kajal [PERSON_NAME] [PERSON…" at bounding box center [934, 448] width 224 height 26
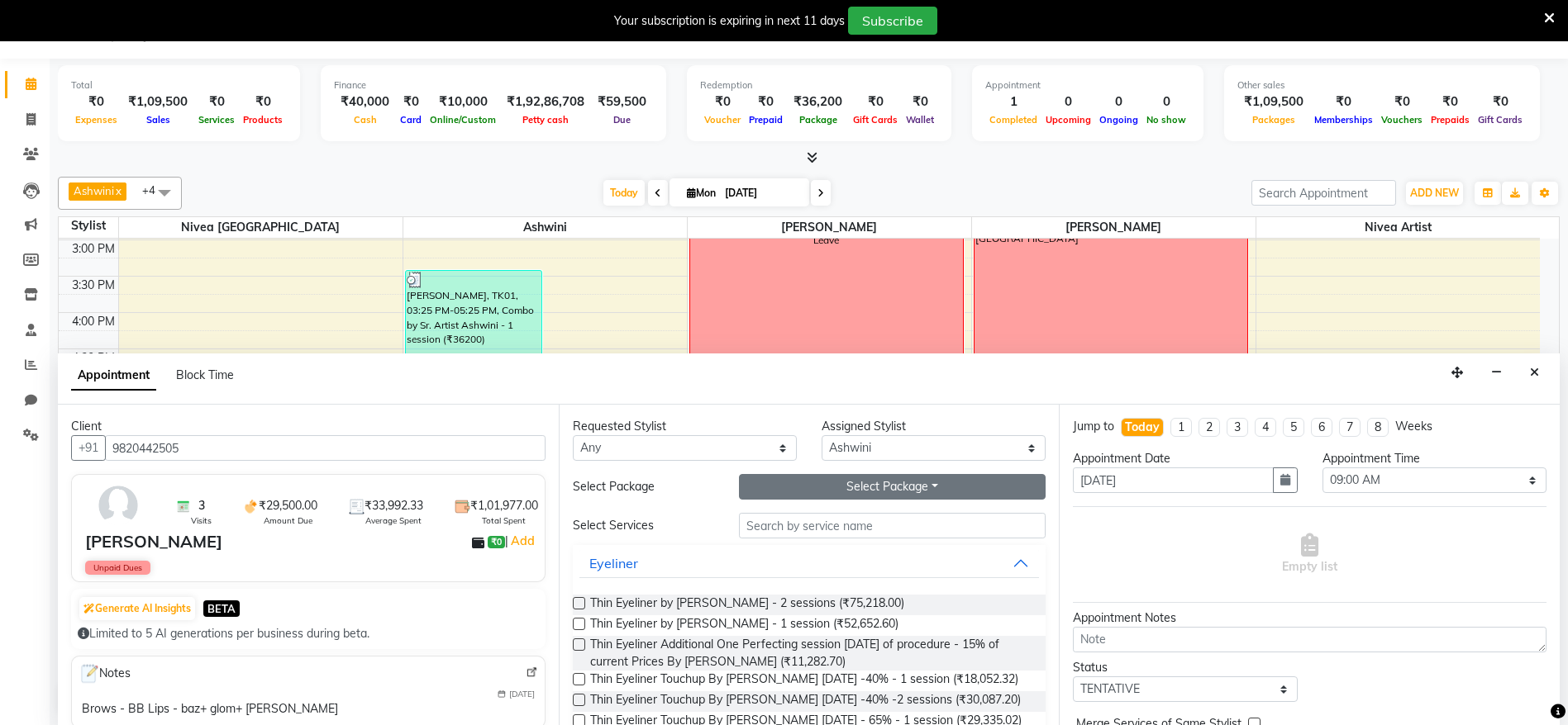
click at [870, 483] on button "Select Package Toggle Dropdown" at bounding box center [893, 487] width 308 height 26
click at [824, 515] on li "Pkg Lips1 By Sr. Artist Ashwini" at bounding box center [908, 520] width 336 height 24
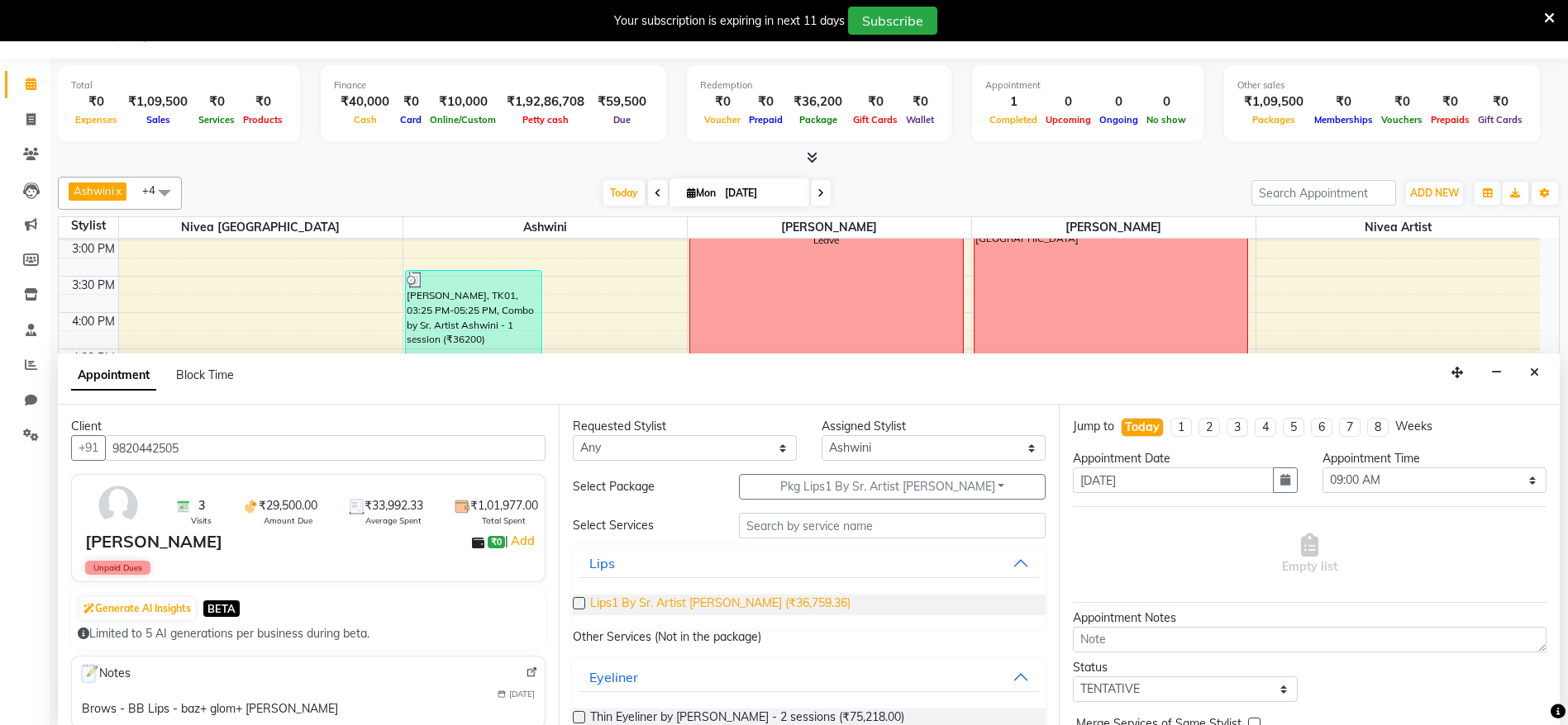
click at [766, 605] on span "Lips1 By Sr. Artist Ashwini (₹36,759.36)" at bounding box center [720, 605] width 261 height 21
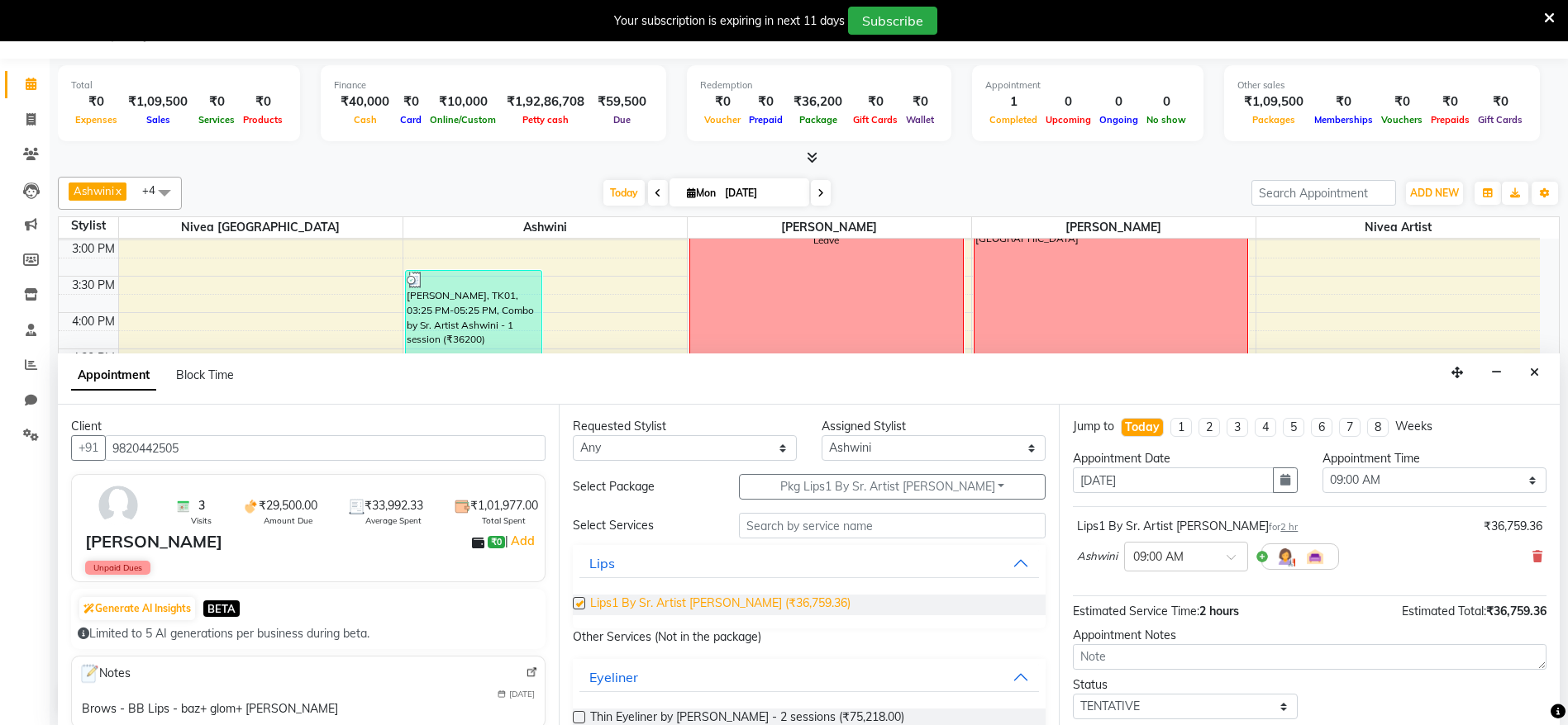
checkbox input "false"
click at [1275, 462] on div "Appointment Date" at bounding box center [1185, 459] width 224 height 18
click at [1280, 475] on icon "button" at bounding box center [1285, 480] width 10 height 12
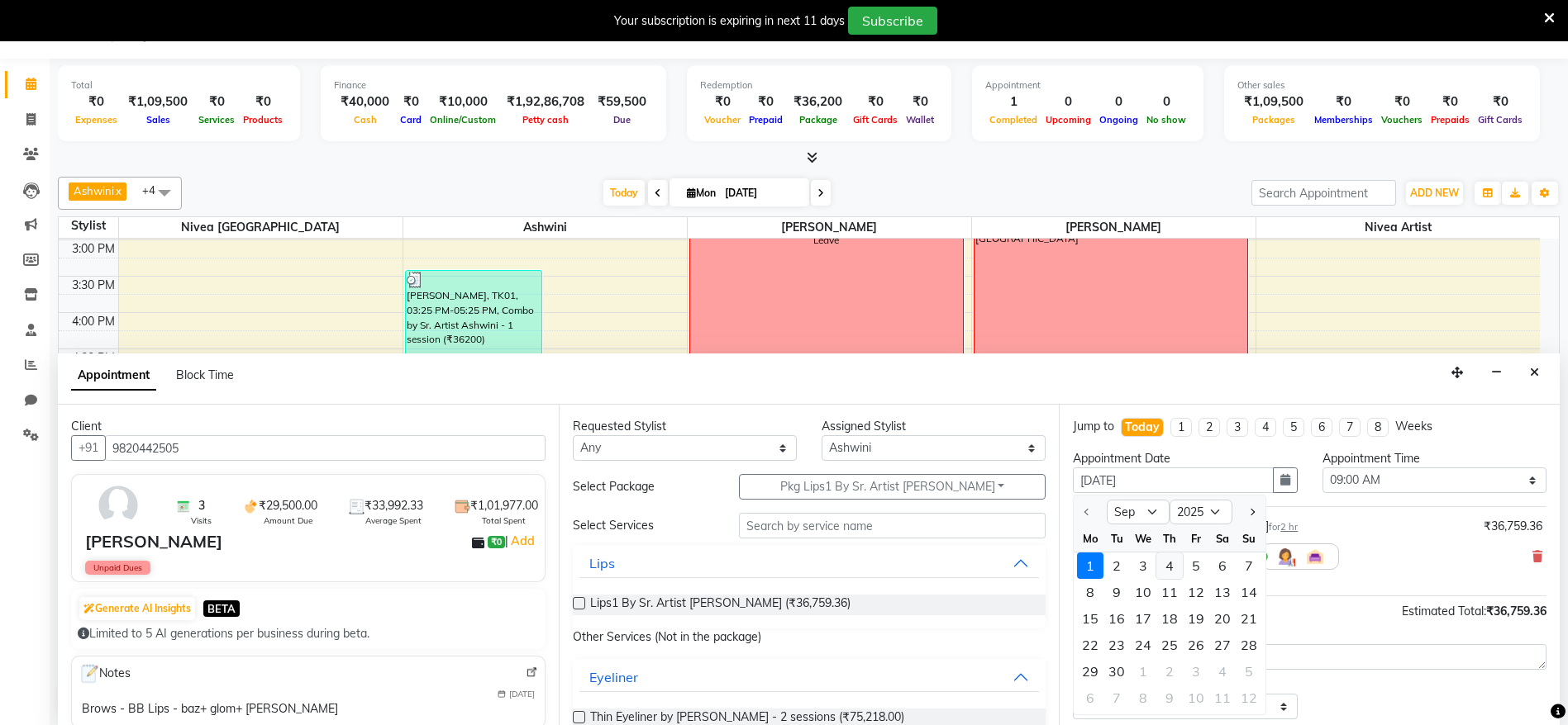
click at [1172, 567] on div "4" at bounding box center [1170, 566] width 27 height 27
type input "04-09-2025"
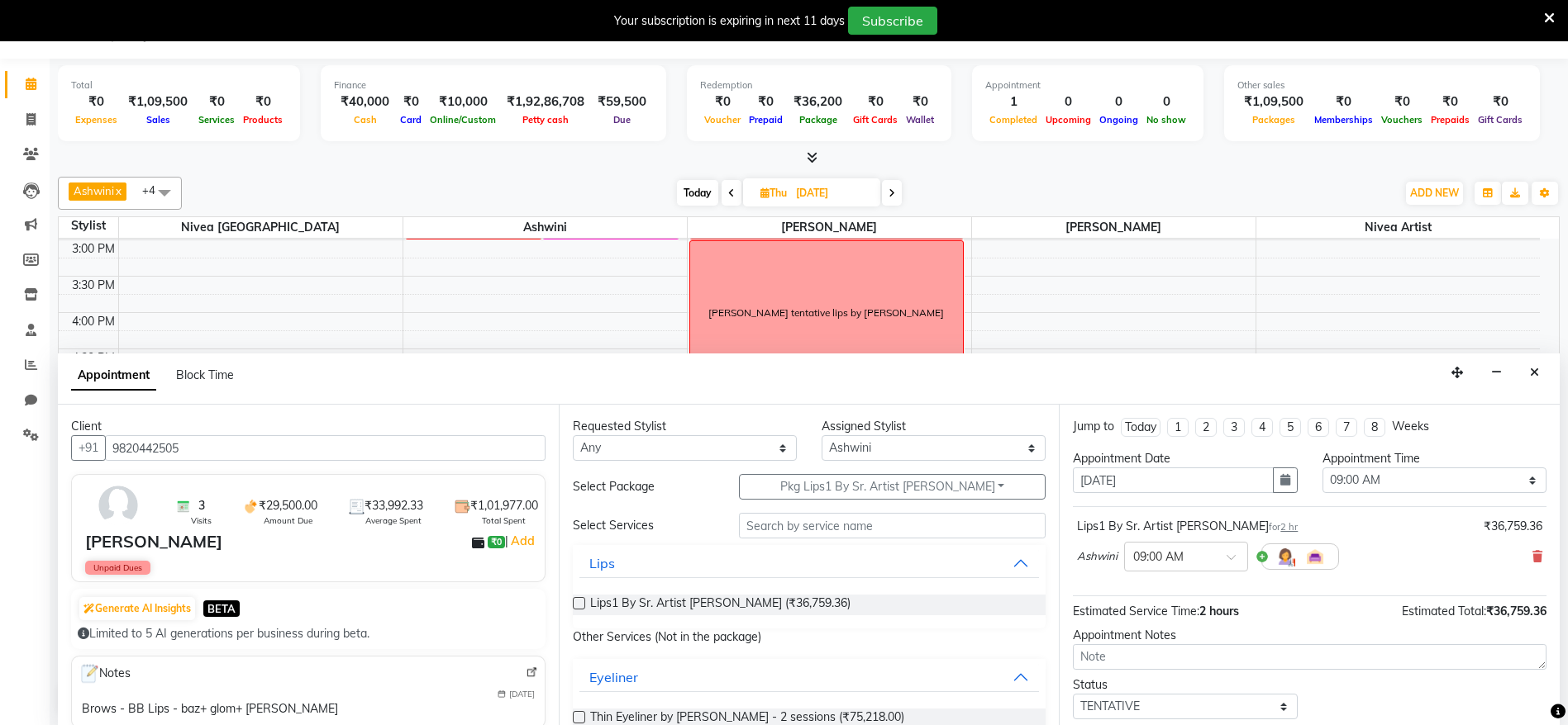
click at [1333, 466] on div "Appointment Time" at bounding box center [1435, 459] width 224 height 18
click at [1340, 488] on select "Select 09:00 AM 09:15 AM 09:30 AM 09:45 AM 10:00 AM 10:15 AM 10:30 AM 10:45 AM …" at bounding box center [1435, 480] width 224 height 26
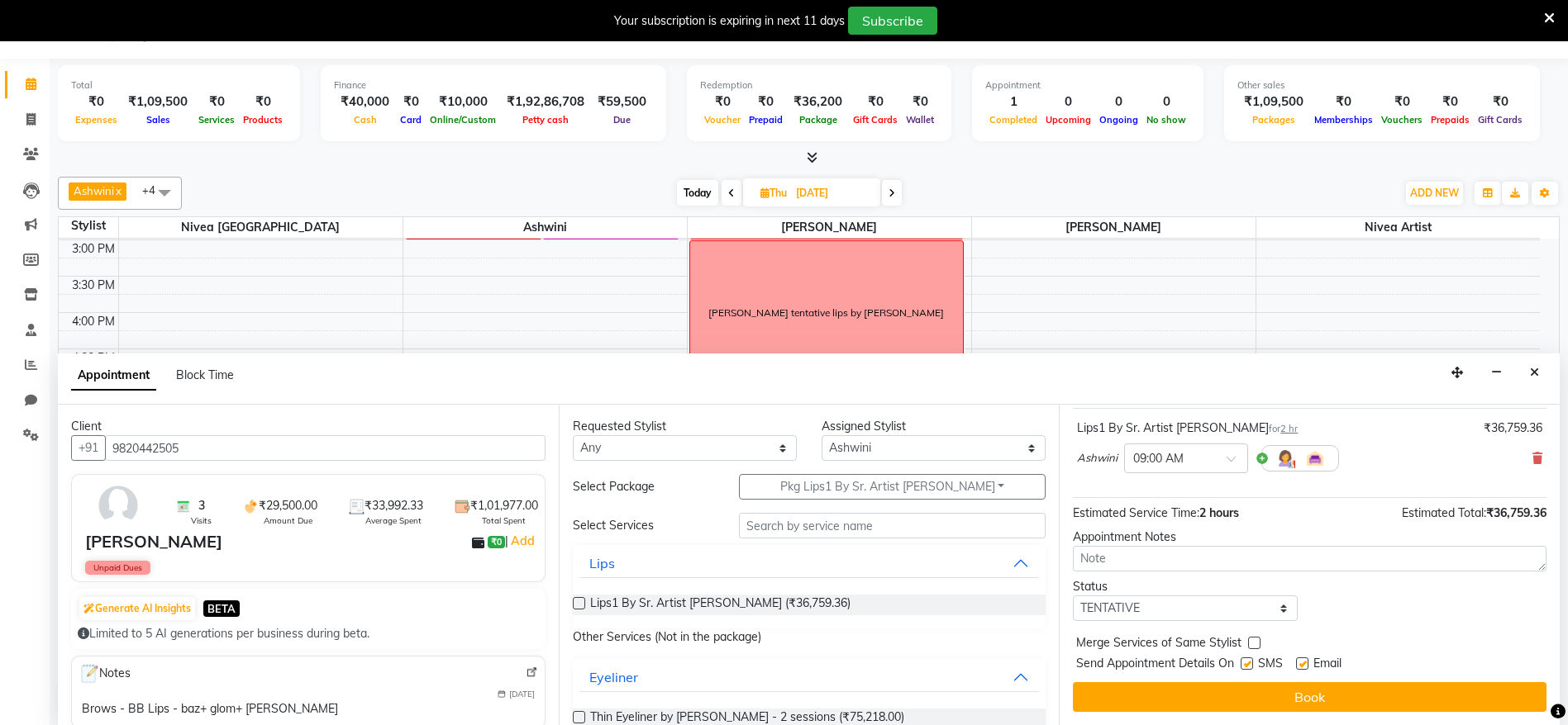
scroll to position [0, 0]
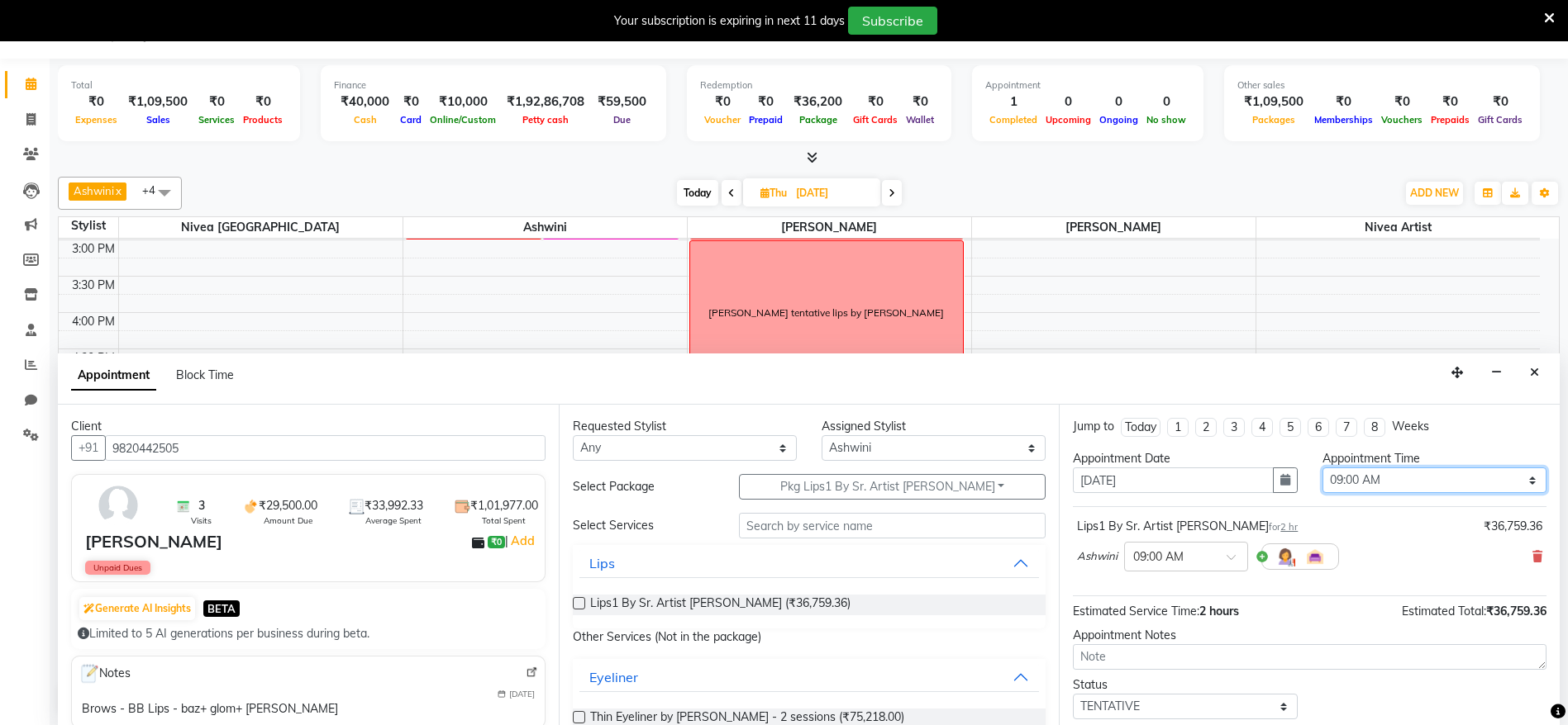
click at [1367, 480] on select "Select 09:00 AM 09:15 AM 09:30 AM 09:45 AM 10:00 AM 10:15 AM 10:30 AM 10:45 AM …" at bounding box center [1435, 480] width 224 height 26
select select "900"
click at [1323, 468] on select "Select 09:00 AM 09:15 AM 09:30 AM 09:45 AM 10:00 AM 10:15 AM 10:30 AM 10:45 AM …" at bounding box center [1435, 480] width 224 height 26
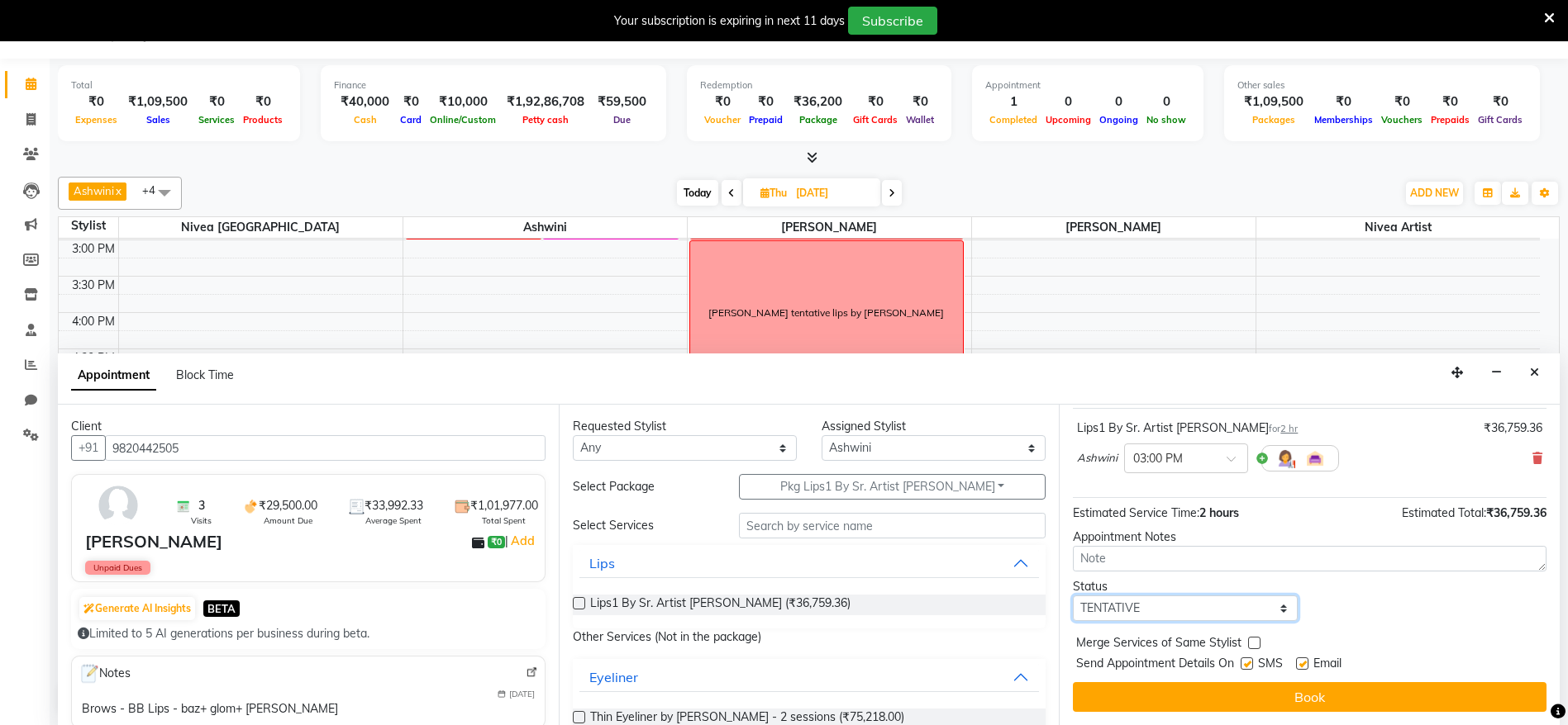
click at [1134, 613] on select "Select TENTATIVE CONFIRM UPCOMING" at bounding box center [1185, 608] width 224 height 26
select select "confirm booking"
click at [1073, 596] on select "Select TENTATIVE CONFIRM UPCOMING" at bounding box center [1185, 608] width 224 height 26
click at [1247, 665] on label at bounding box center [1247, 663] width 13 height 13
click at [1247, 665] on input "checkbox" at bounding box center [1246, 665] width 11 height 11
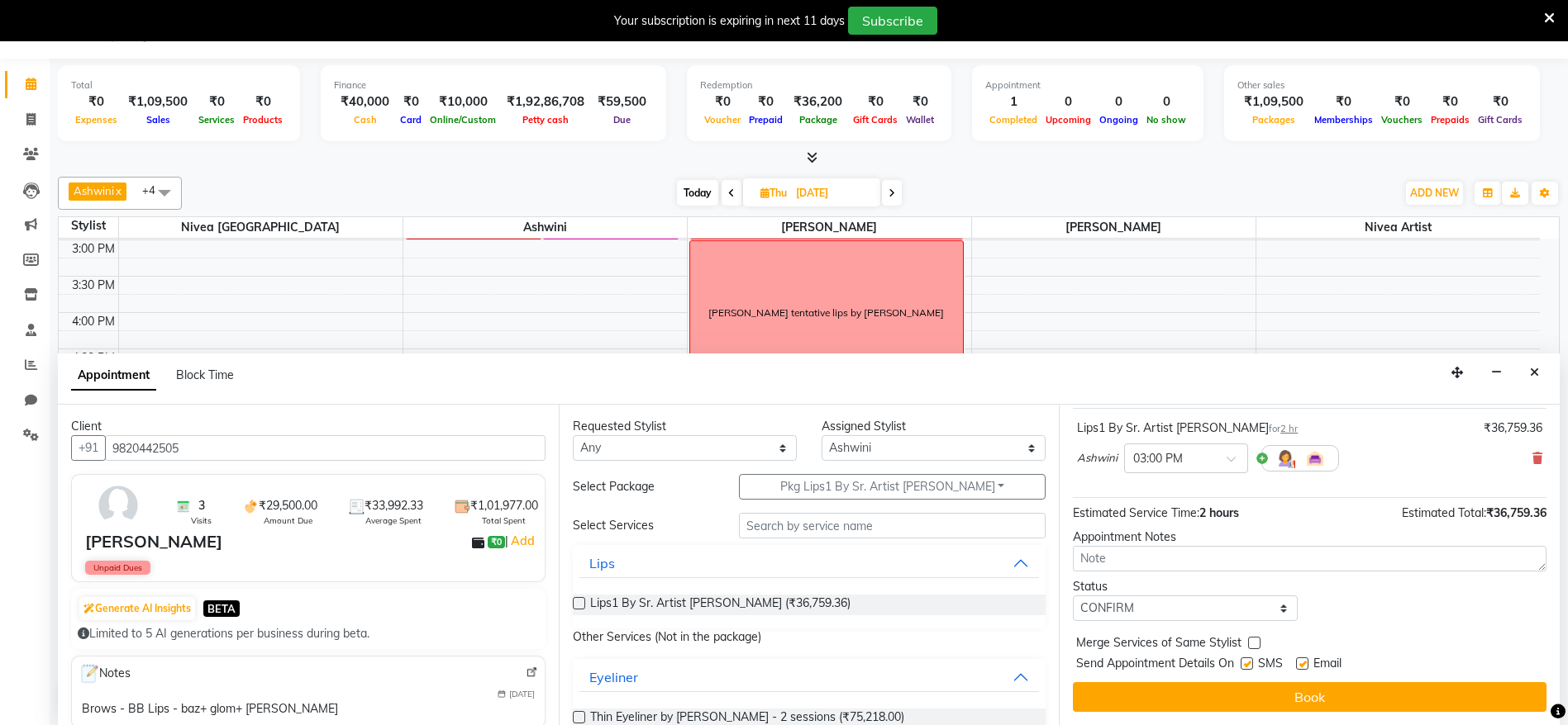
checkbox input "false"
click at [1299, 669] on label at bounding box center [1302, 663] width 13 height 13
click at [1299, 669] on input "checkbox" at bounding box center [1301, 665] width 11 height 11
checkbox input "false"
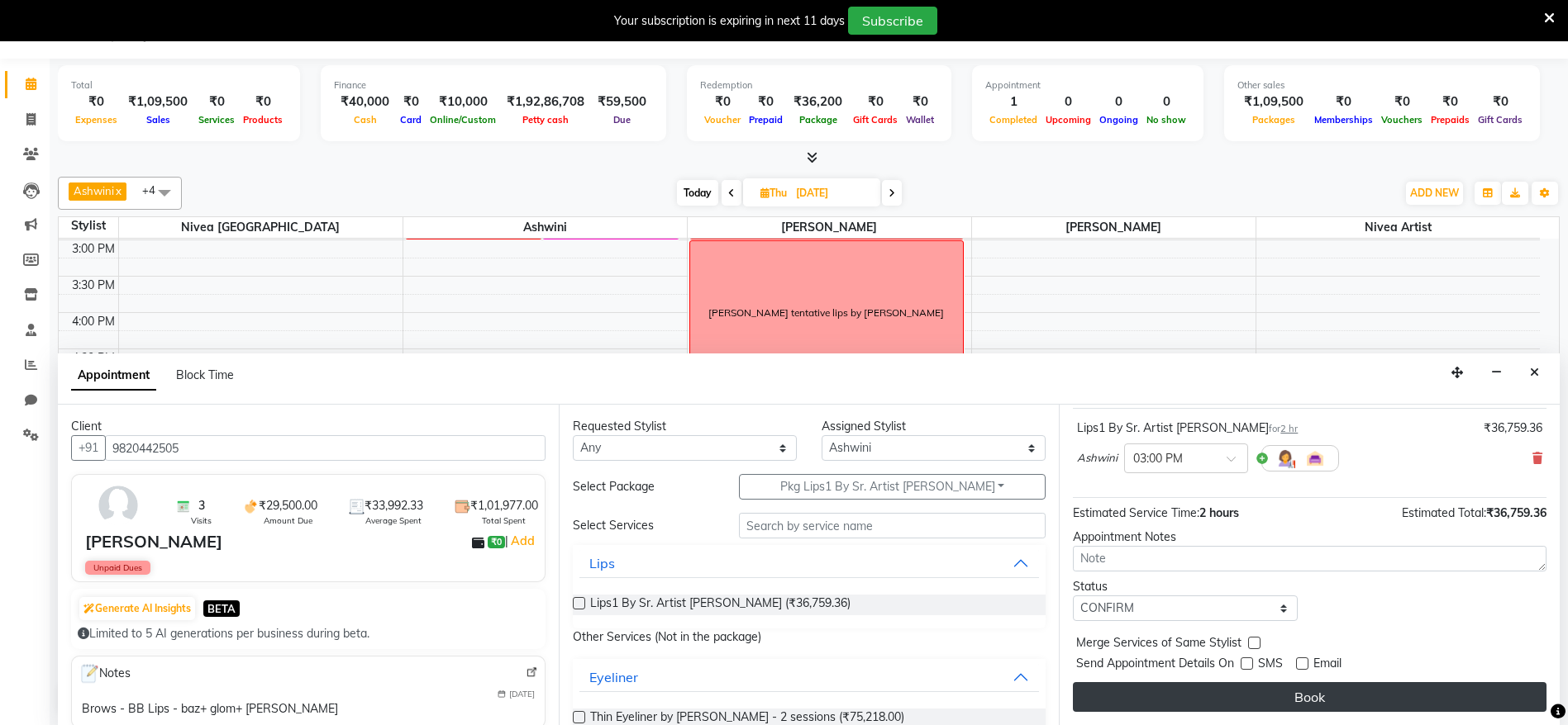
click at [1302, 687] on button "Book" at bounding box center [1310, 697] width 474 height 30
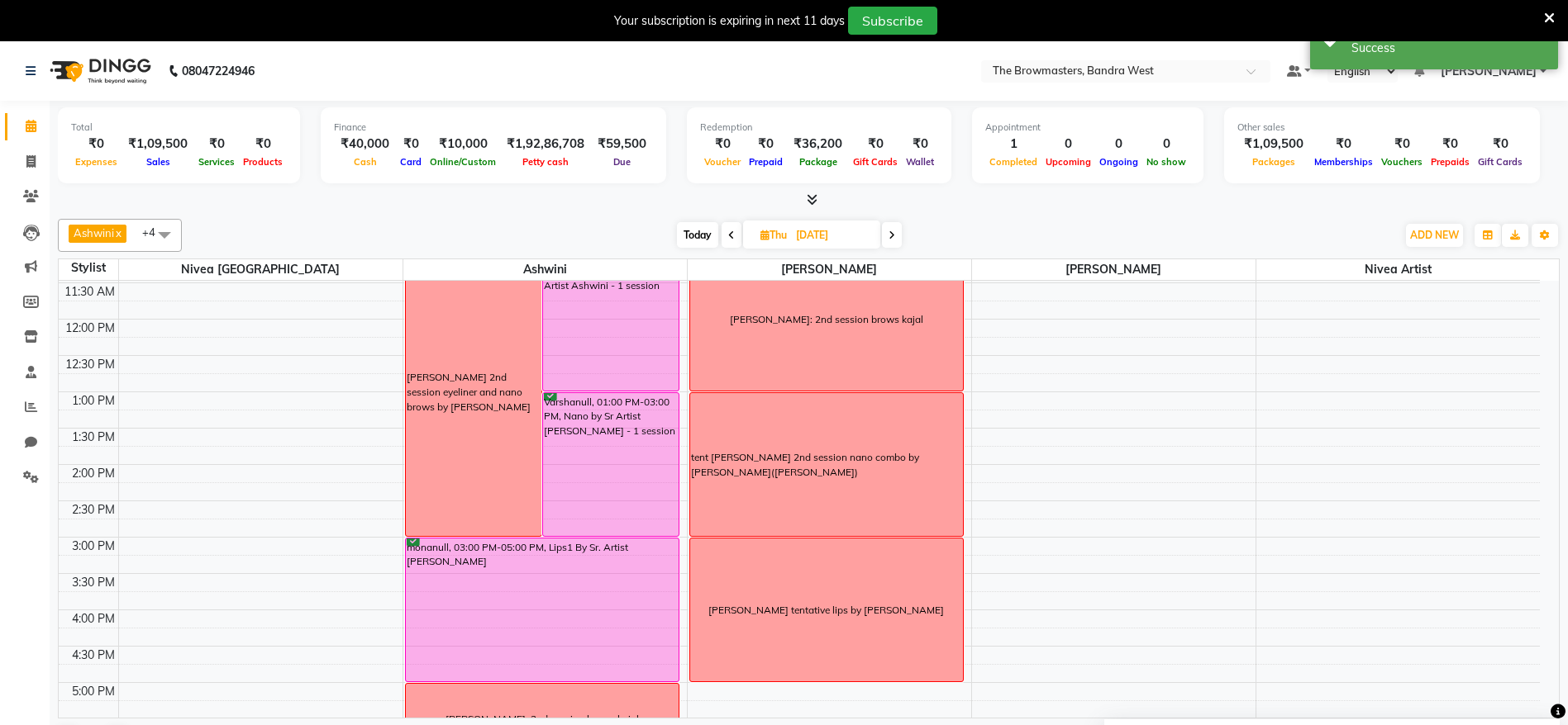
scroll to position [251, 0]
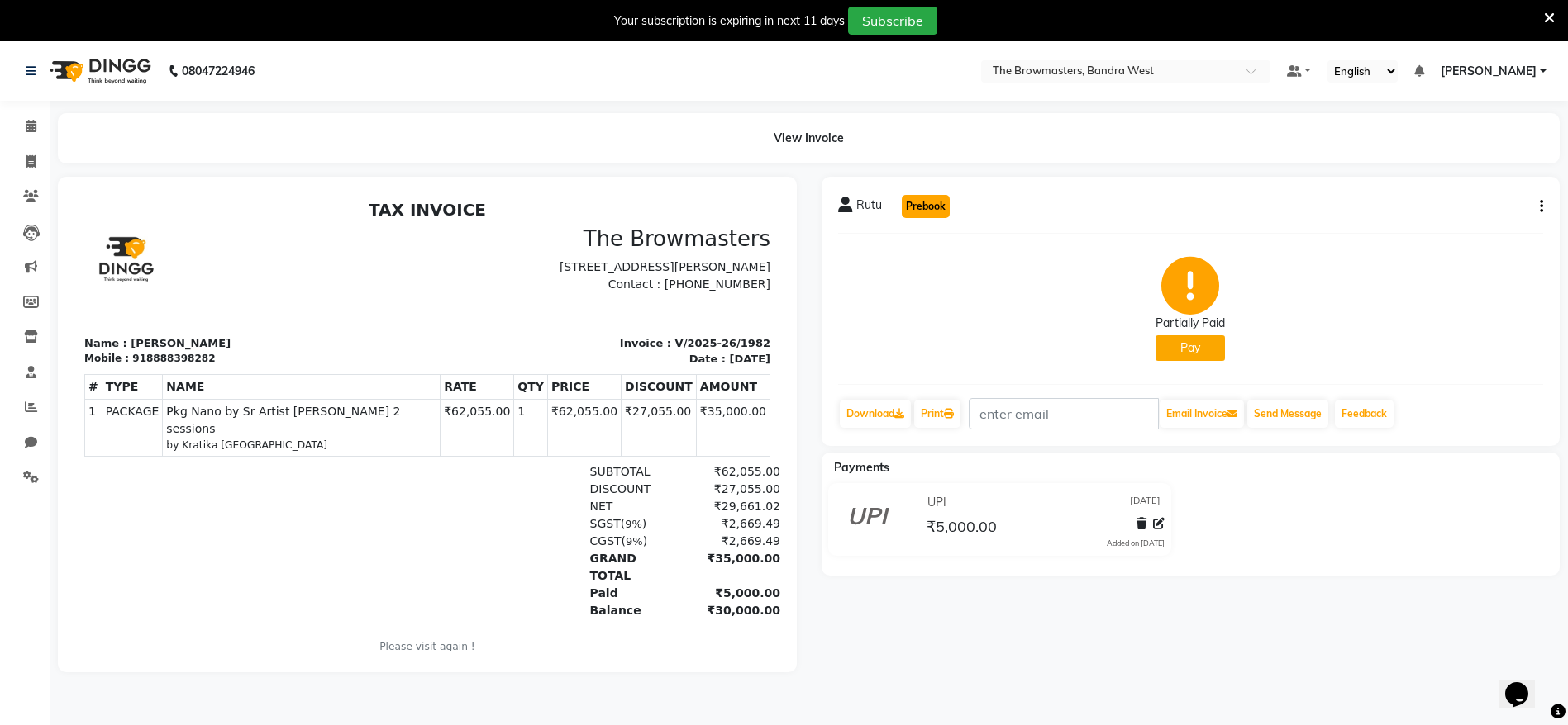
click at [930, 199] on button "Prebook" at bounding box center [925, 206] width 48 height 23
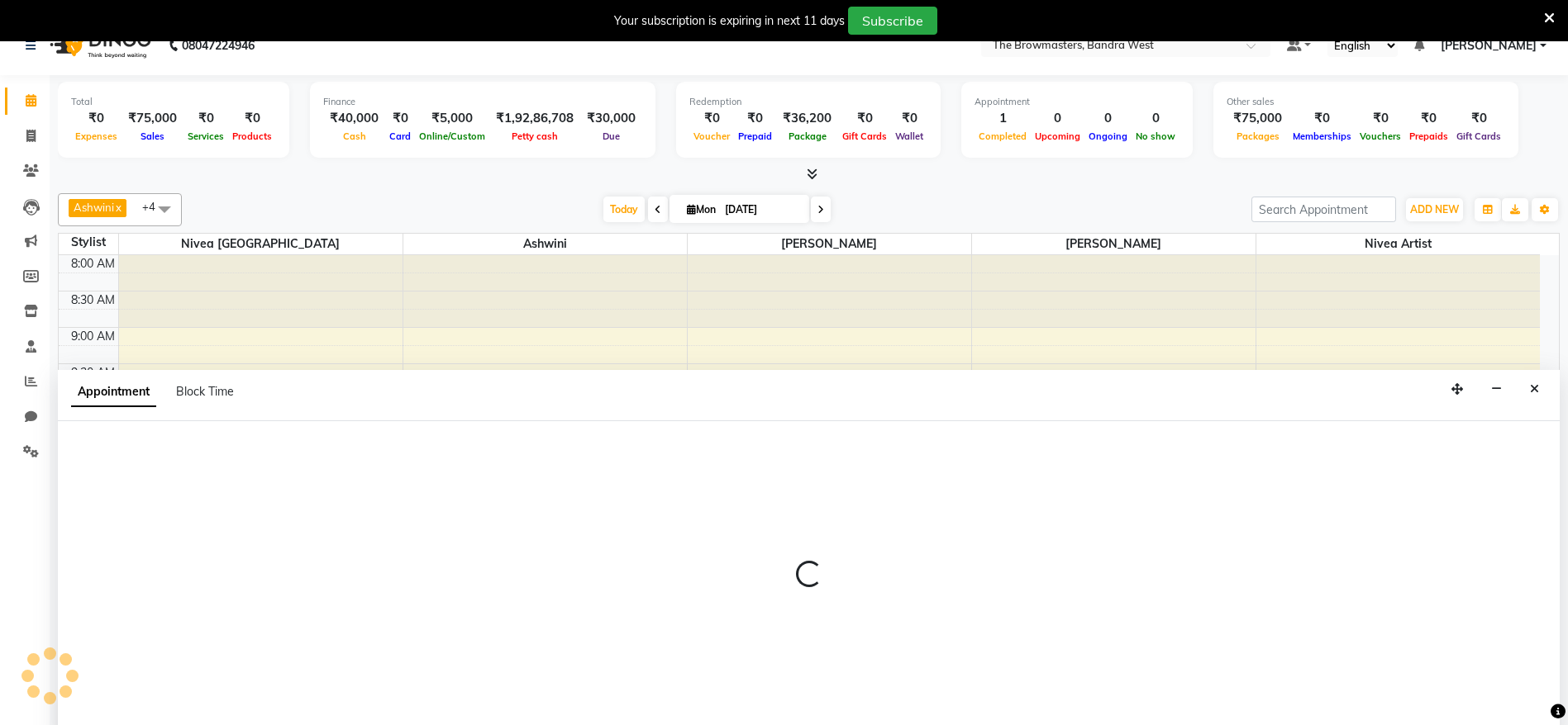
scroll to position [42, 0]
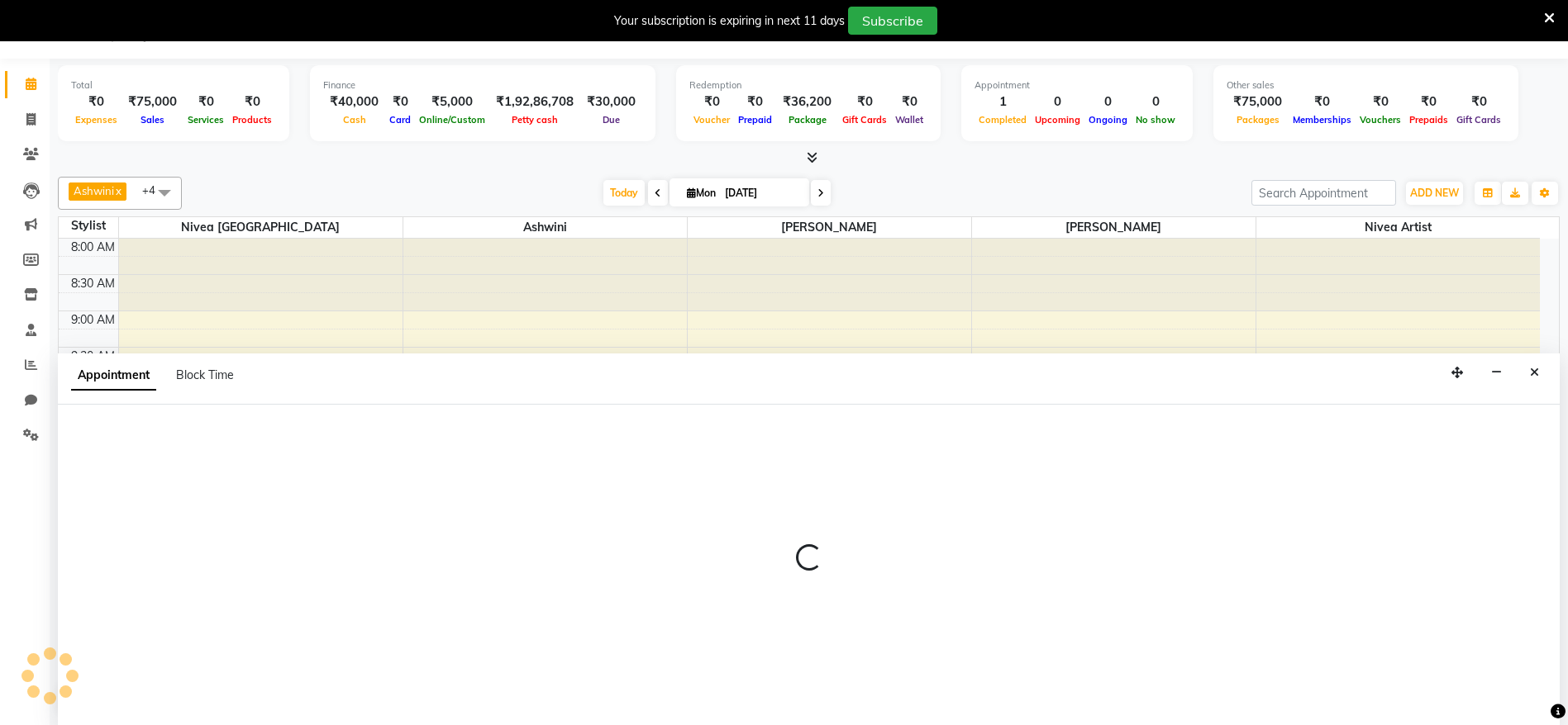
select select "tentative"
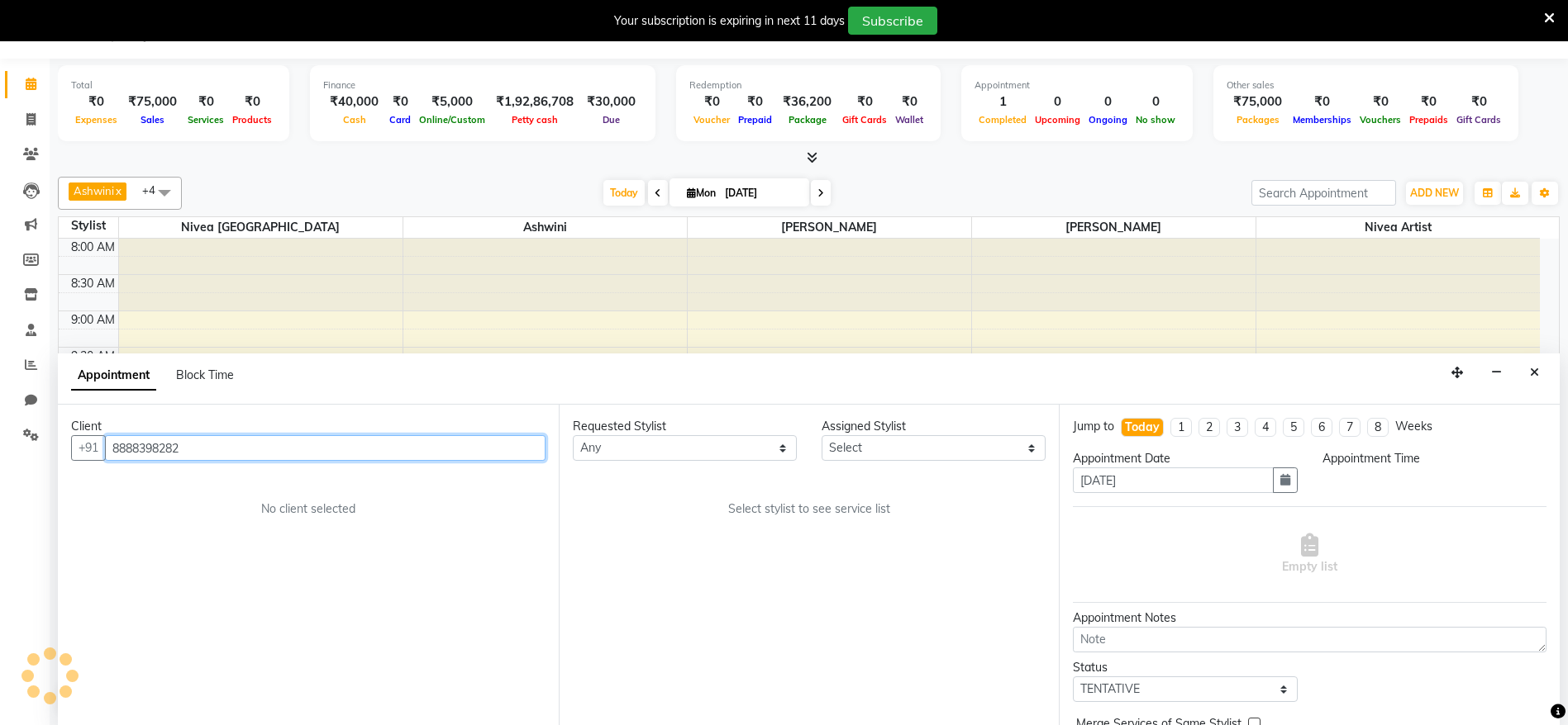
select select "540"
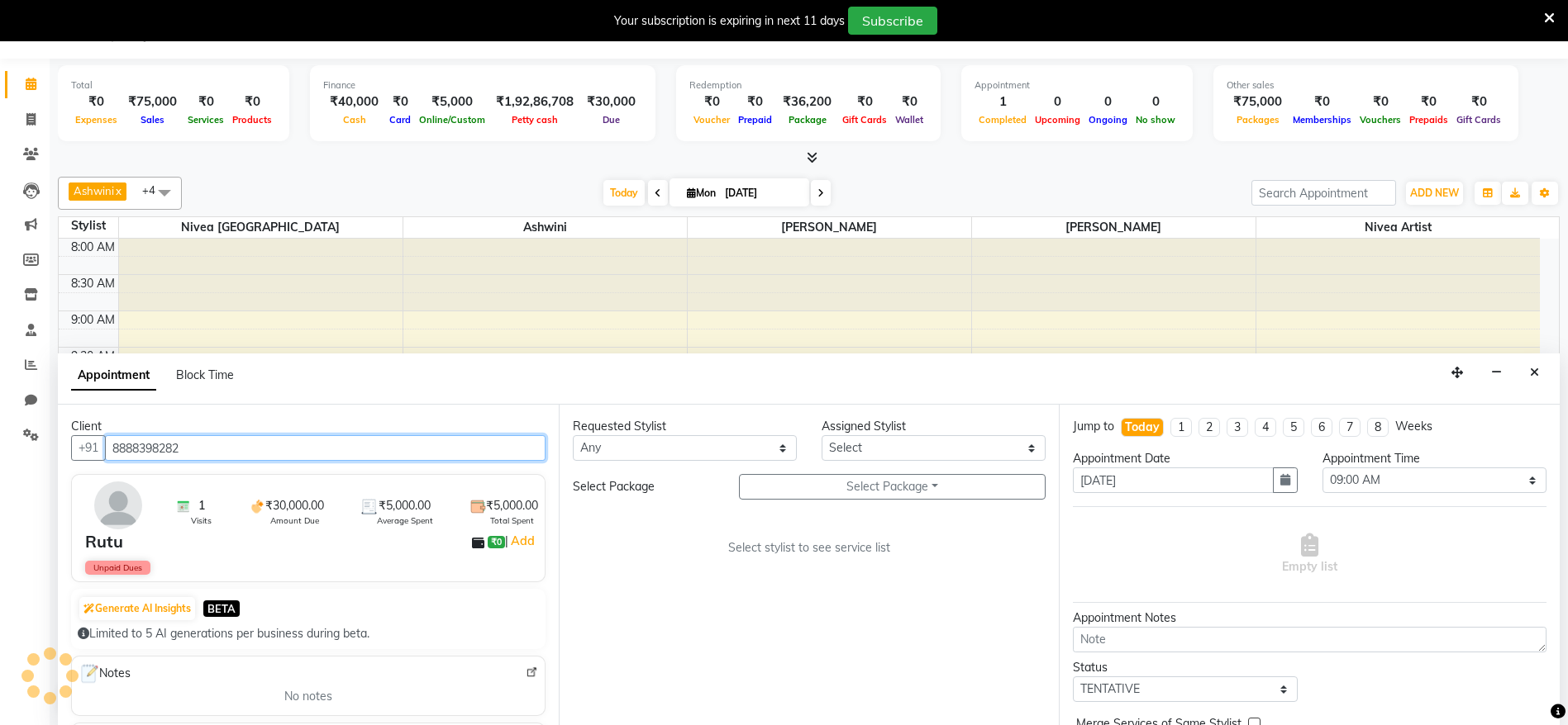
scroll to position [507, 0]
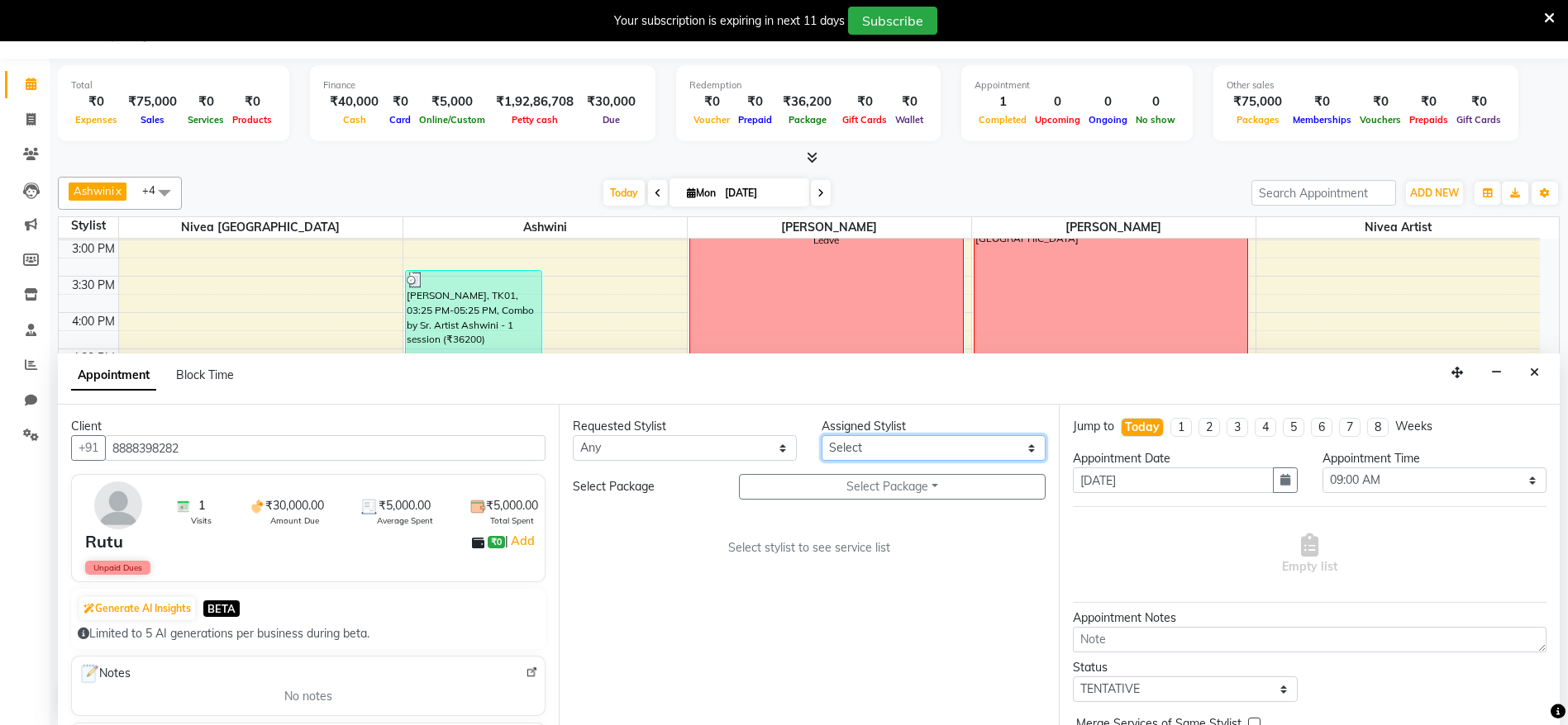
click at [906, 446] on select "Select Ashmeey Singghai Ashwini [PERSON_NAME] Jyoti Kajal [PERSON_NAME] [PERSON…" at bounding box center [934, 448] width 224 height 26
select select "64306"
click at [822, 435] on select "Select Ashmeey Singghai Ashwini [PERSON_NAME] Jyoti Kajal [PERSON_NAME] [PERSON…" at bounding box center [934, 448] width 224 height 26
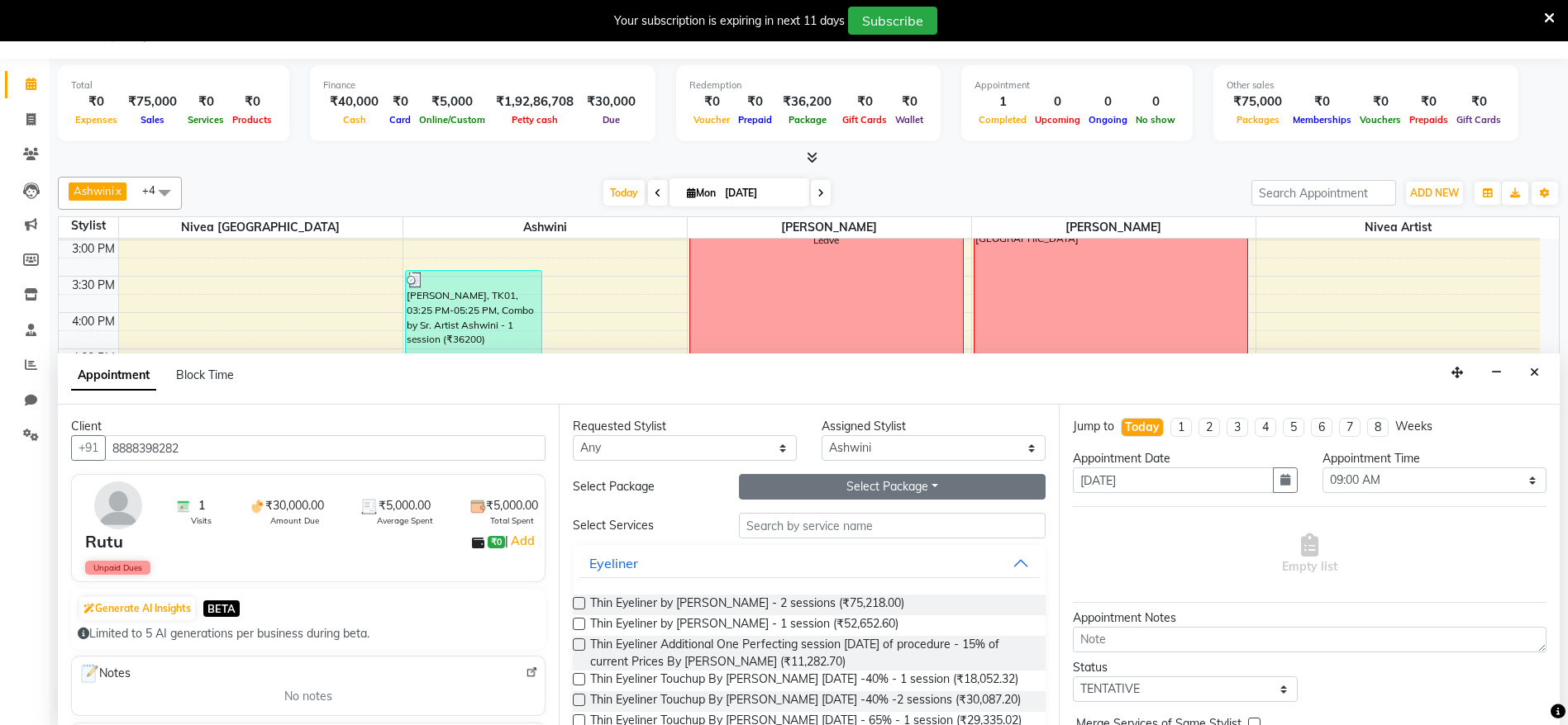
click at [870, 486] on button "Select Package Toggle Dropdown" at bounding box center [893, 487] width 308 height 26
click at [800, 519] on li "Pkg Nano by Sr Artist [PERSON_NAME] 2 sessions" at bounding box center [908, 520] width 336 height 24
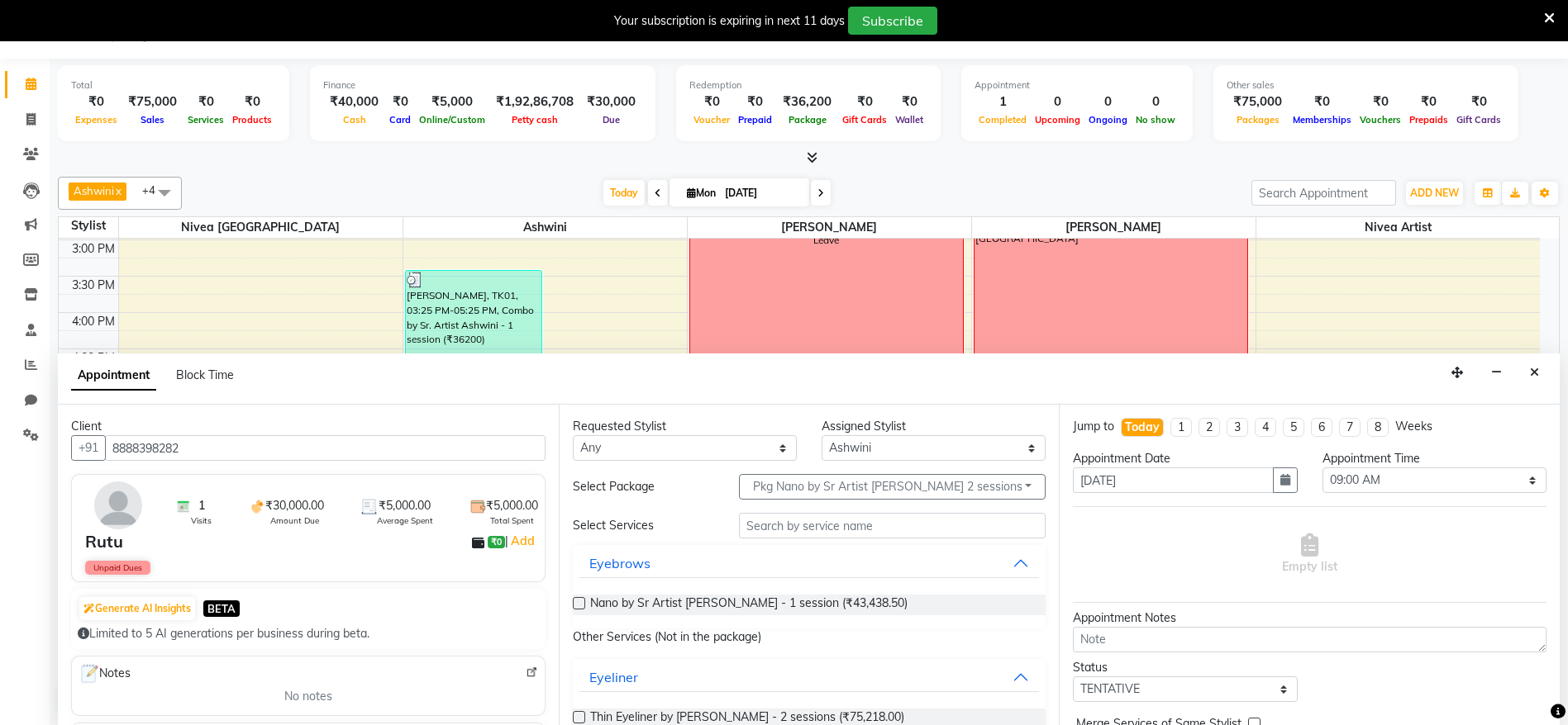
click at [728, 616] on div "Nano by Sr Artist [PERSON_NAME] - 1 session (₹43,438.50)" at bounding box center [809, 605] width 474 height 47
click at [702, 598] on span "Nano by Sr Artist [PERSON_NAME] - 1 session (₹43,438.50)" at bounding box center [749, 605] width 318 height 21
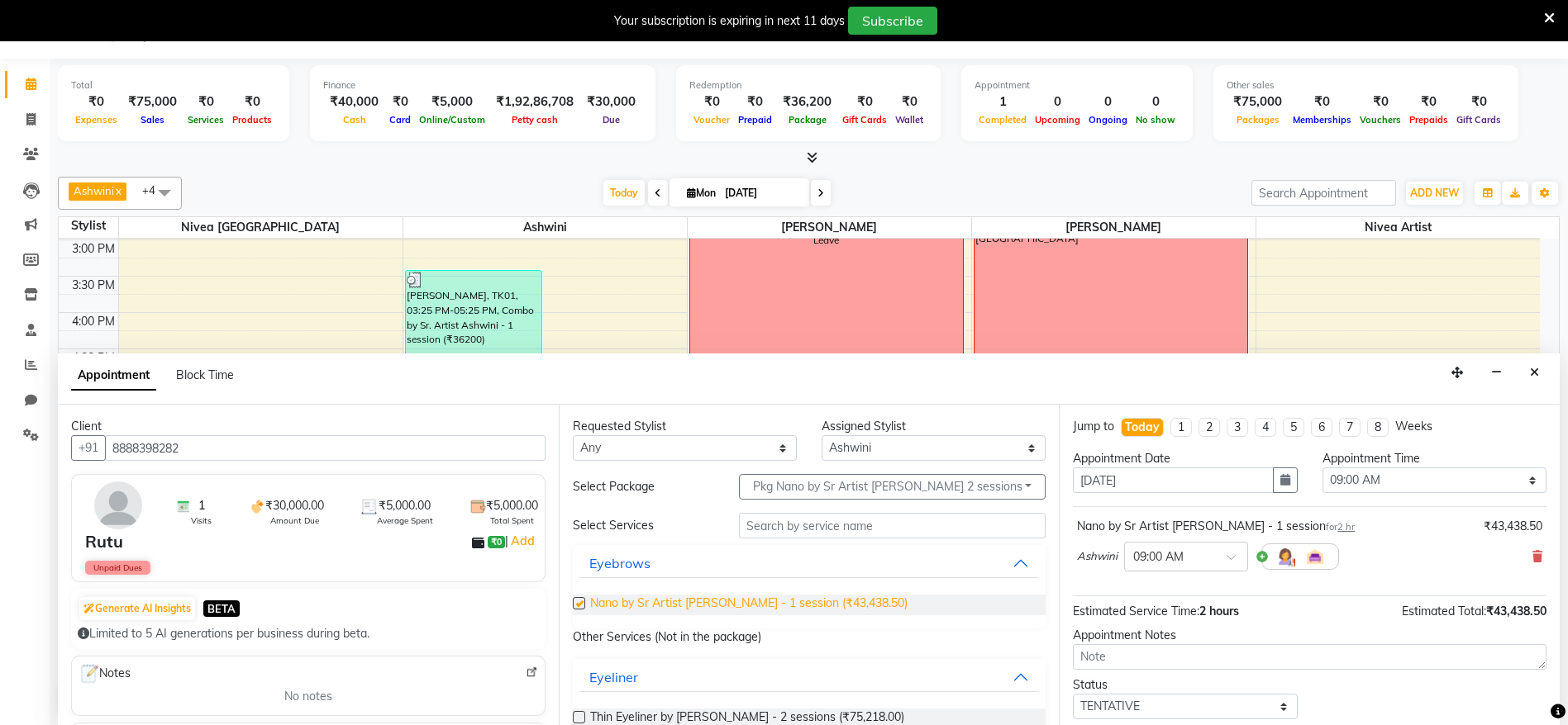
checkbox input "false"
click at [1287, 485] on button "button" at bounding box center [1285, 480] width 25 height 26
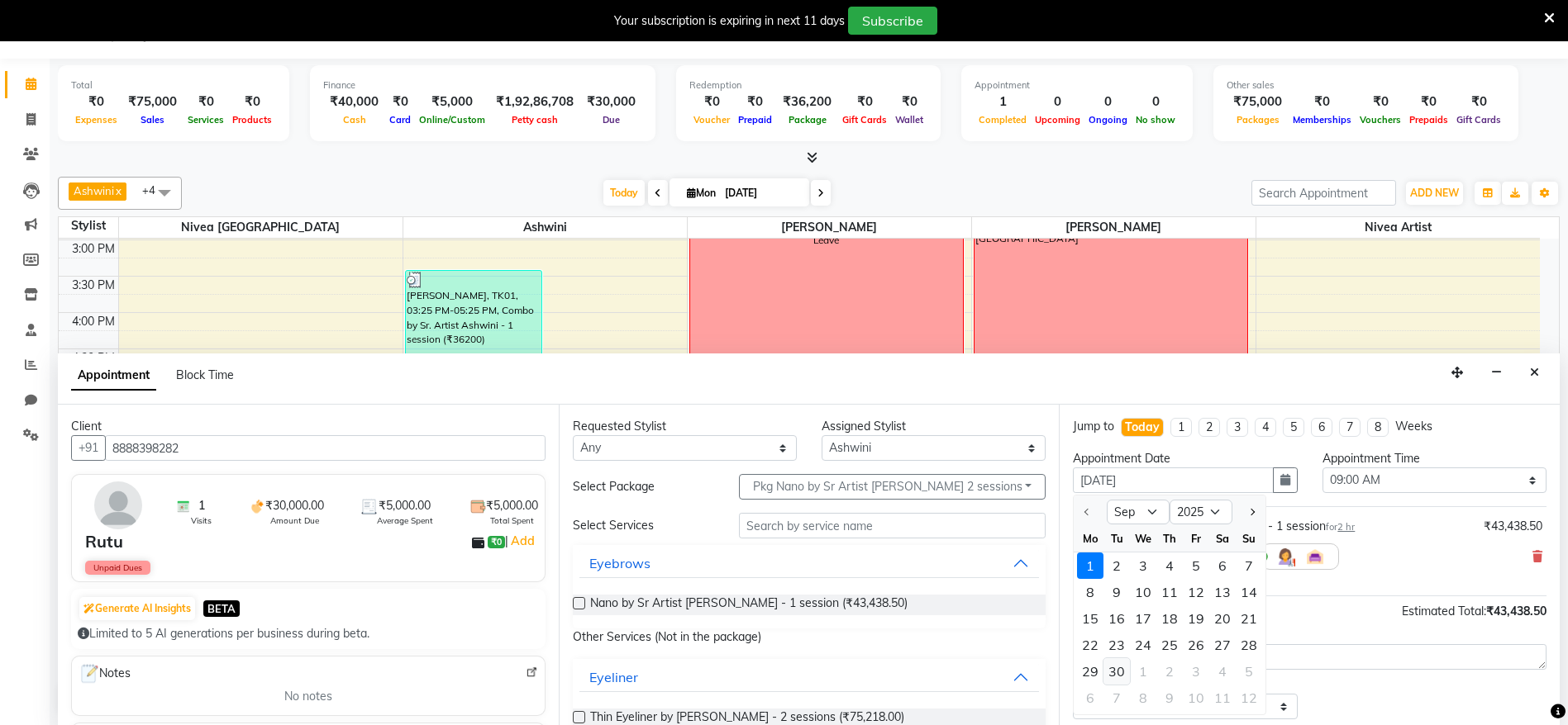
click at [1117, 675] on div "30" at bounding box center [1117, 672] width 27 height 27
type input "[DATE]"
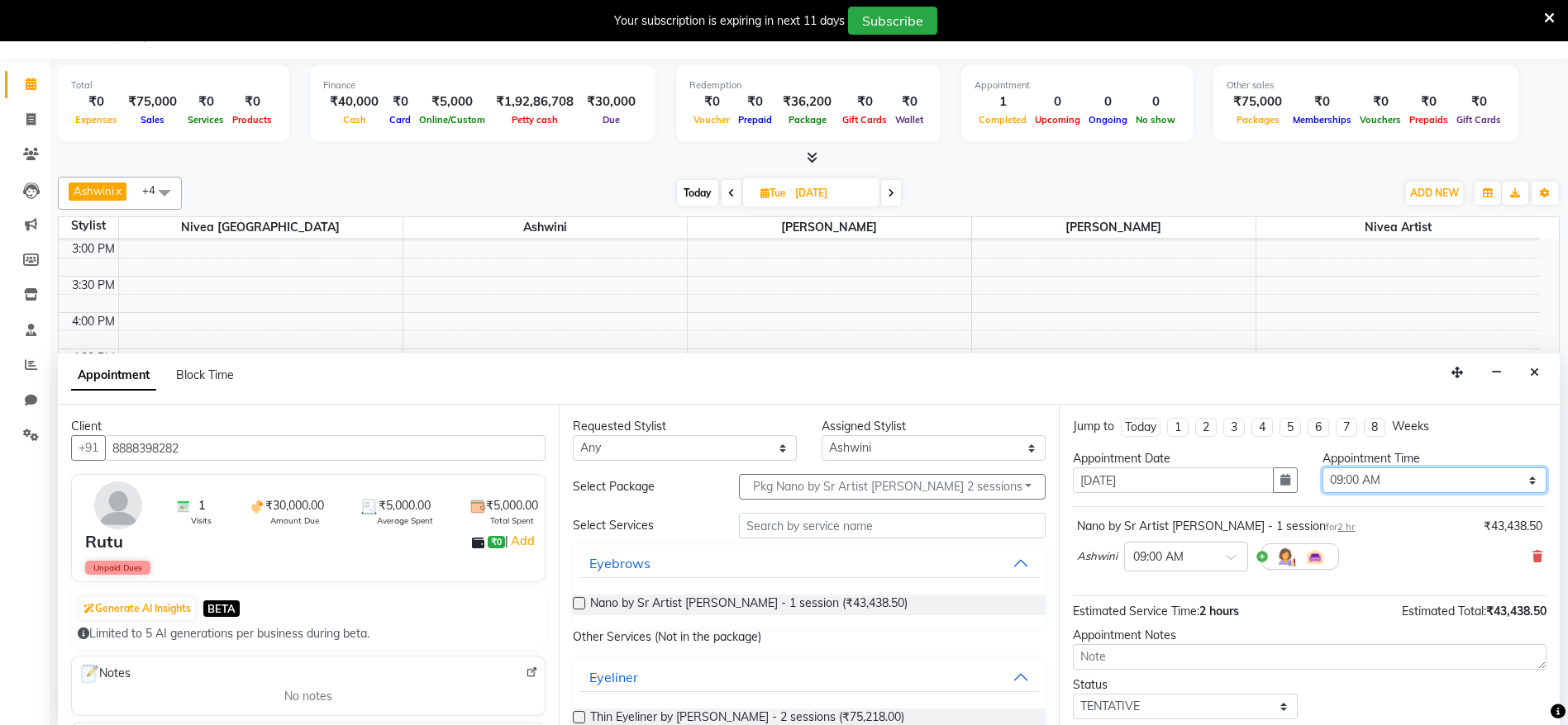
click at [1334, 487] on select "Select 09:00 AM 09:15 AM 09:30 AM 09:45 AM 10:00 AM 10:15 AM 10:30 AM 10:45 AM …" at bounding box center [1435, 480] width 224 height 26
select select "705"
click at [1323, 468] on select "Select 09:00 AM 09:15 AM 09:30 AM 09:45 AM 10:00 AM 10:15 AM 10:30 AM 10:45 AM …" at bounding box center [1435, 480] width 224 height 26
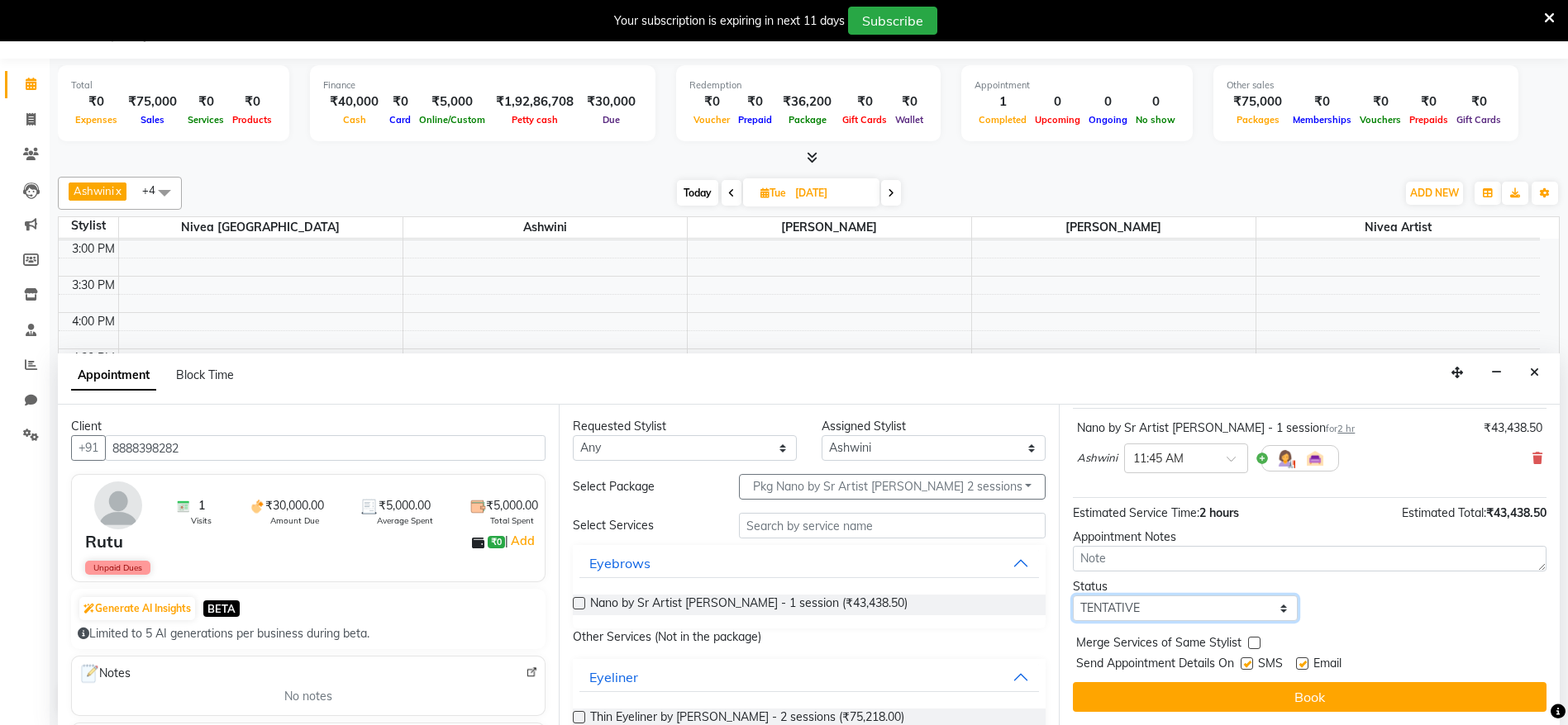
click at [1103, 620] on select "Select TENTATIVE CONFIRM UPCOMING" at bounding box center [1185, 608] width 224 height 26
select select "confirm booking"
click at [1073, 596] on select "Select TENTATIVE CONFIRM UPCOMING" at bounding box center [1185, 608] width 224 height 26
click at [1260, 663] on span "SMS" at bounding box center [1270, 665] width 25 height 21
click at [1241, 663] on div "Send Appointment Details On SMS Email" at bounding box center [1311, 665] width 471 height 21
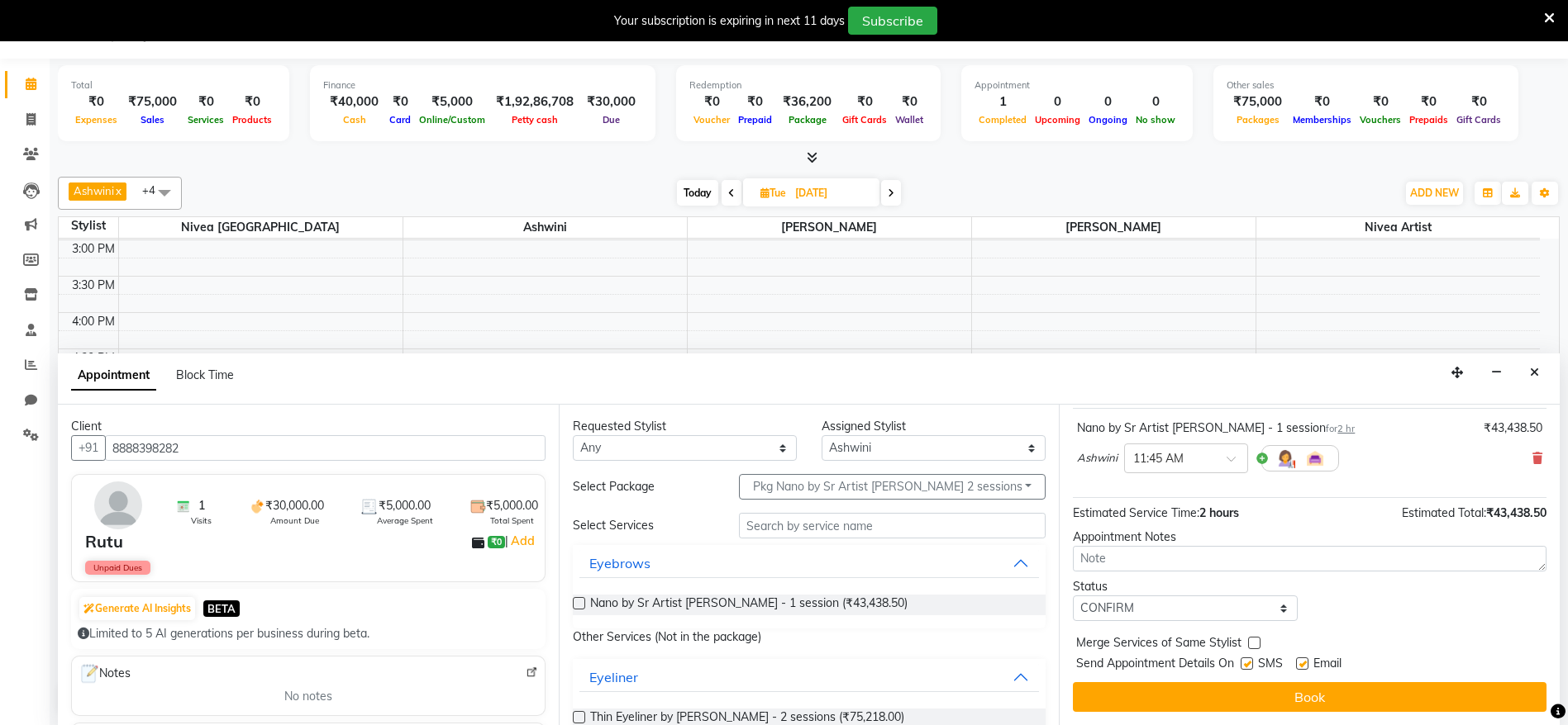
click at [1246, 663] on label at bounding box center [1247, 663] width 13 height 13
click at [1246, 663] on input "checkbox" at bounding box center [1246, 665] width 11 height 11
checkbox input "false"
click at [1300, 665] on label at bounding box center [1302, 663] width 13 height 13
click at [1300, 665] on input "checkbox" at bounding box center [1301, 665] width 11 height 11
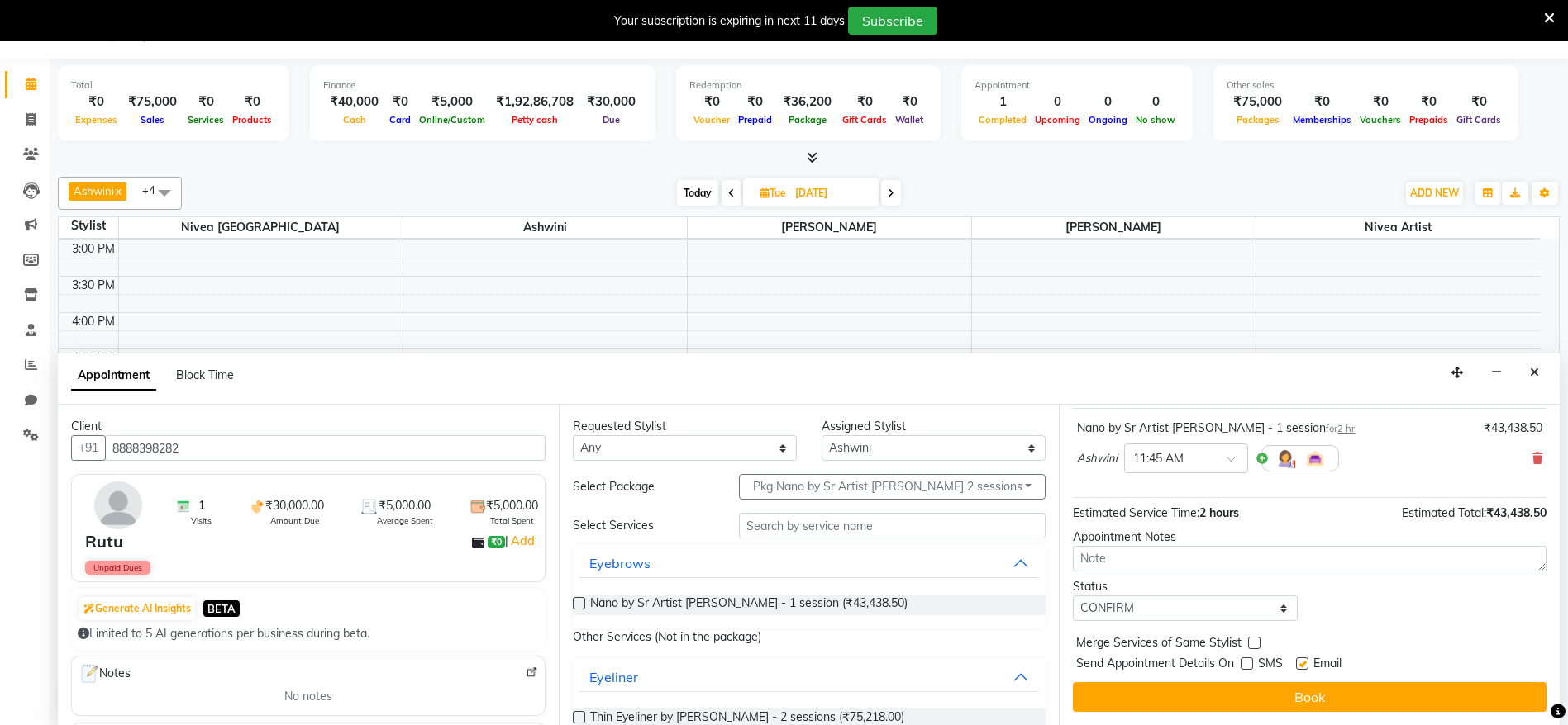
checkbox input "false"
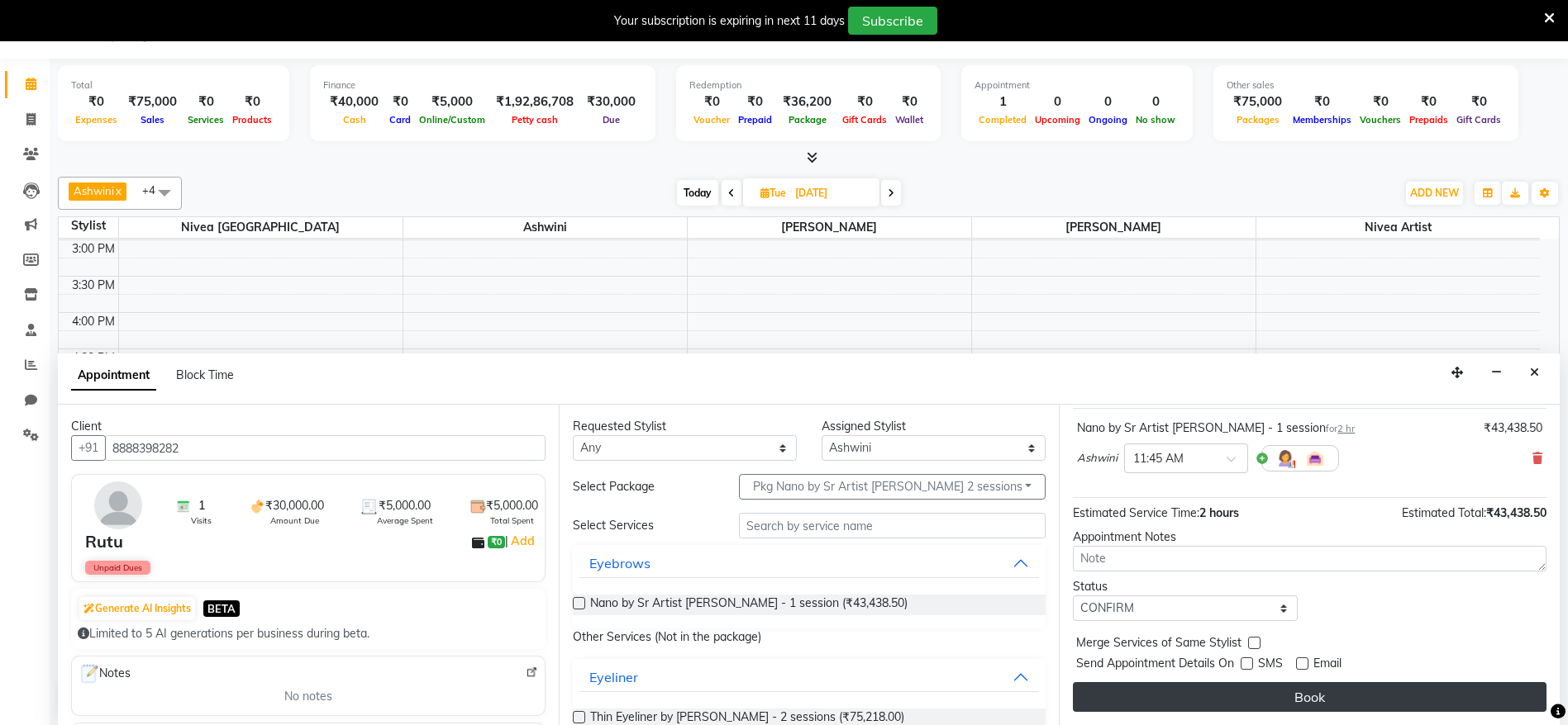
click at [1336, 692] on button "Book" at bounding box center [1310, 697] width 474 height 30
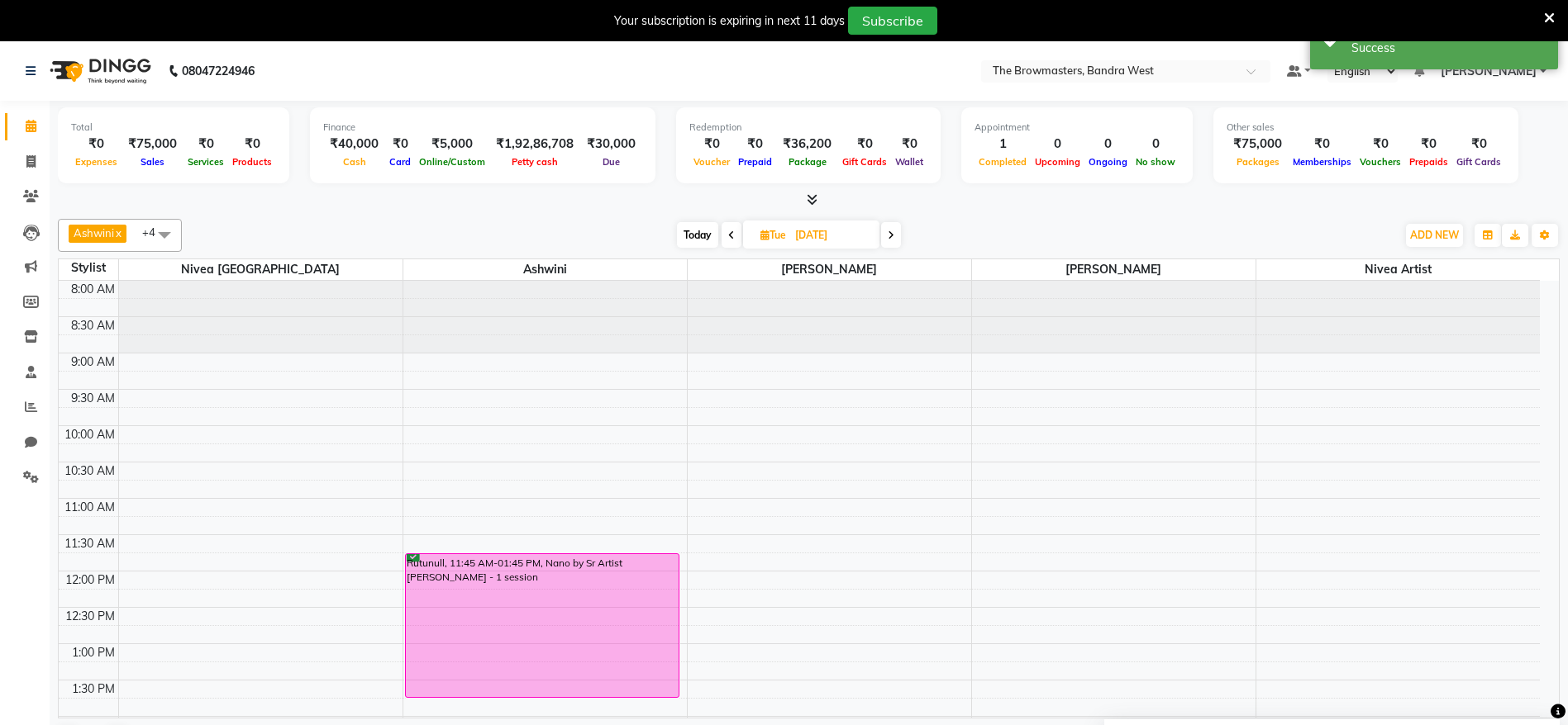
scroll to position [507, 0]
